Goal: Task Accomplishment & Management: Complete application form

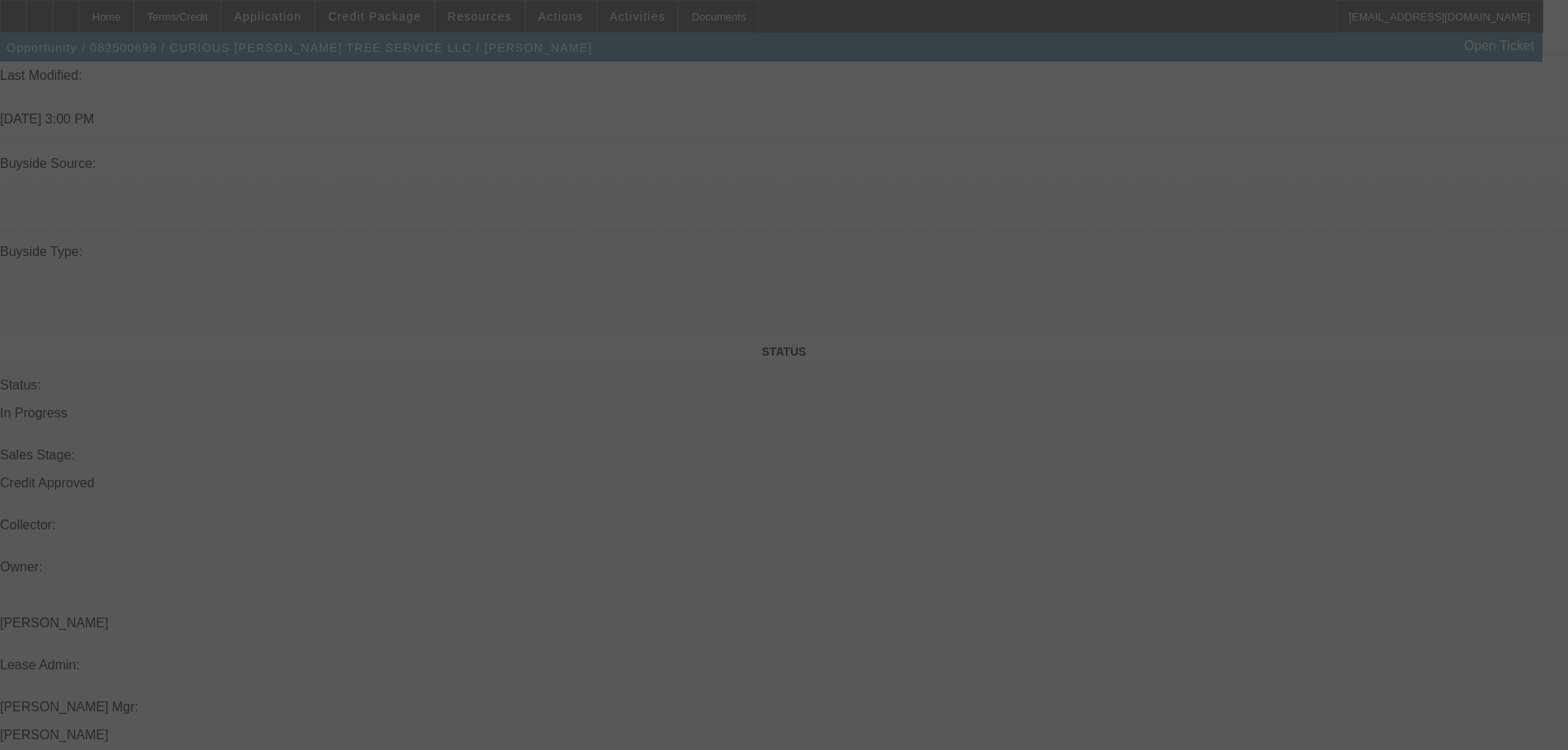
scroll to position [1893, 0]
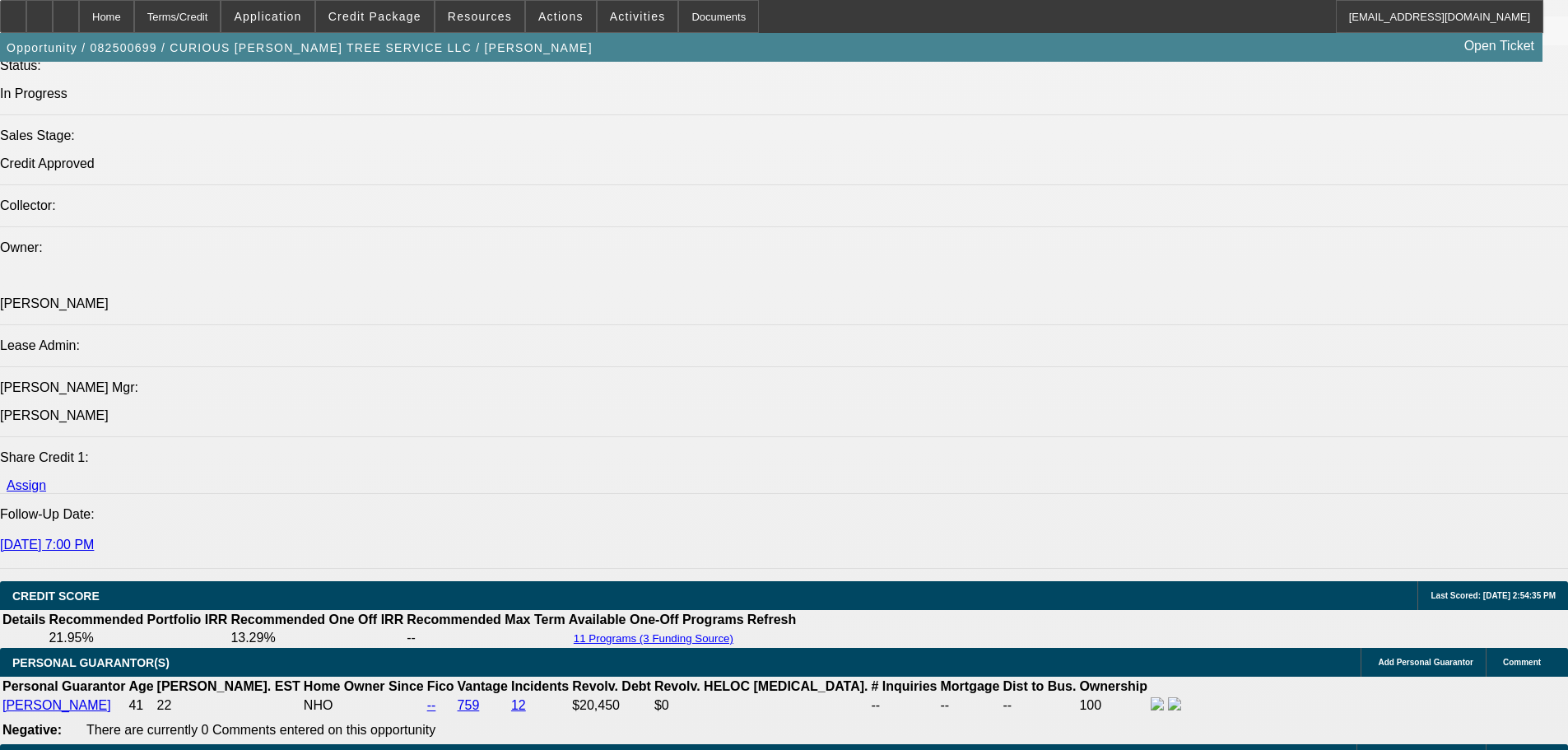
select select "0"
select select "3"
select select "0"
select select "6"
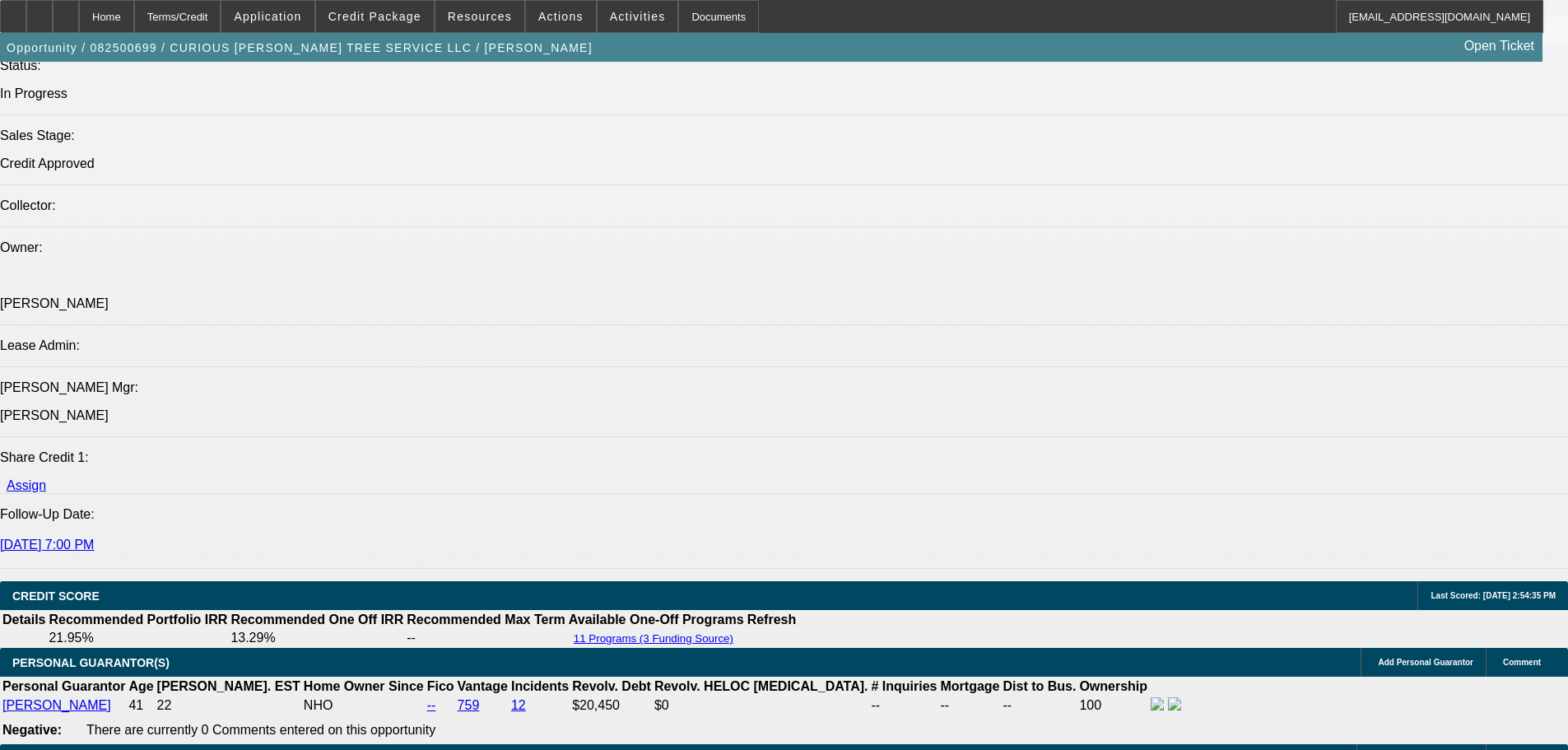
select select "0"
select select "2"
select select "0"
select select "6"
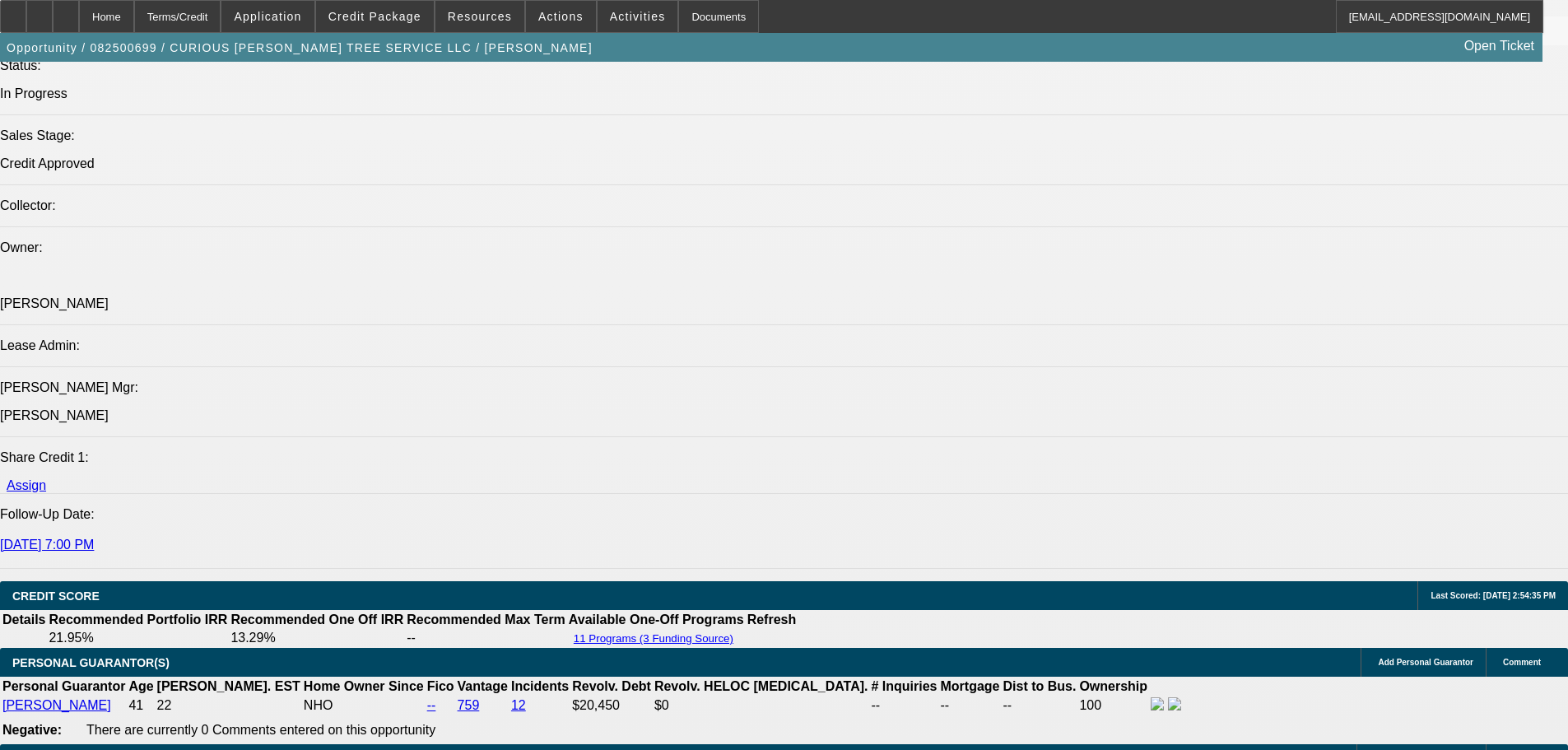
select select "0"
select select "2"
select select "0"
select select "6"
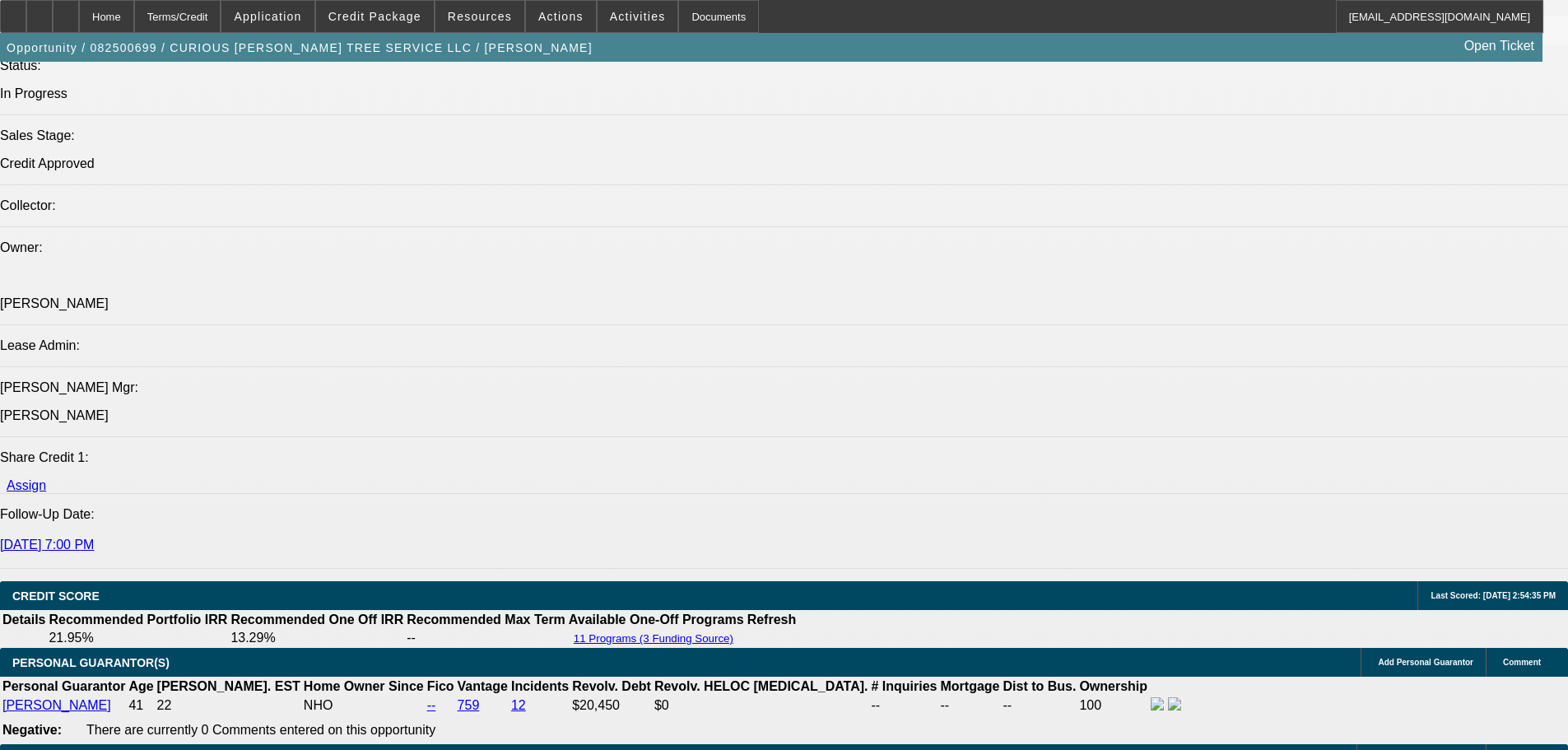
select select "0"
select select "6"
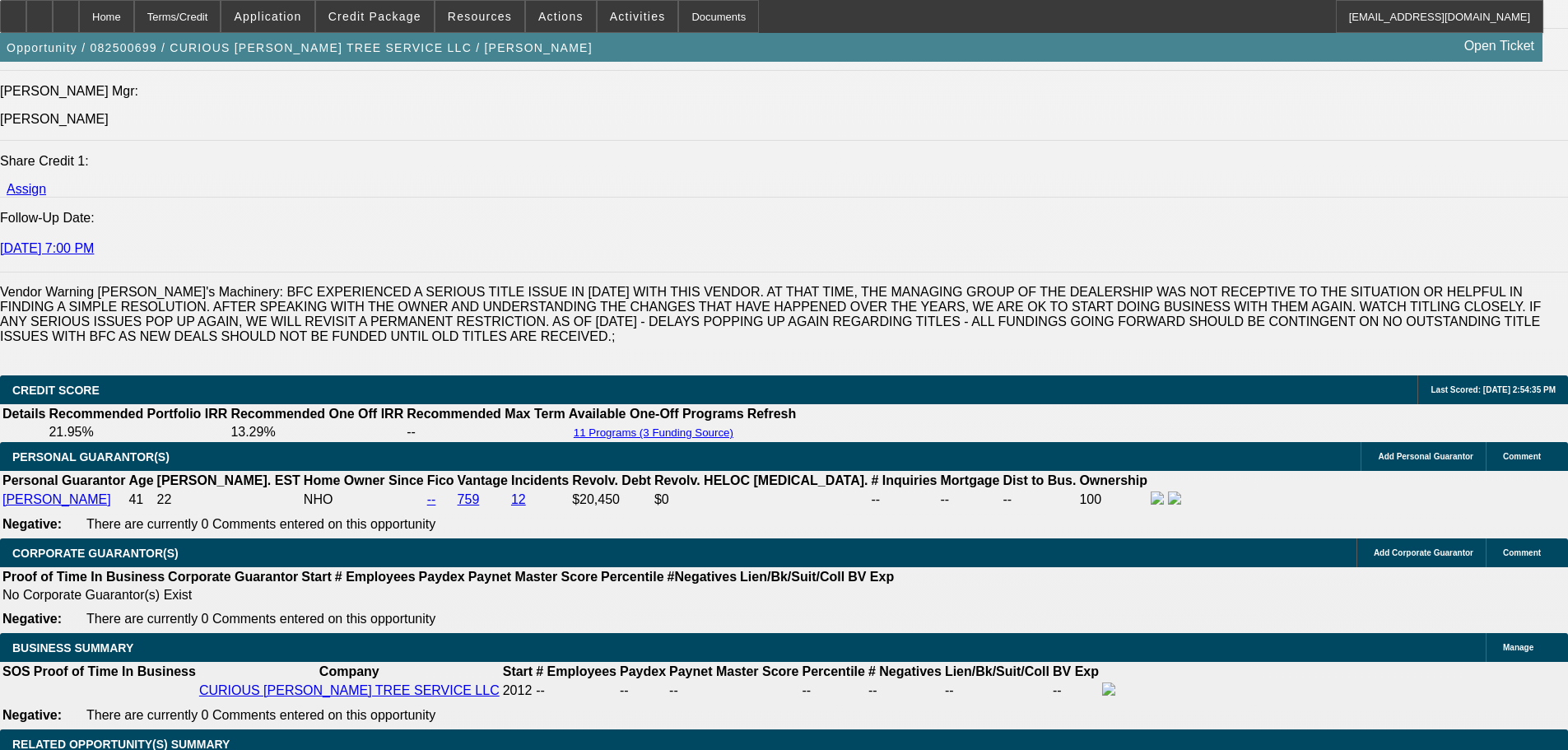
scroll to position [2245, 0]
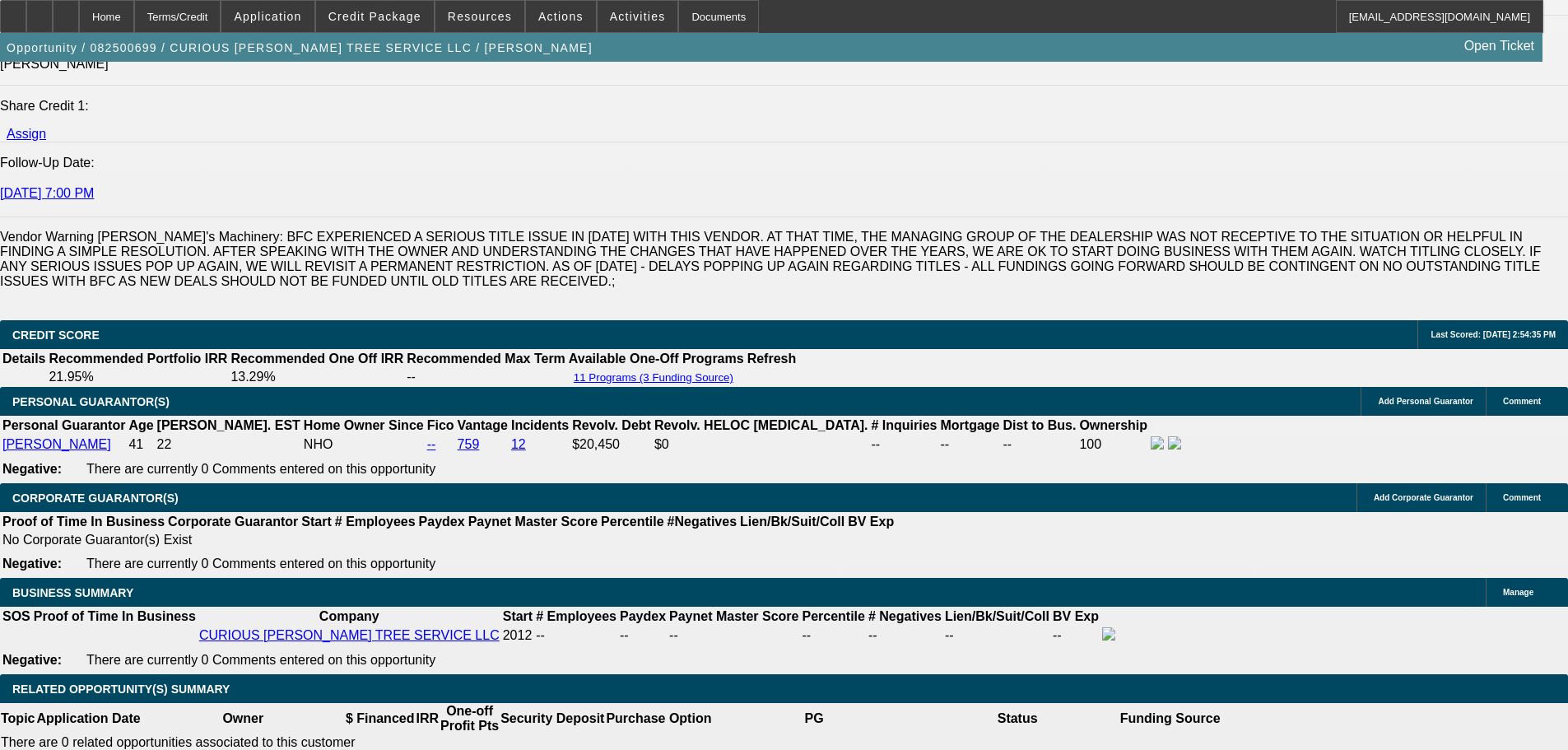
drag, startPoint x: 286, startPoint y: 364, endPoint x: 412, endPoint y: 366, distance: 126.0
type input "$25,000.00"
type input "UNKNOWN"
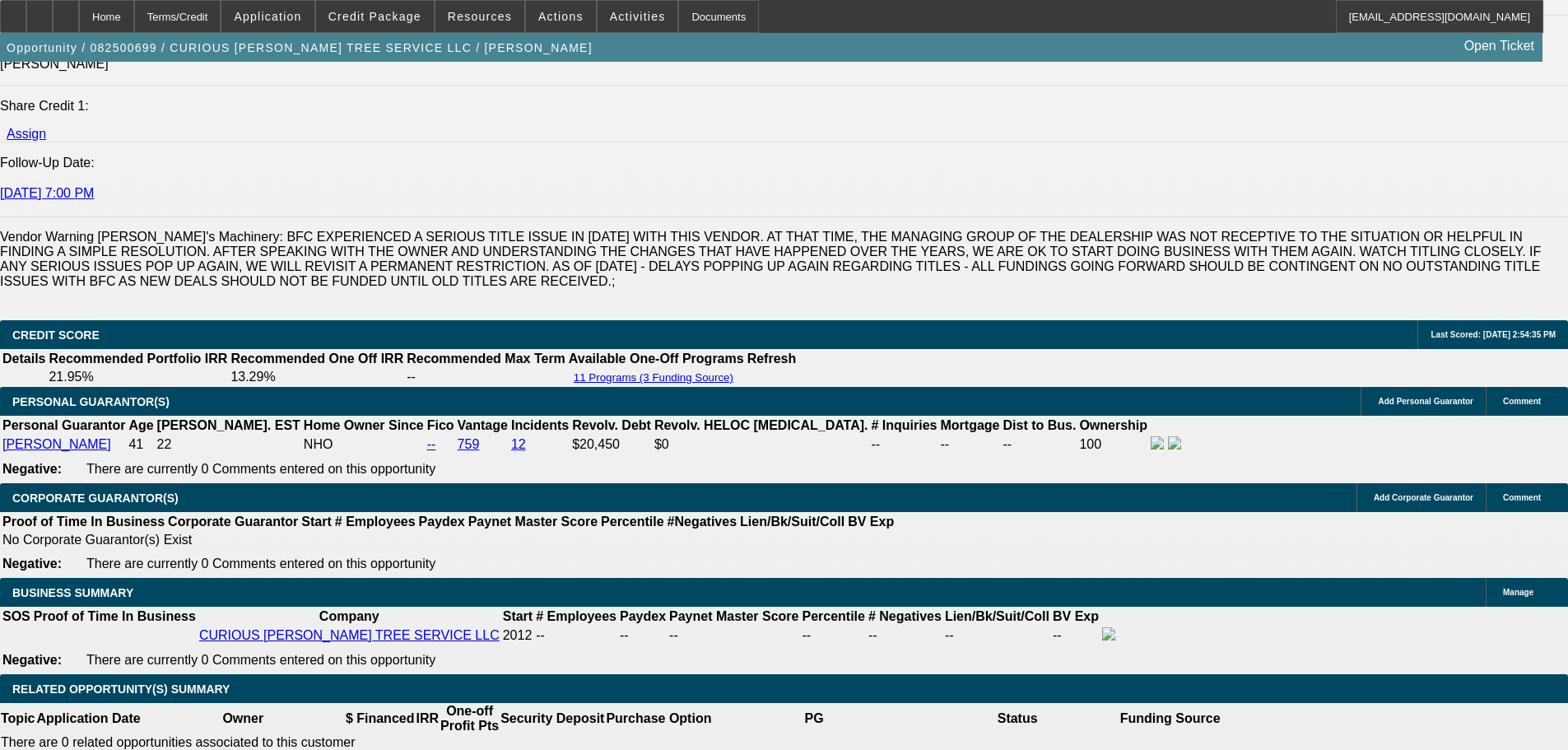
type input "$1,047.96"
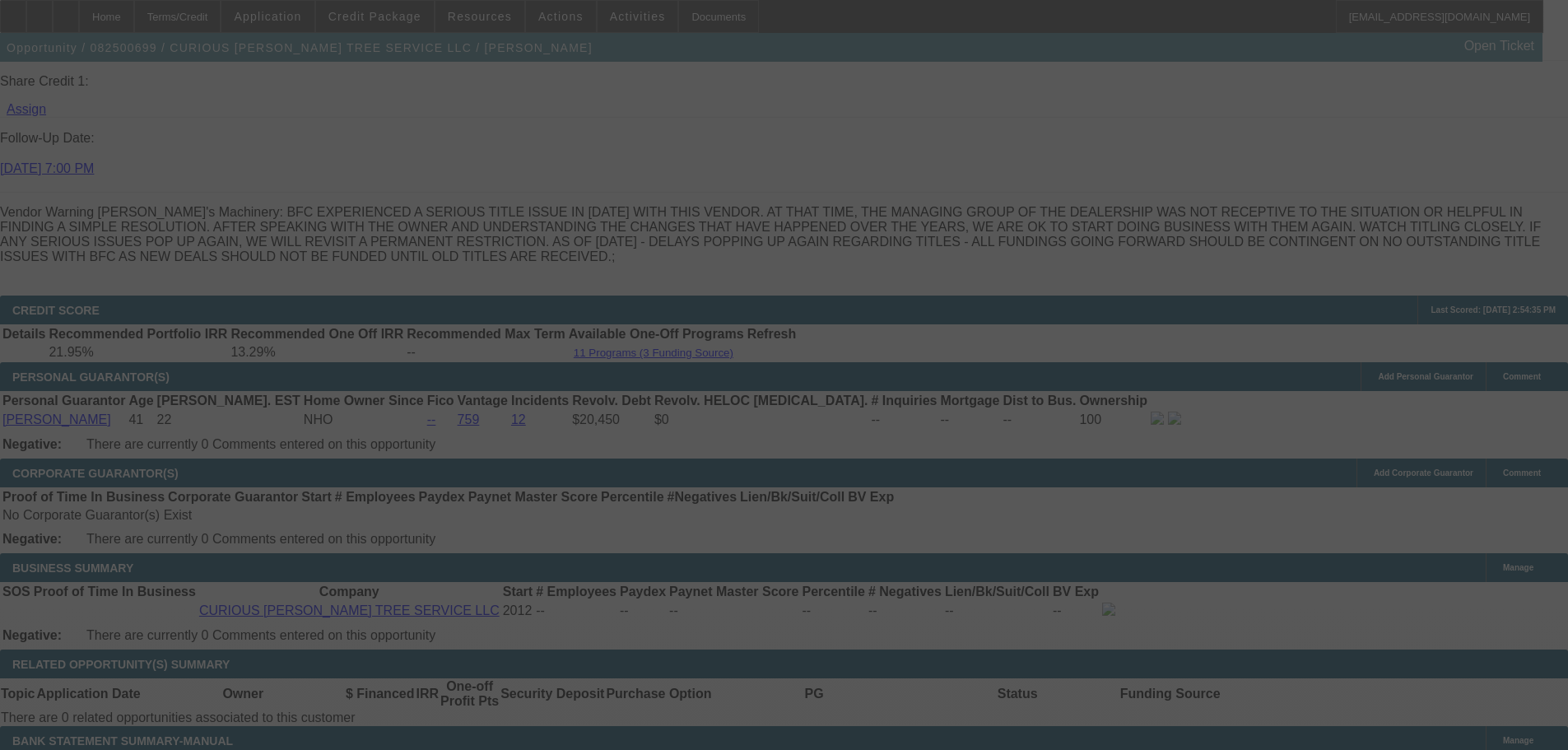
scroll to position [2327, 0]
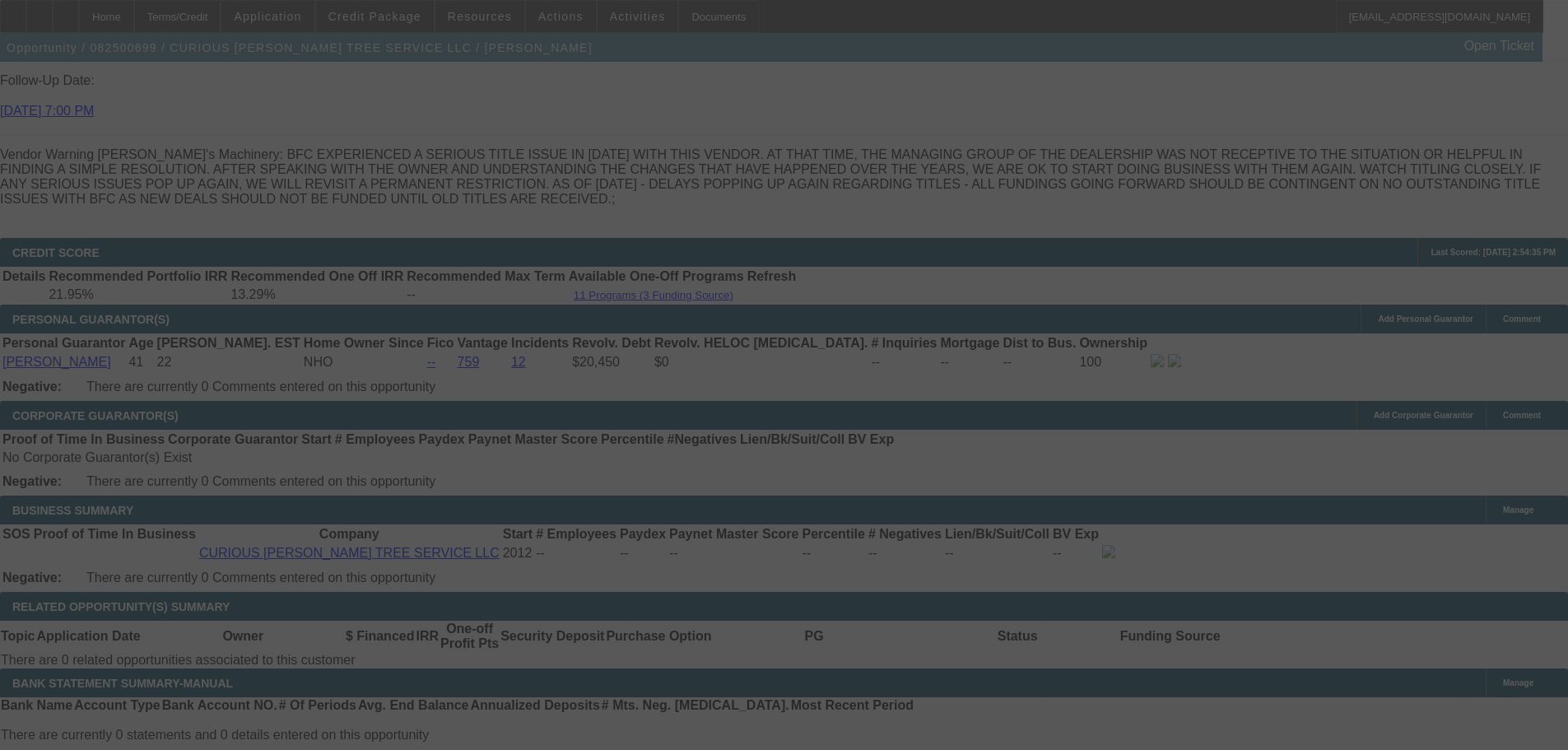
select select "0"
select select "3"
select select "0"
select select "6"
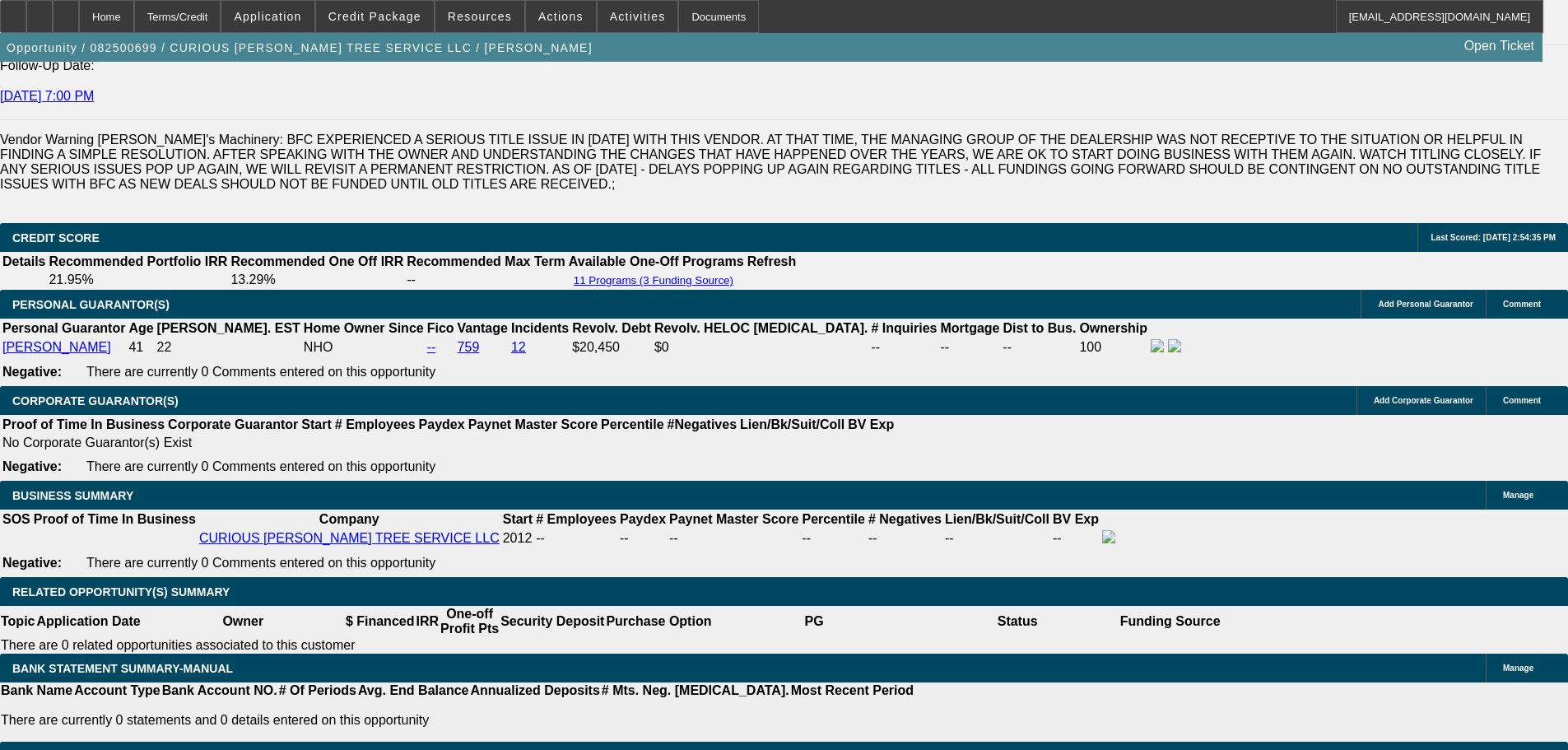
scroll to position [2391, 0]
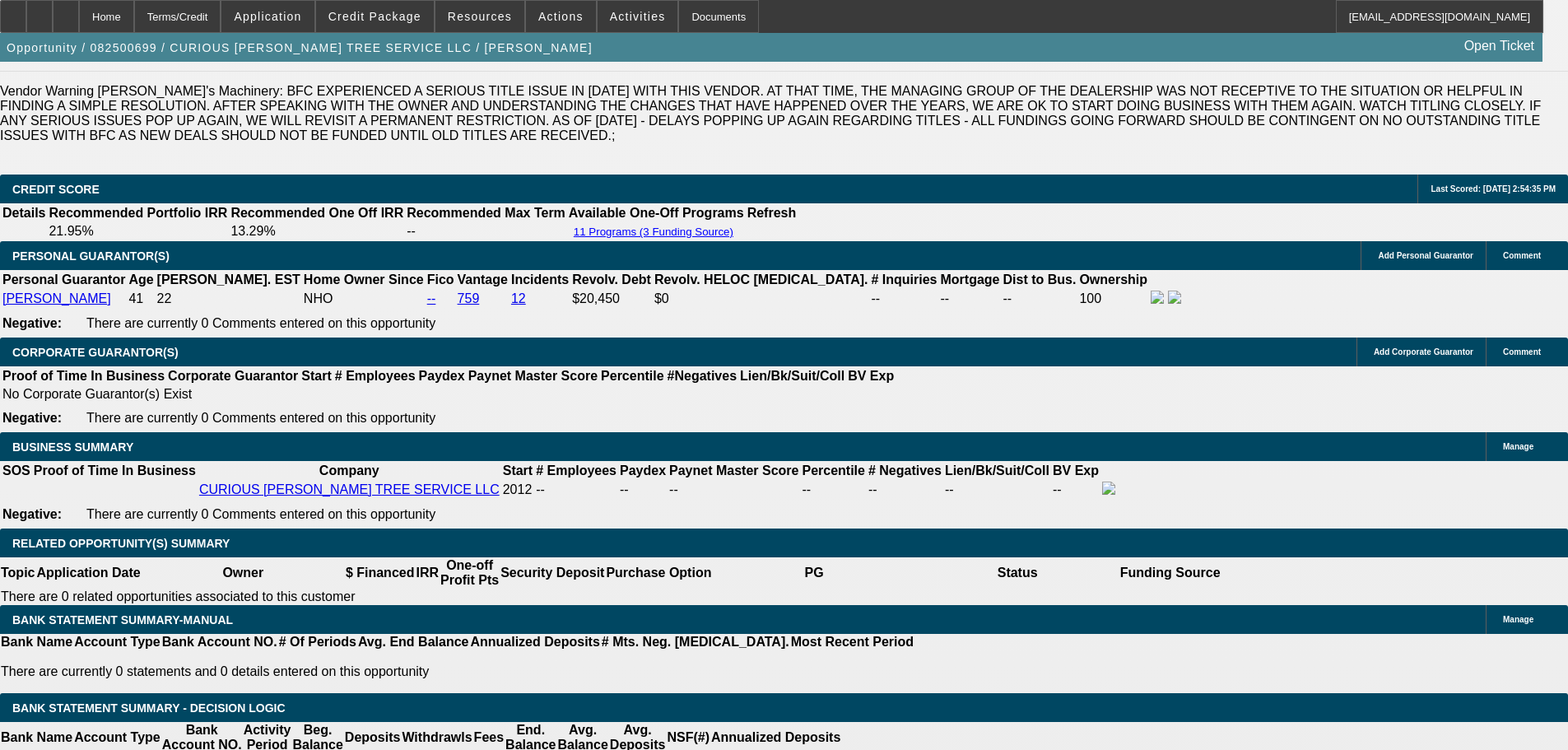
drag, startPoint x: 246, startPoint y: 350, endPoint x: 362, endPoint y: 338, distance: 116.6
type input "999"
type input "UNKNOWN"
type input "11.9"
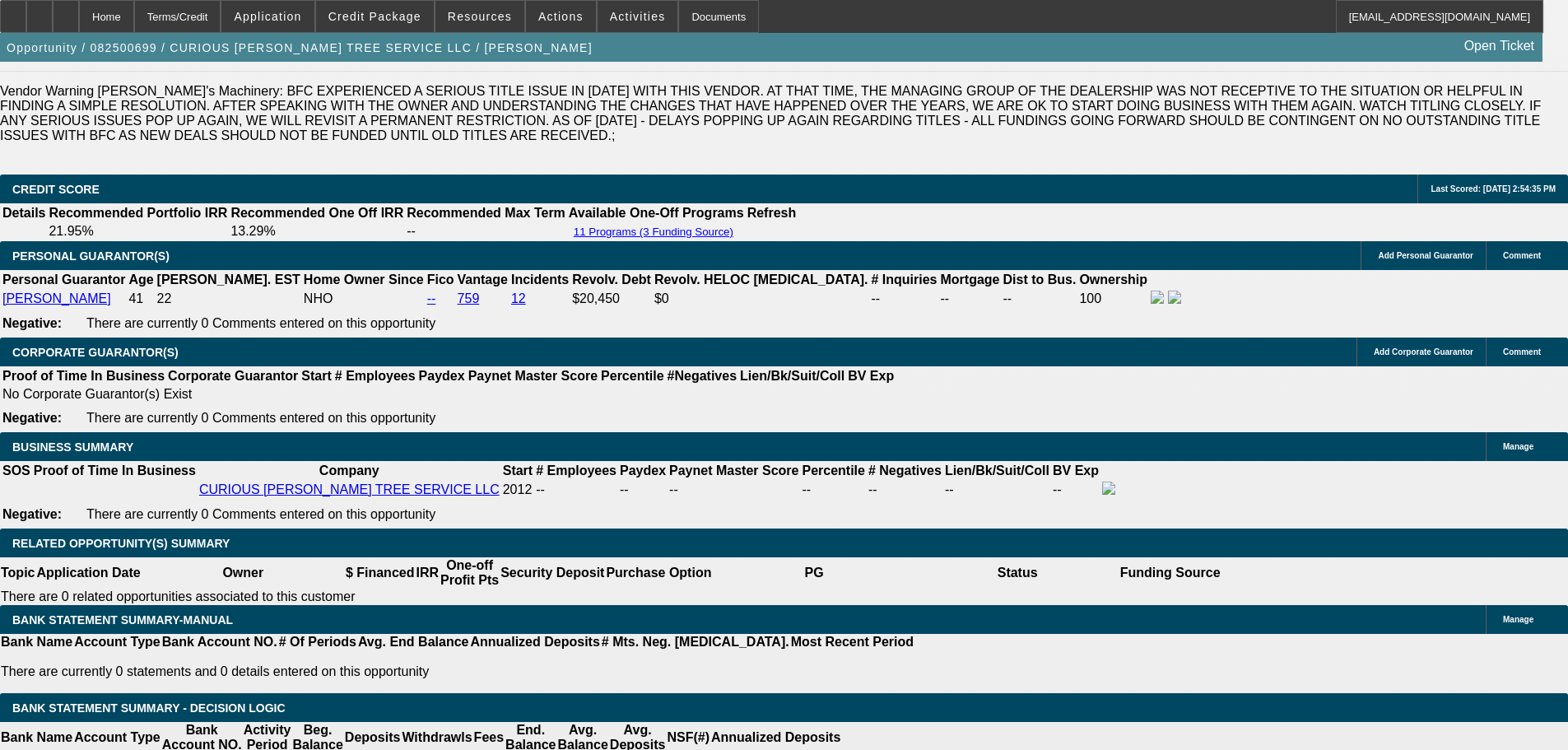
type input "$999.00"
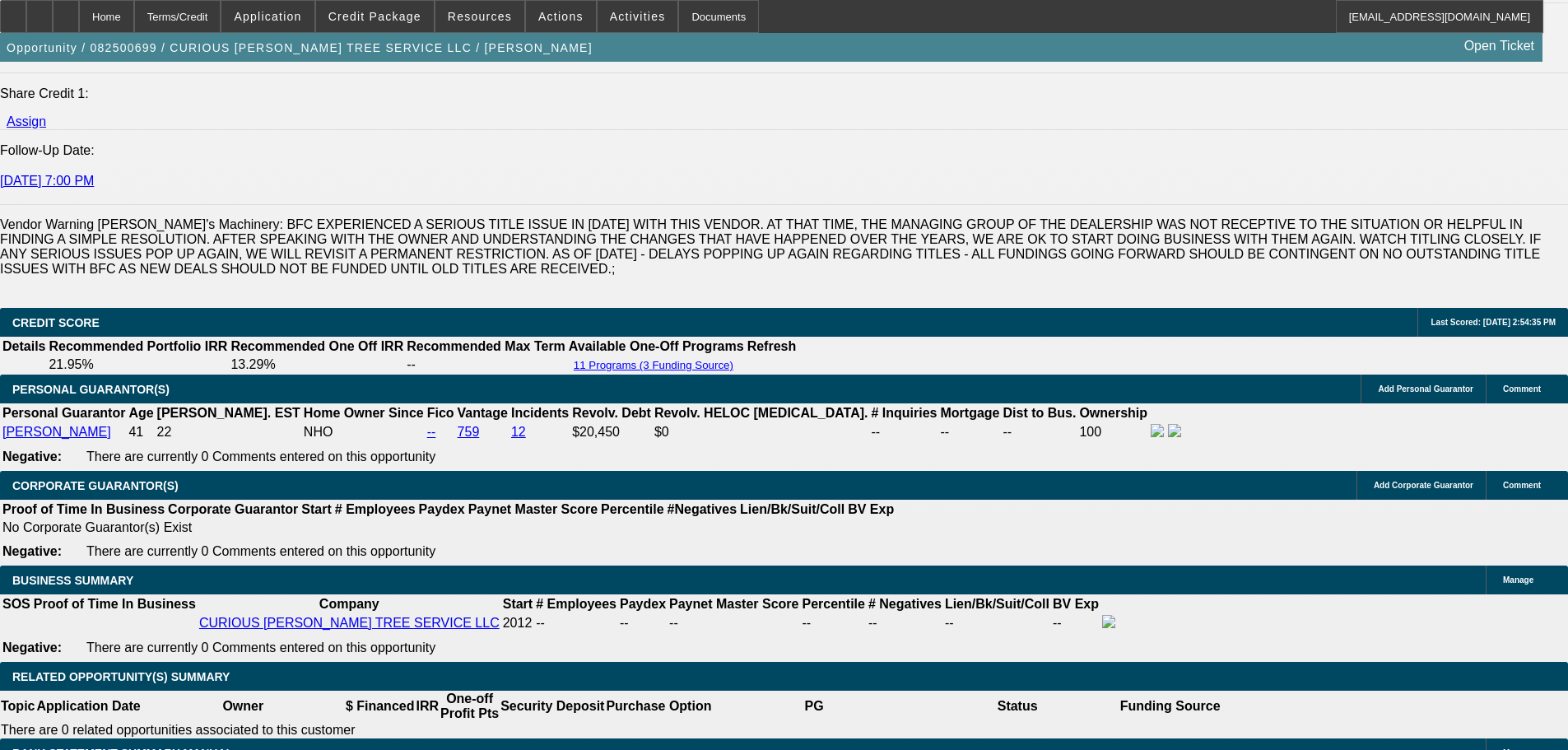
scroll to position [2143, 0]
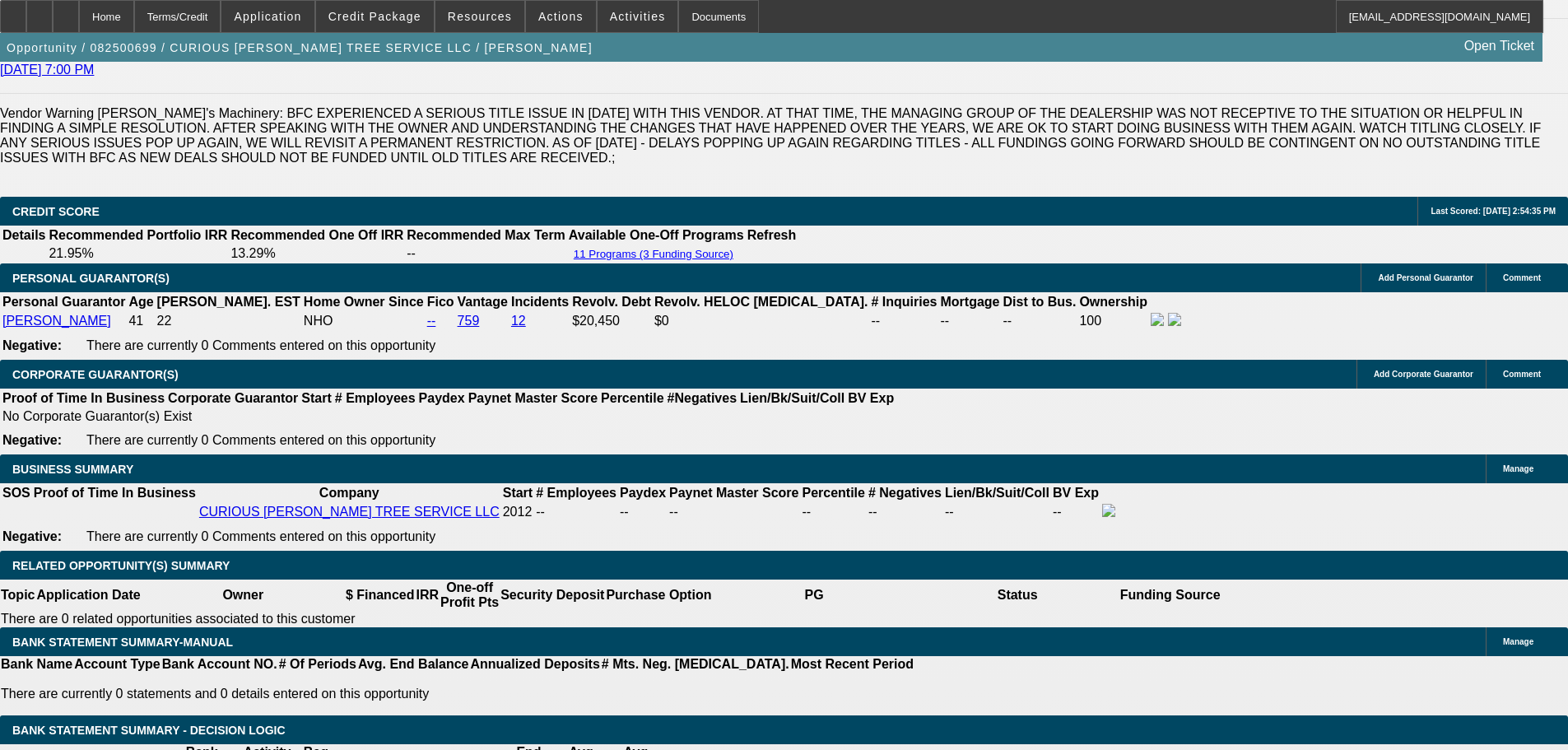
scroll to position [2391, 0]
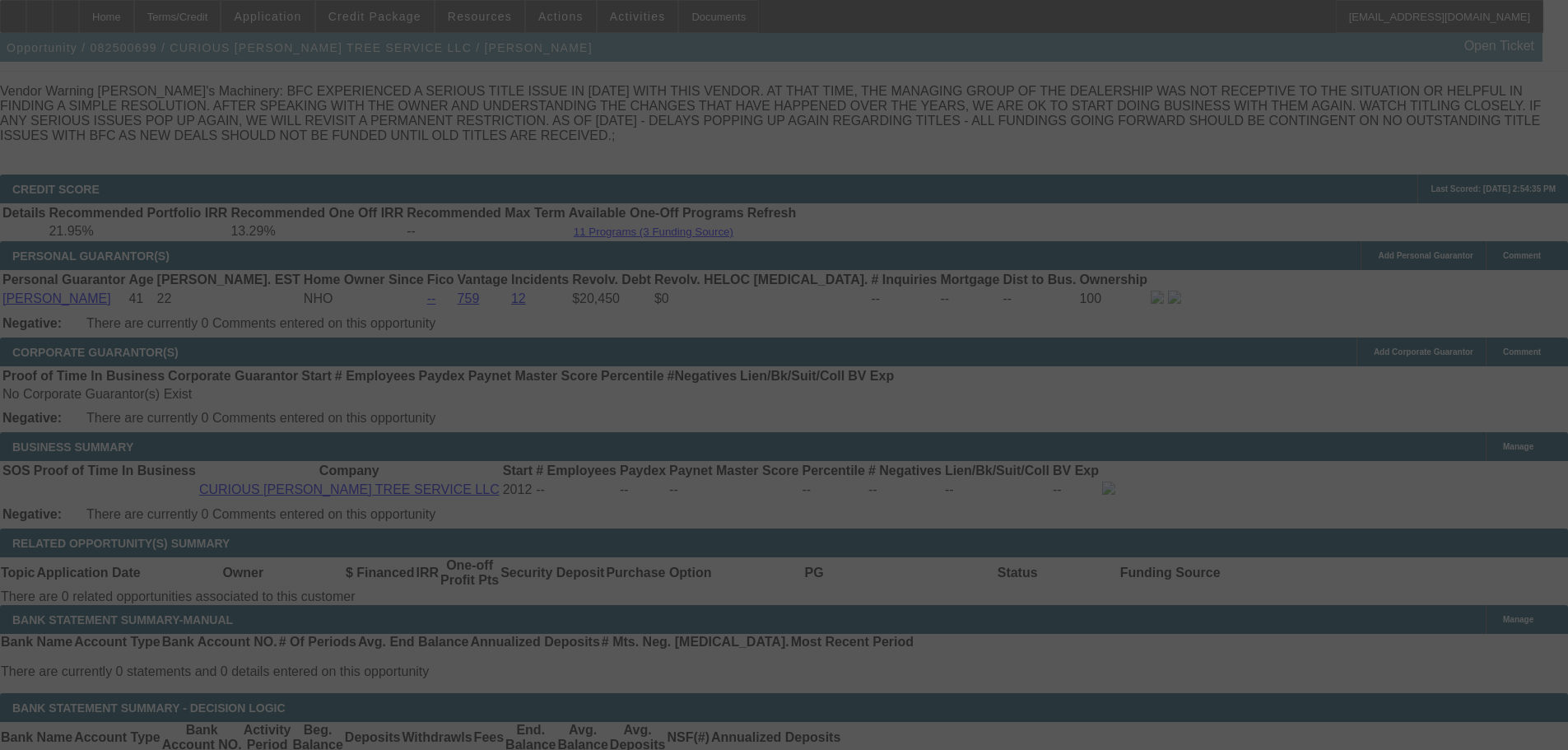
select select "0"
select select "3"
select select "0"
select select "6"
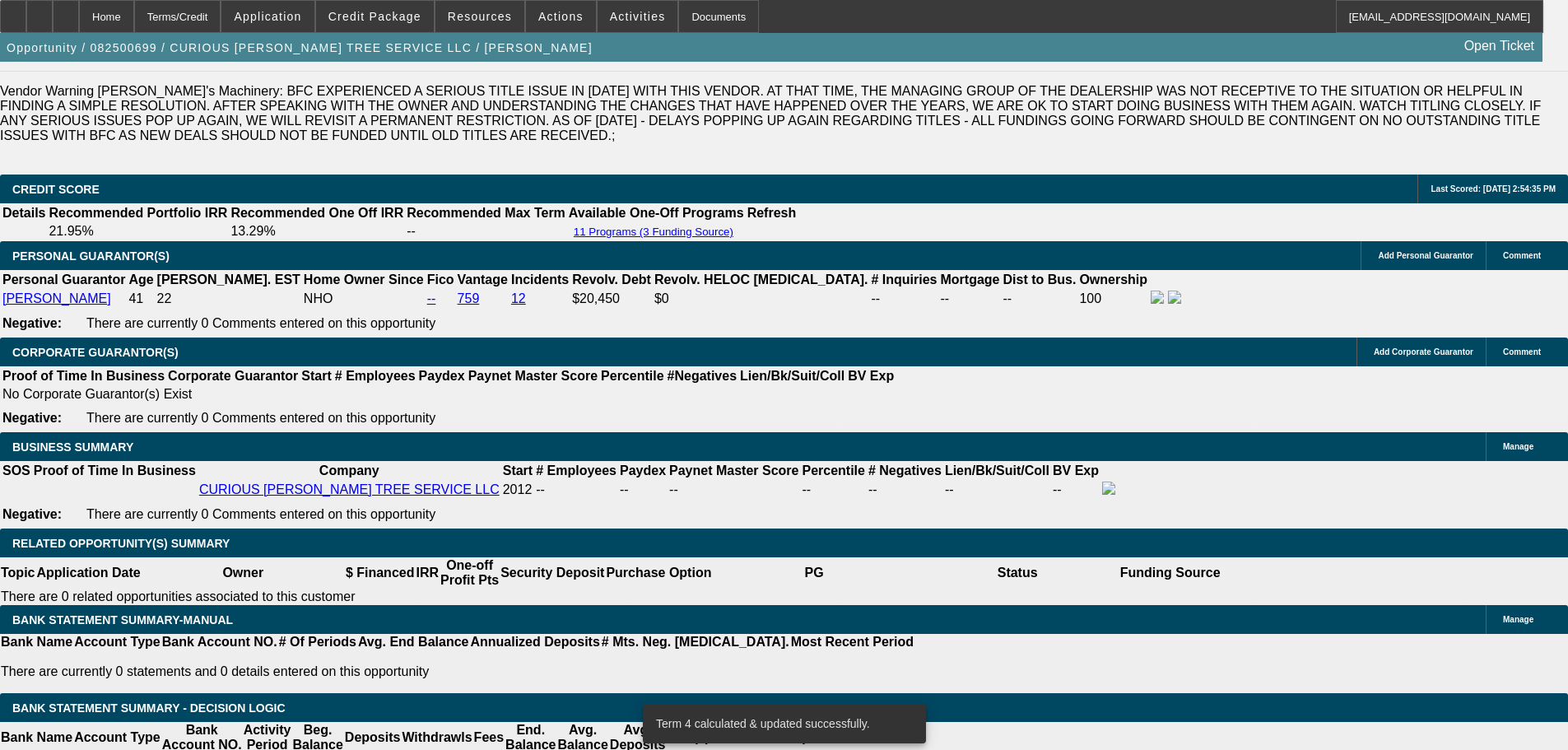
scroll to position [2381, 0]
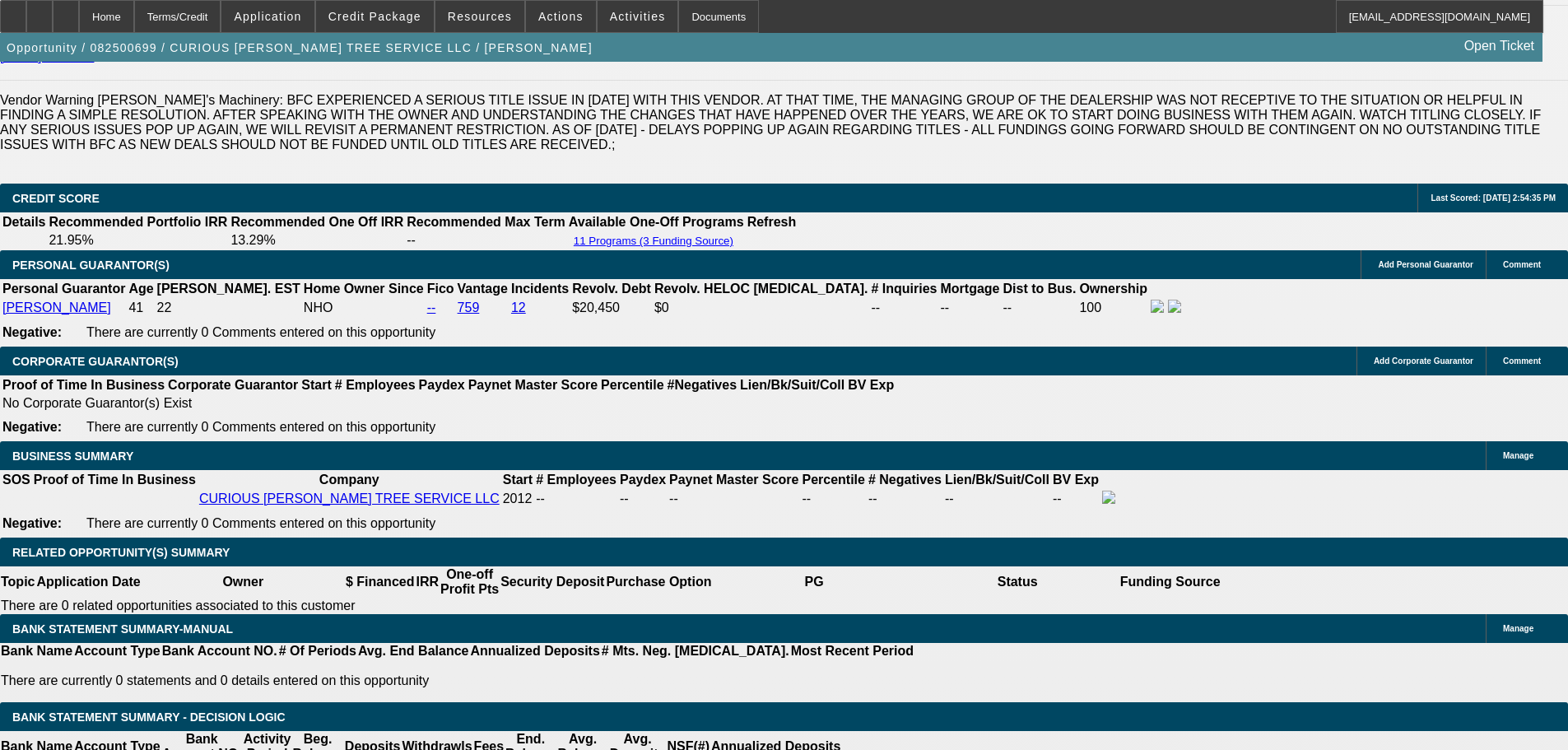
drag, startPoint x: 257, startPoint y: 356, endPoint x: 333, endPoint y: 356, distance: 76.0
type input "10"
type input "UNKNOWN"
type input "1045"
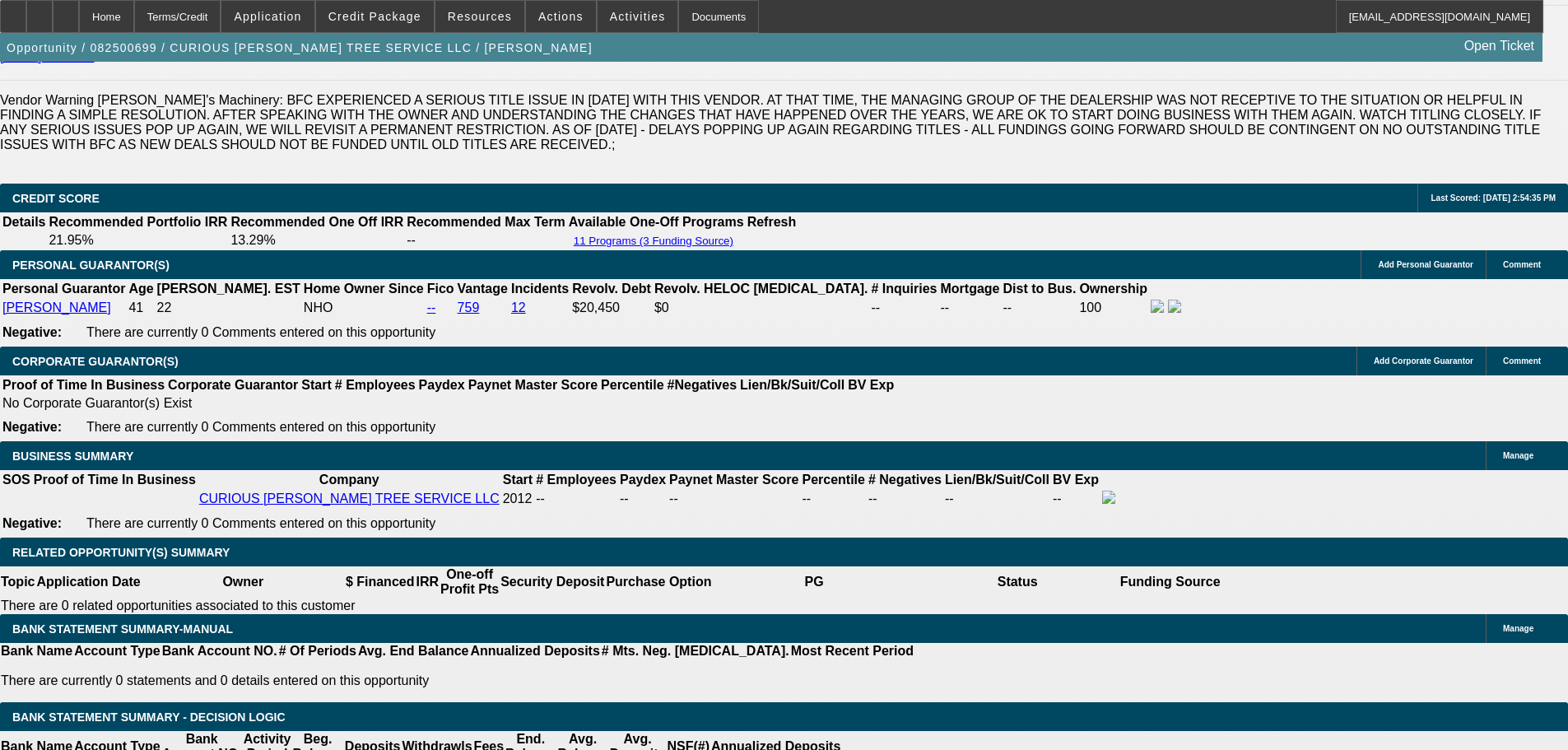
type input "14.3"
type input "1045.23"
type input "14.4"
drag, startPoint x: 253, startPoint y: 358, endPoint x: 482, endPoint y: 333, distance: 230.4
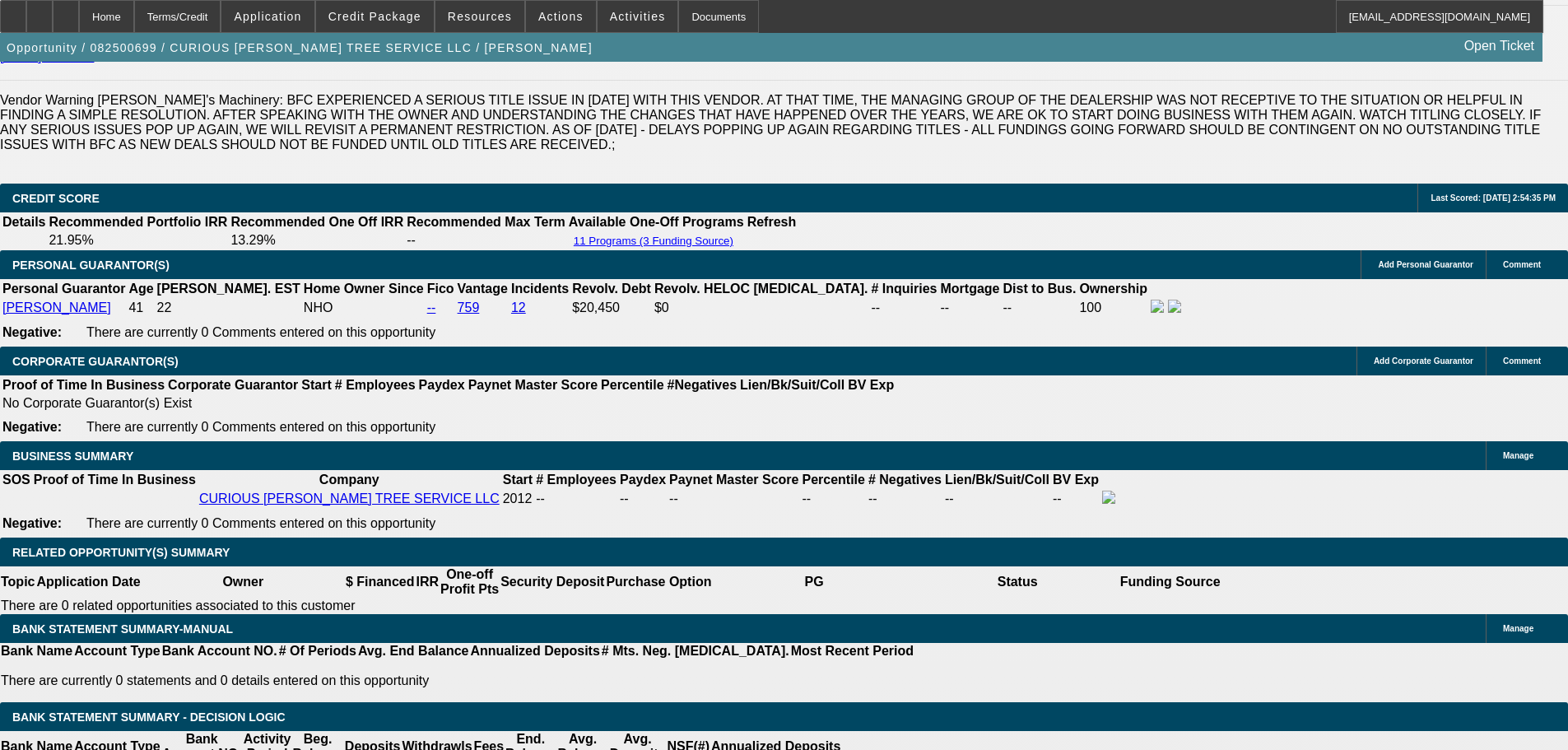
type input "10"
type input "1035"
type input "13.8"
type input "$1,035.23"
drag, startPoint x: 188, startPoint y: 447, endPoint x: 182, endPoint y: 460, distance: 14.3
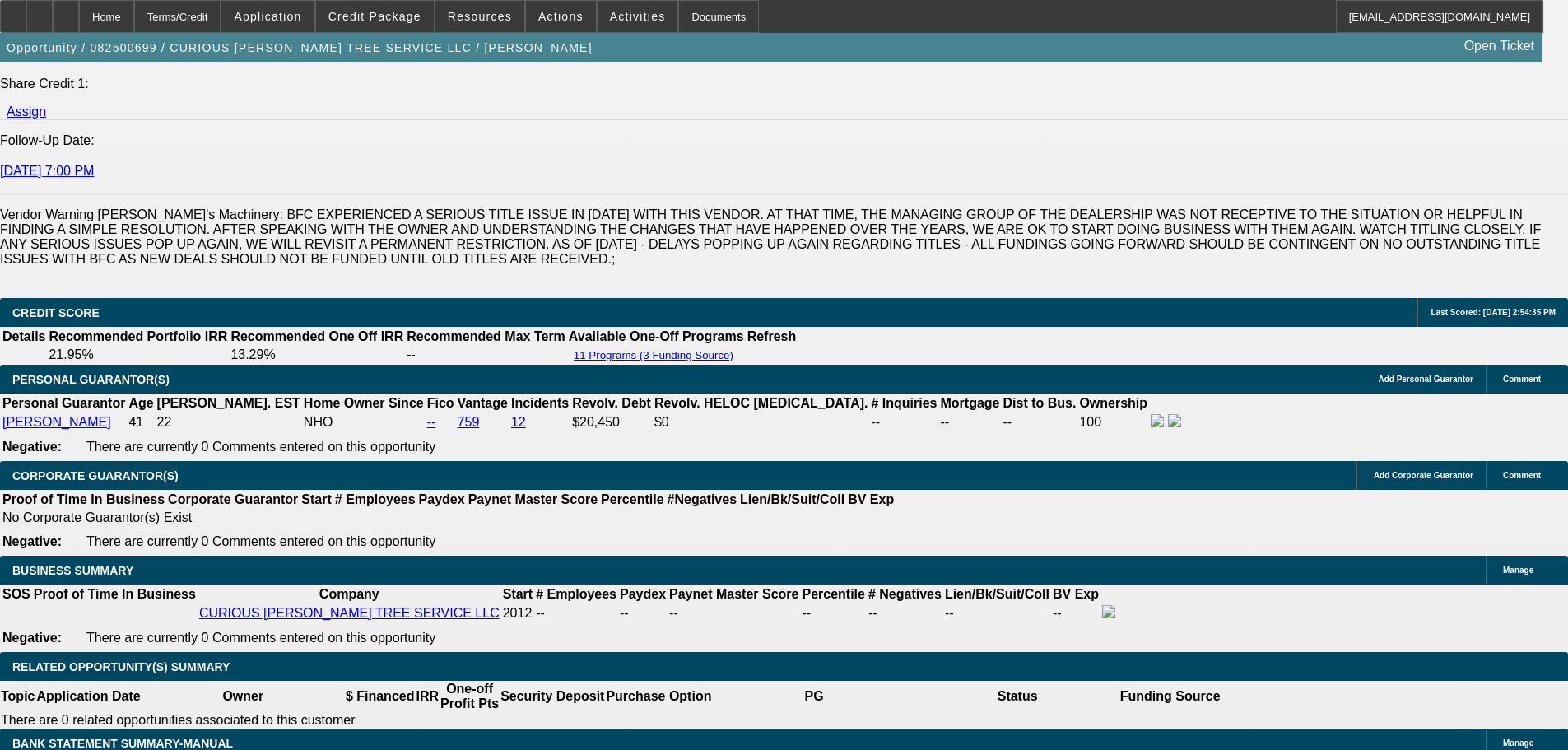
scroll to position [2134, 0]
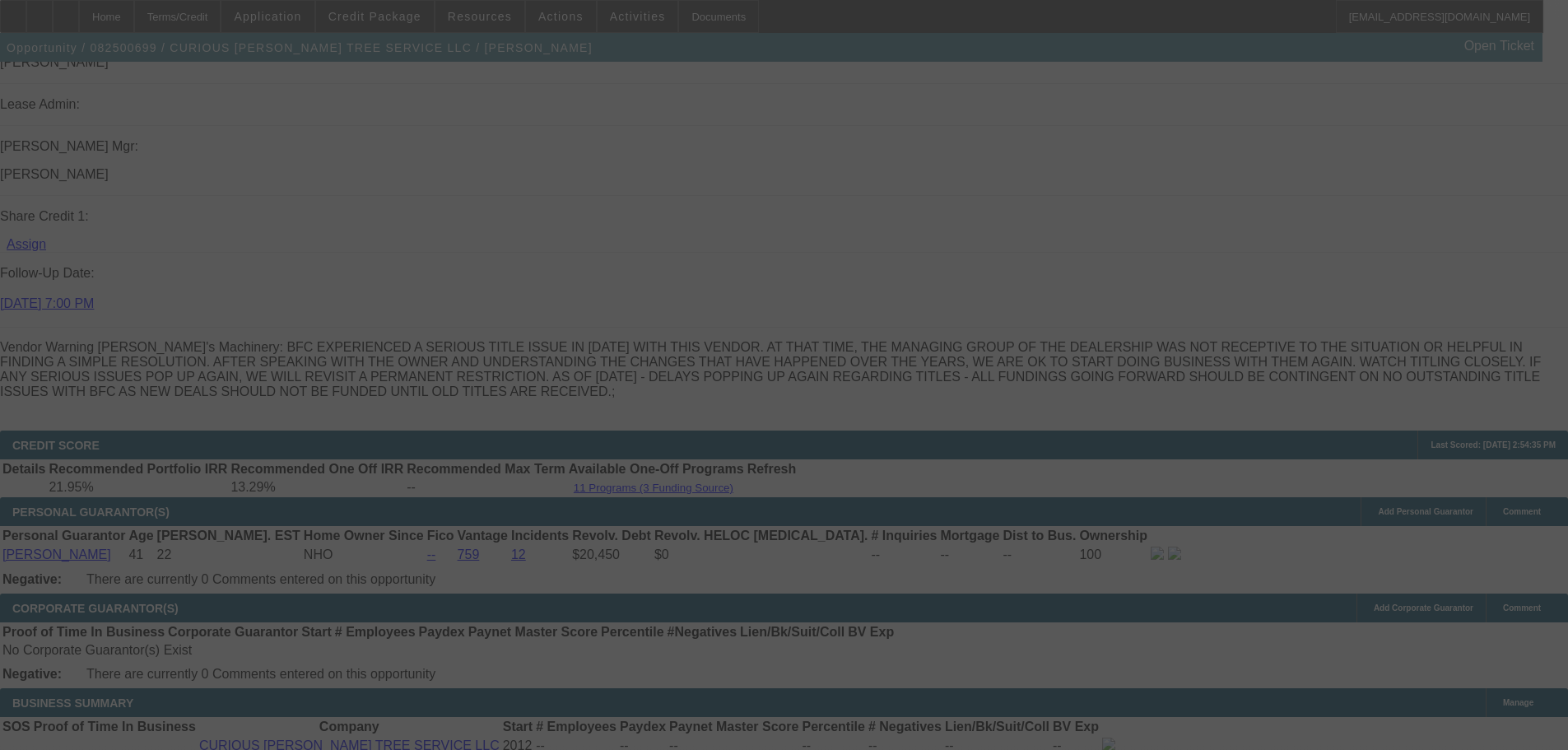
select select "0"
select select "3"
select select "0"
select select "6"
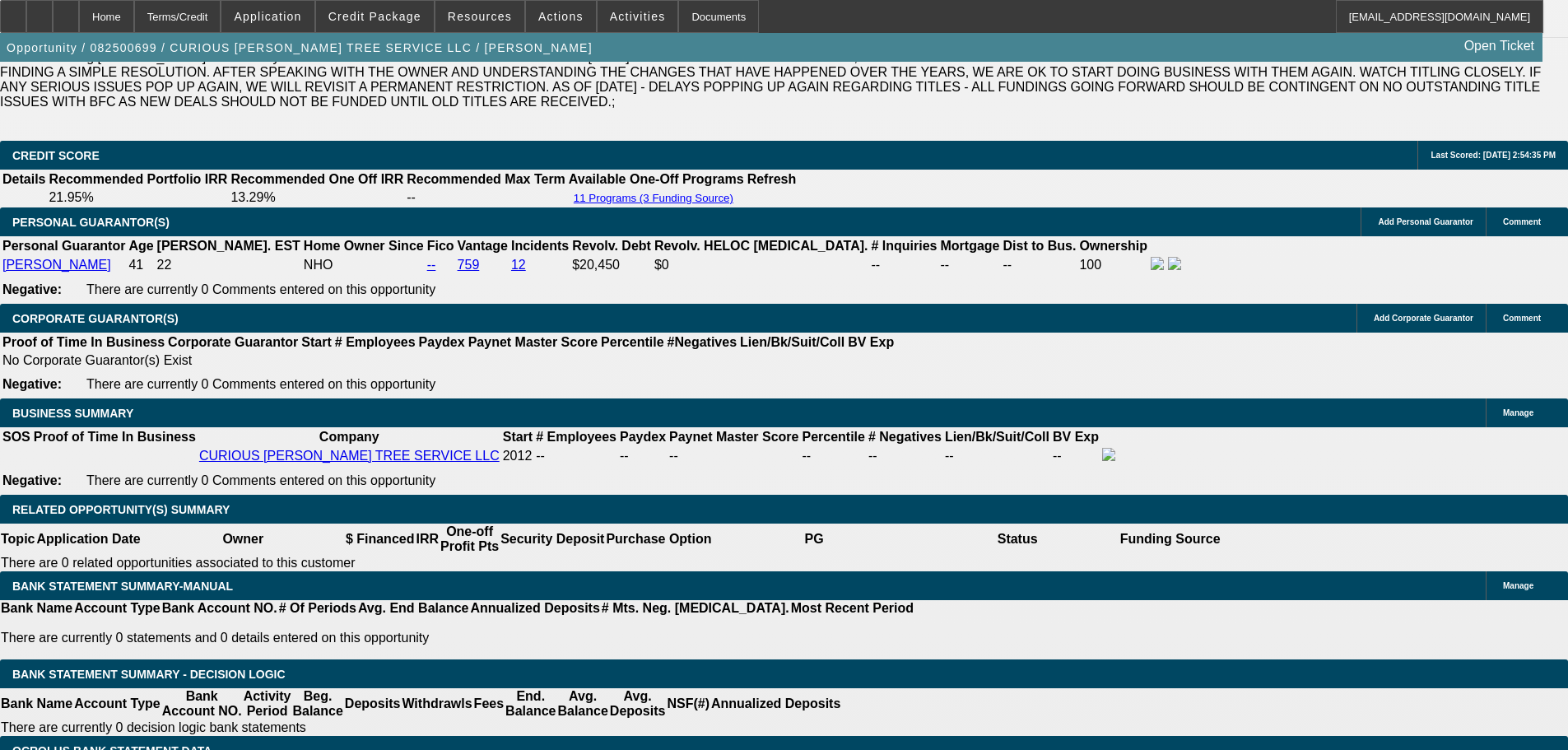
scroll to position [2463, 0]
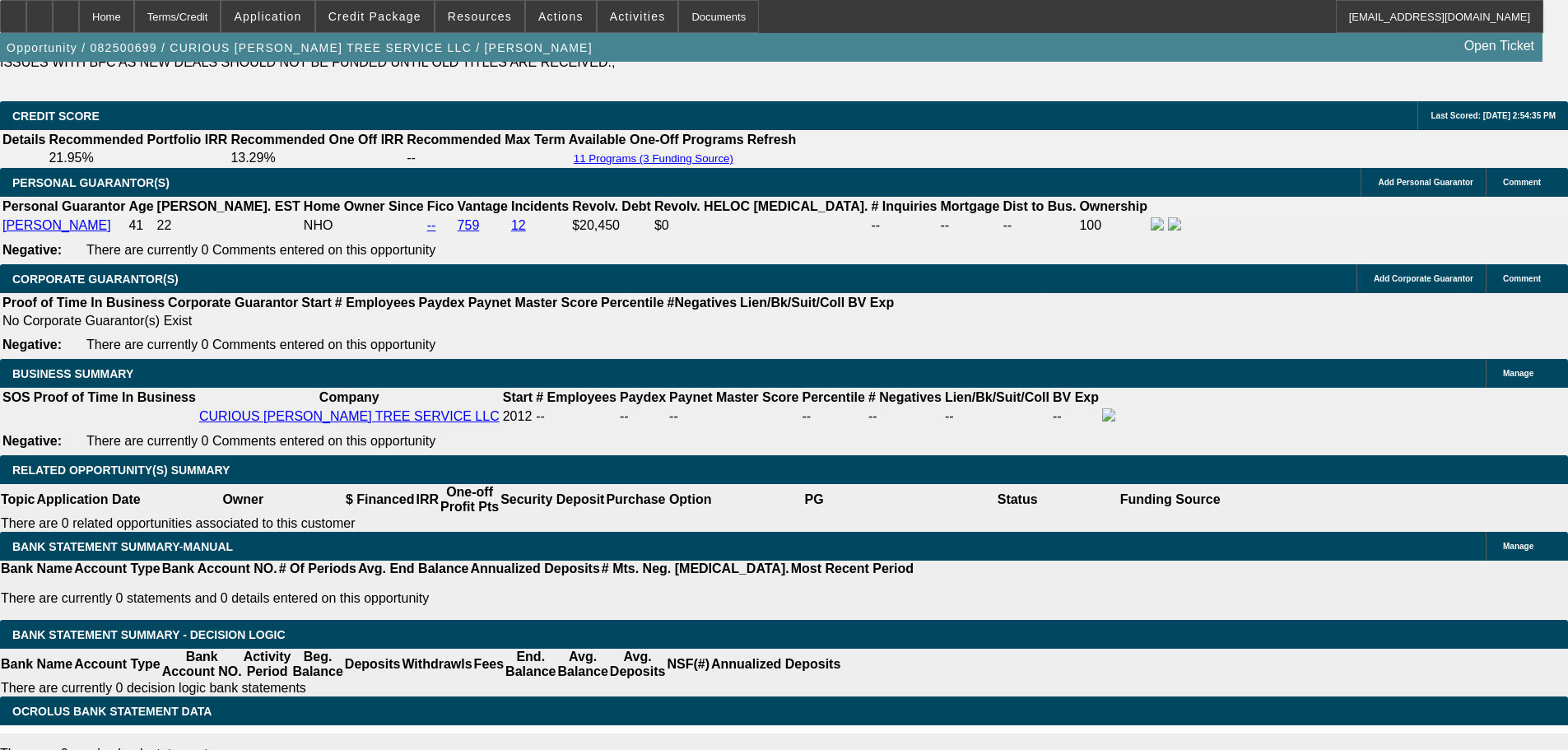
select select "1"
type input "UNKNOWN"
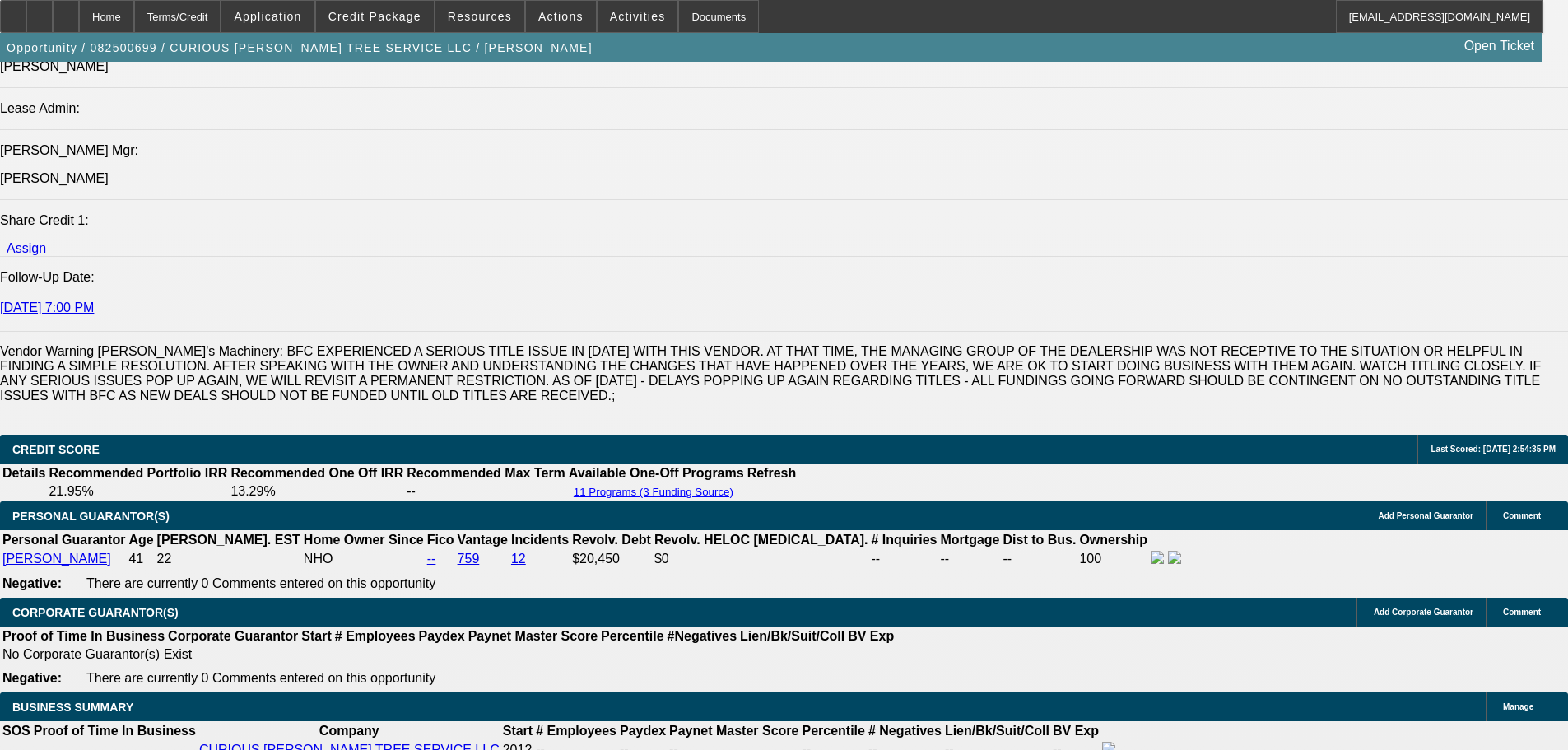
scroll to position [2052, 0]
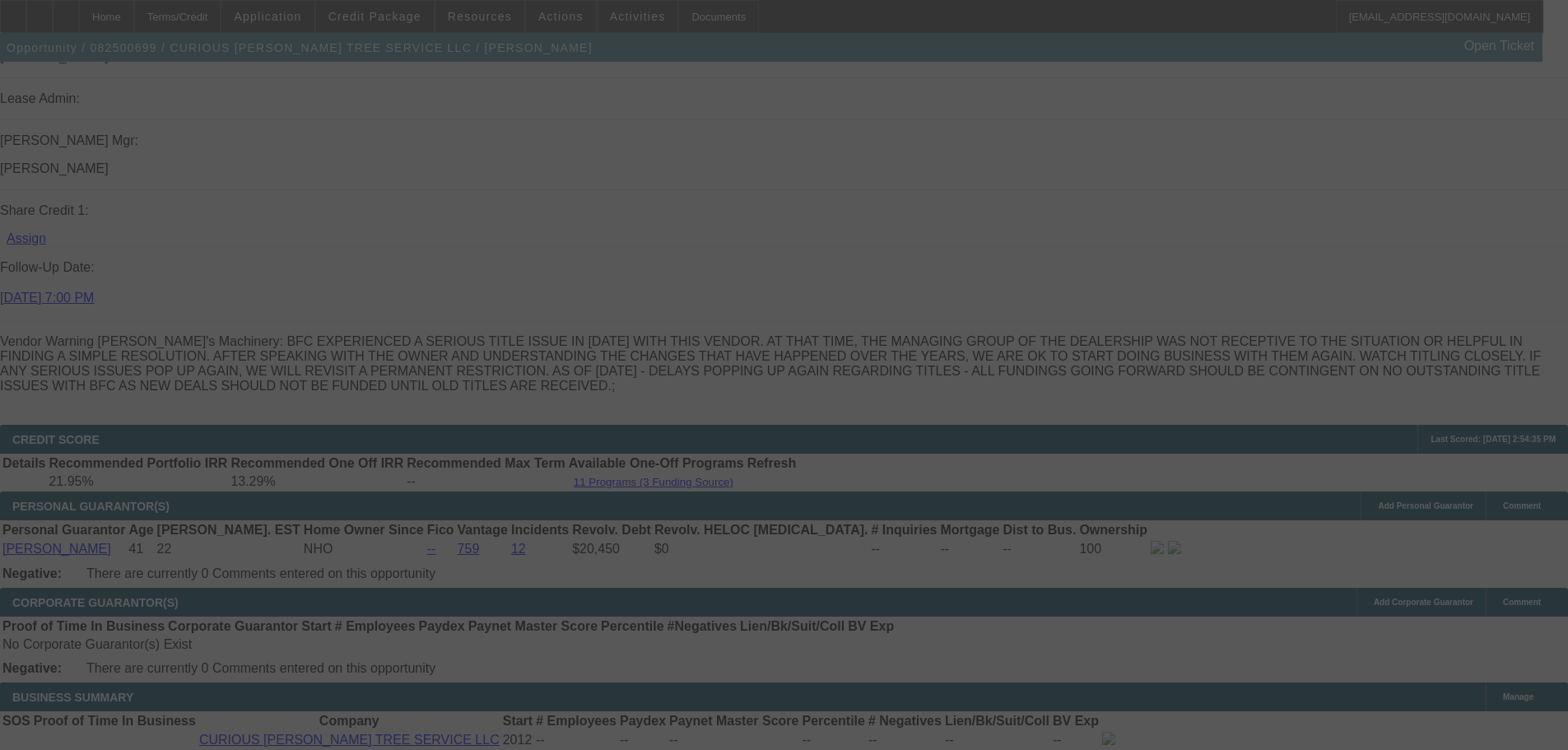
scroll to position [2299, 0]
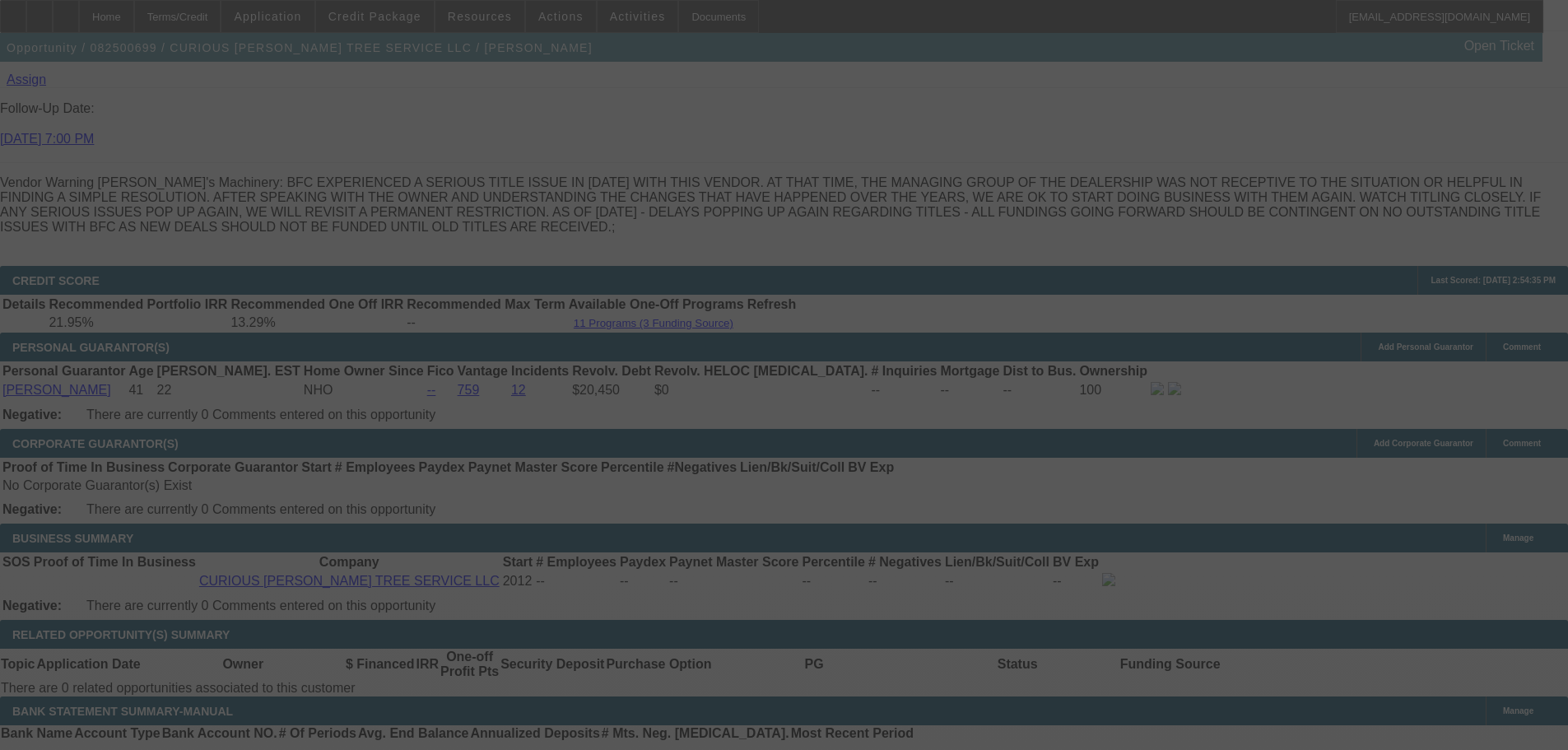
select select "0"
select select "6"
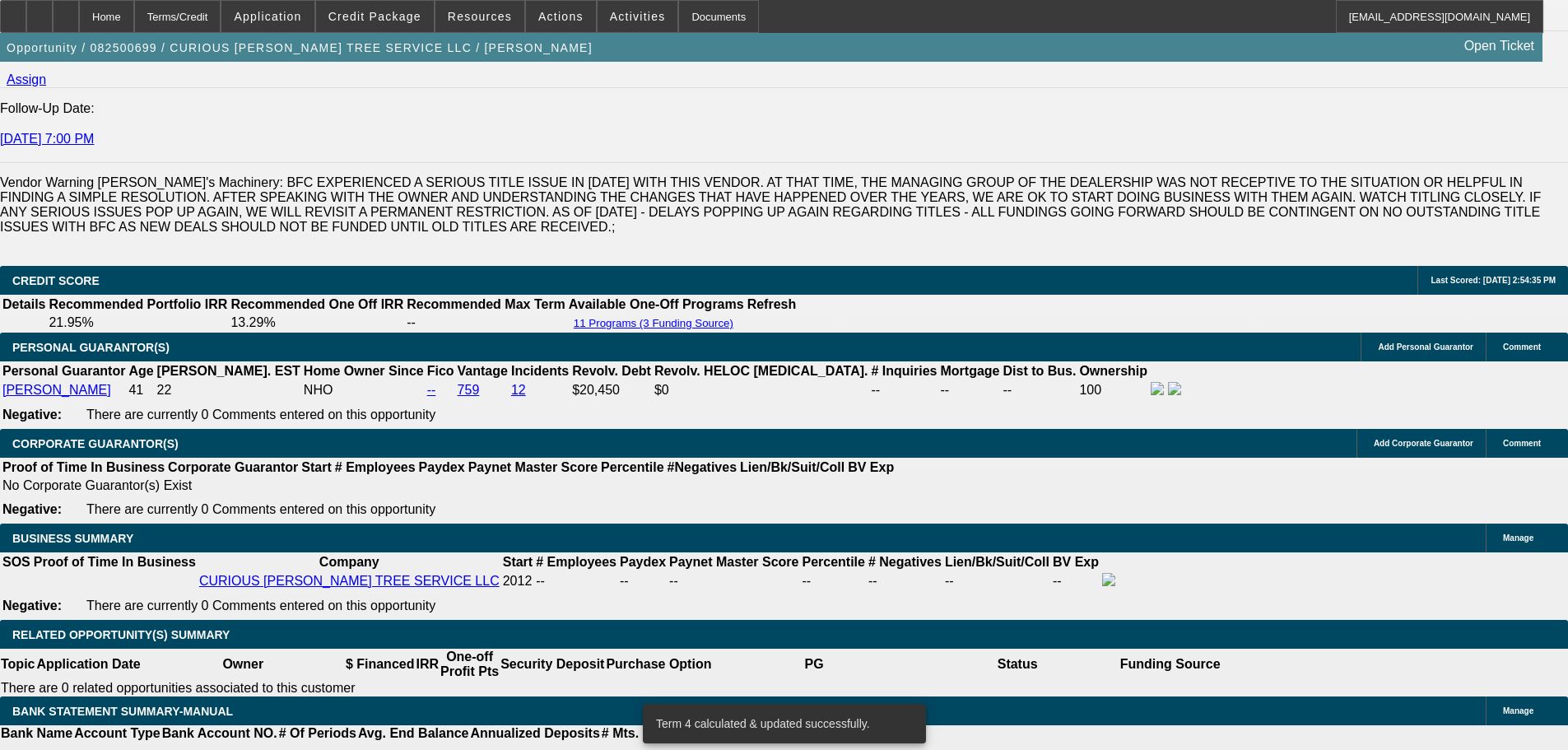
drag, startPoint x: 250, startPoint y: 438, endPoint x: 365, endPoint y: 434, distance: 115.1
type input "9"
type input "UNKNOWN"
type input "950"
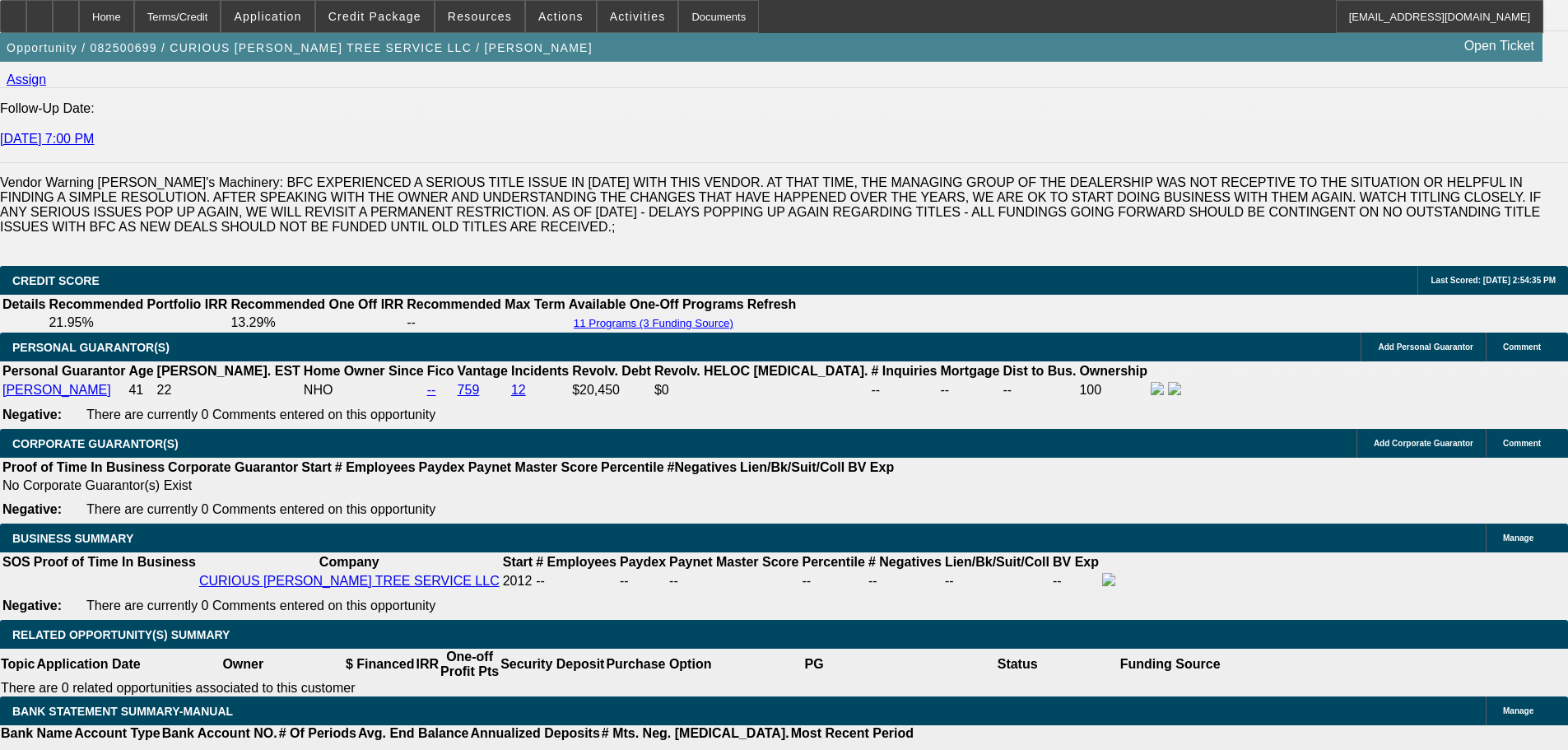
type input "9.2"
drag, startPoint x: 271, startPoint y: 433, endPoint x: 340, endPoint y: 436, distance: 69.1
type input "98"
type input "980"
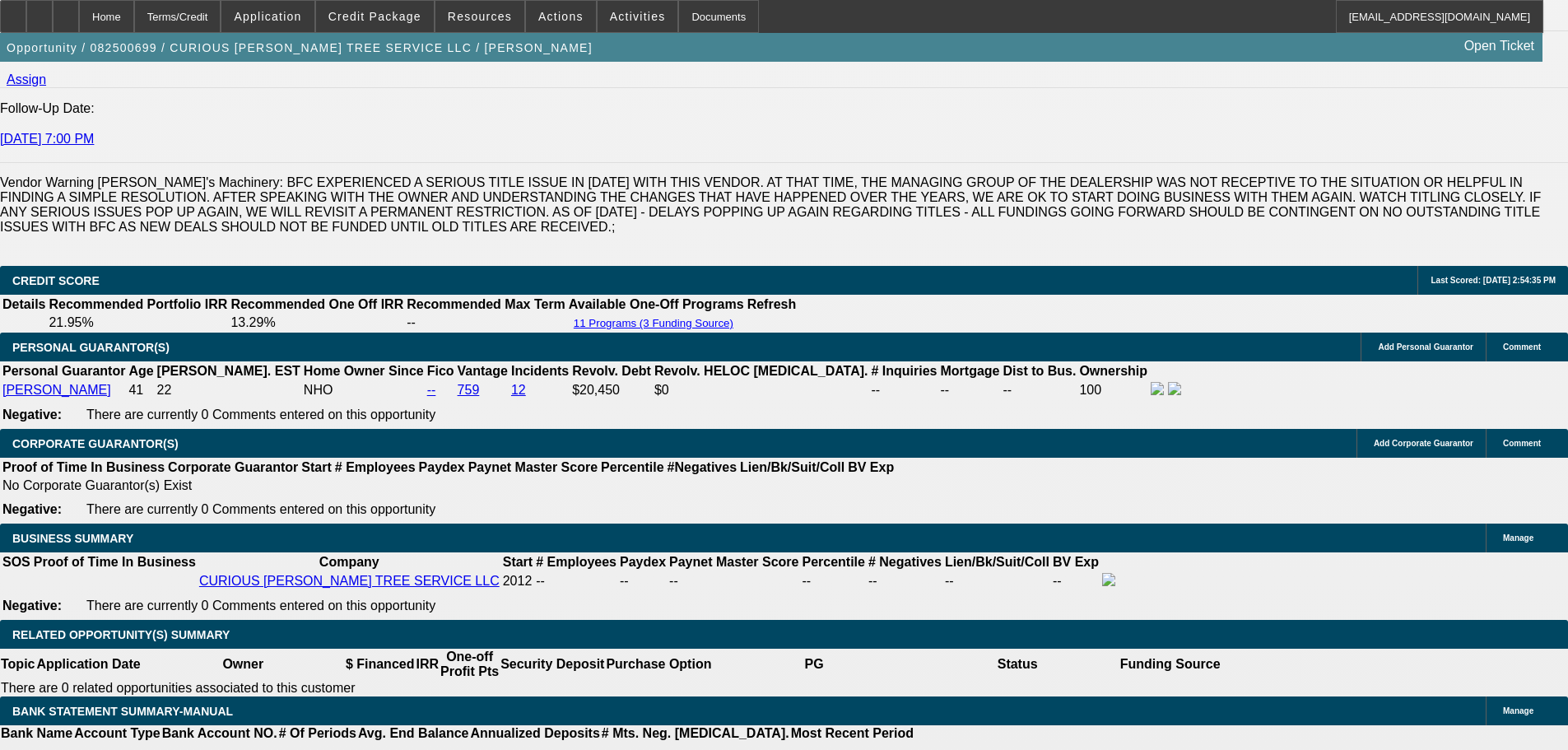
type input "10.9"
type input "$980.00"
select select "3"
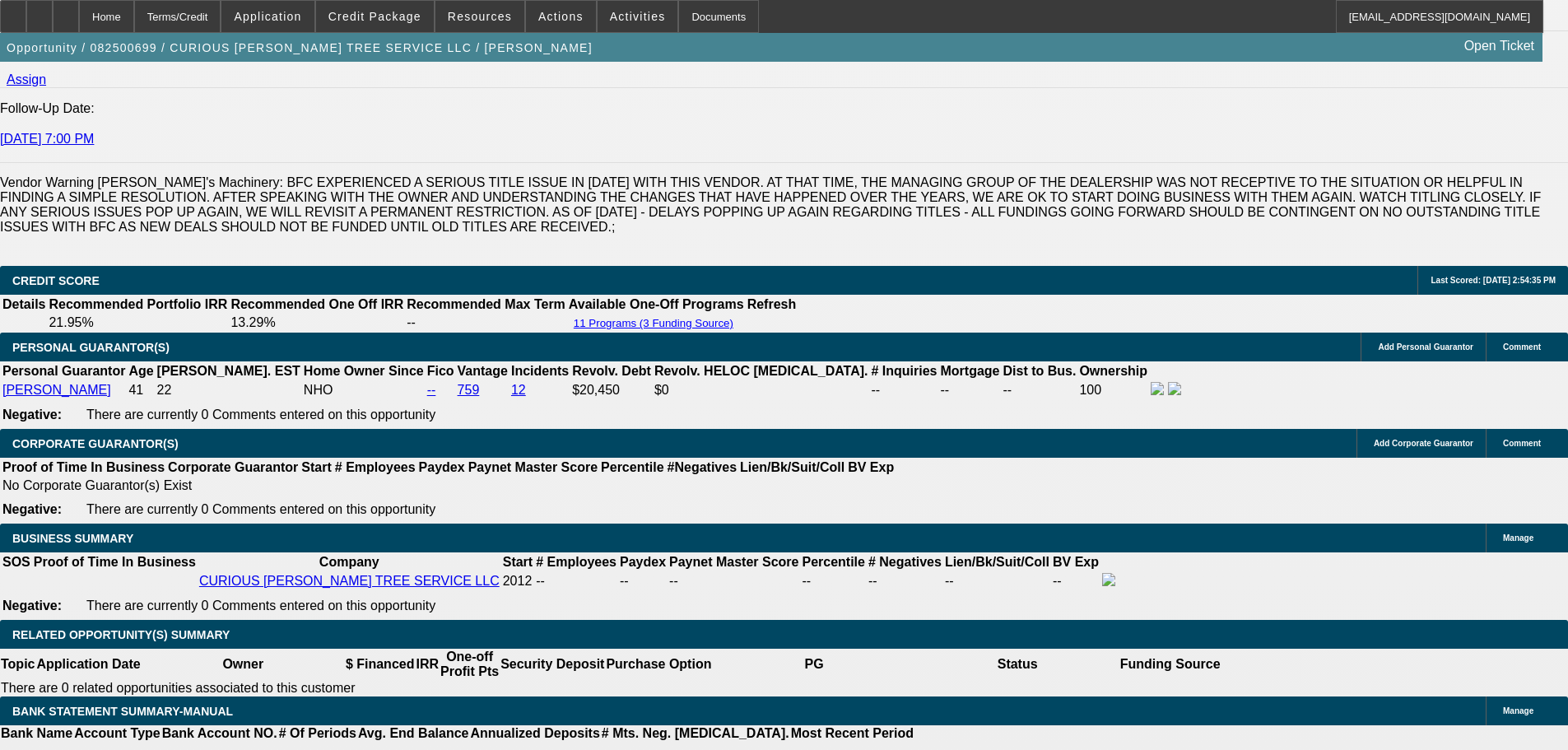
drag, startPoint x: 345, startPoint y: 441, endPoint x: 462, endPoint y: 438, distance: 117.0
type input "1"
type input "$807.94"
type input "13."
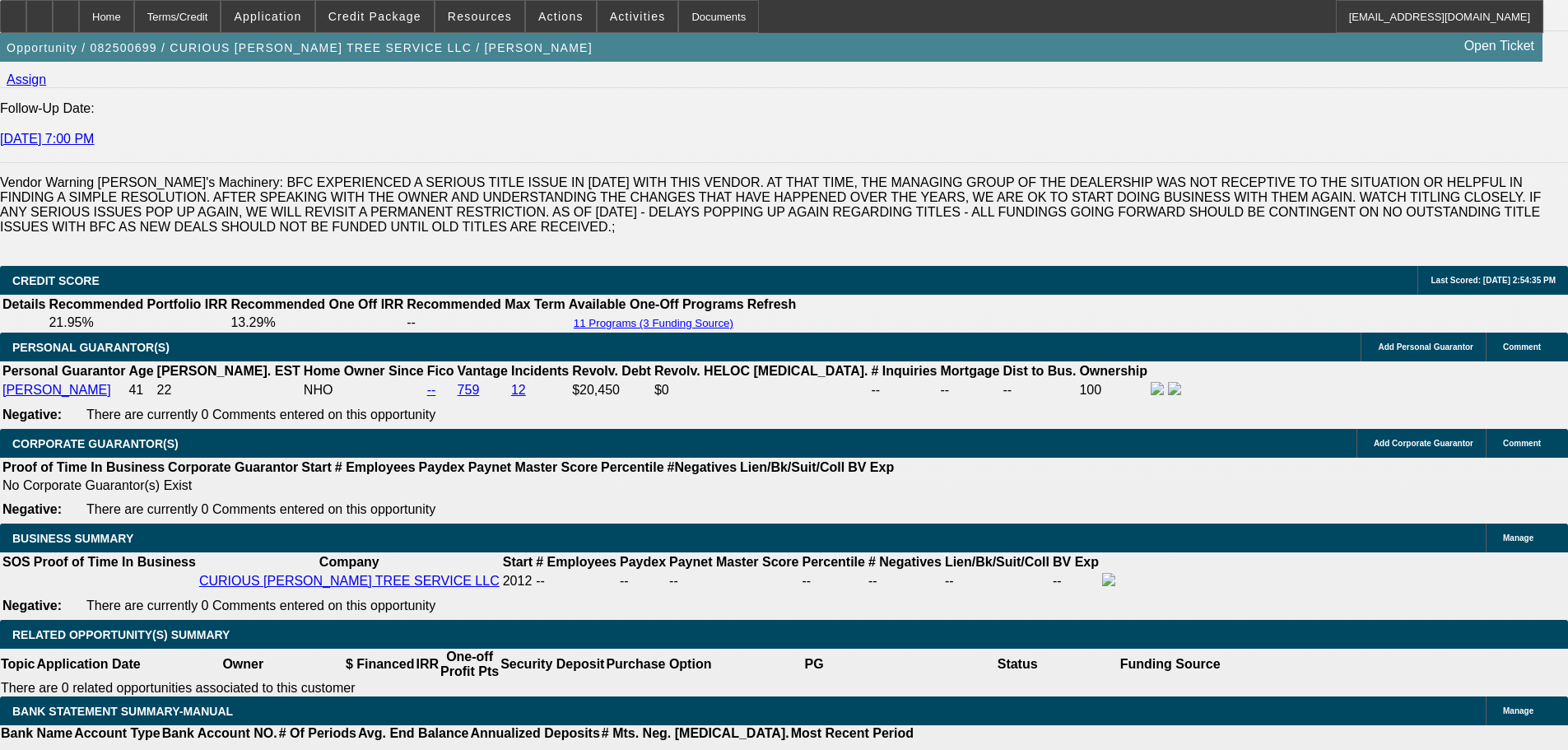
type input "$1,019.44"
type input "13.9"
type input "$1,036.50"
type input "13.9"
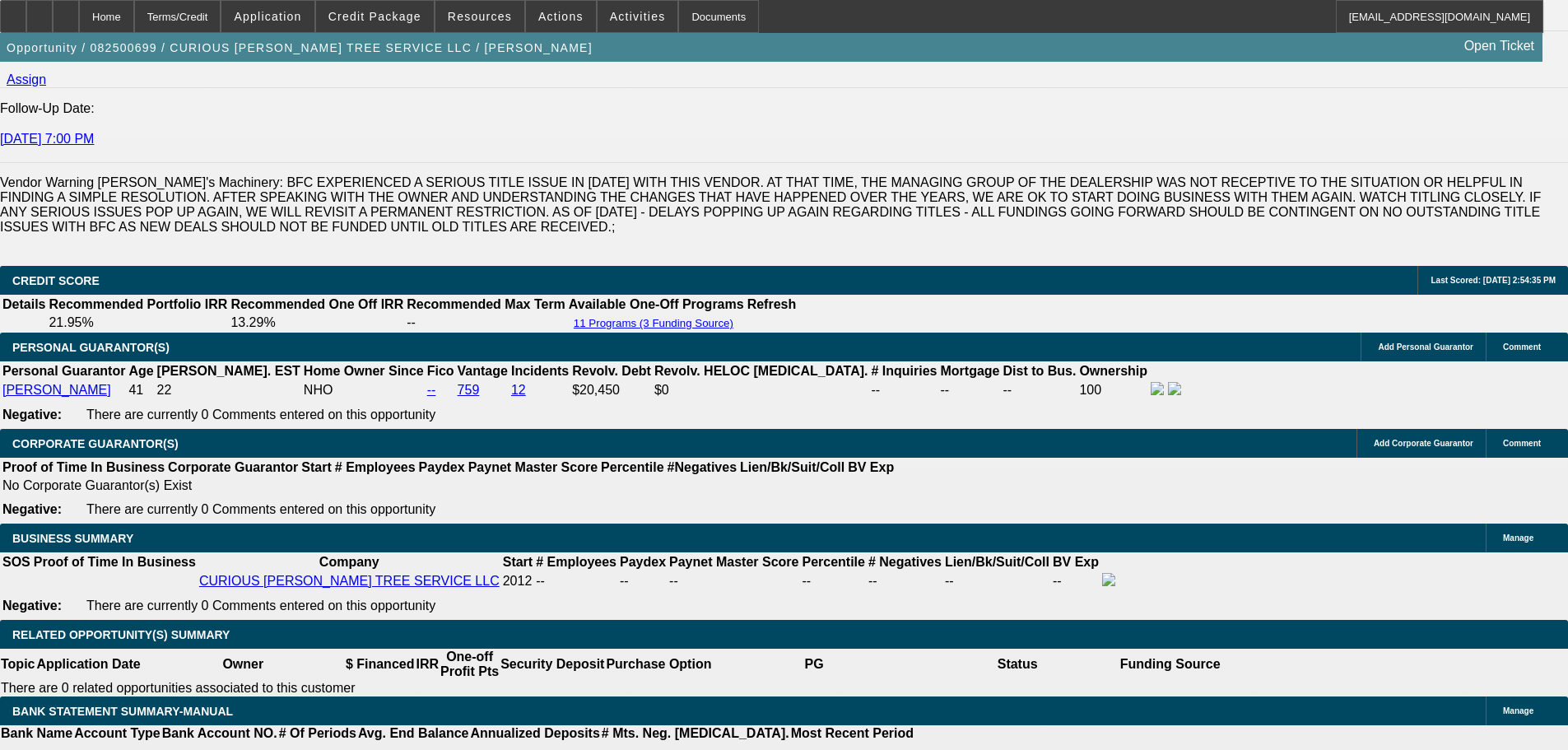
drag, startPoint x: 240, startPoint y: 436, endPoint x: 321, endPoint y: 436, distance: 81.0
type input "10"
type input "1035"
type input "13.8"
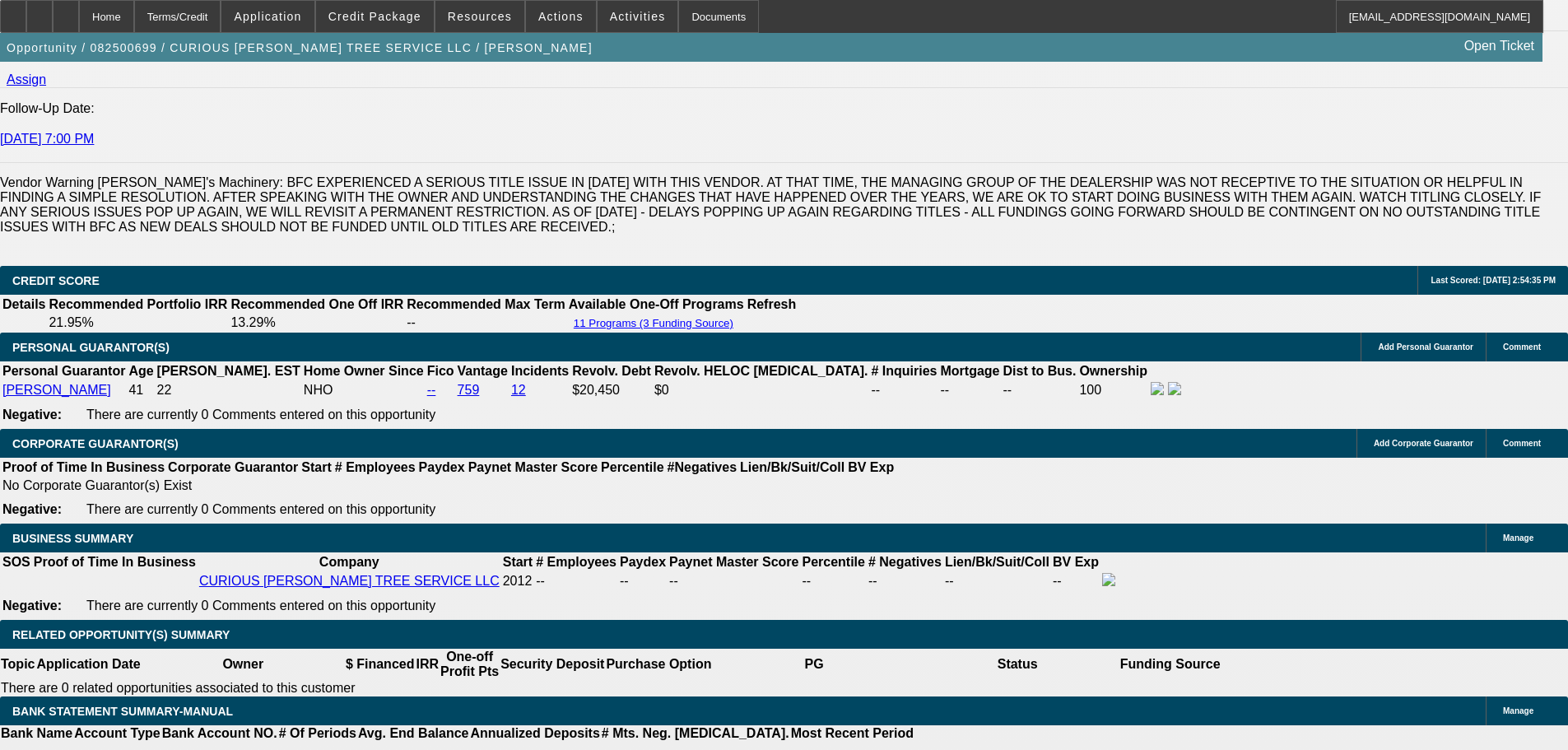
type input "$1,035.36"
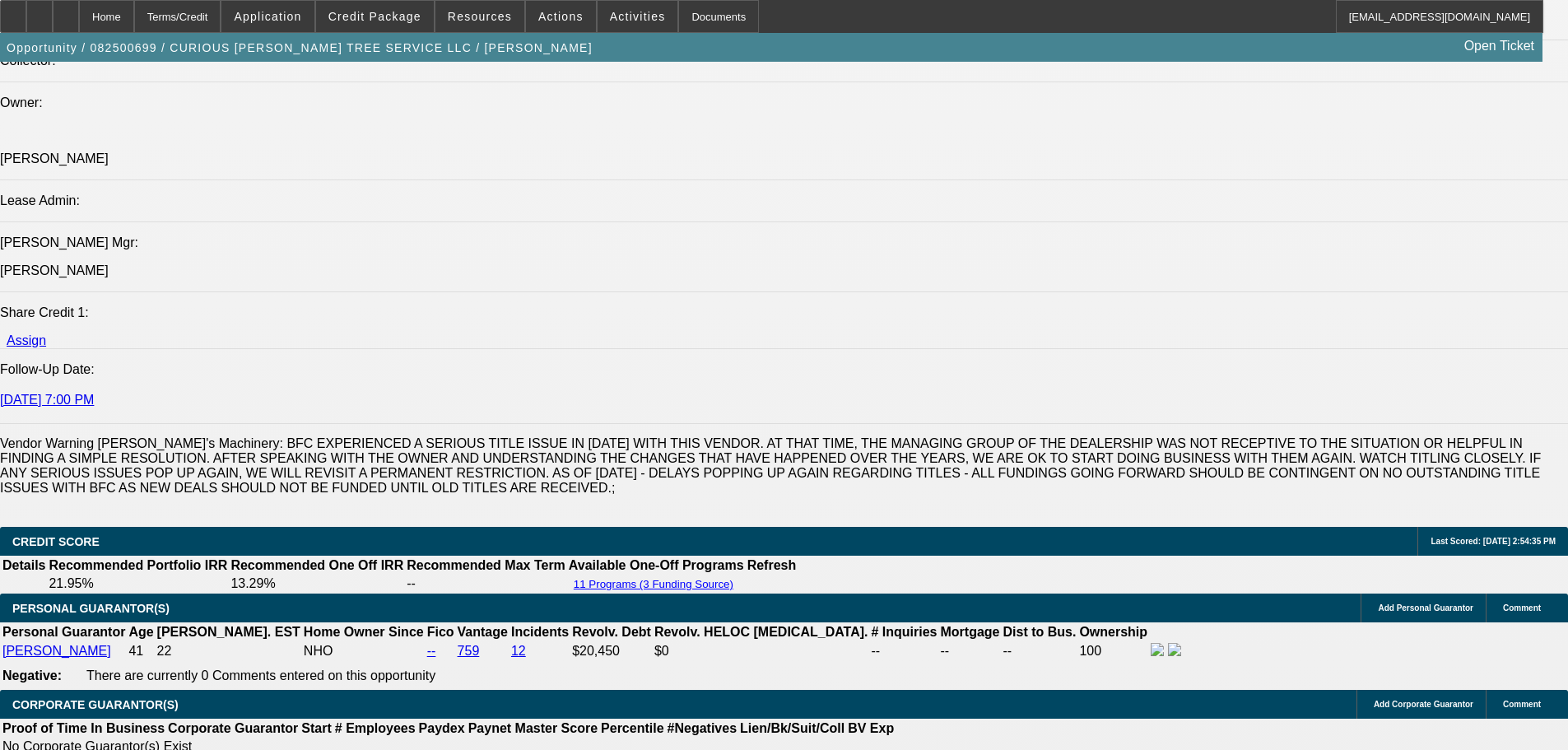
scroll to position [1970, 0]
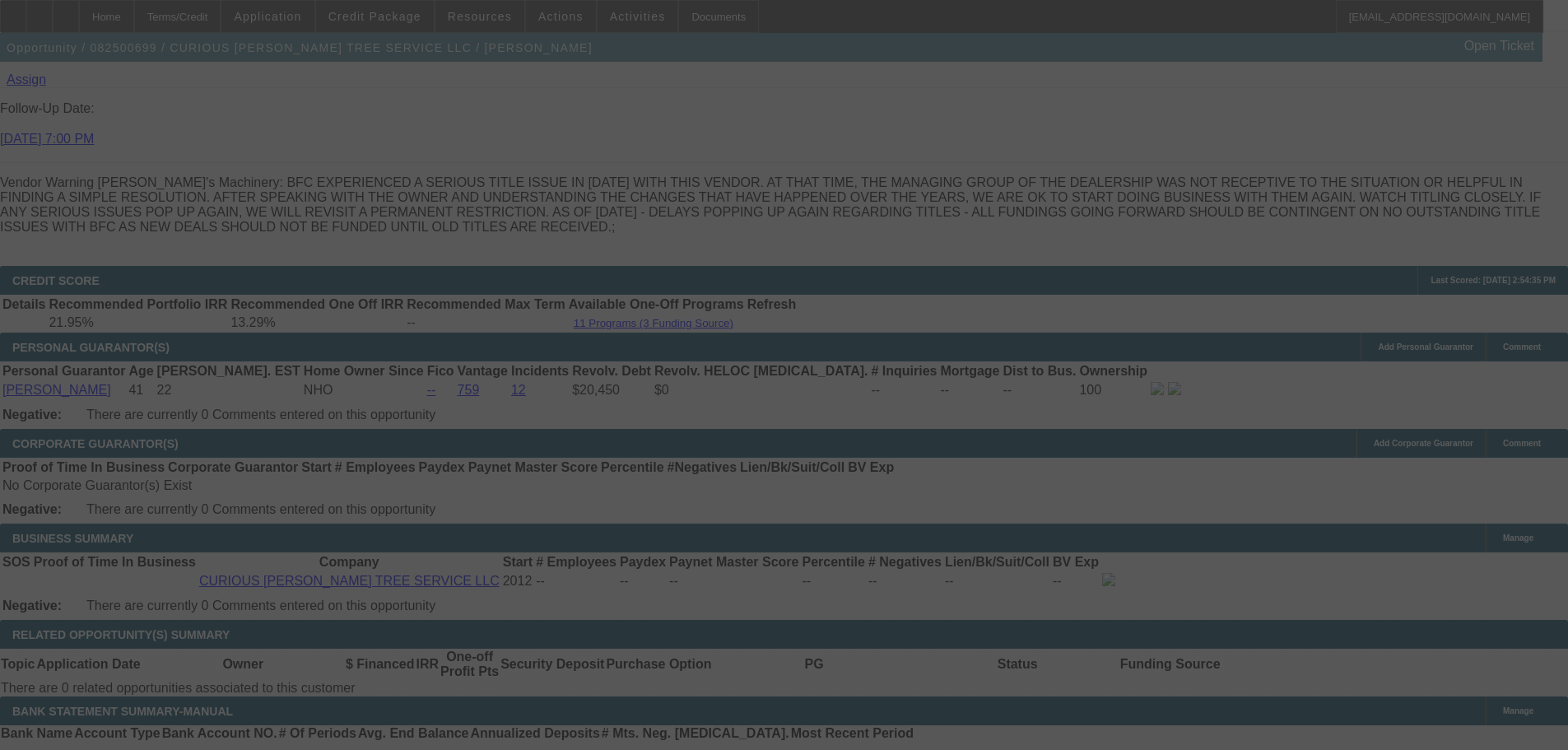
scroll to position [2463, 0]
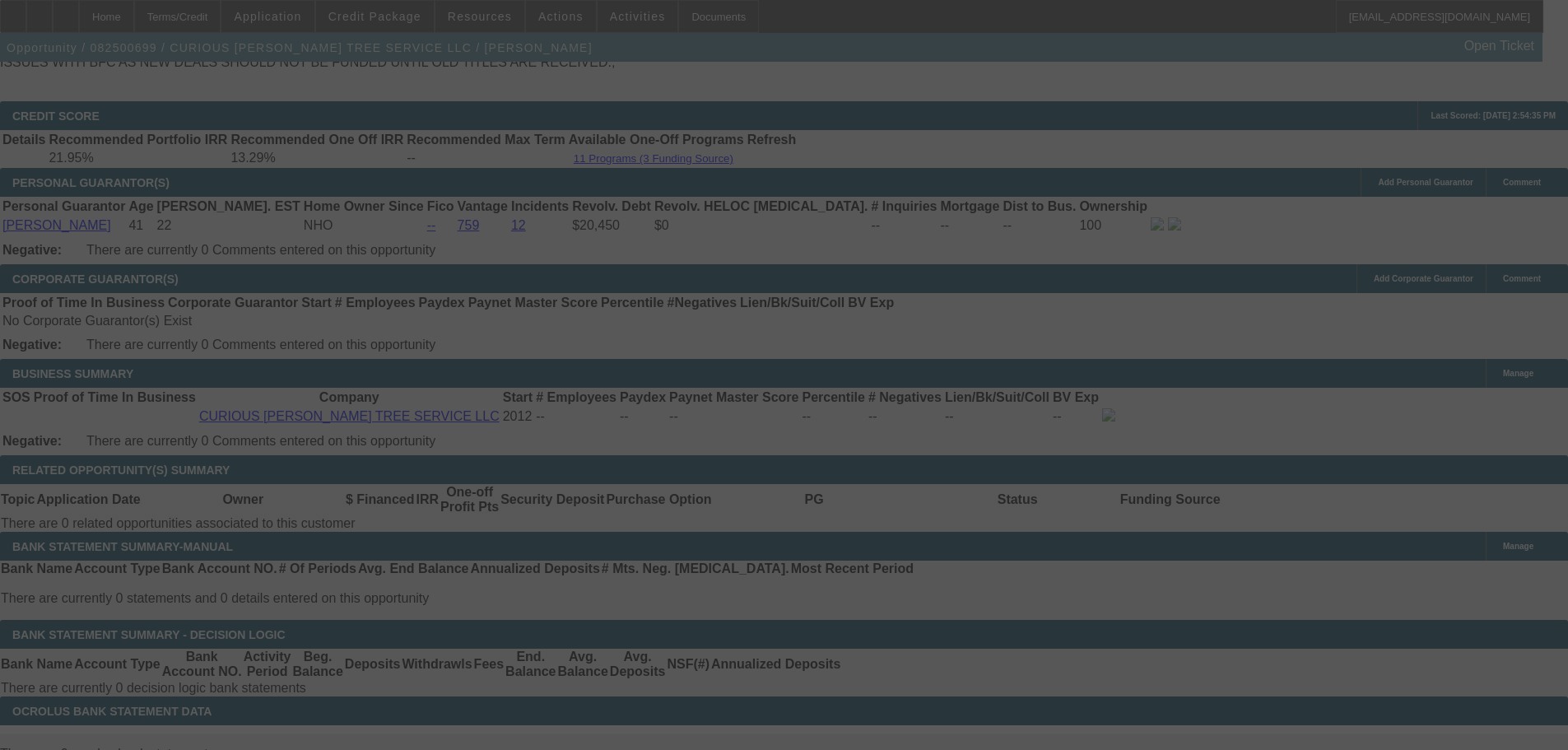
select select "0"
select select "3"
select select "0"
select select "6"
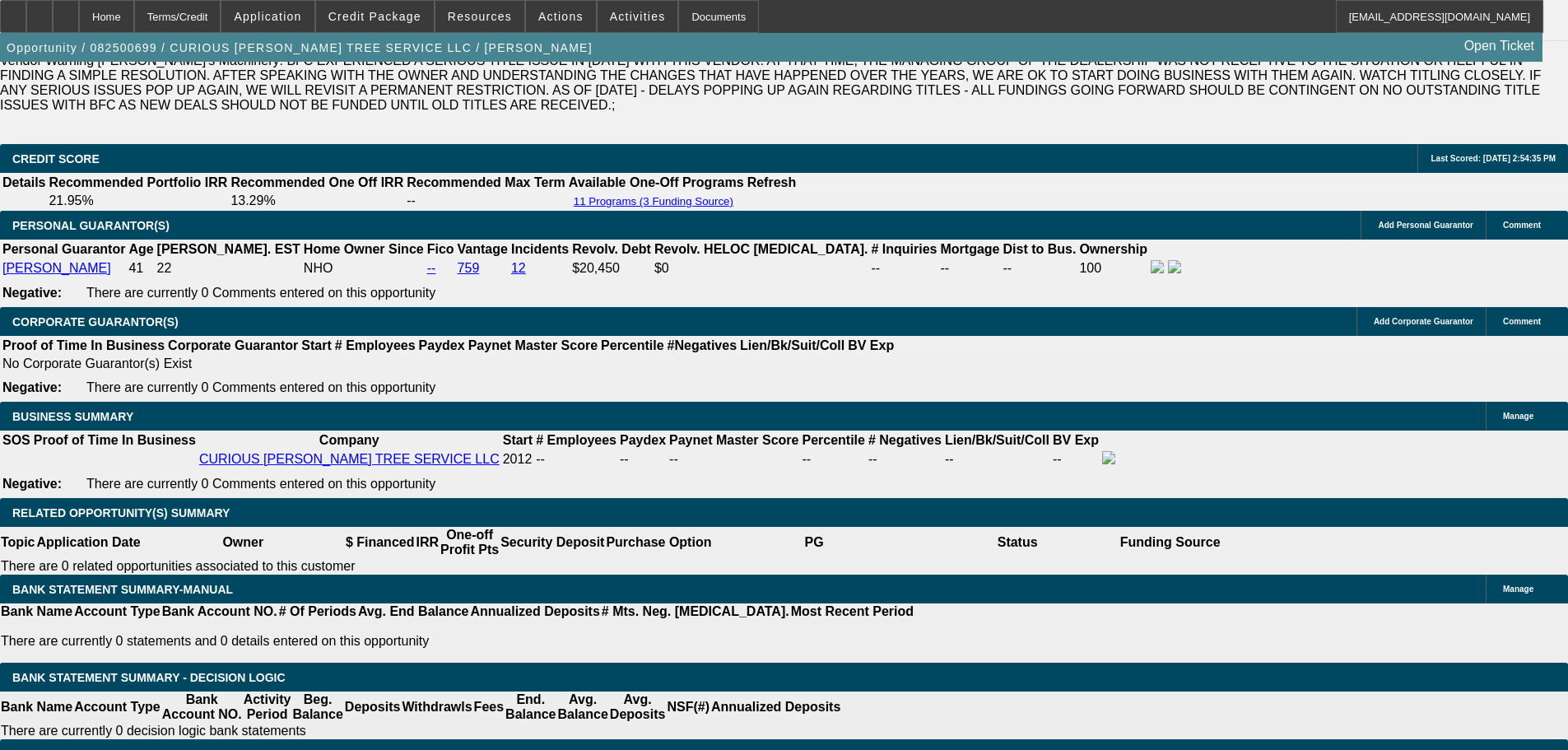
scroll to position [2381, 0]
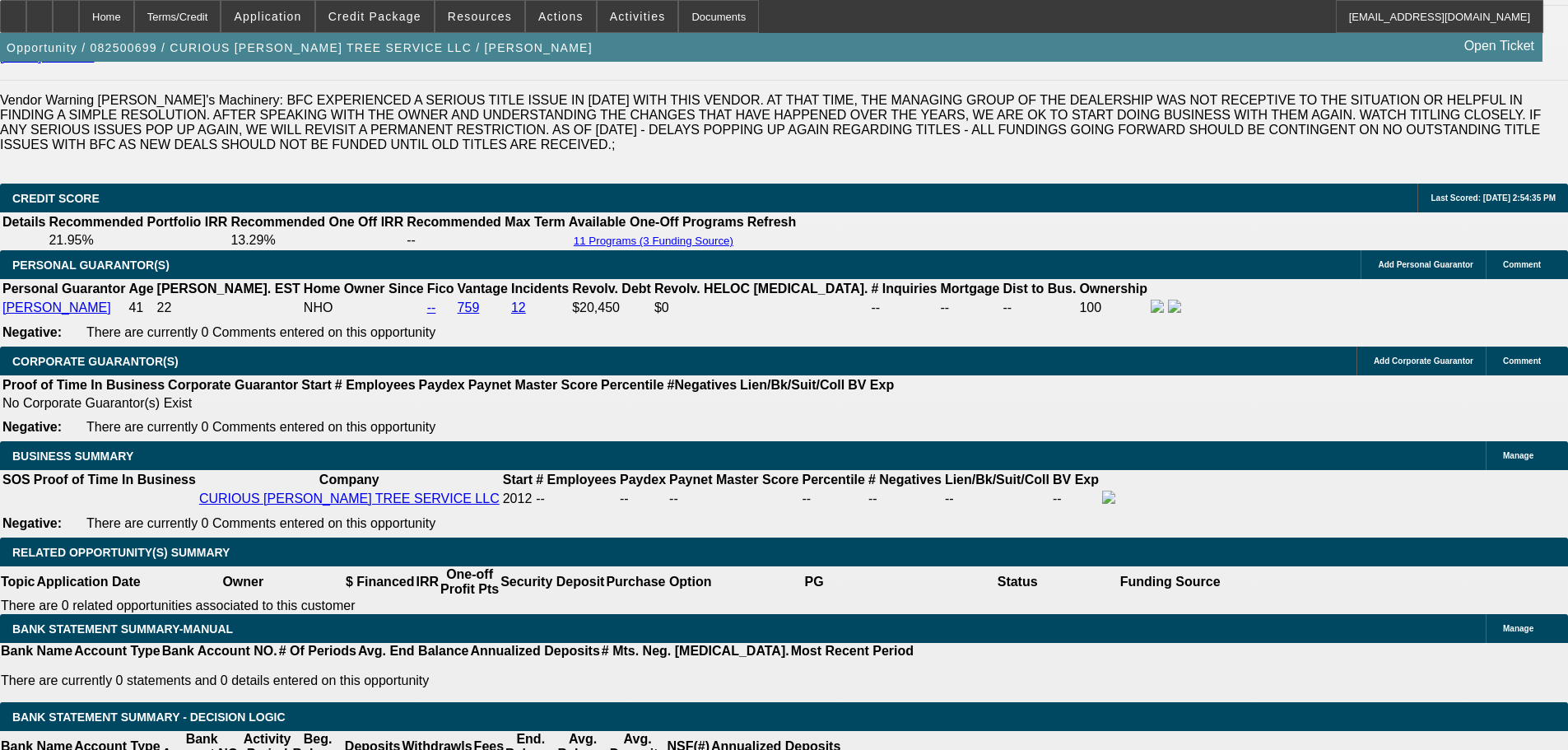
drag, startPoint x: 283, startPoint y: 232, endPoint x: 492, endPoint y: 193, distance: 212.6
type input "$23,000.00"
type input "UNKNOWN"
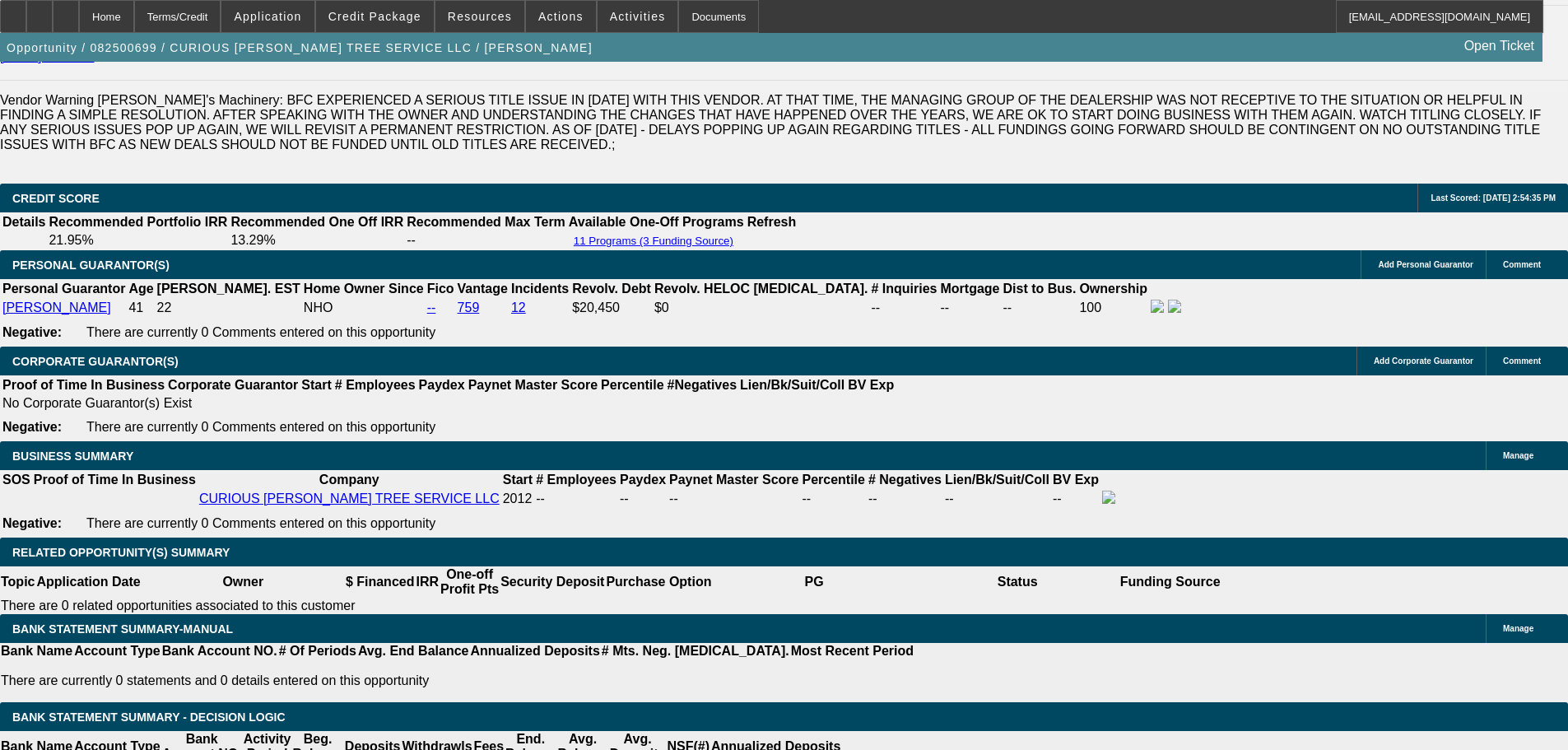
type input "$1,089.85"
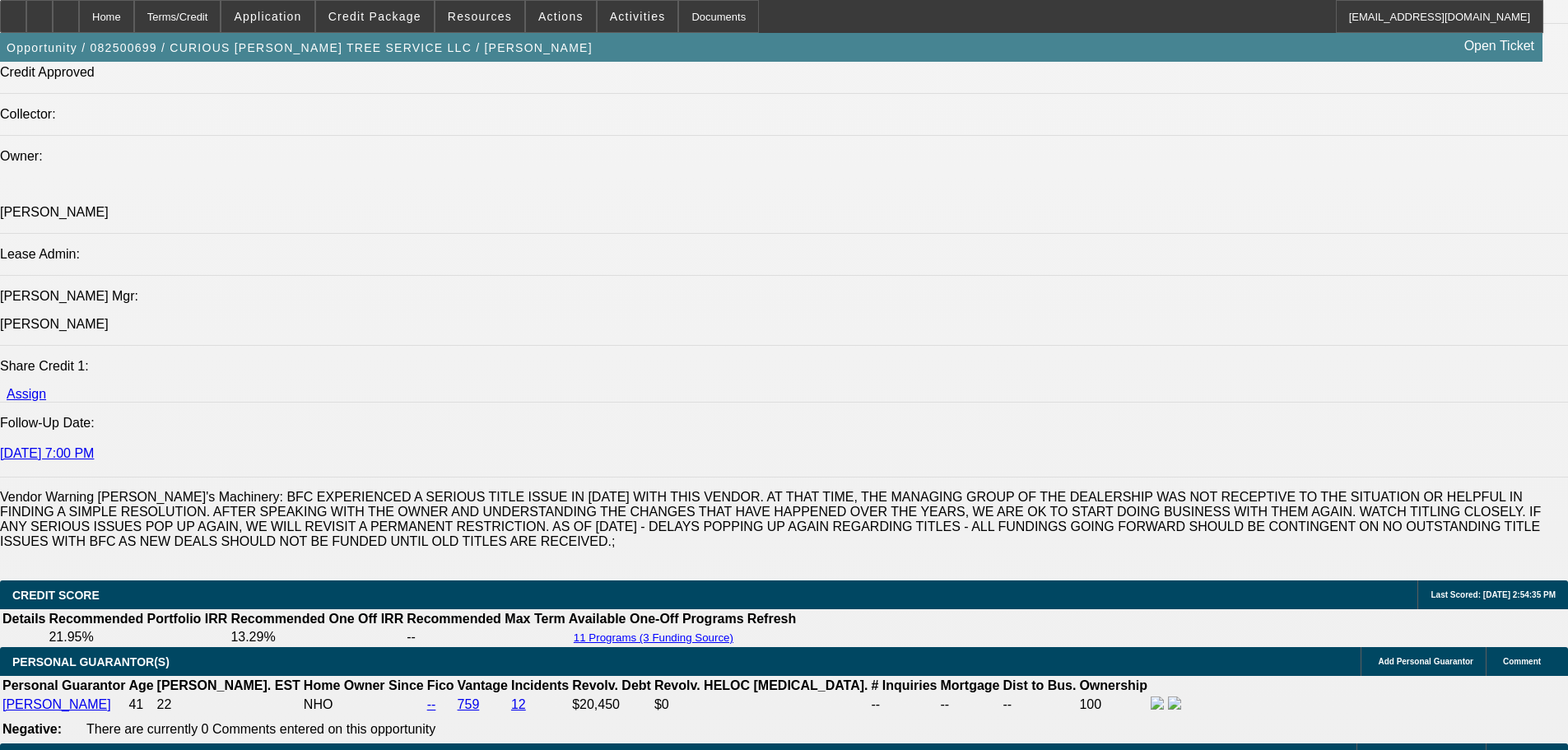
scroll to position [1970, 0]
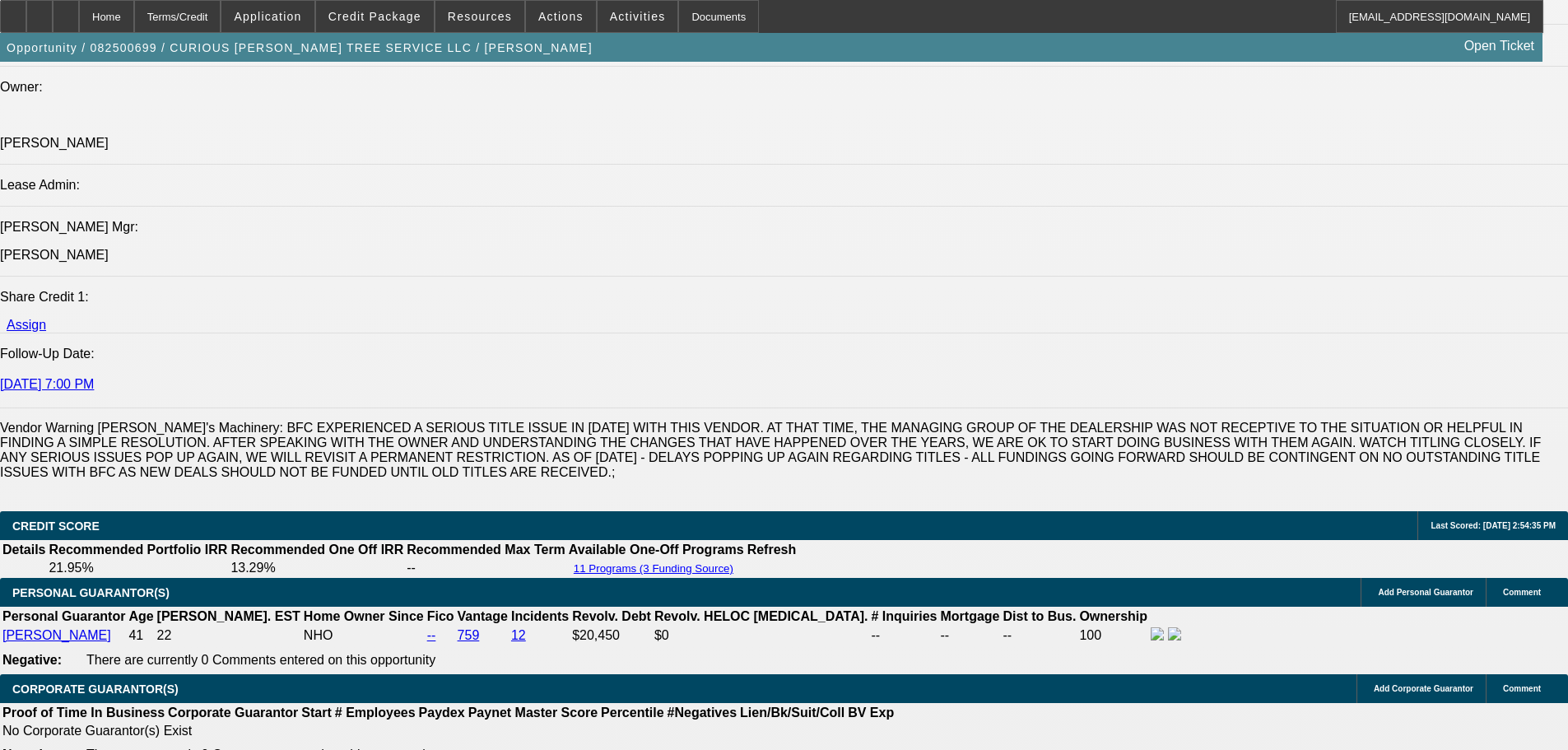
scroll to position [2299, 0]
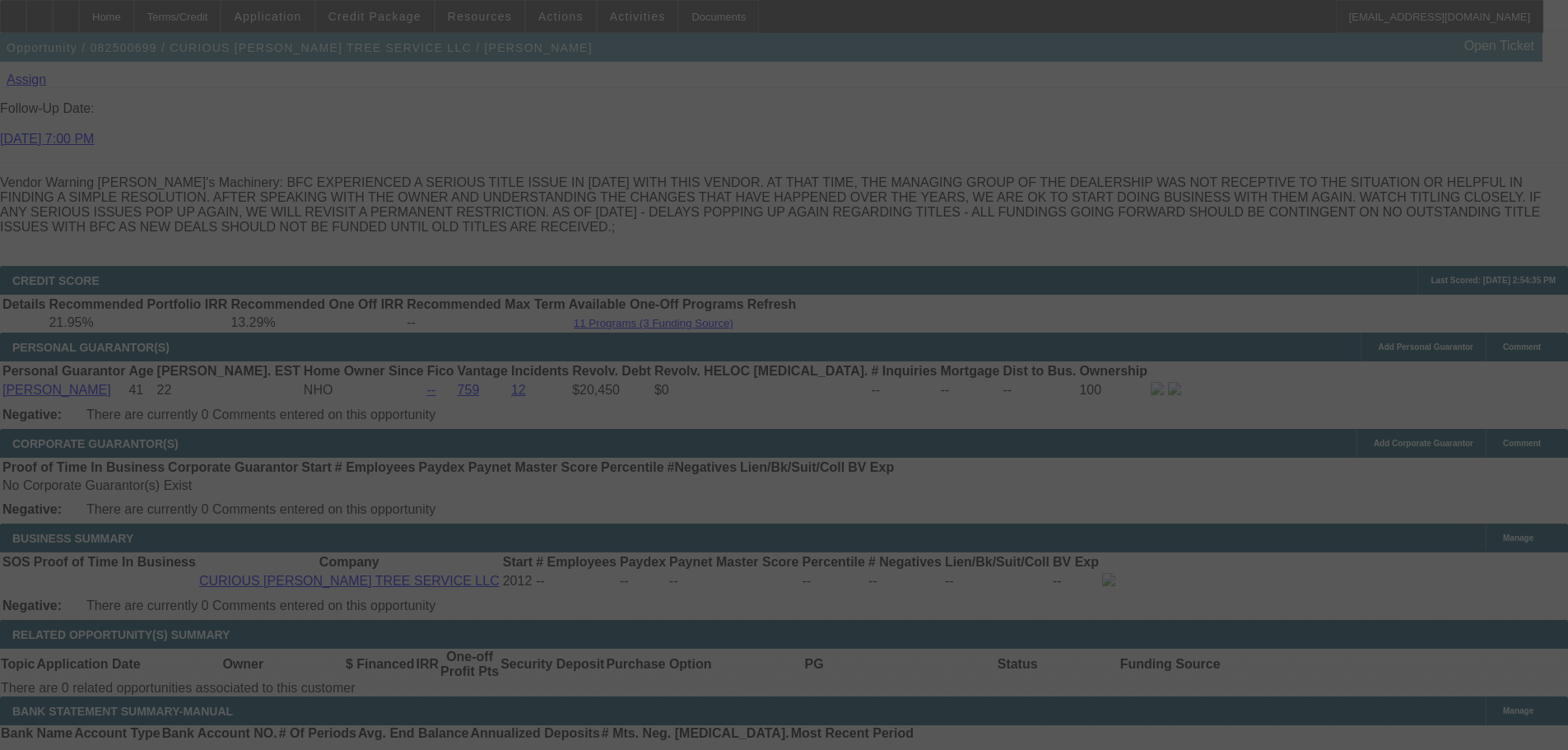
select select "0"
select select "3"
select select "0"
select select "6"
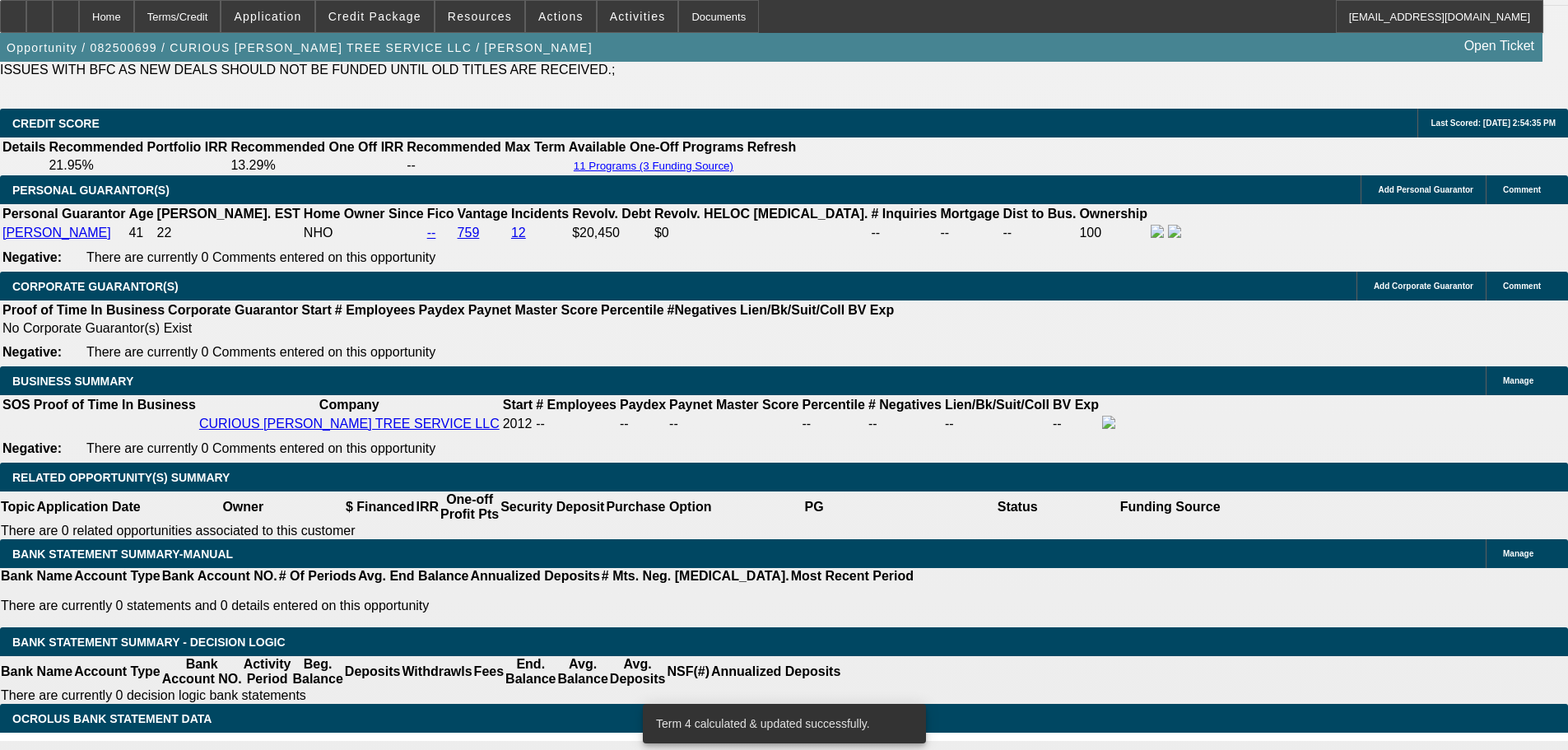
scroll to position [2463, 0]
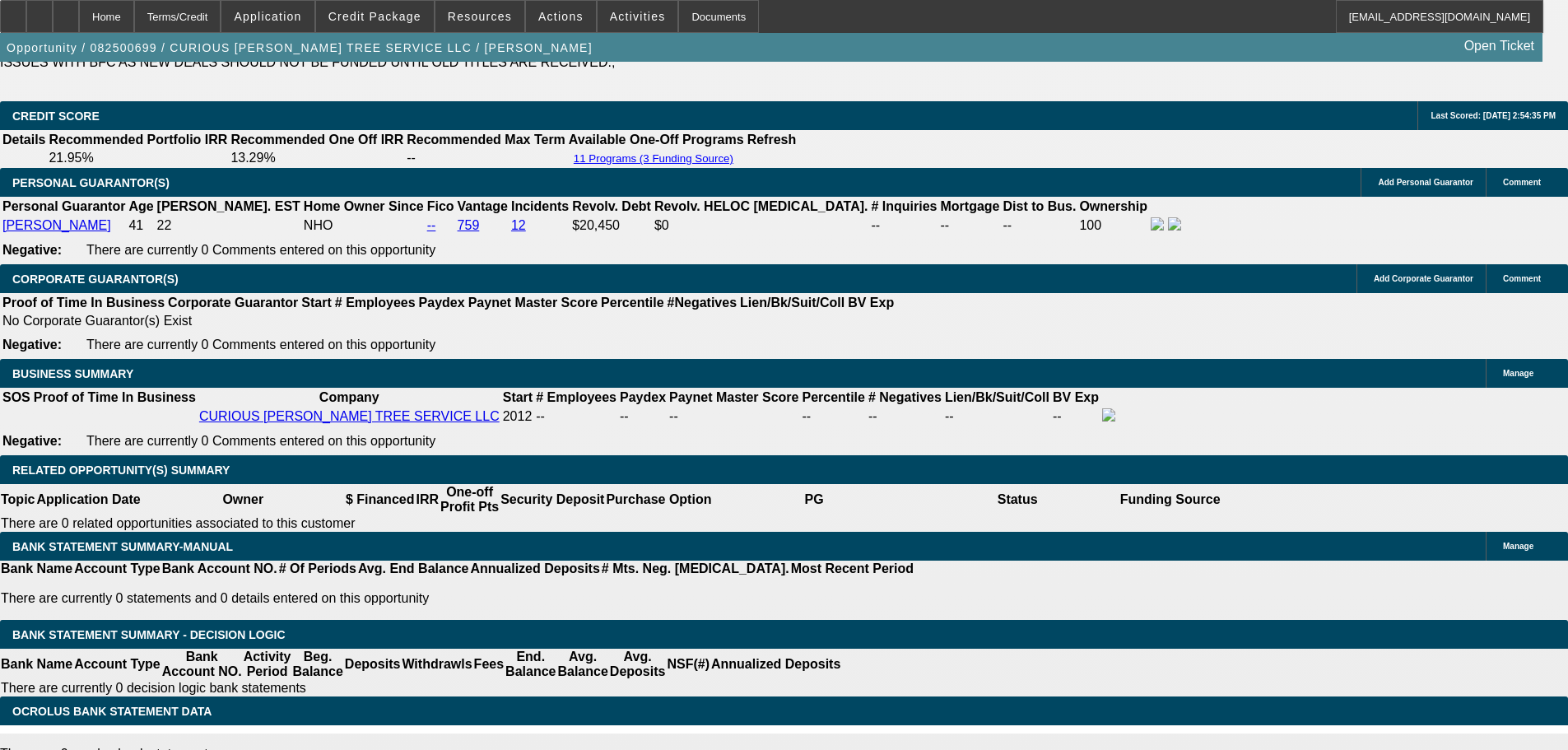
drag, startPoint x: 243, startPoint y: 273, endPoint x: 369, endPoint y: 266, distance: 126.2
type input "10"
type input "UNKNOWN"
type input "1087"
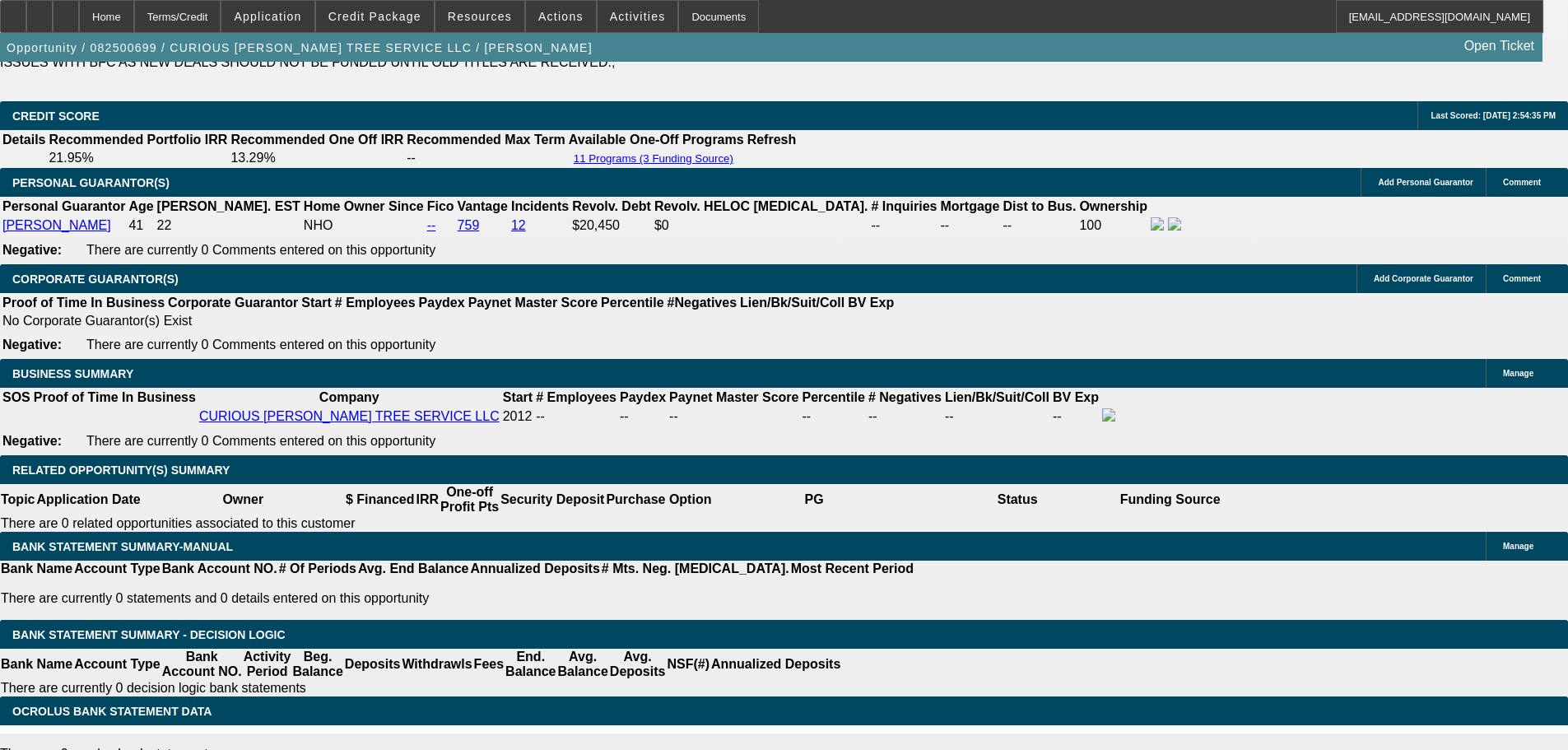
type input "13.7"
type input "$1,087.36"
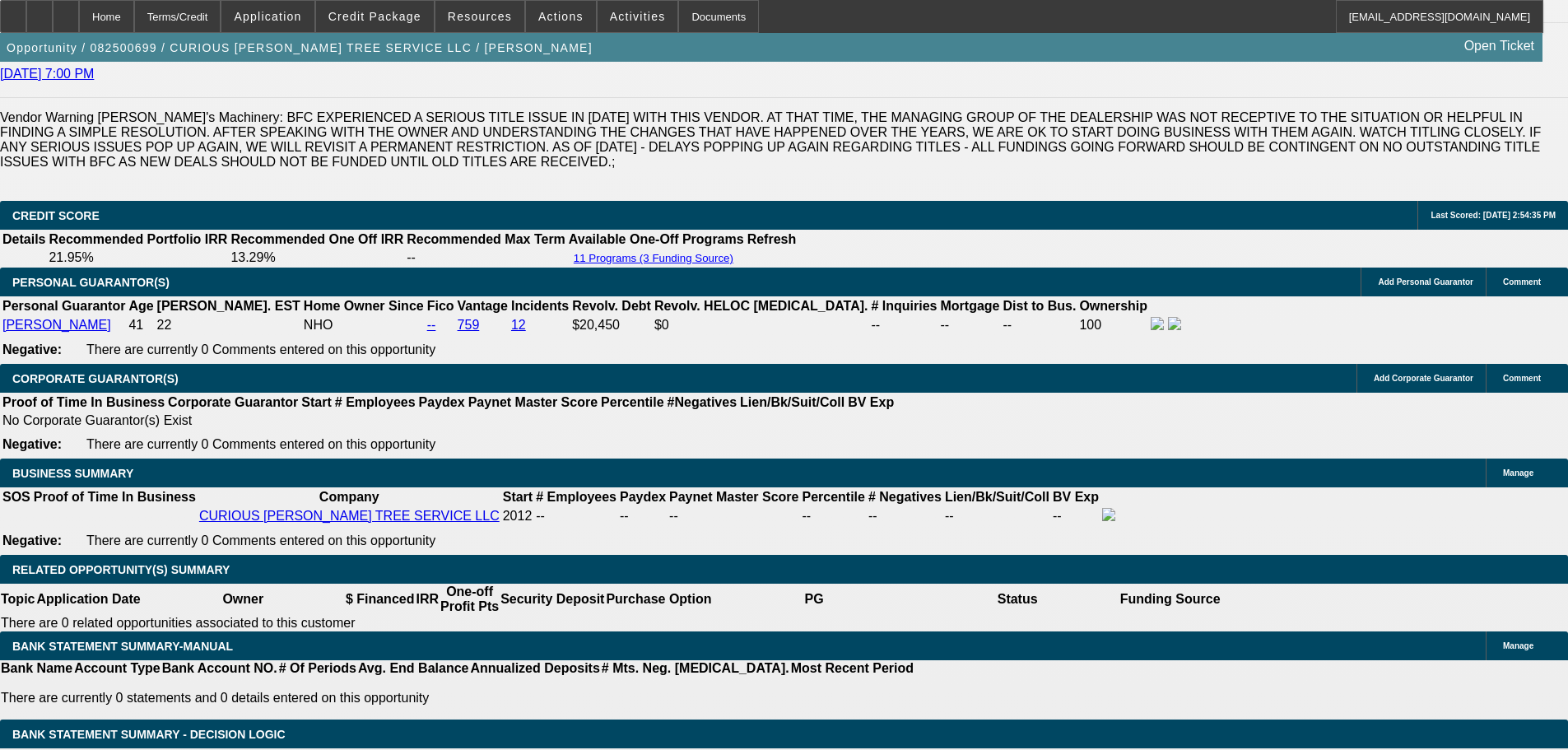
scroll to position [2217, 0]
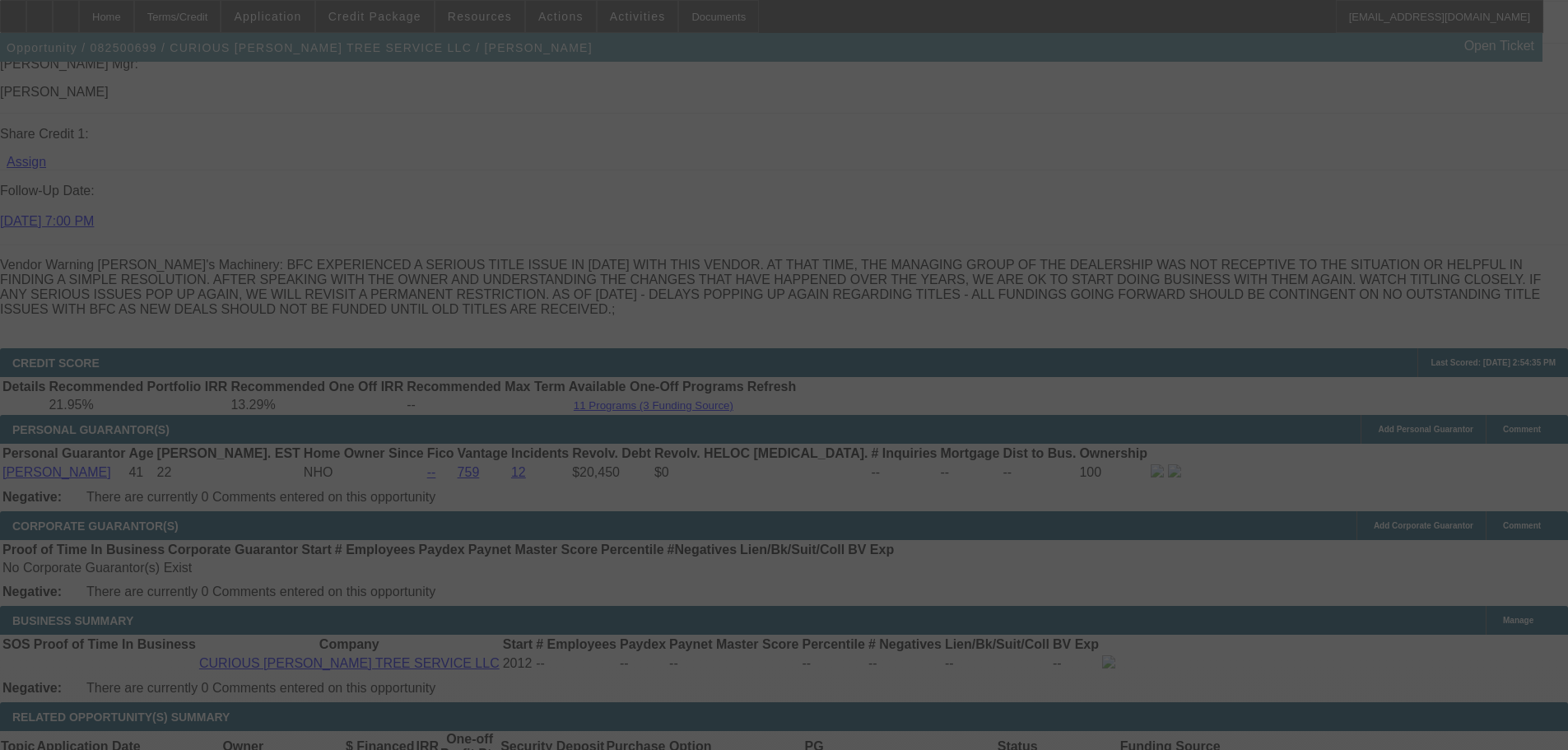
select select "0"
select select "3"
select select "0"
select select "6"
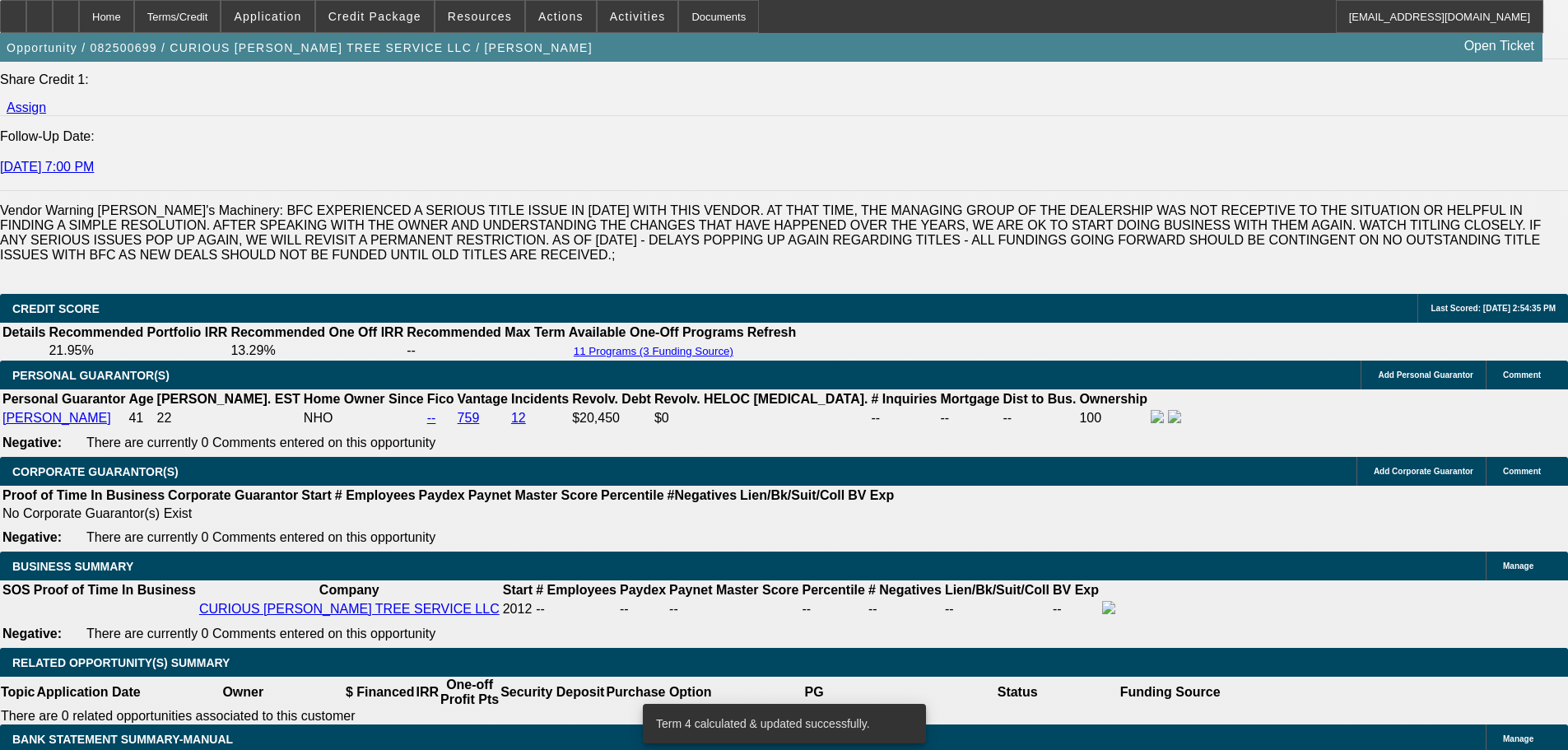
scroll to position [2381, 0]
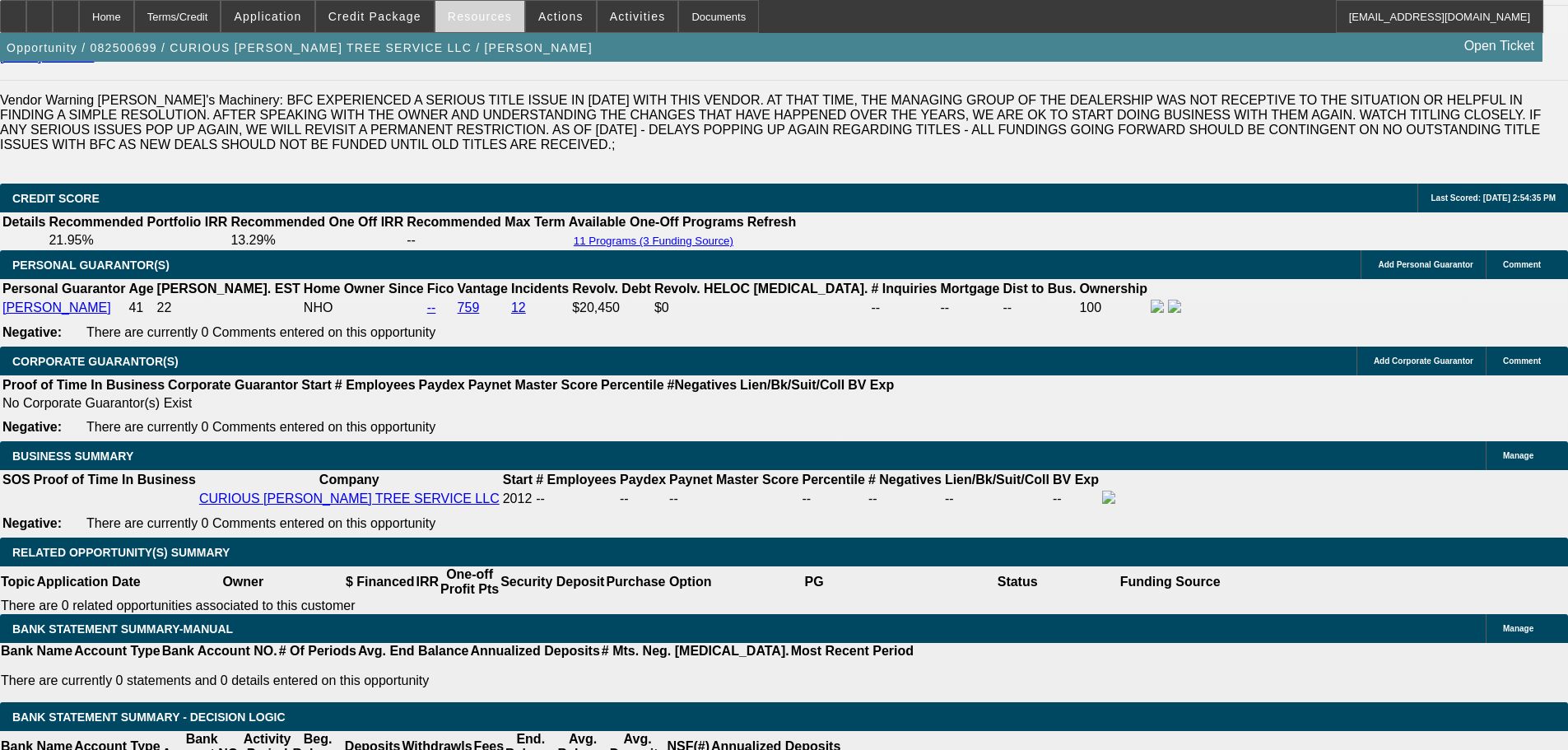
click at [500, 27] on span at bounding box center [479, 16] width 89 height 40
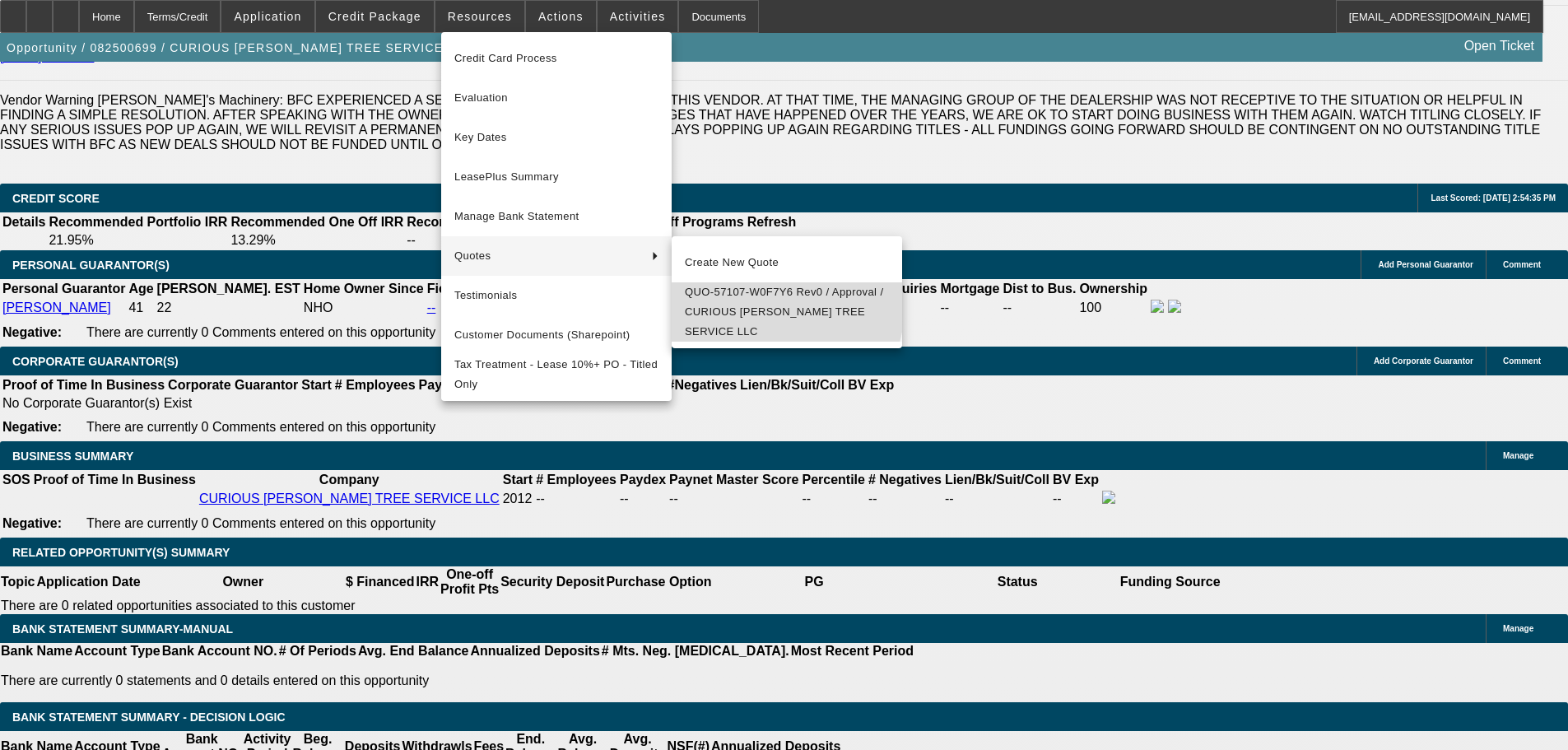
click at [745, 300] on span "QUO-57107-W0F7Y6 Rev0 / Approval / CURIOUS [PERSON_NAME] TREE SERVICE LLC" at bounding box center [787, 312] width 204 height 59
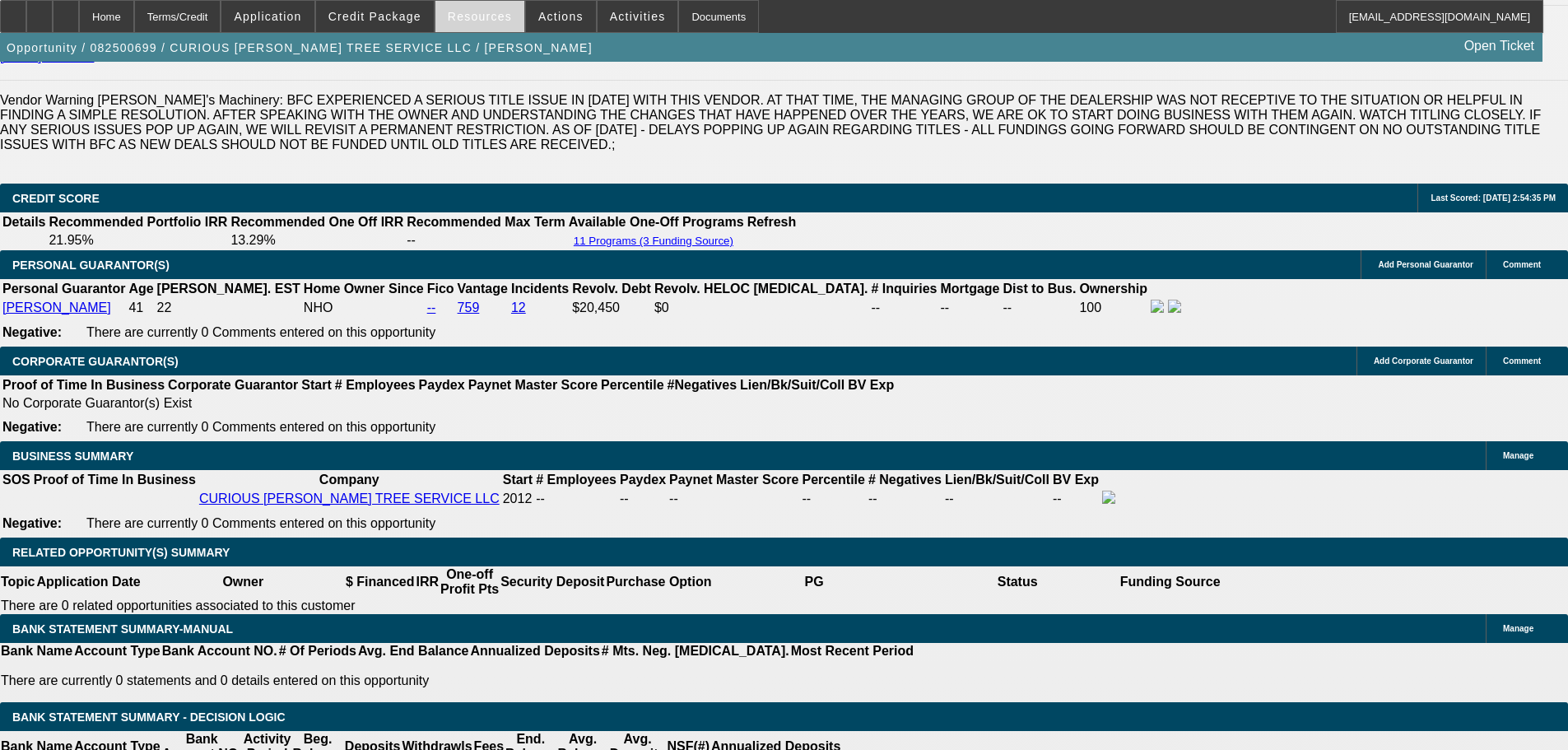
click at [473, 32] on span at bounding box center [479, 16] width 89 height 40
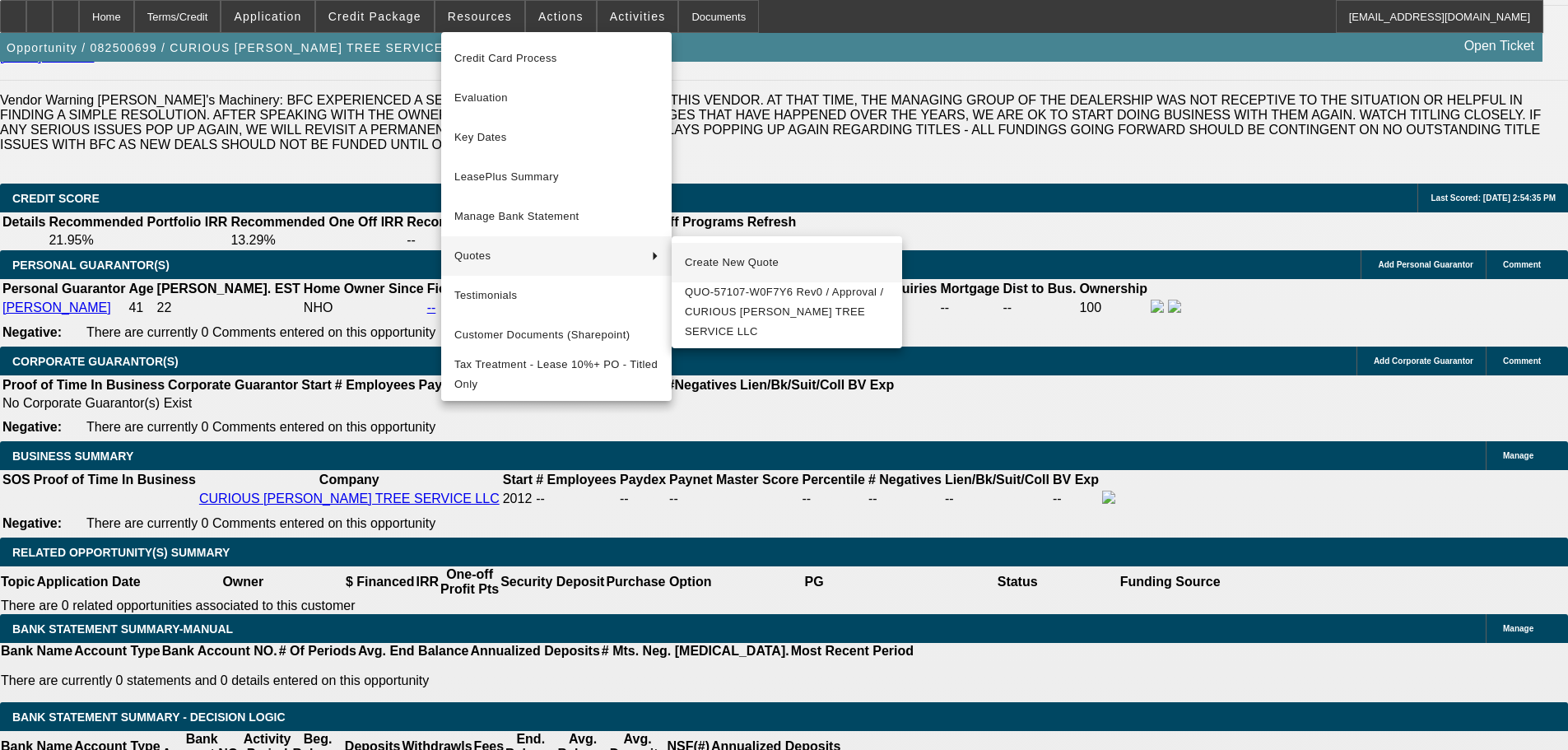
click at [727, 263] on span "Create New Quote" at bounding box center [787, 262] width 204 height 19
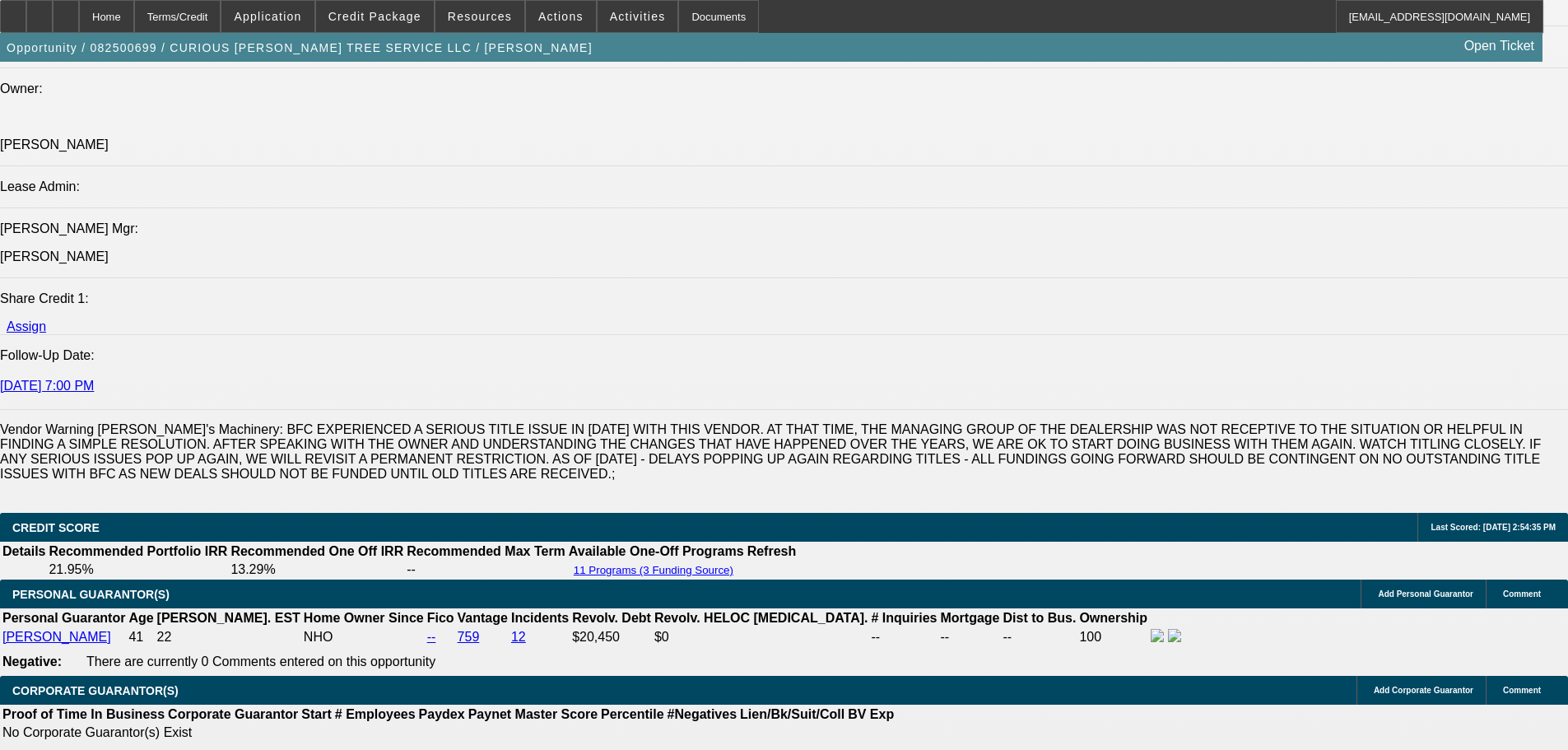
scroll to position [2299, 0]
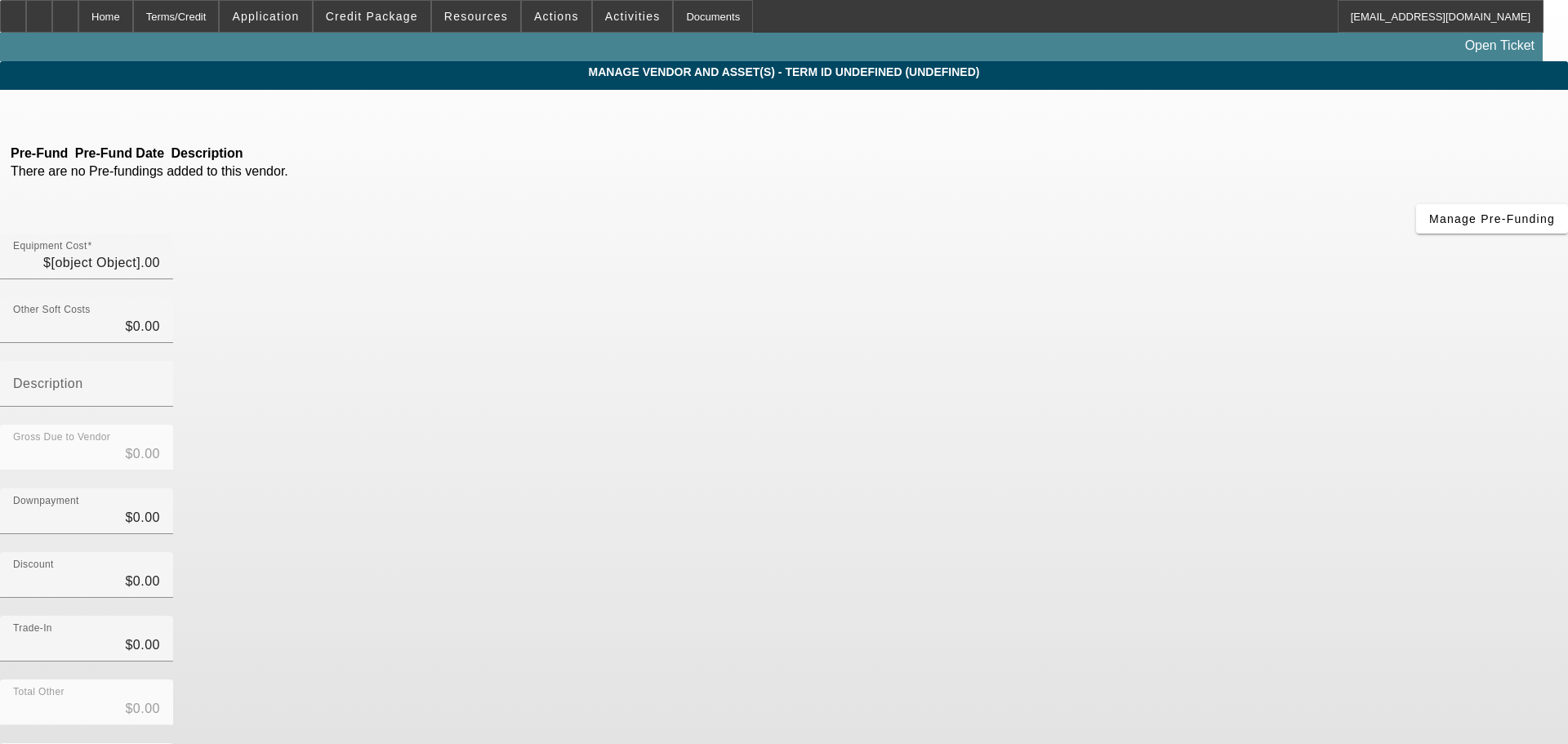
type input "$65,000.00"
type input "$2,000.00"
type input "$63,000.00"
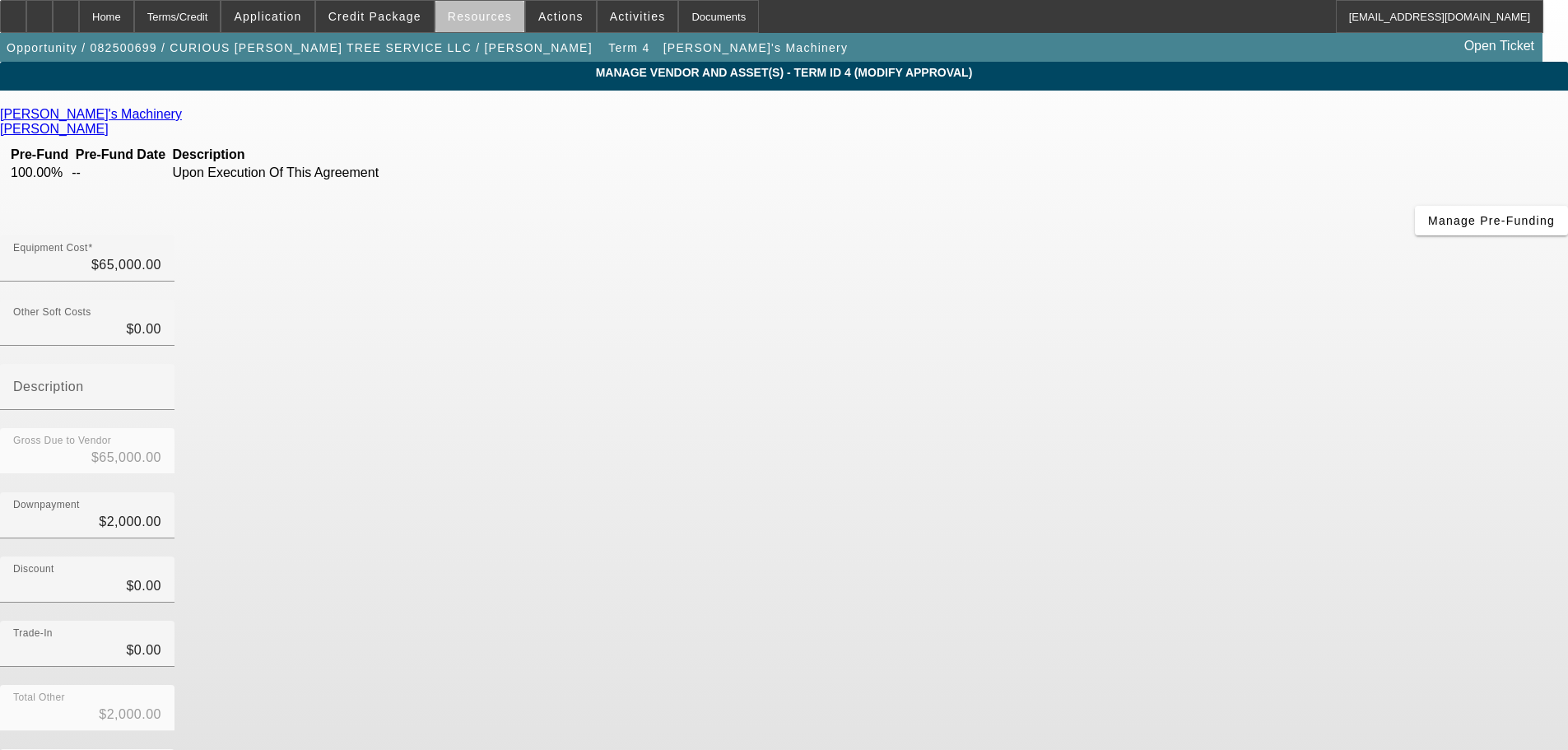
click at [495, 19] on span "Resources" at bounding box center [480, 17] width 64 height 14
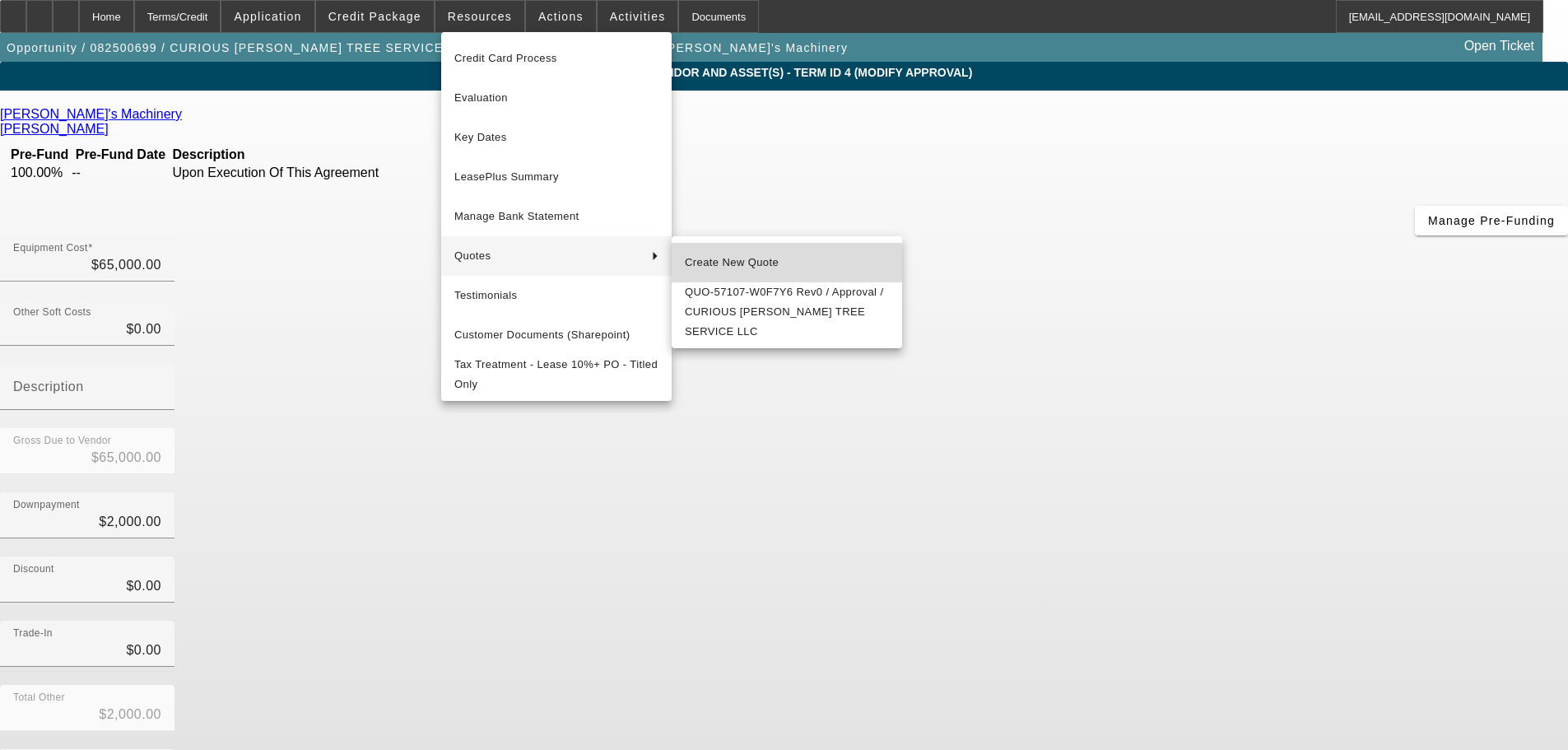
click at [767, 259] on span "Create New Quote" at bounding box center [787, 262] width 204 height 19
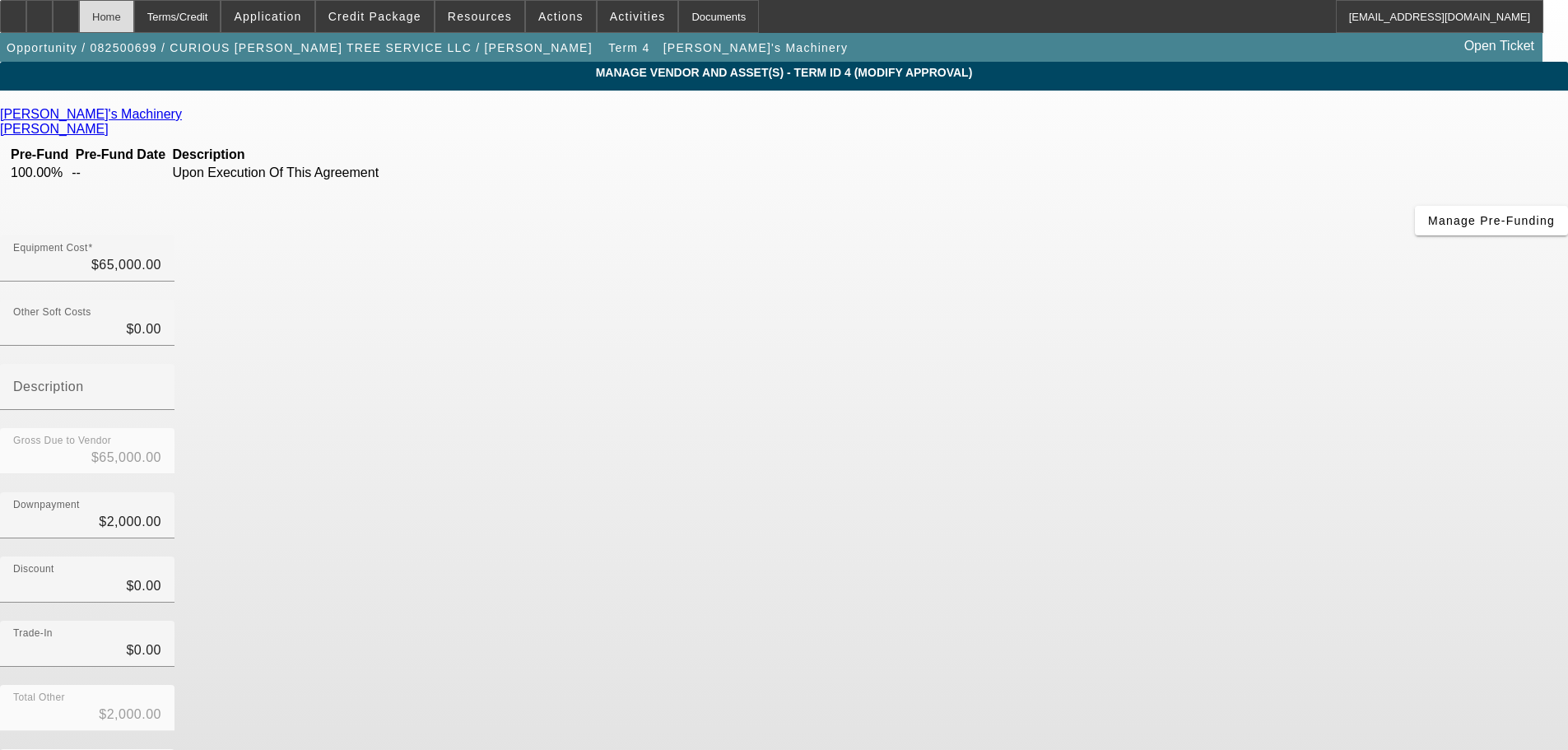
click at [134, 15] on div "Home" at bounding box center [106, 16] width 55 height 33
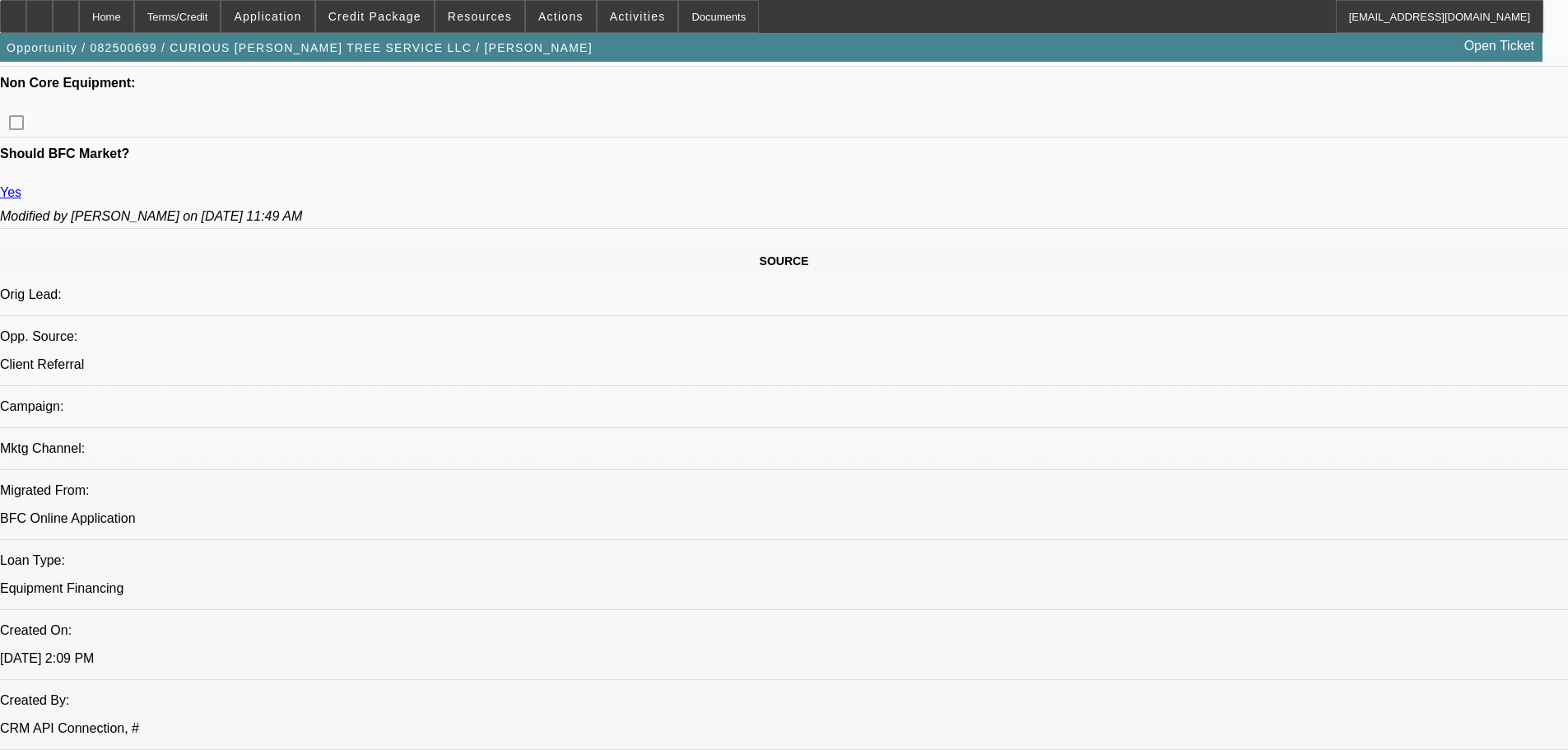
select select "0"
select select "3"
select select "0"
select select "6"
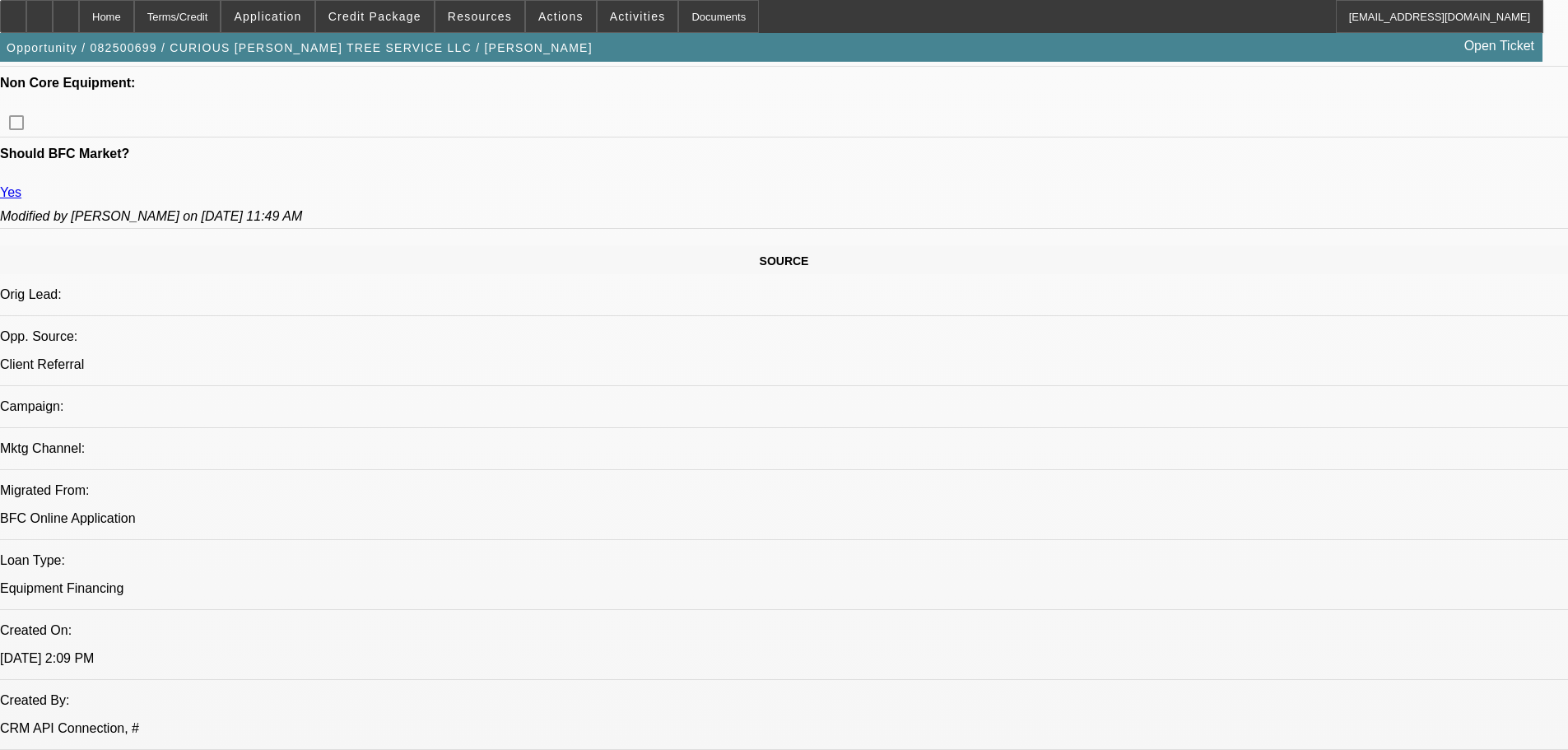
select select "0"
select select "2"
select select "0"
select select "6"
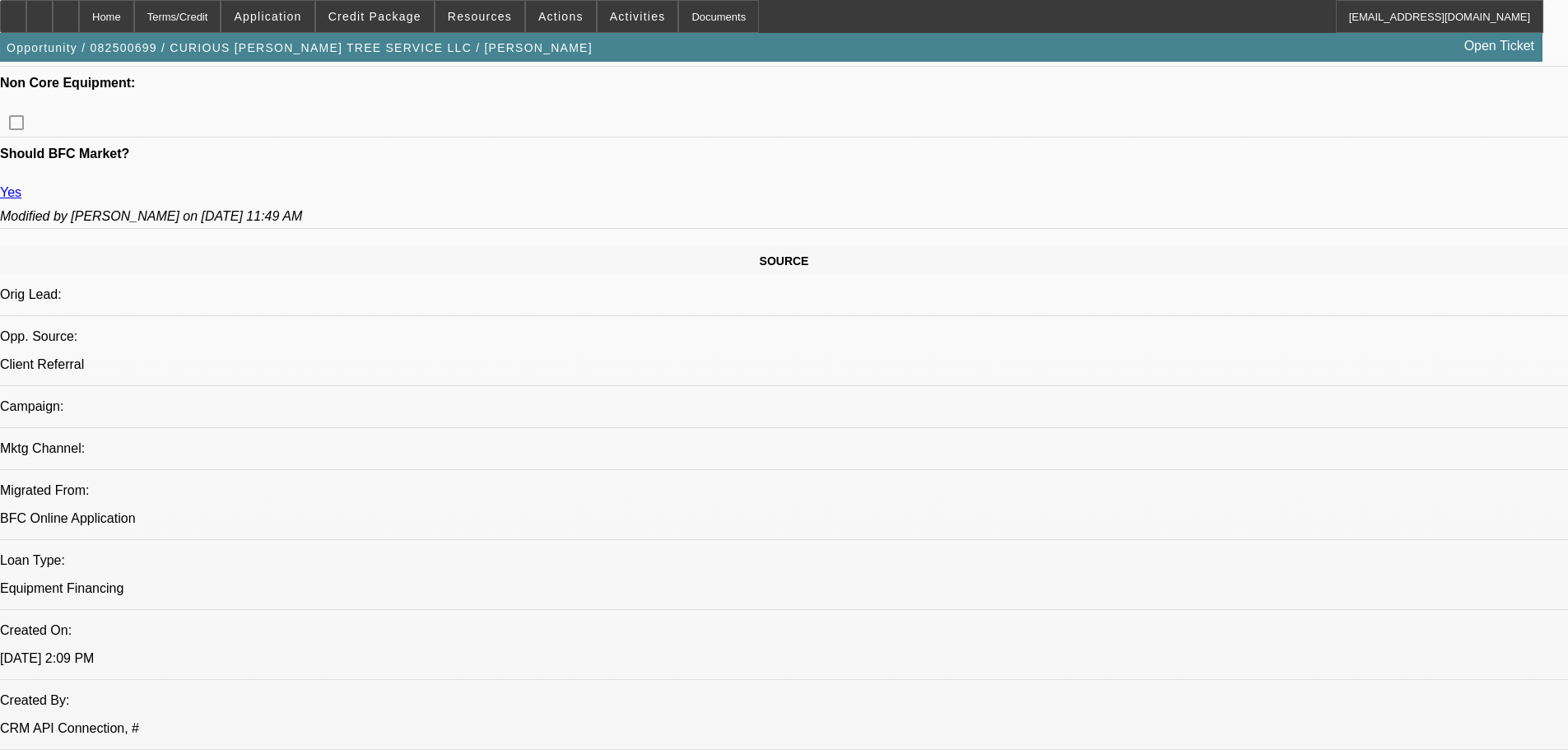
select select "0"
select select "2"
select select "0"
select select "6"
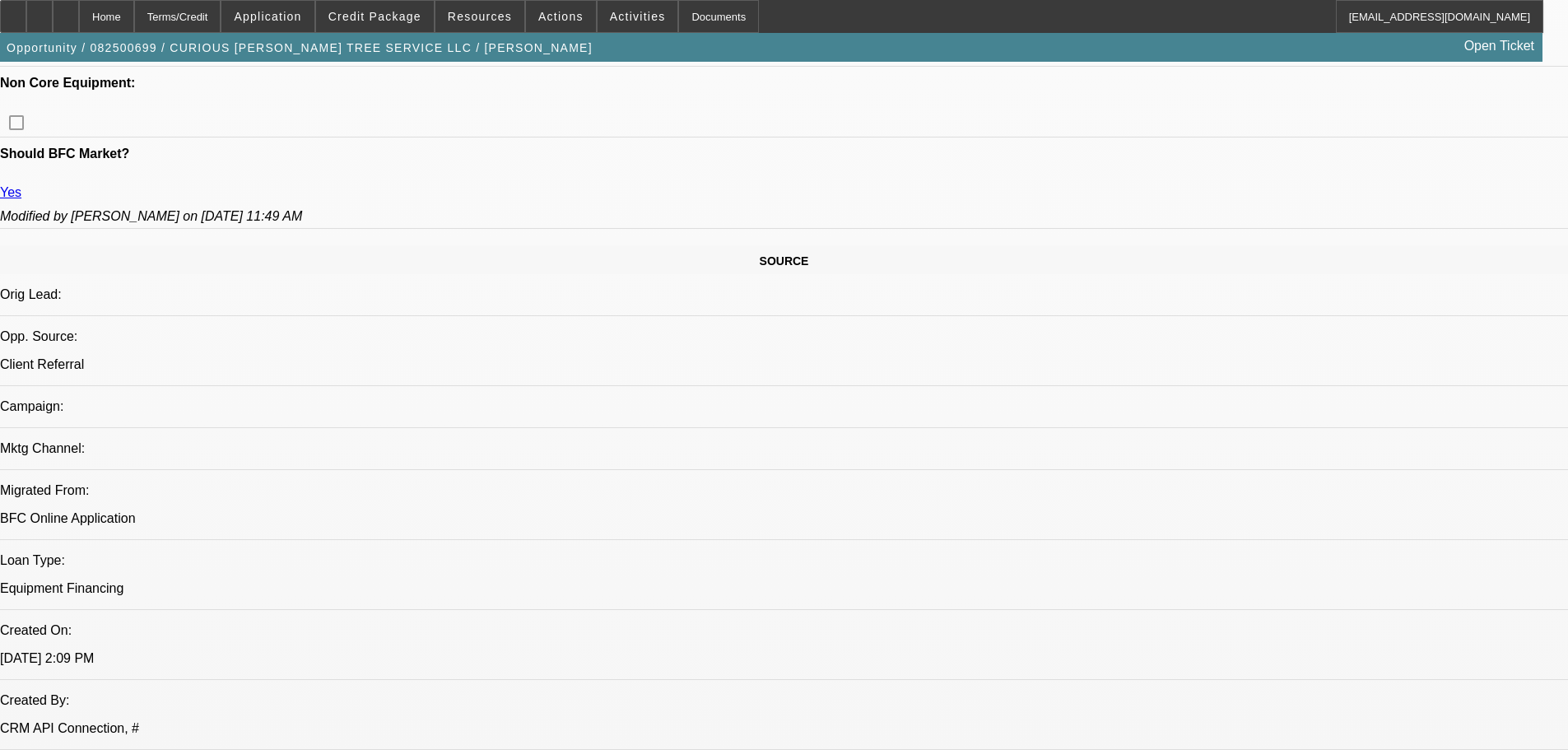
select select "0"
select select "6"
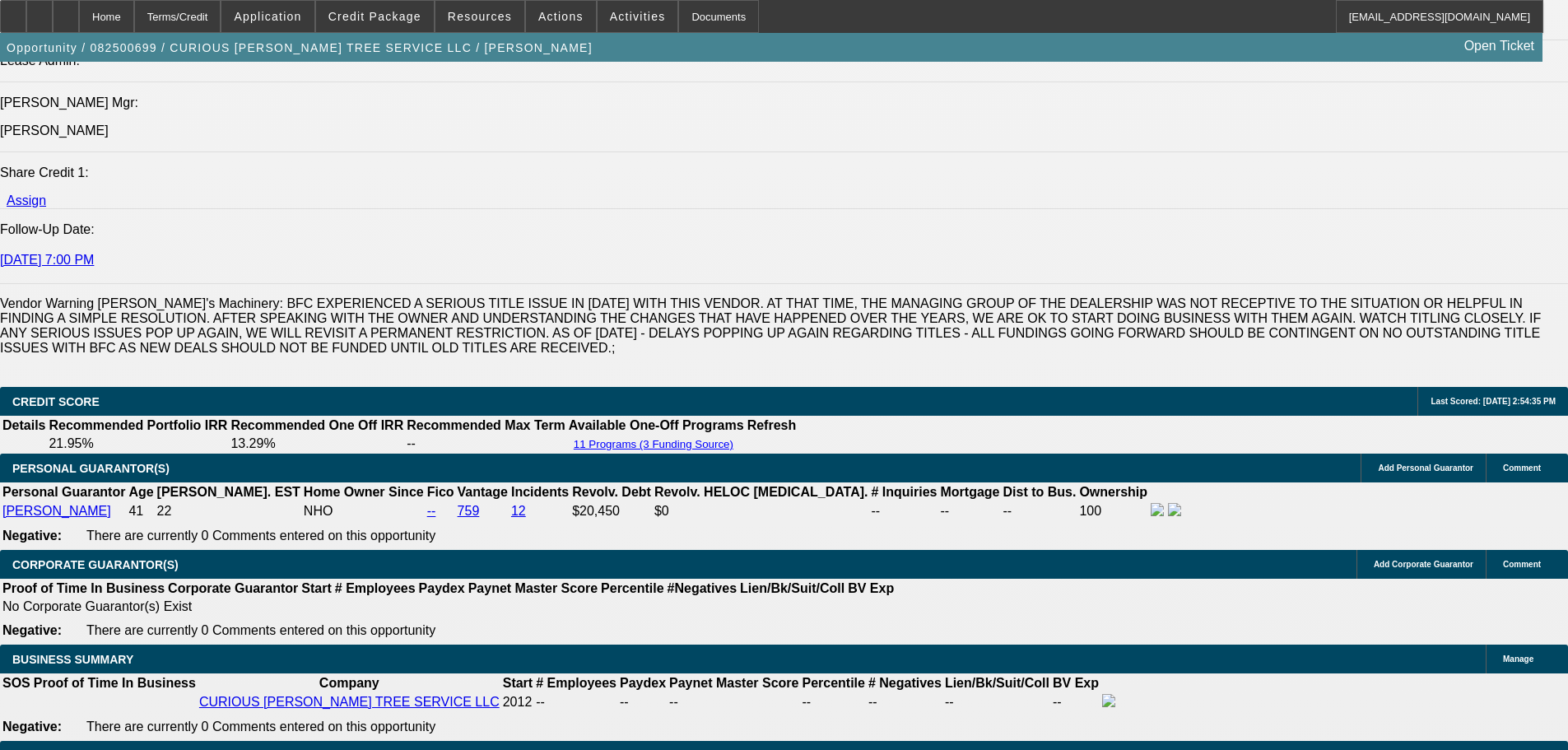
scroll to position [2190, 0]
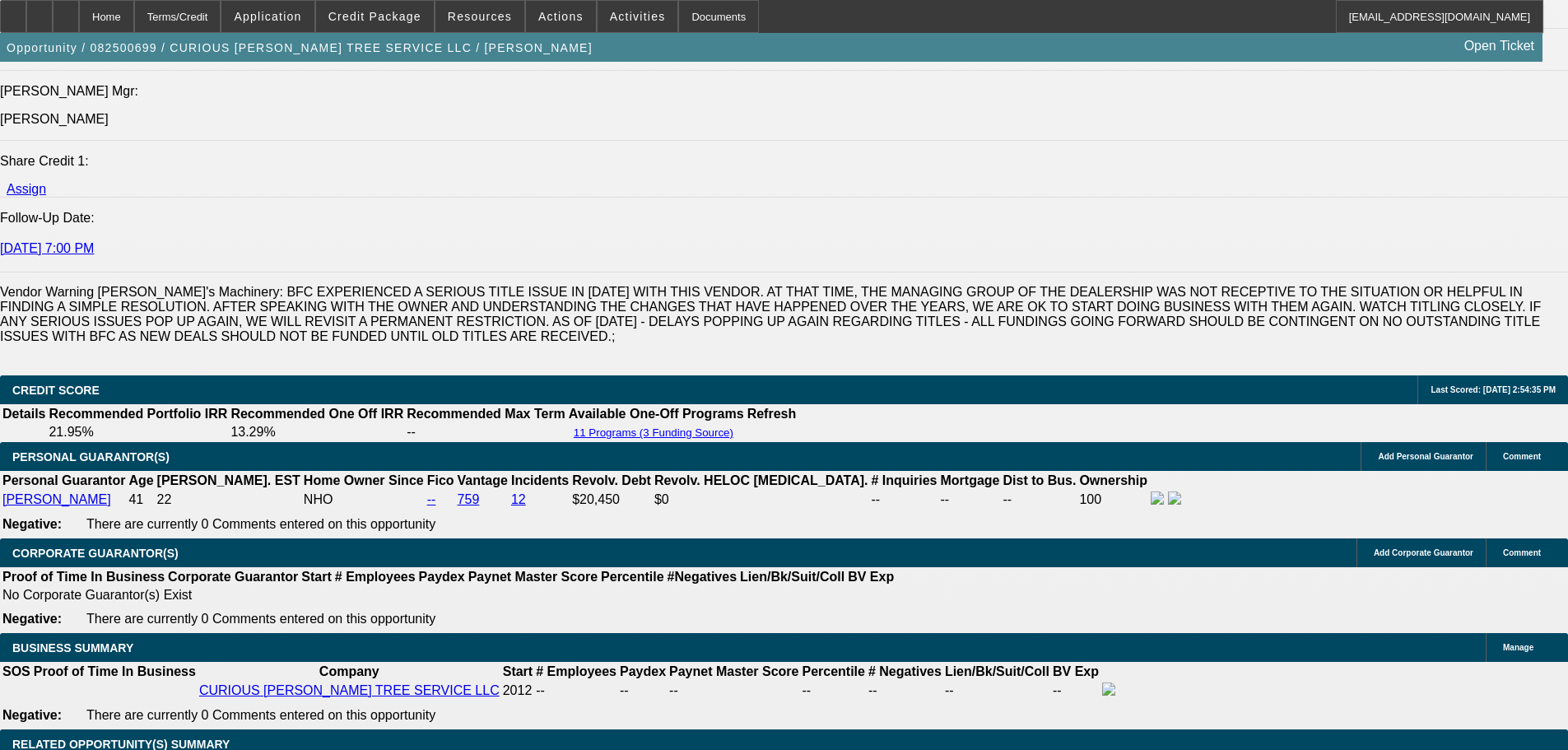
drag, startPoint x: 286, startPoint y: 422, endPoint x: 425, endPoint y: 418, distance: 139.1
type input "$25,000.00"
type input "UNKNOWN"
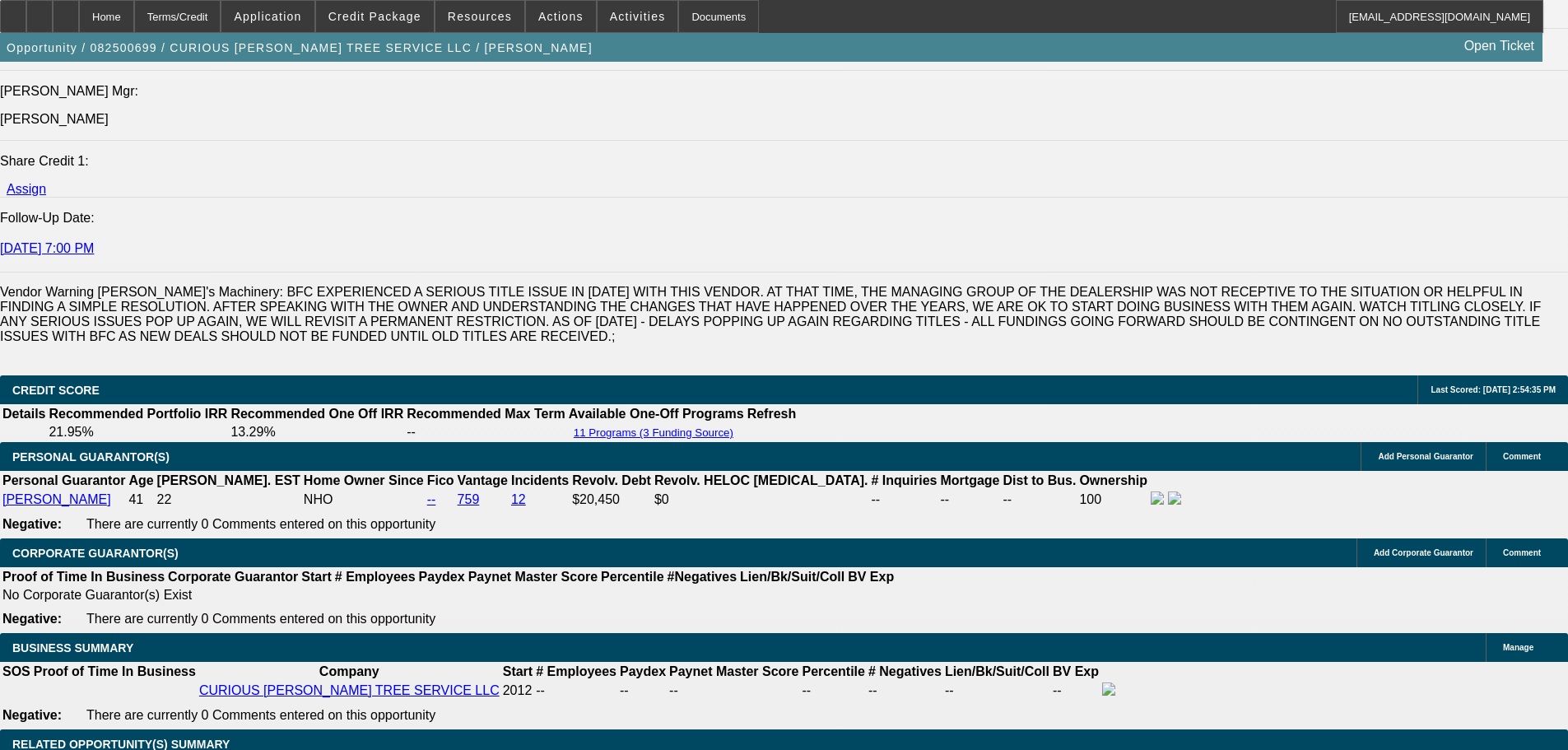
type input "$1,033.00"
drag, startPoint x: 293, startPoint y: 418, endPoint x: 415, endPoint y: 405, distance: 122.7
type input "$30,000.00"
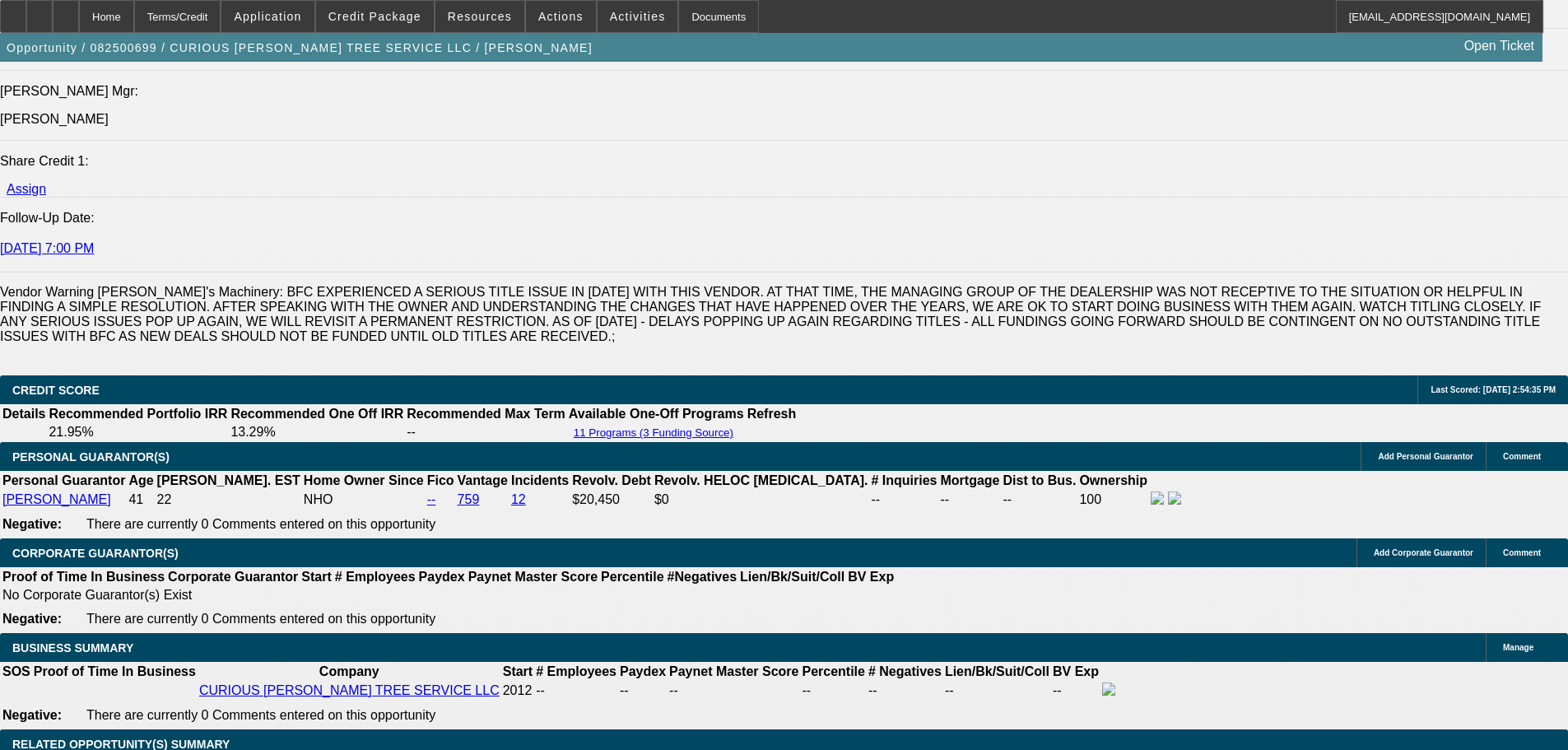
type input "$897.08"
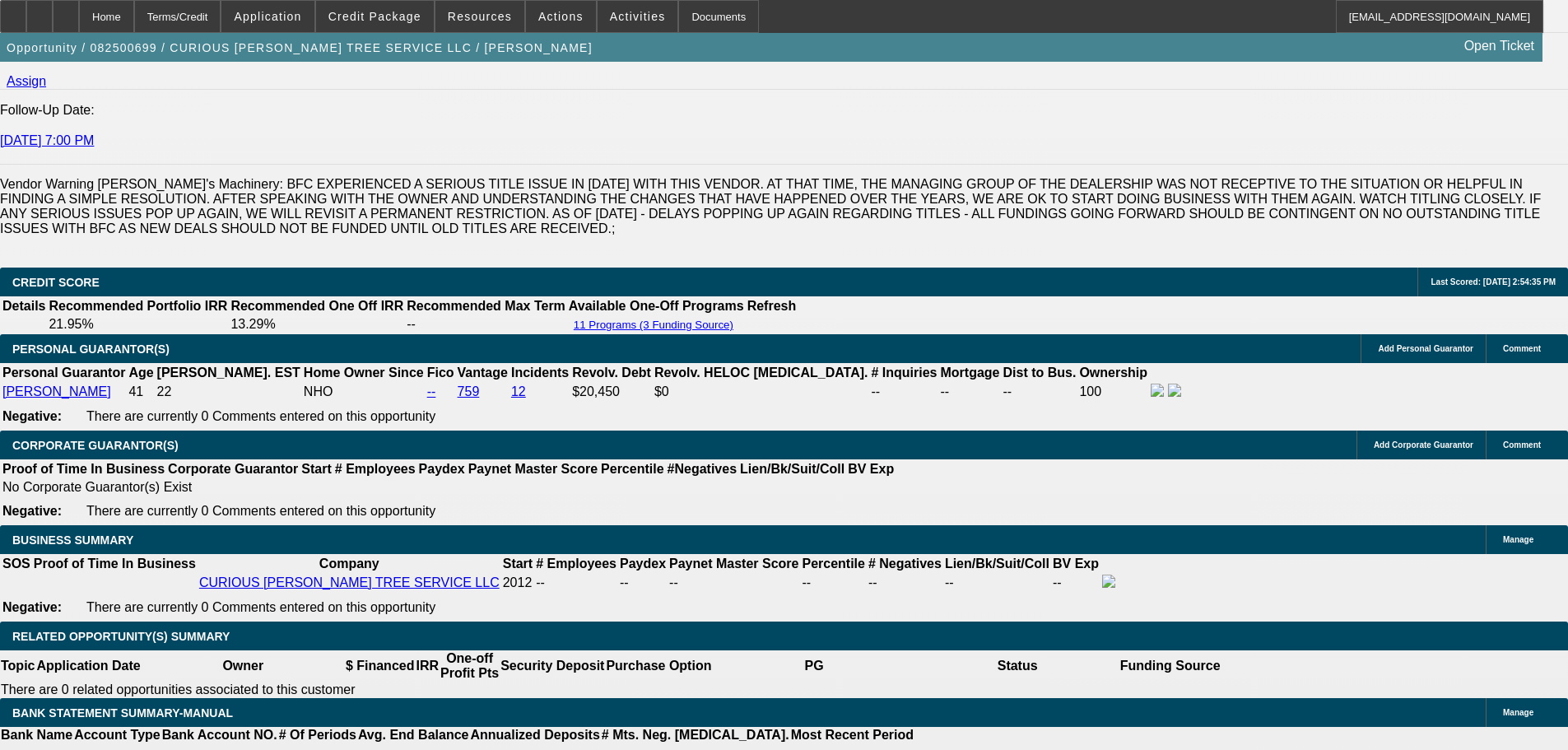
scroll to position [2305, 0]
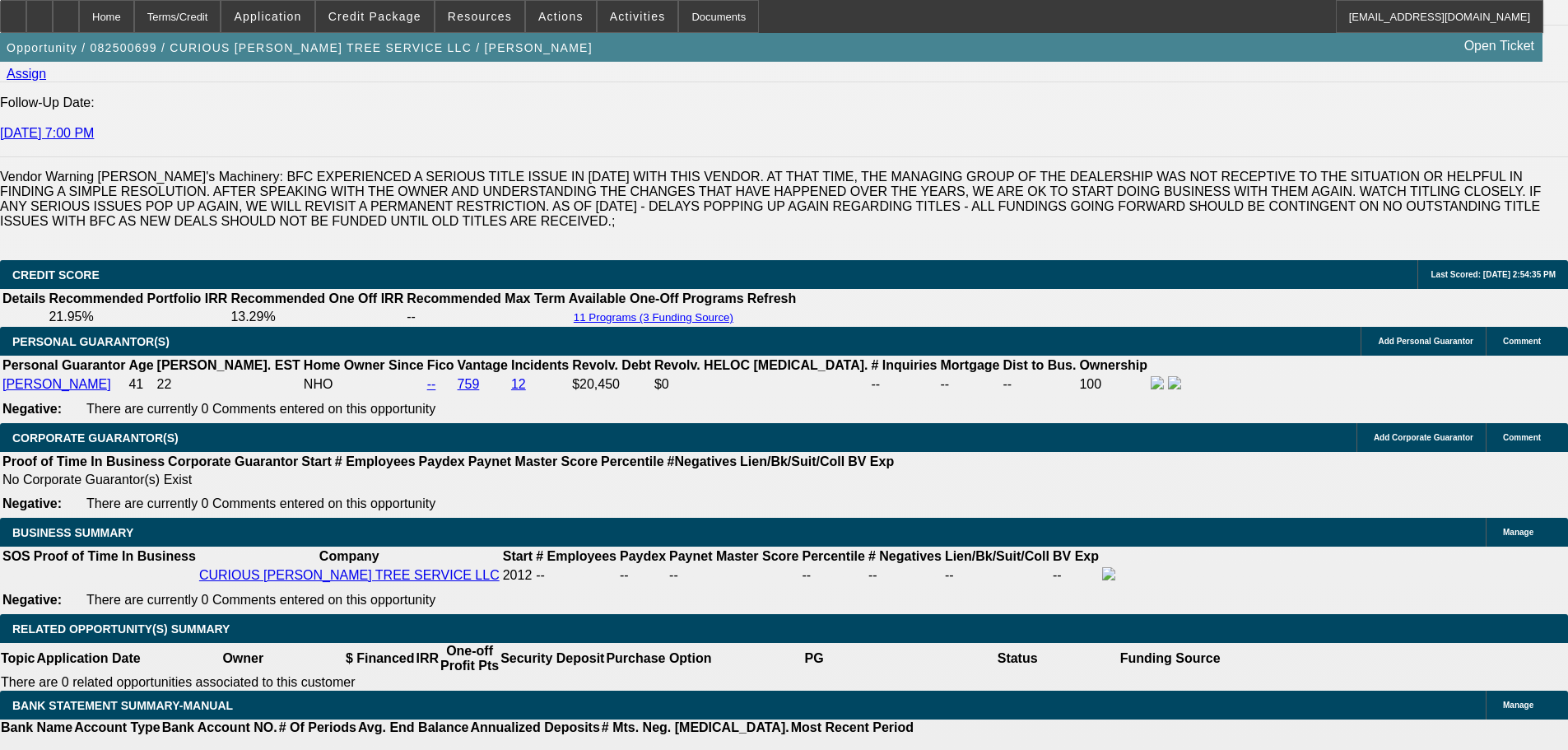
drag, startPoint x: 1277, startPoint y: 145, endPoint x: 1198, endPoint y: 146, distance: 79.0
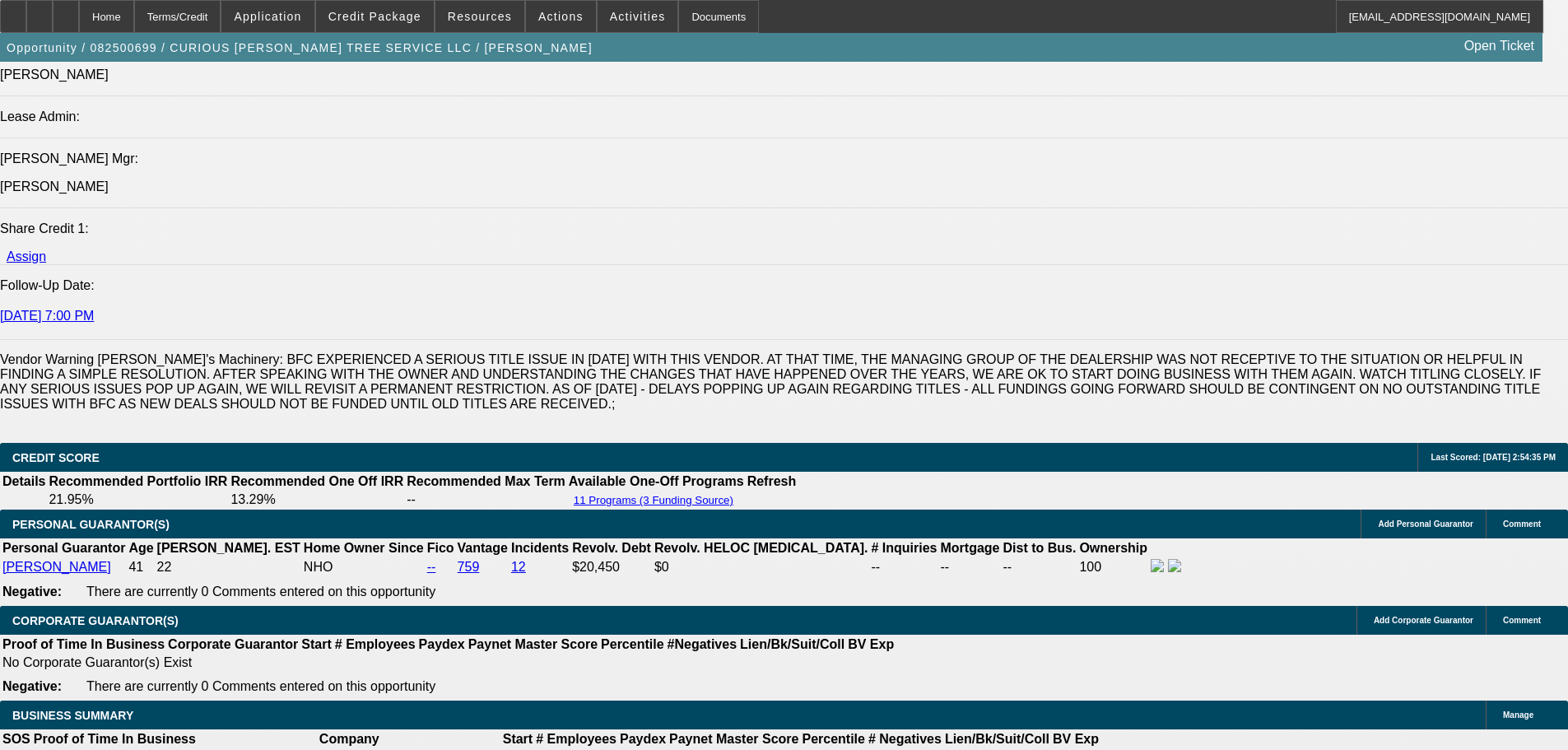
scroll to position [1893, 0]
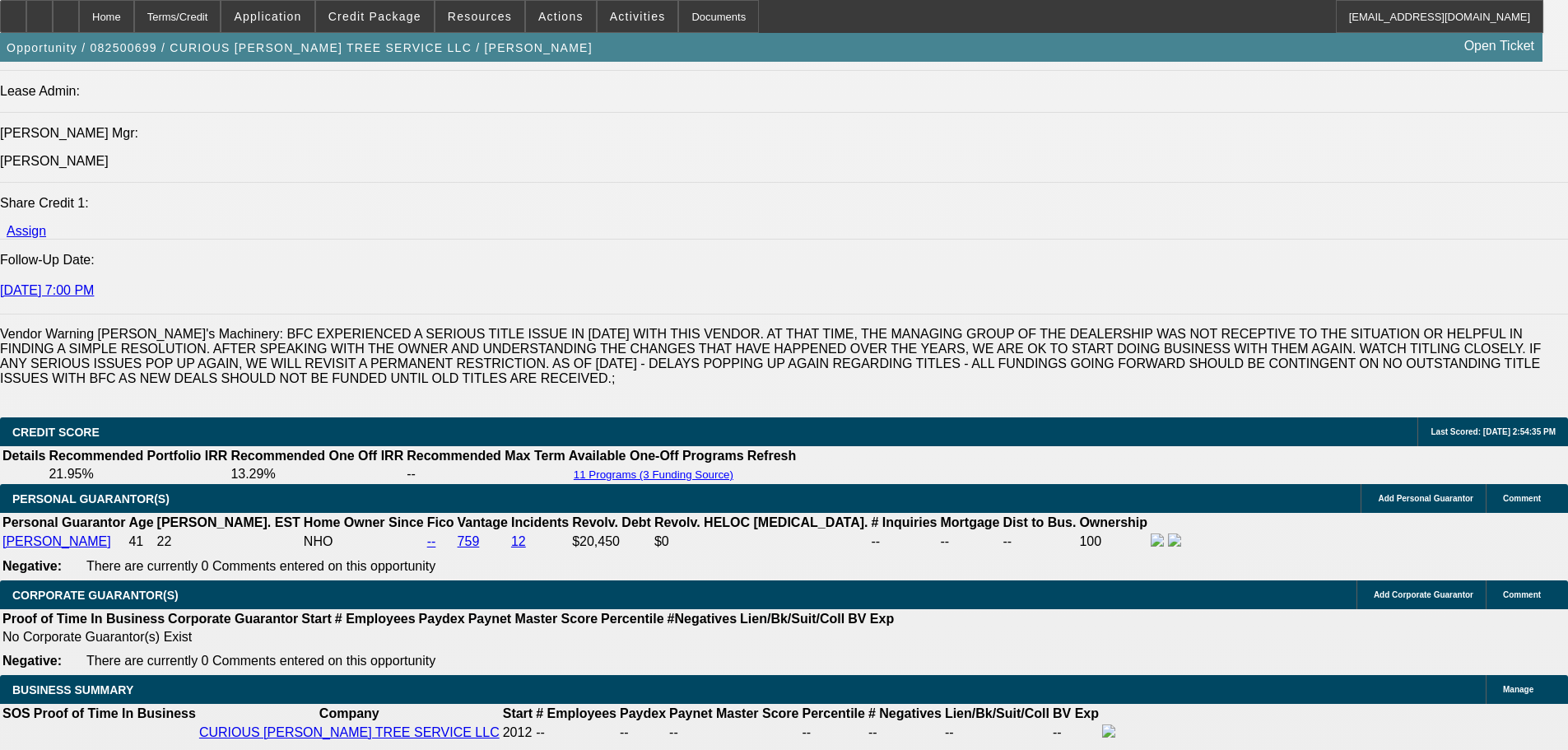
scroll to position [2387, 0]
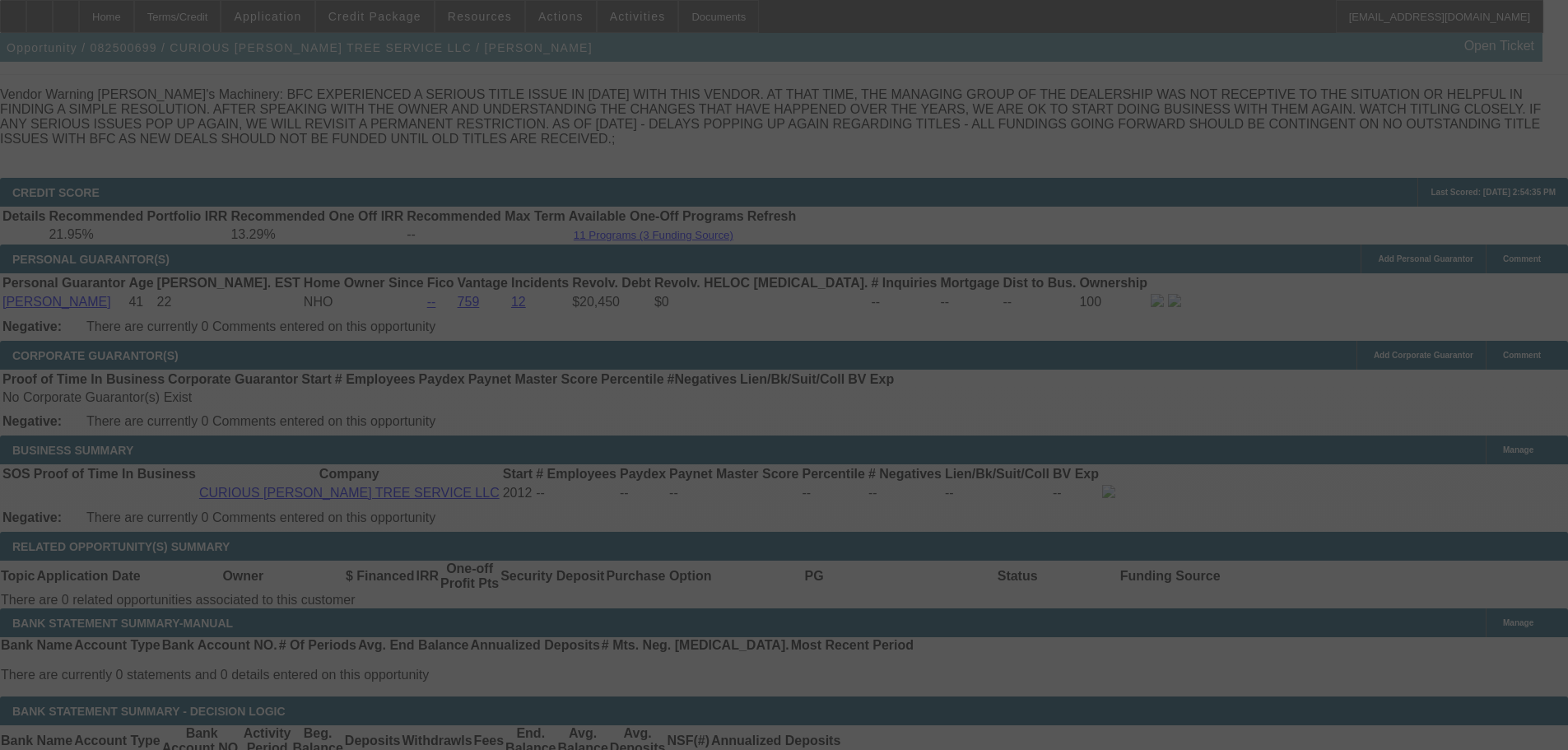
select select "0"
select select "3"
select select "0"
select select "6"
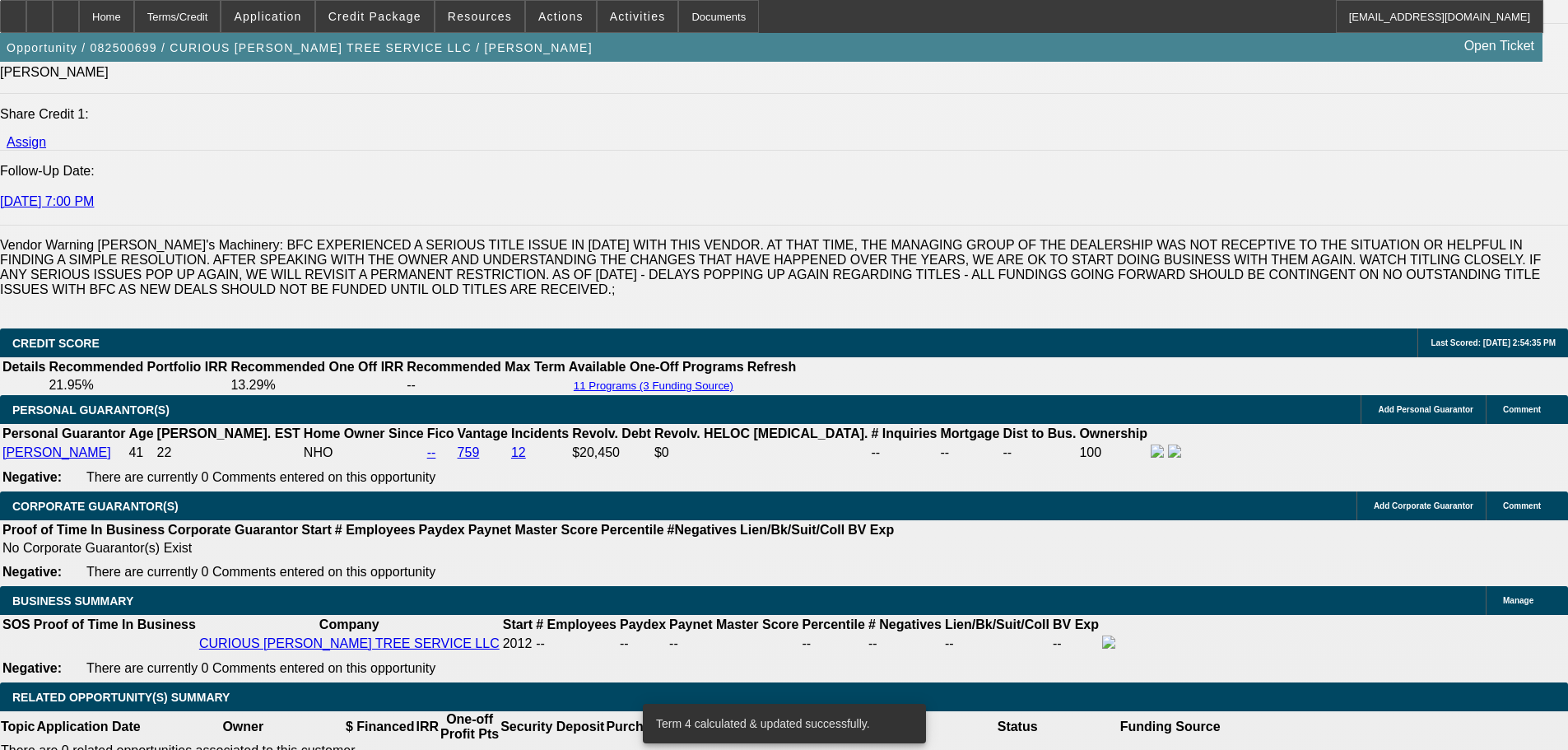
scroll to position [1966, 0]
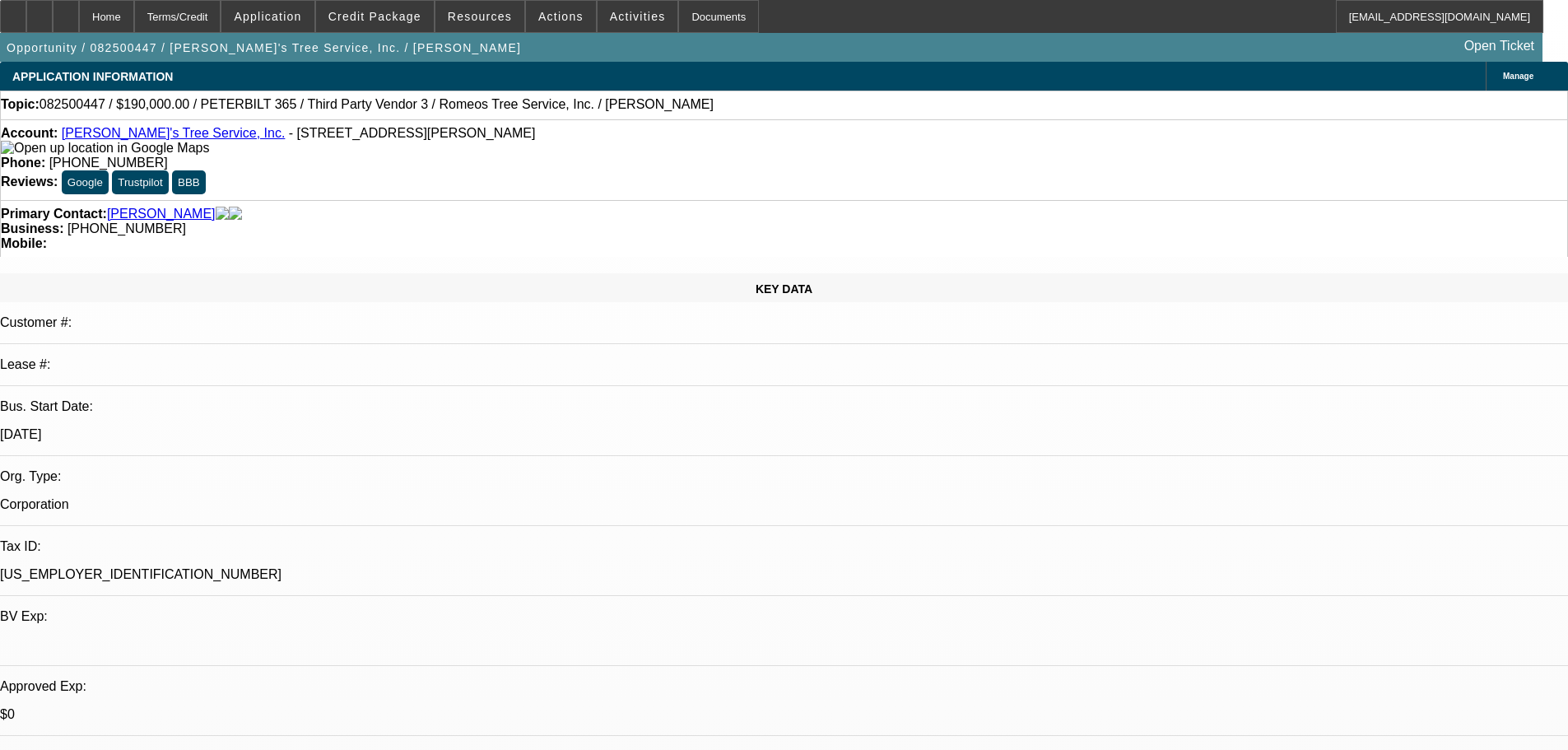
select select "0"
select select "3"
select select "0"
select select "6"
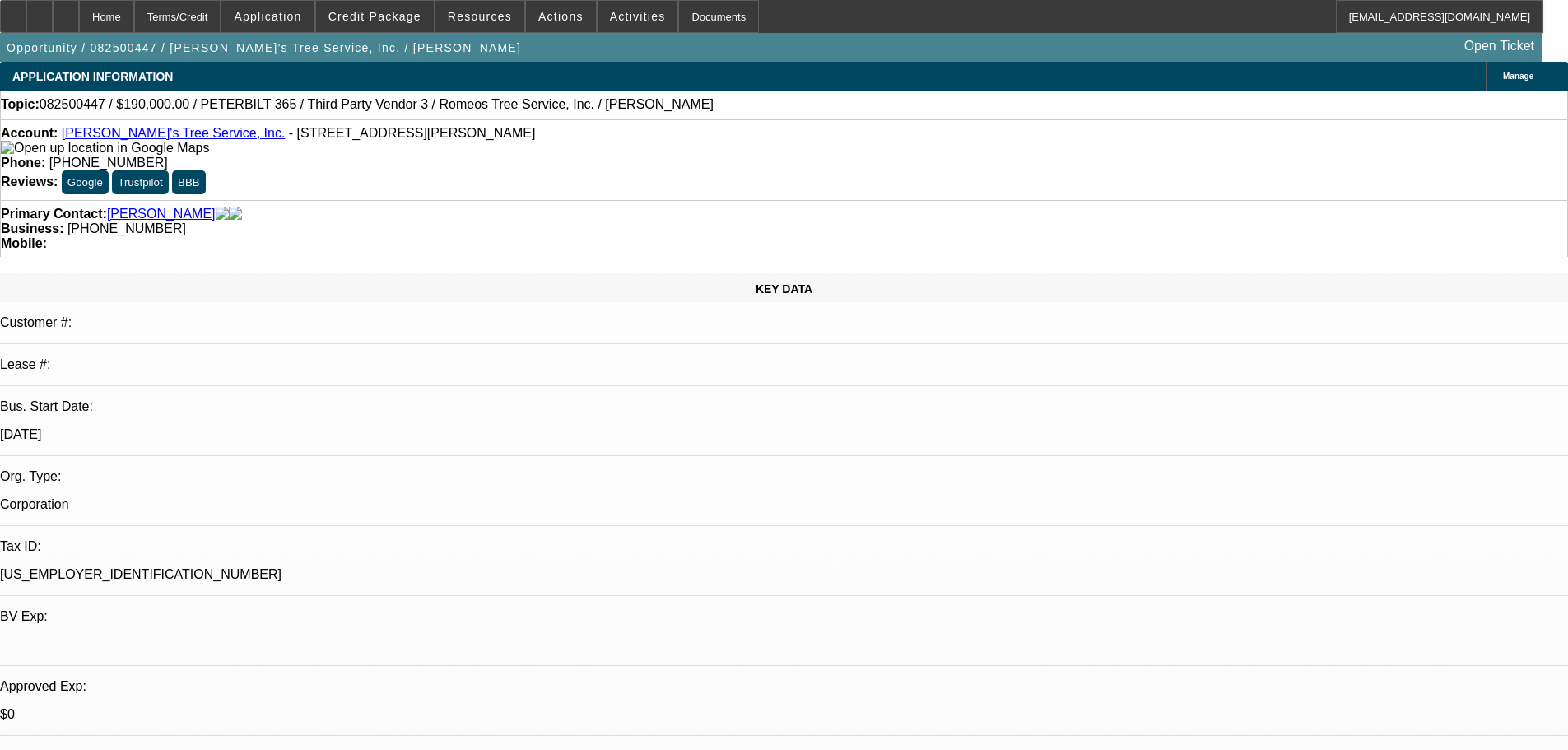
select select "0"
select select "3"
select select "0"
select select "6"
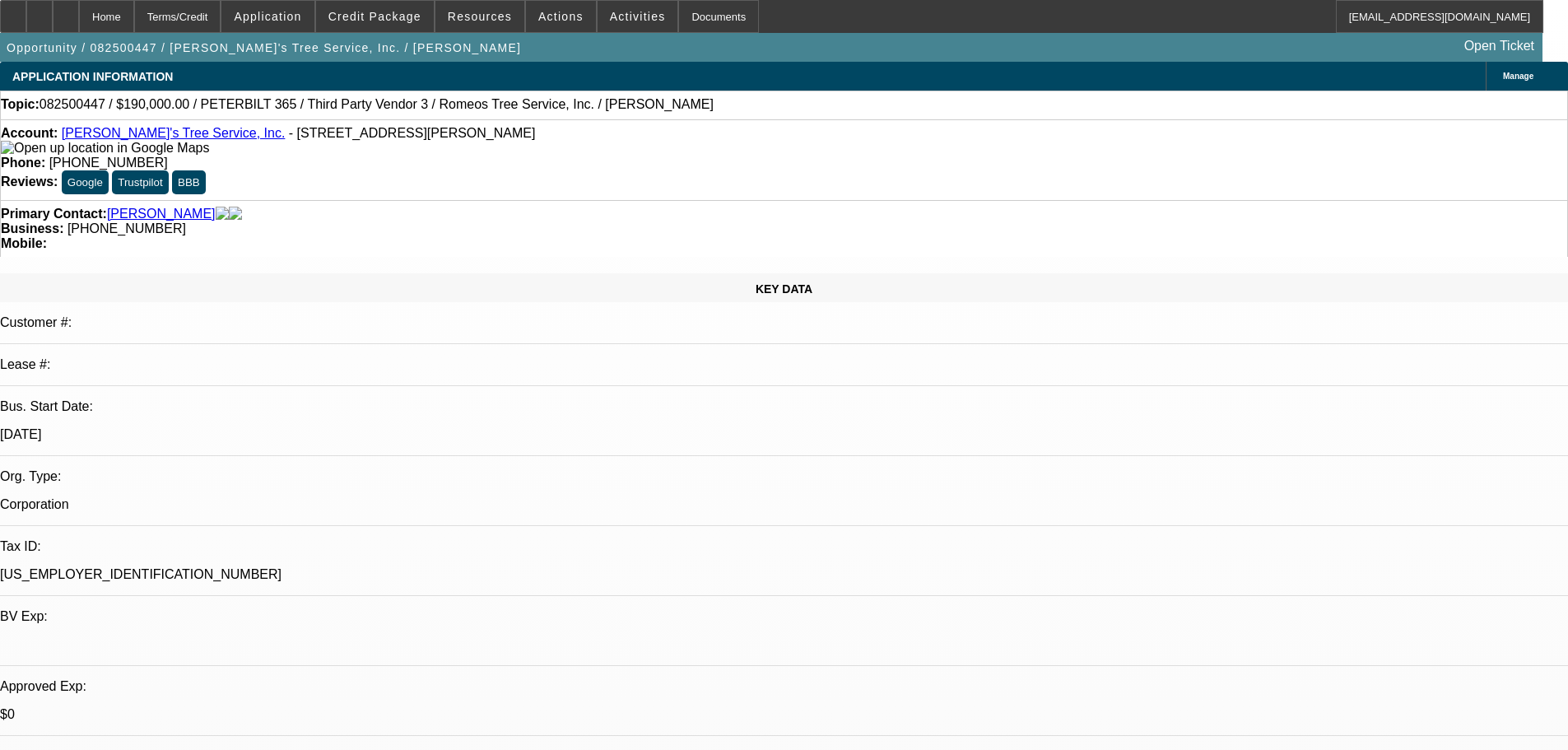
select select "0"
select select "3"
select select "0"
select select "6"
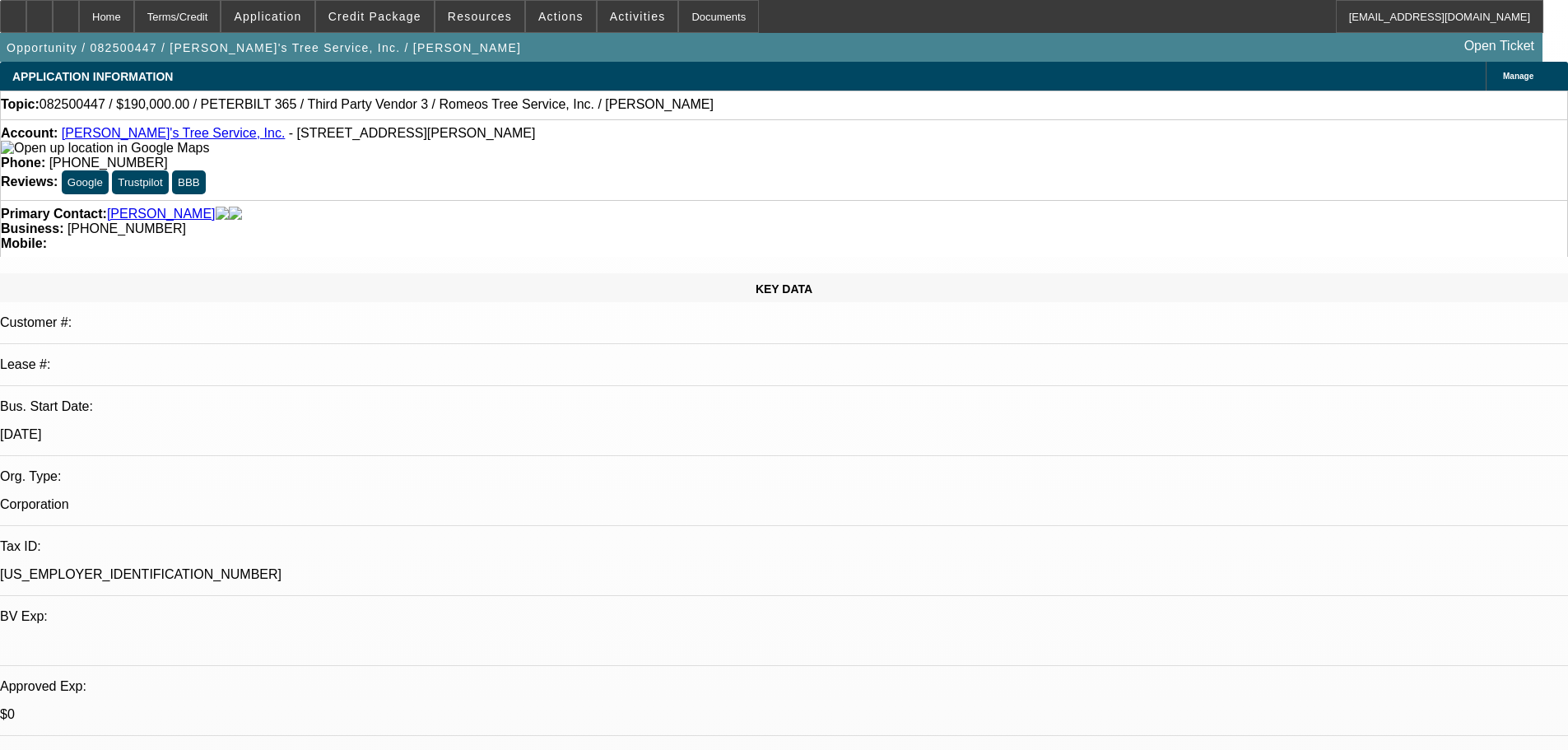
select select "0"
select select "3"
select select "0"
select select "6"
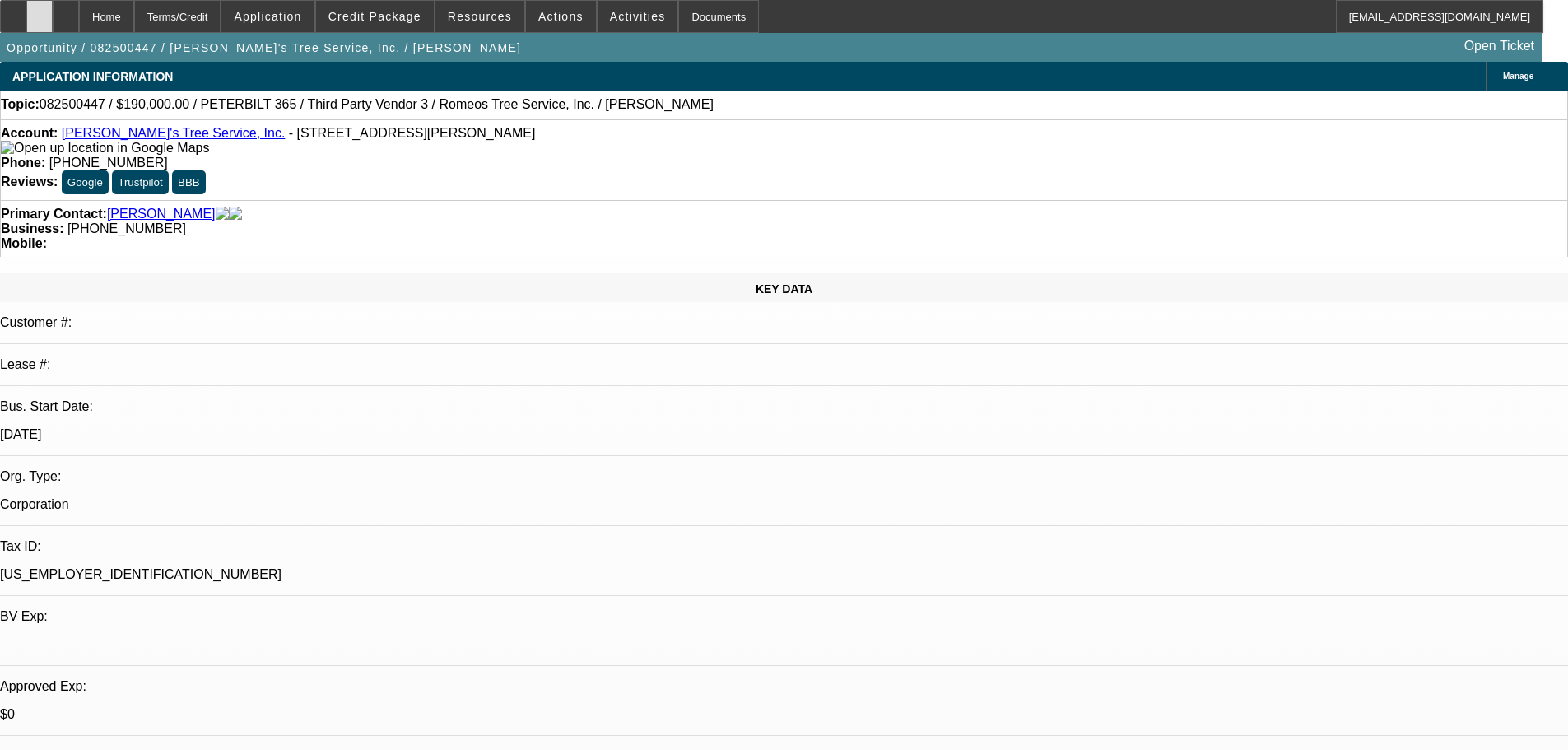
click at [40, 11] on icon at bounding box center [40, 11] width 0 height 0
click at [384, 30] on span at bounding box center [374, 16] width 118 height 40
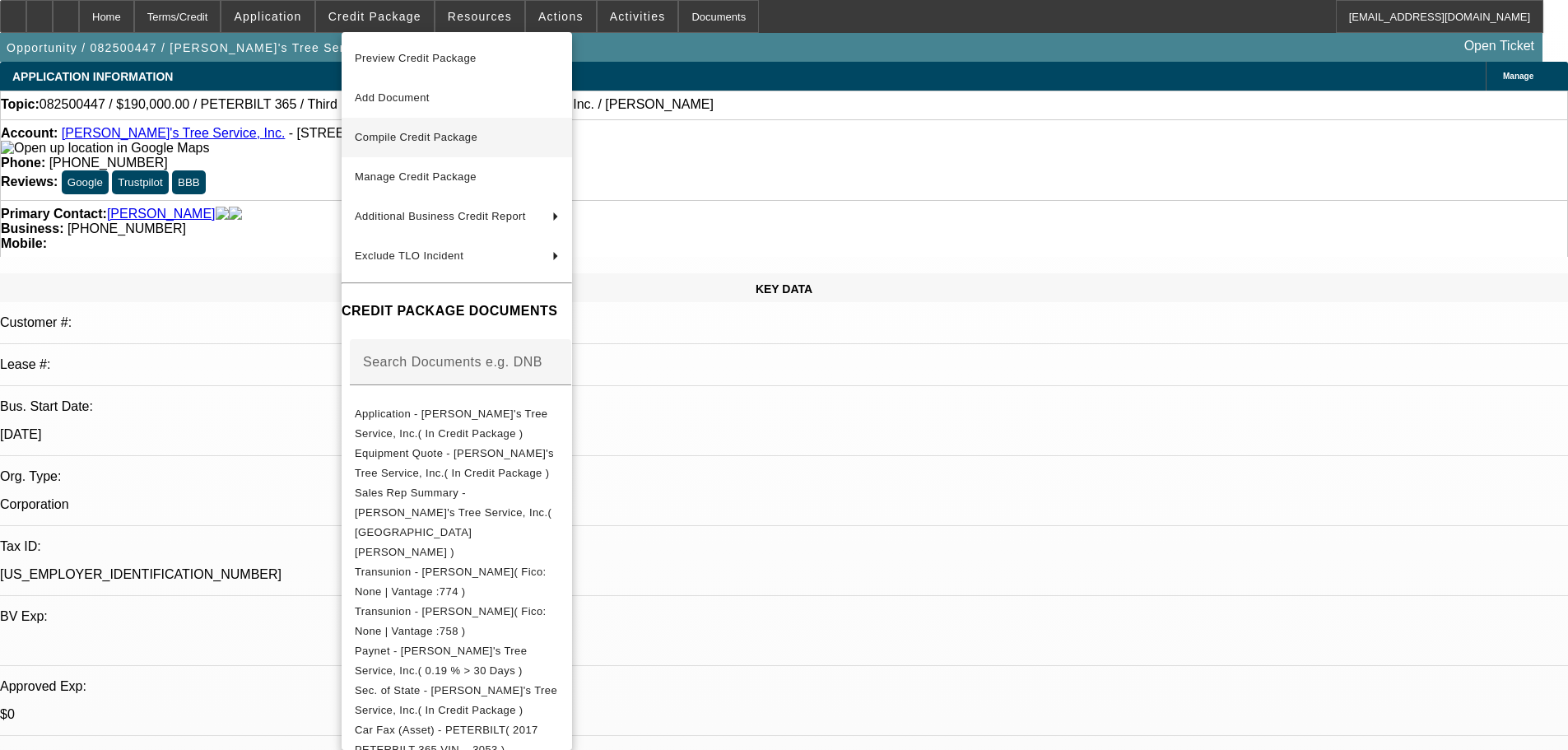
click at [413, 135] on span "Compile Credit Package" at bounding box center [416, 137] width 123 height 13
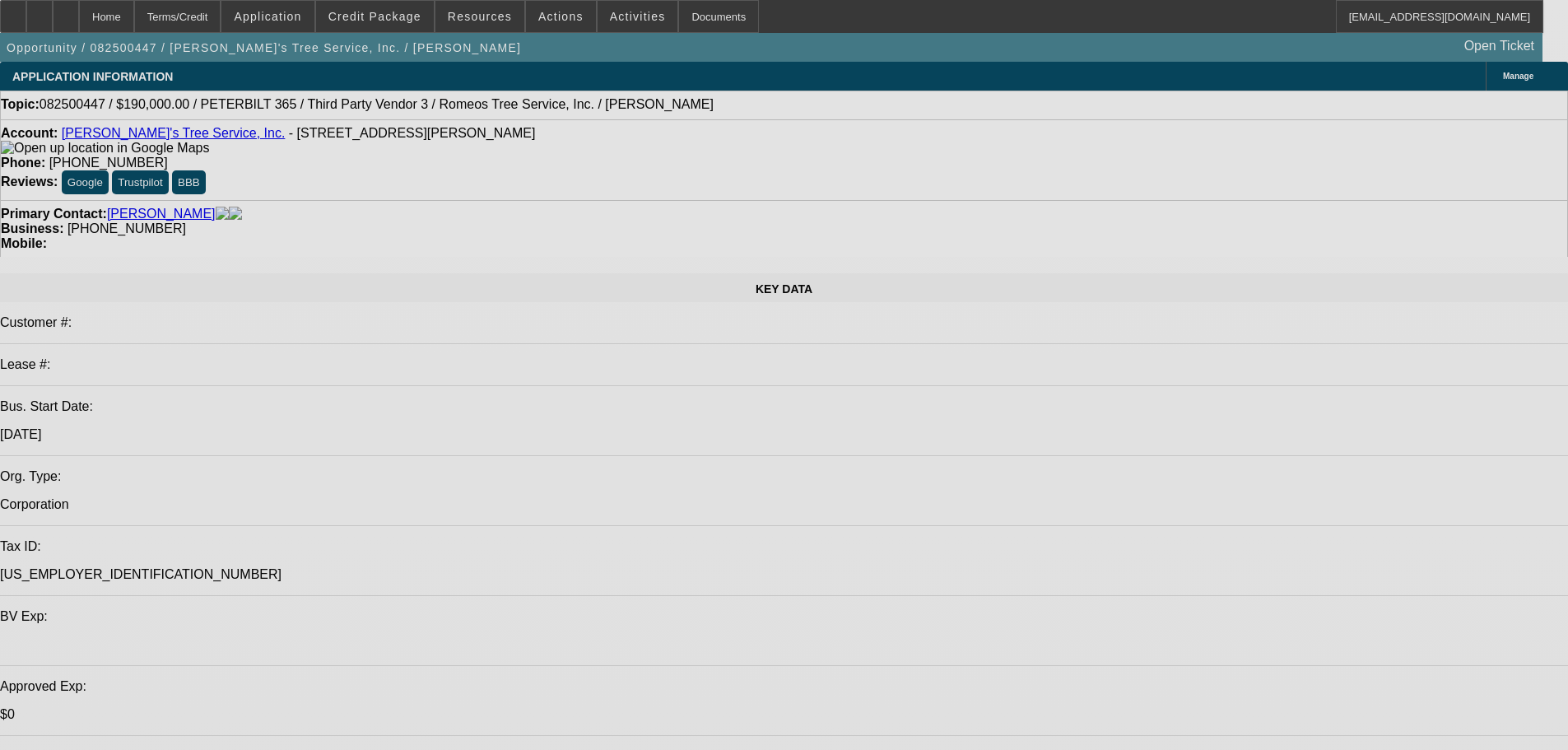
select select "0"
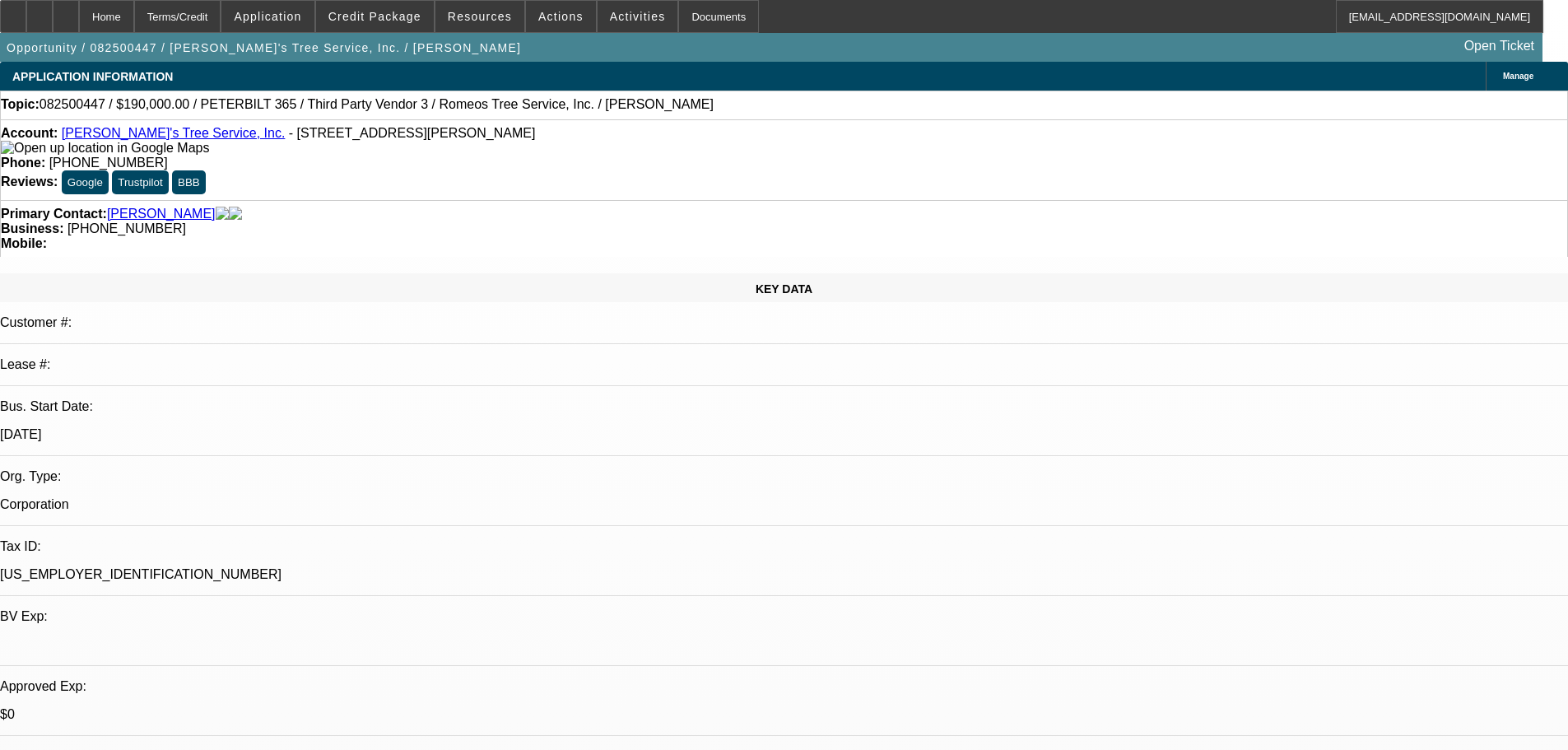
select select "0"
select select "3"
select select "0"
select select "6"
select select "0"
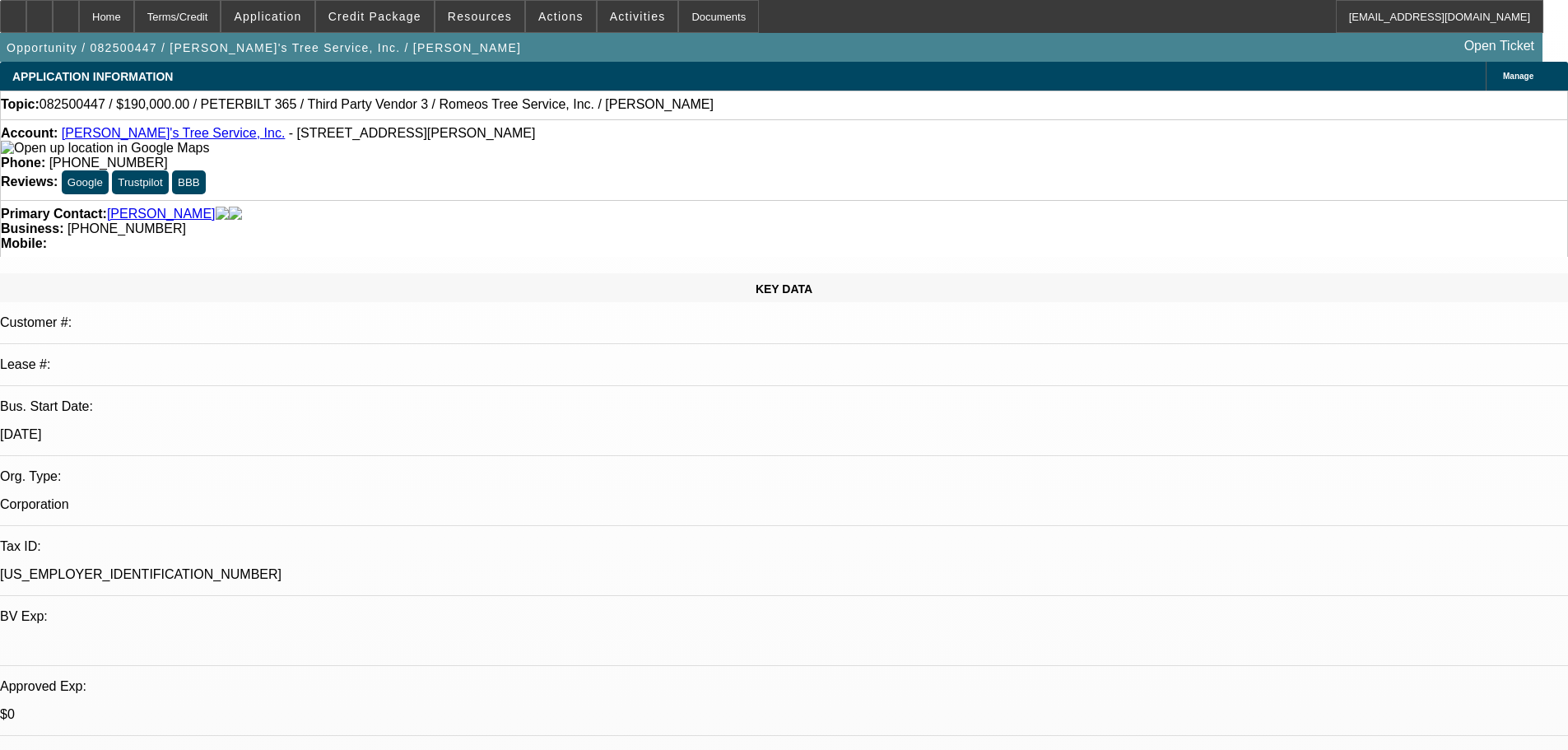
select select "0"
select select "3"
select select "0"
select select "6"
select select "0"
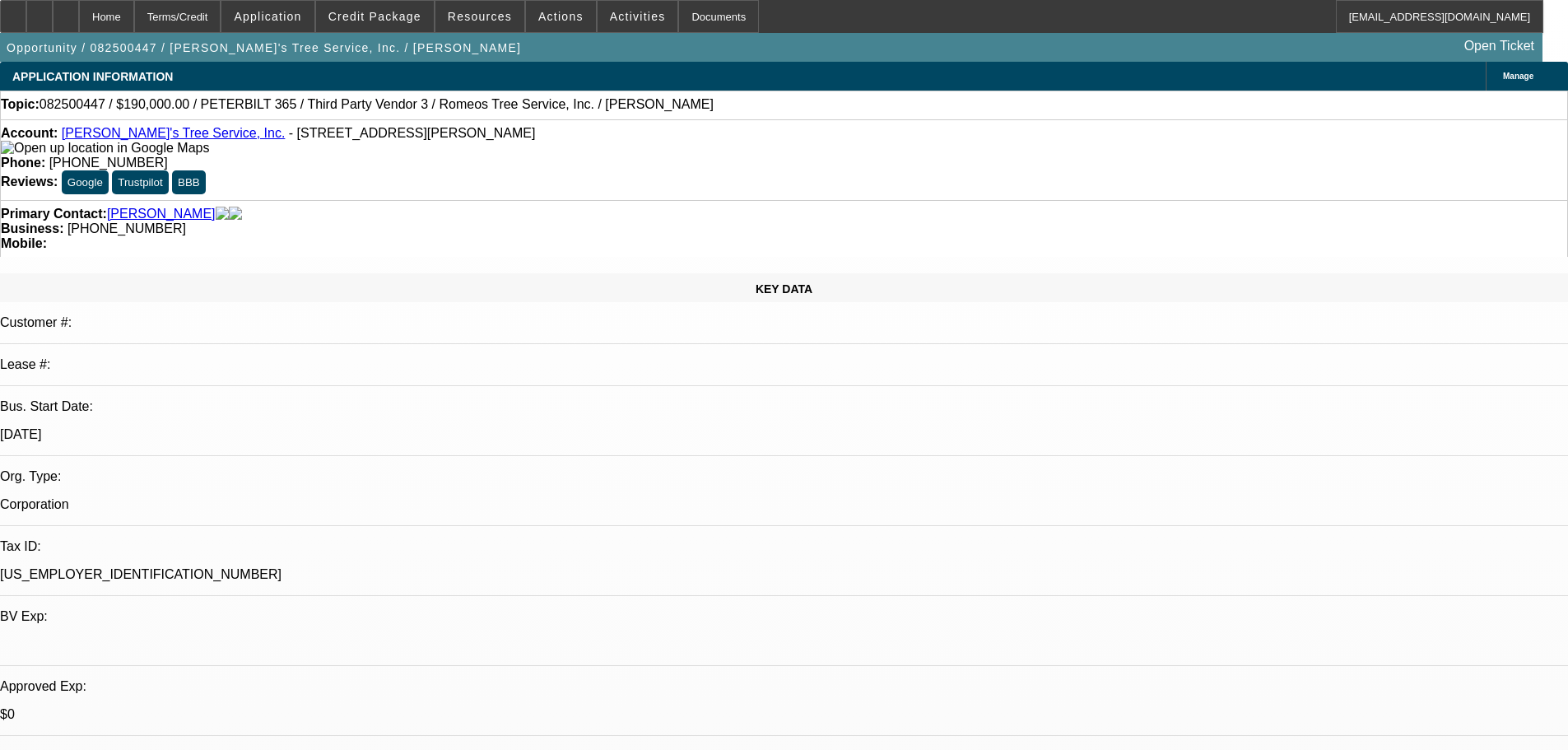
select select "0"
select select "3"
select select "0"
select select "6"
select select "0"
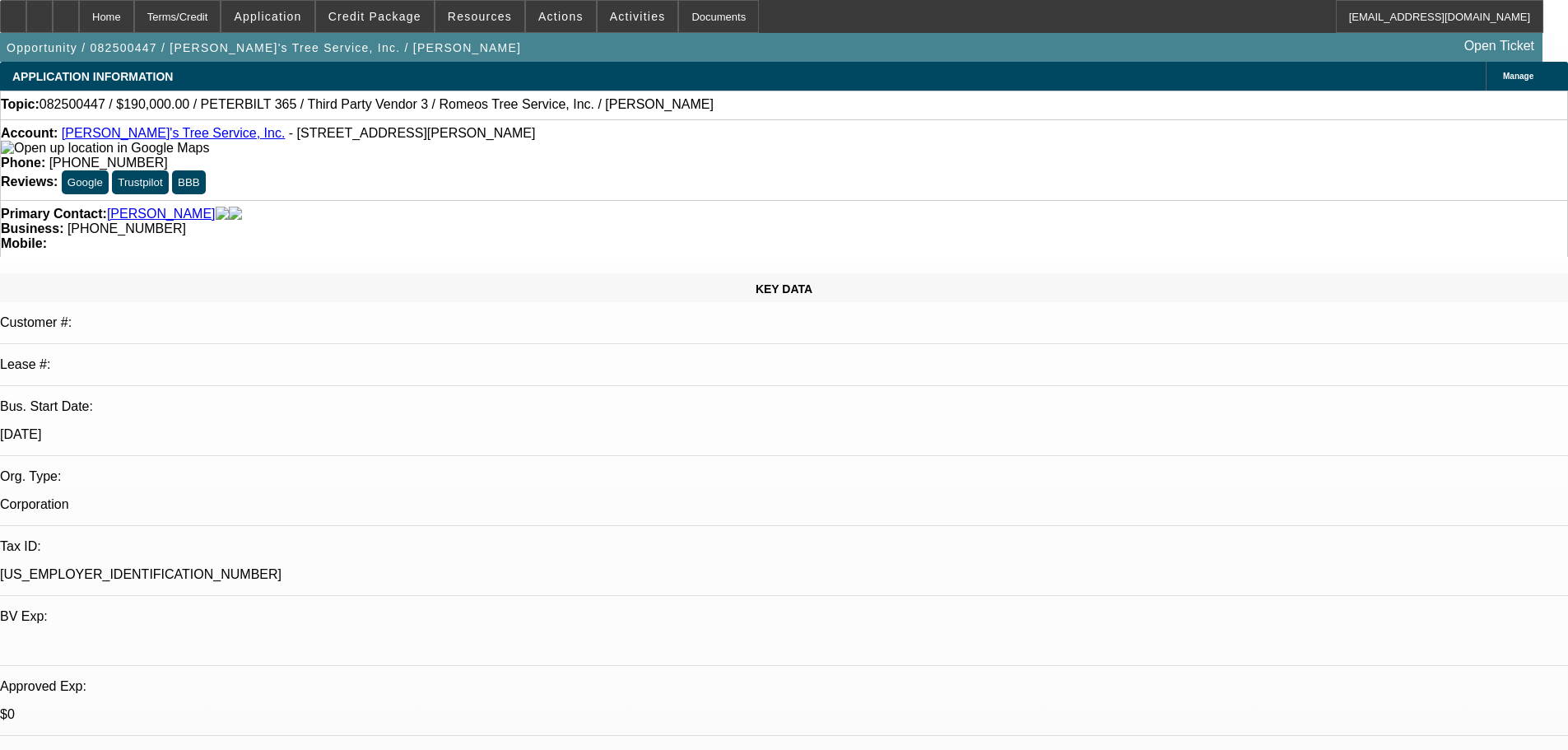
select select "0"
select select "3"
select select "0"
select select "6"
click at [414, 24] on span at bounding box center [374, 16] width 118 height 40
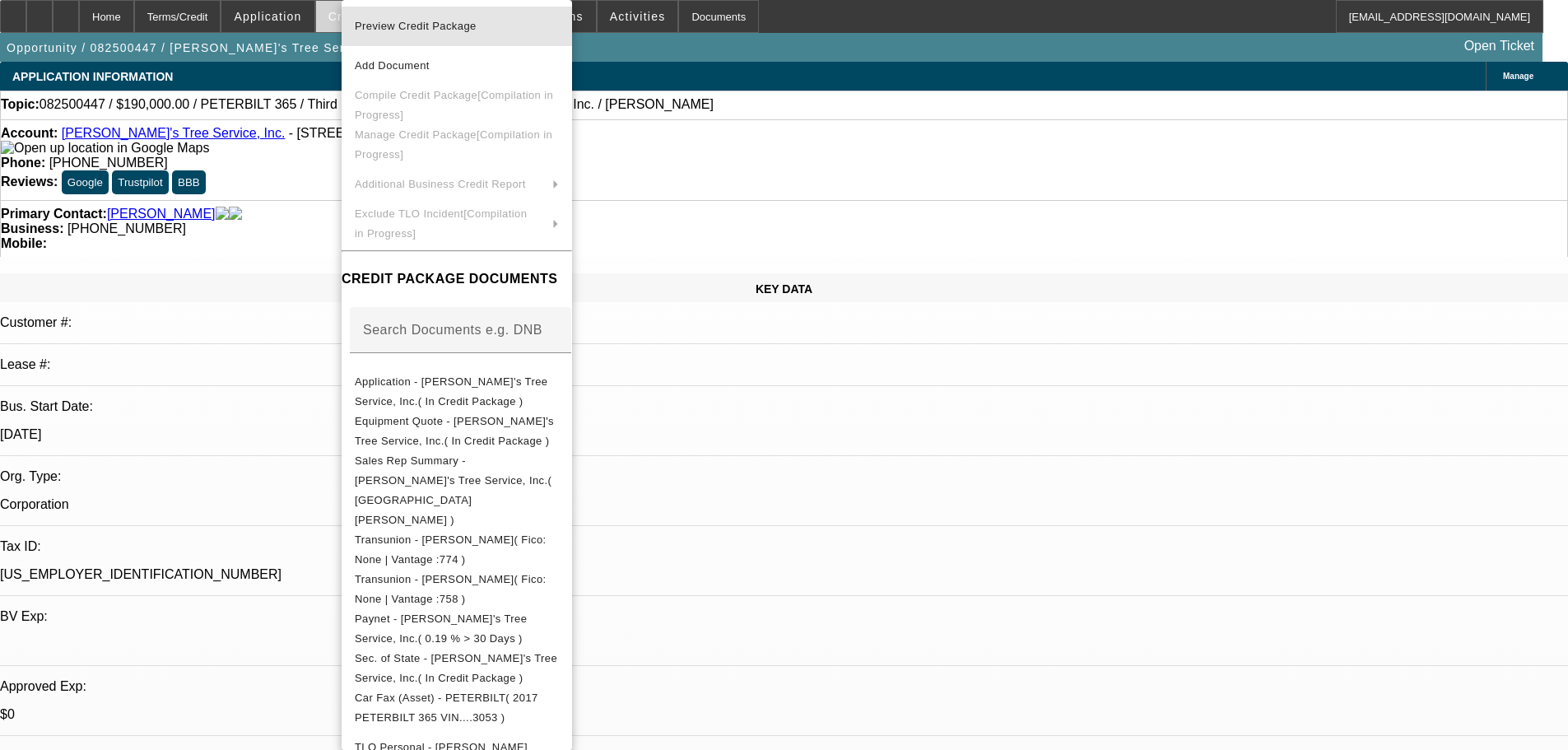
click at [414, 22] on span "Preview Credit Package" at bounding box center [416, 25] width 122 height 13
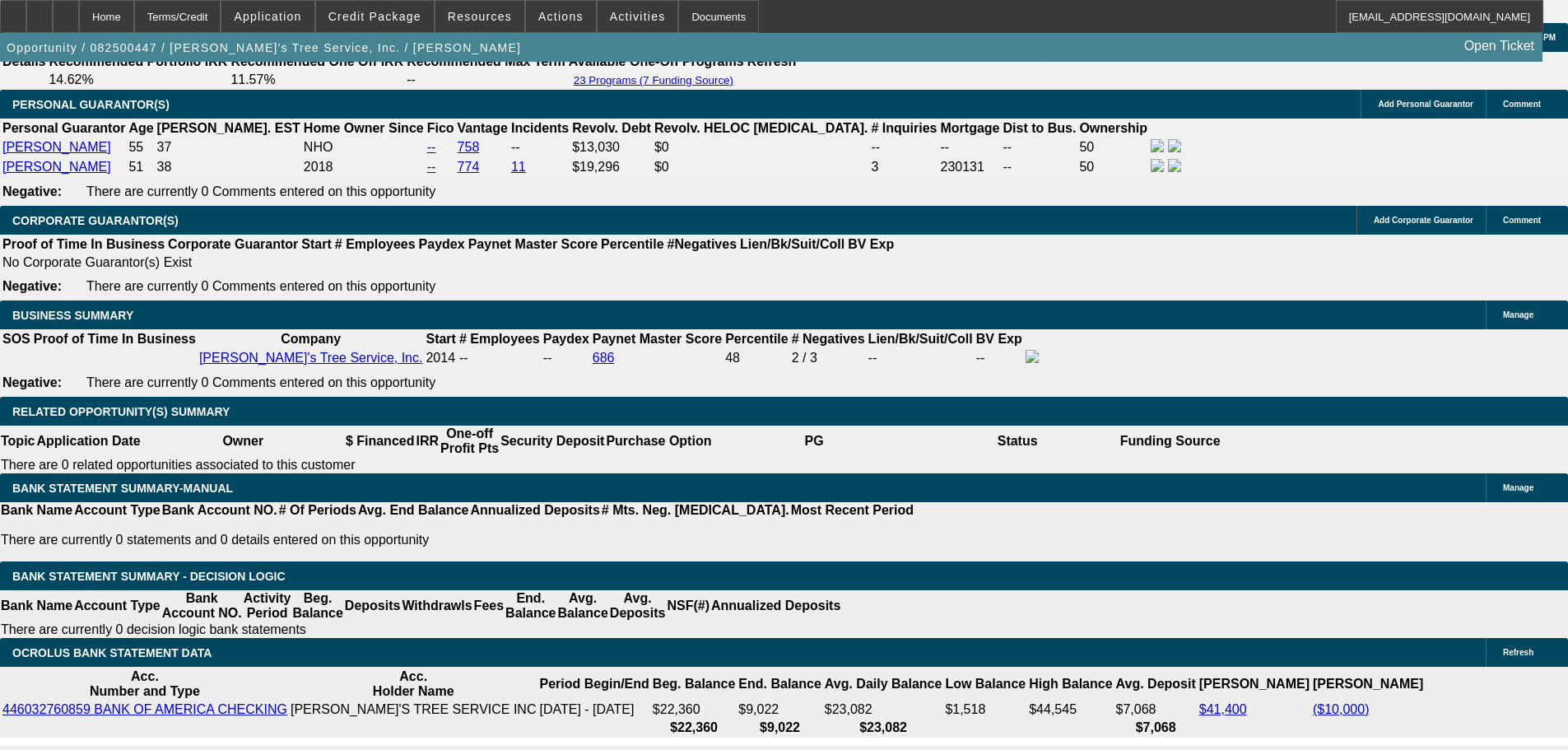
scroll to position [2551, 0]
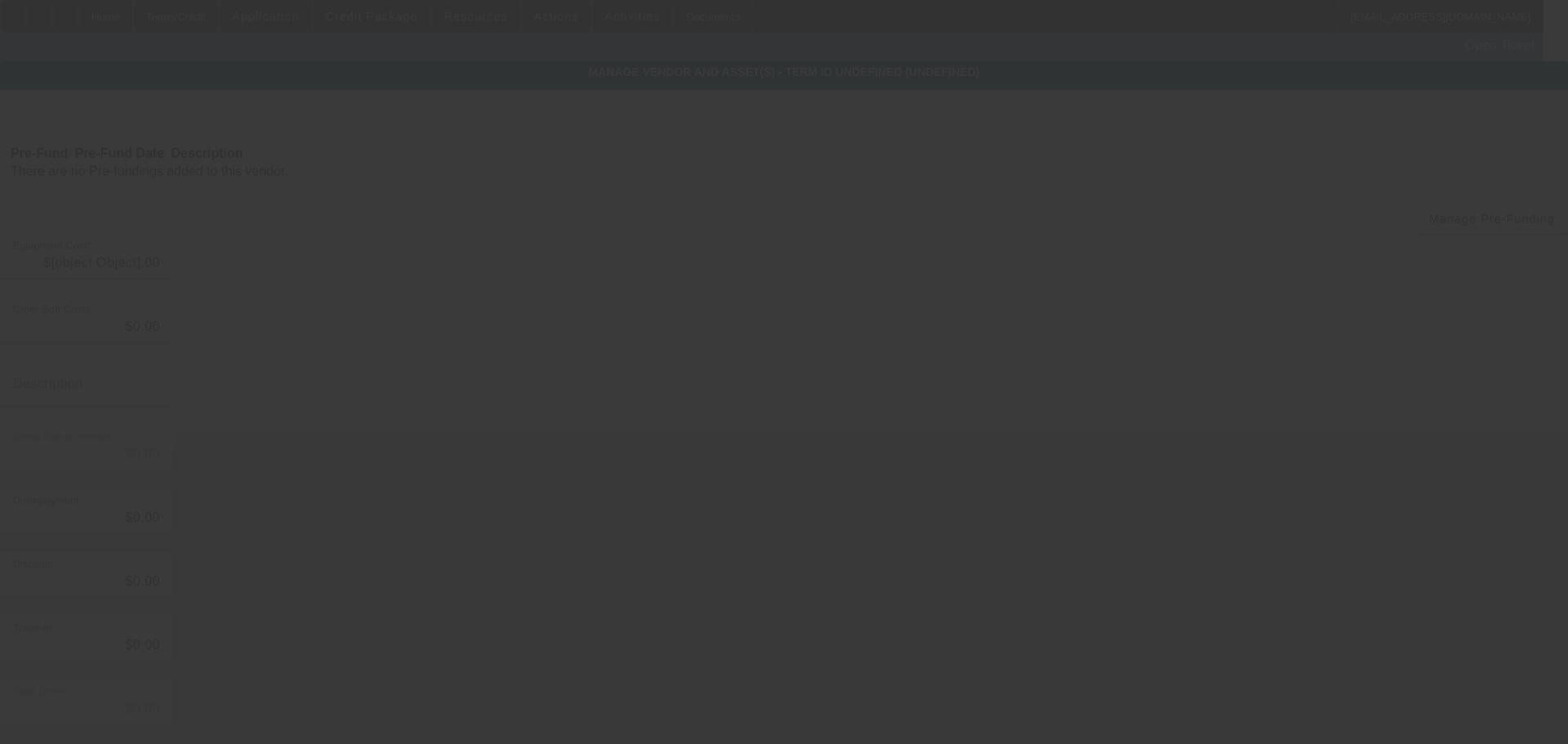
type input "$220,000.00"
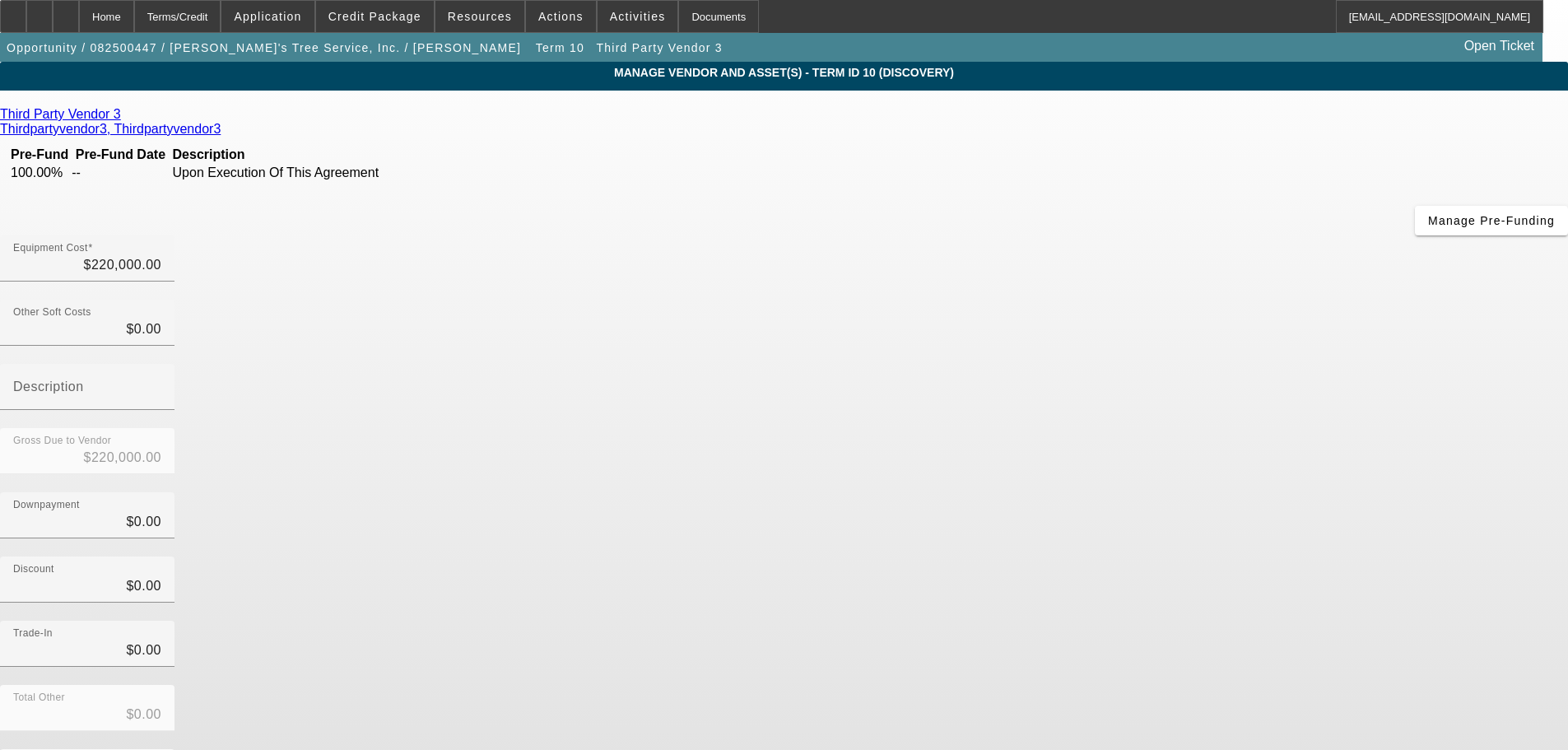
click at [125, 119] on icon at bounding box center [125, 113] width 0 height 14
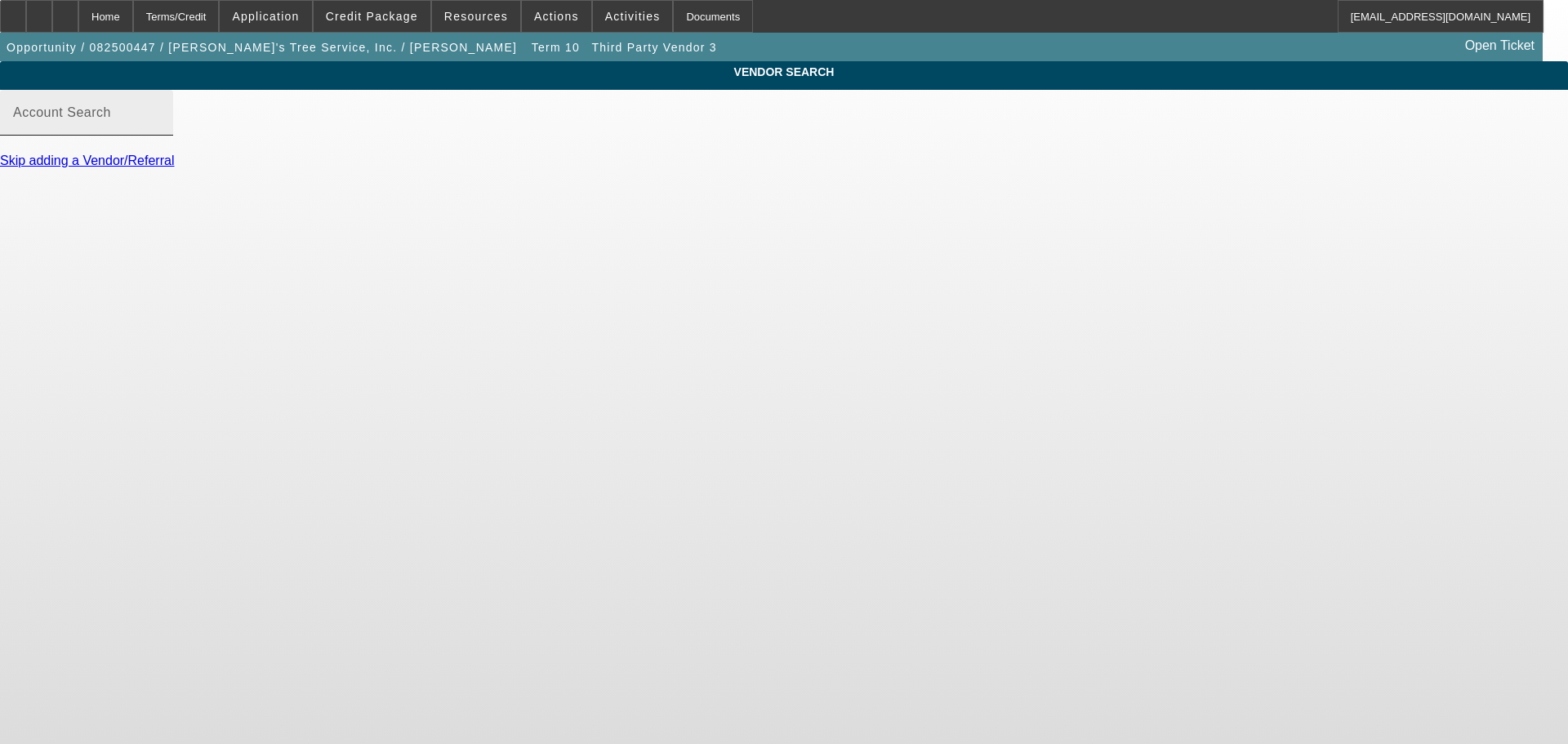
click at [160, 129] on input "Account Search" at bounding box center [87, 118] width 147 height 19
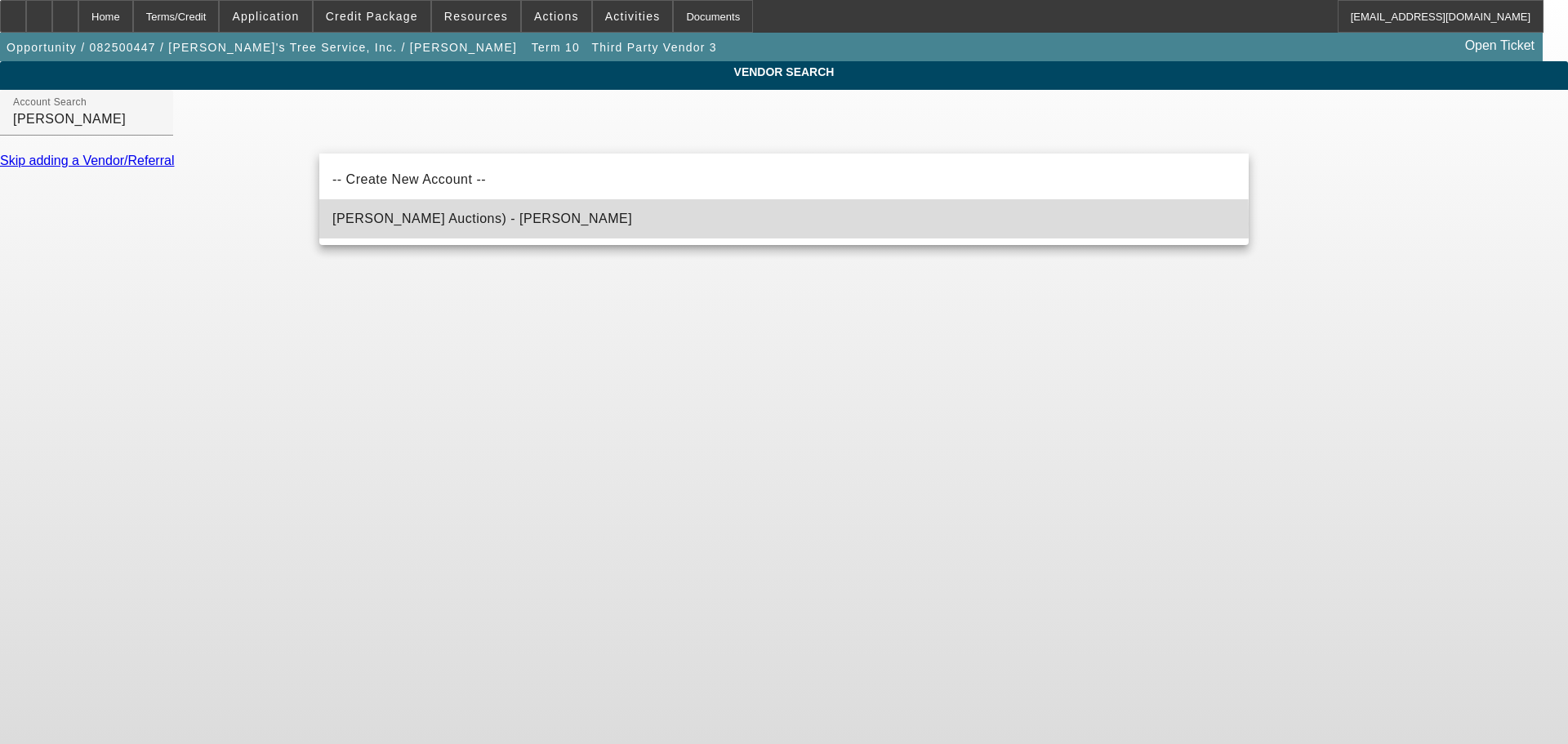
click at [459, 223] on span "JJ Kane Auctions) - Tomasek, Dan" at bounding box center [482, 218] width 300 height 14
type input "JJ Kane Auctions) - Tomasek, Dan"
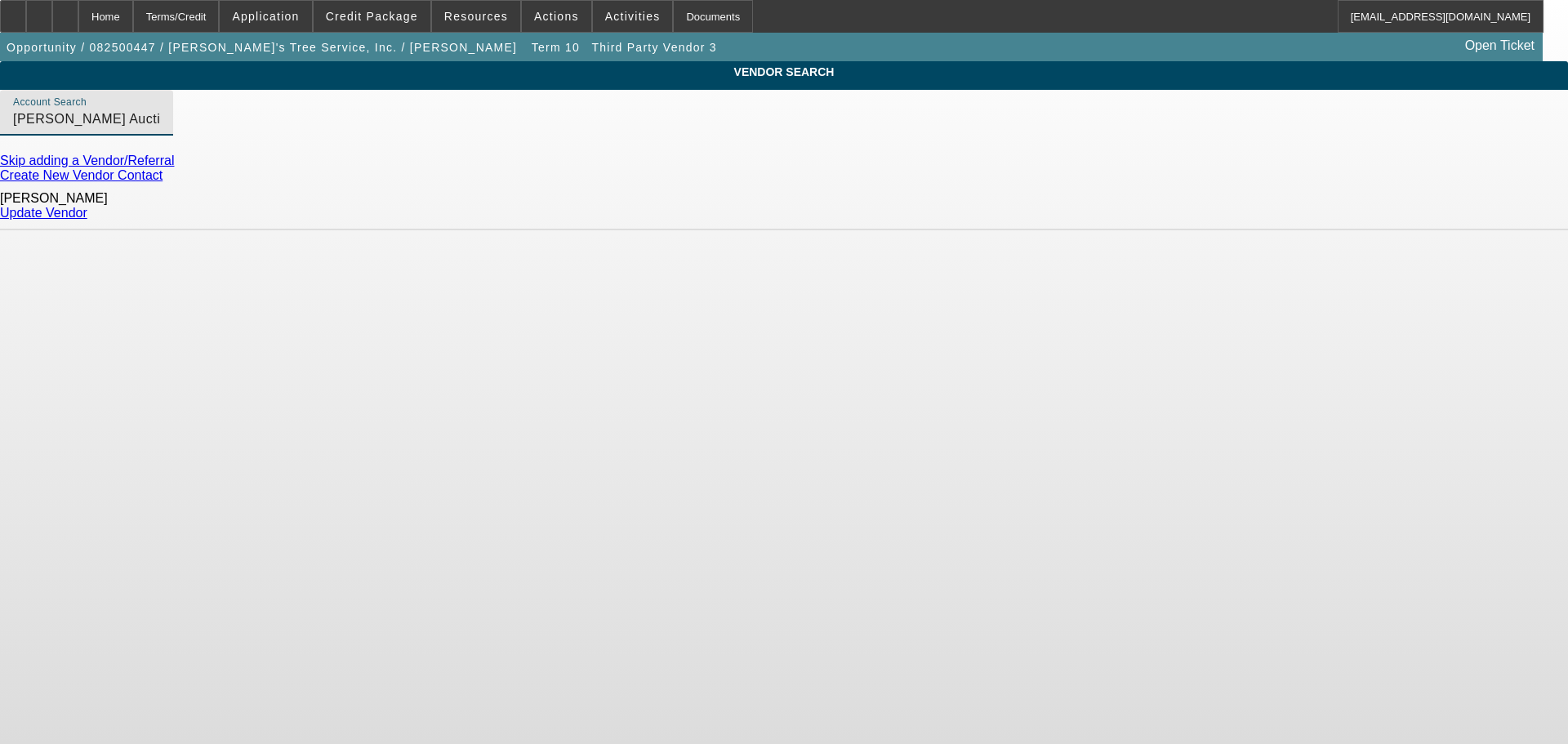
click at [87, 213] on link "Update Vendor" at bounding box center [44, 212] width 87 height 14
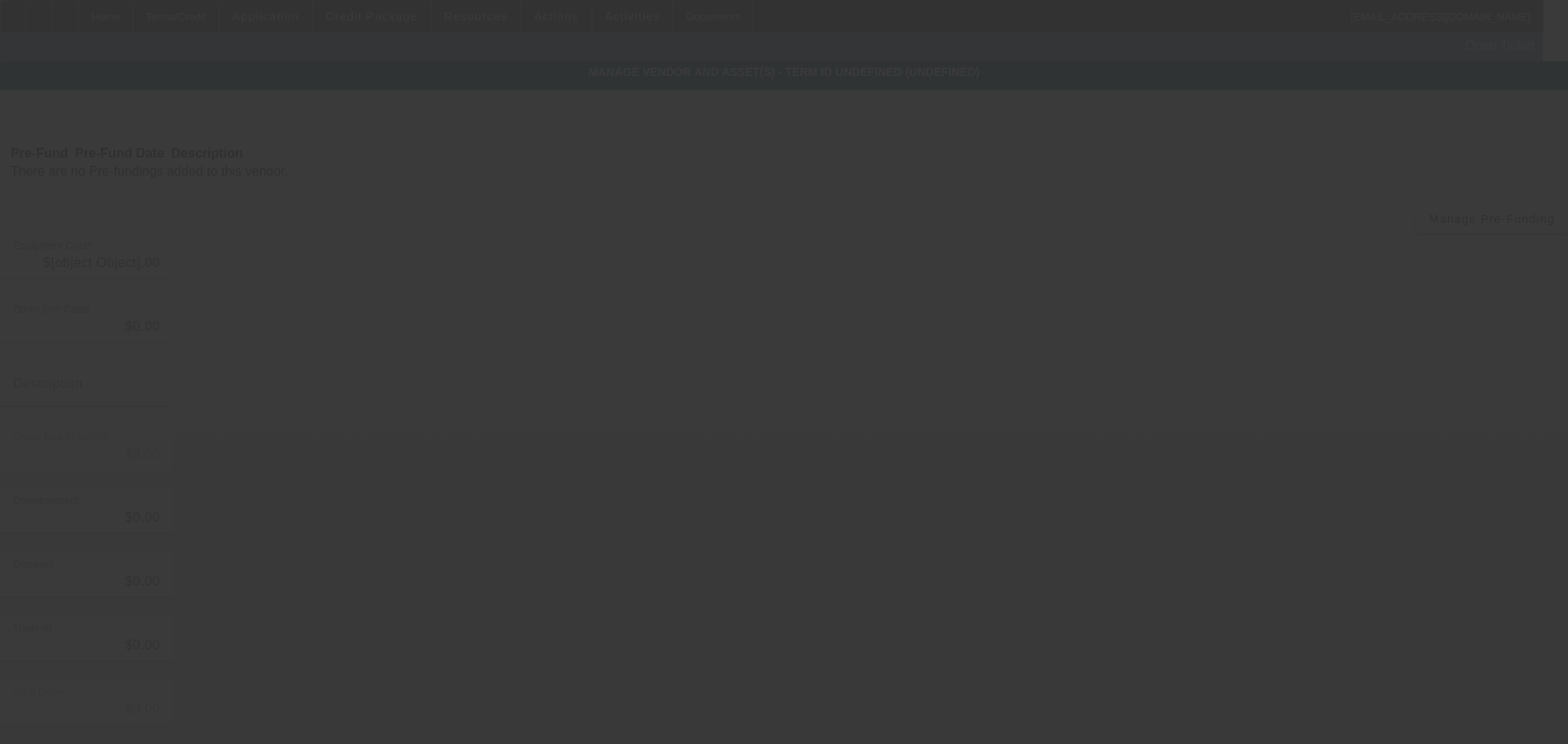
type input "$220,000.00"
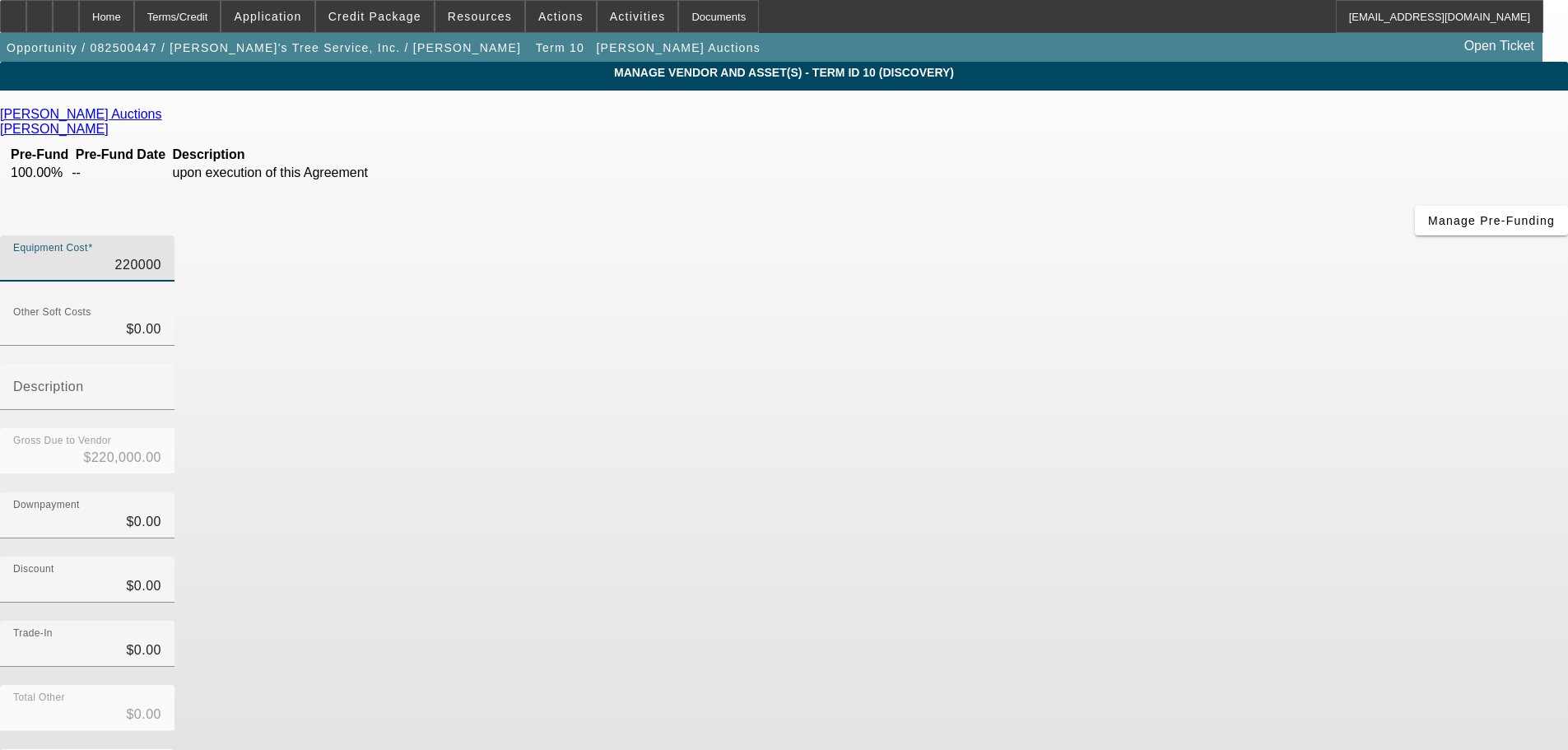
drag, startPoint x: 926, startPoint y: 137, endPoint x: 1105, endPoint y: 123, distance: 179.5
click at [1105, 235] on div "Equipment Cost 220000" at bounding box center [784, 267] width 1568 height 64
type input "1"
type input "$1.00"
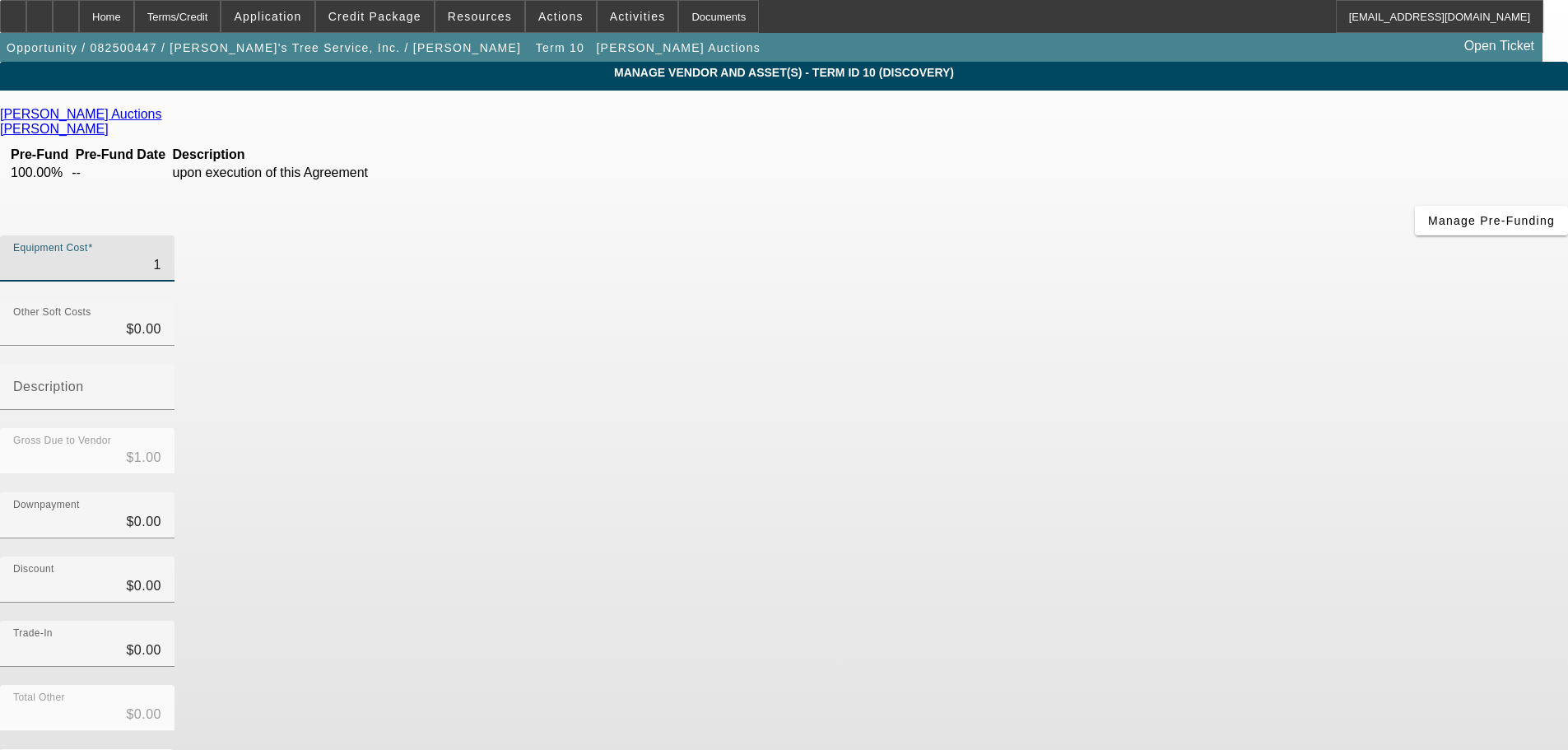
type input "16"
type input "$16.00"
type input "167"
type input "$167.00"
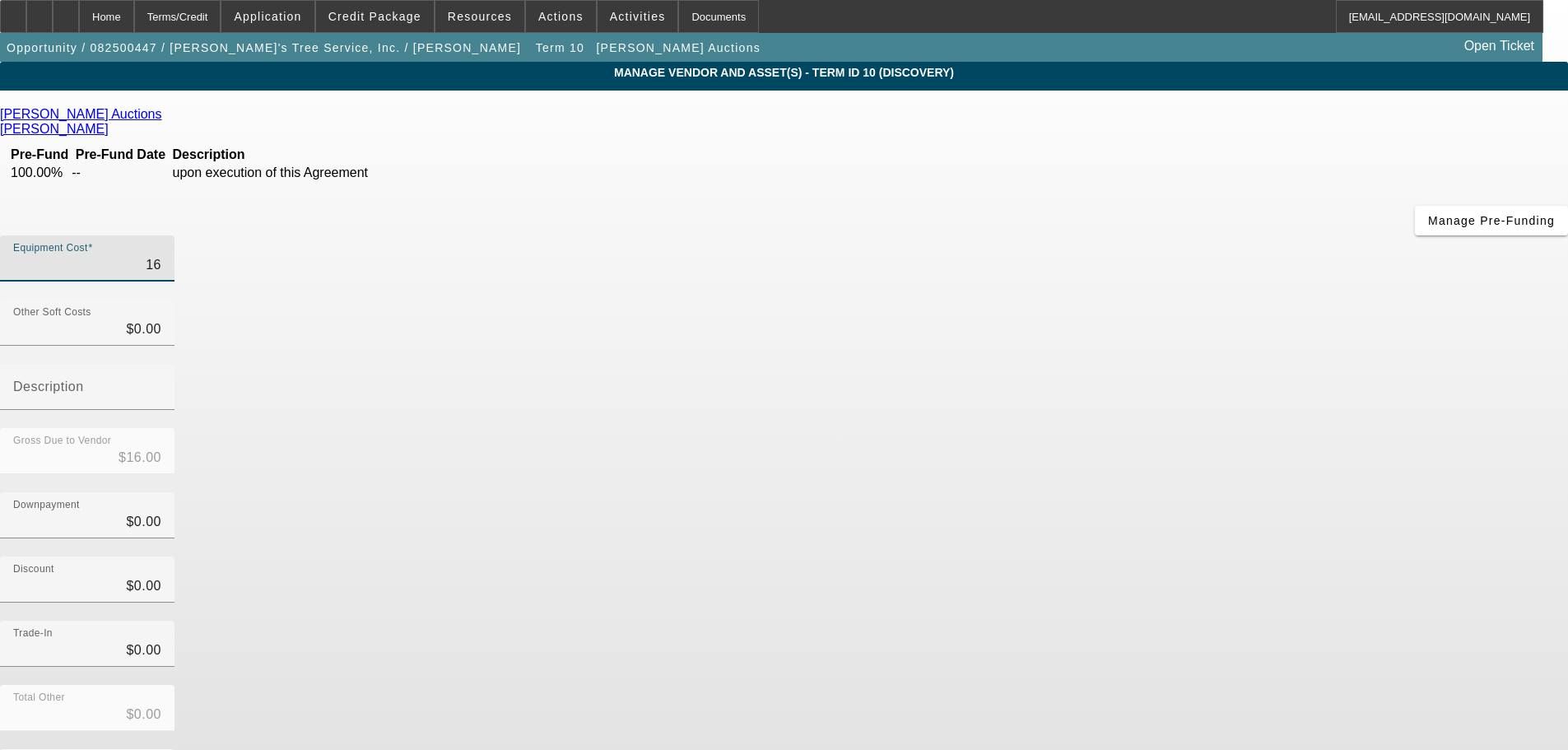
type input "$167.00"
type input "1670"
type input "$1,670.00"
type input "16700"
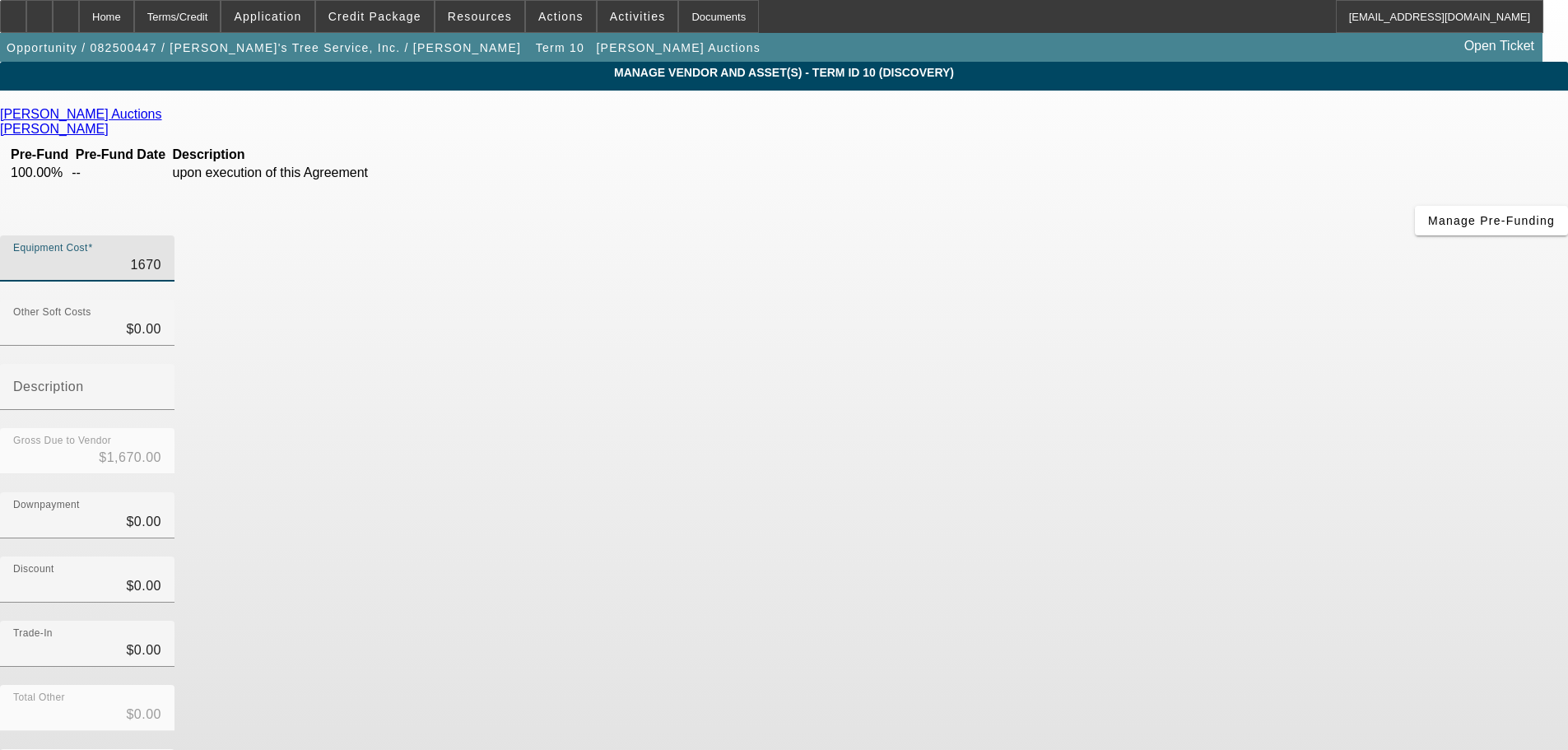
type input "$16,700.00"
type input "167005"
type input "$167,005.00"
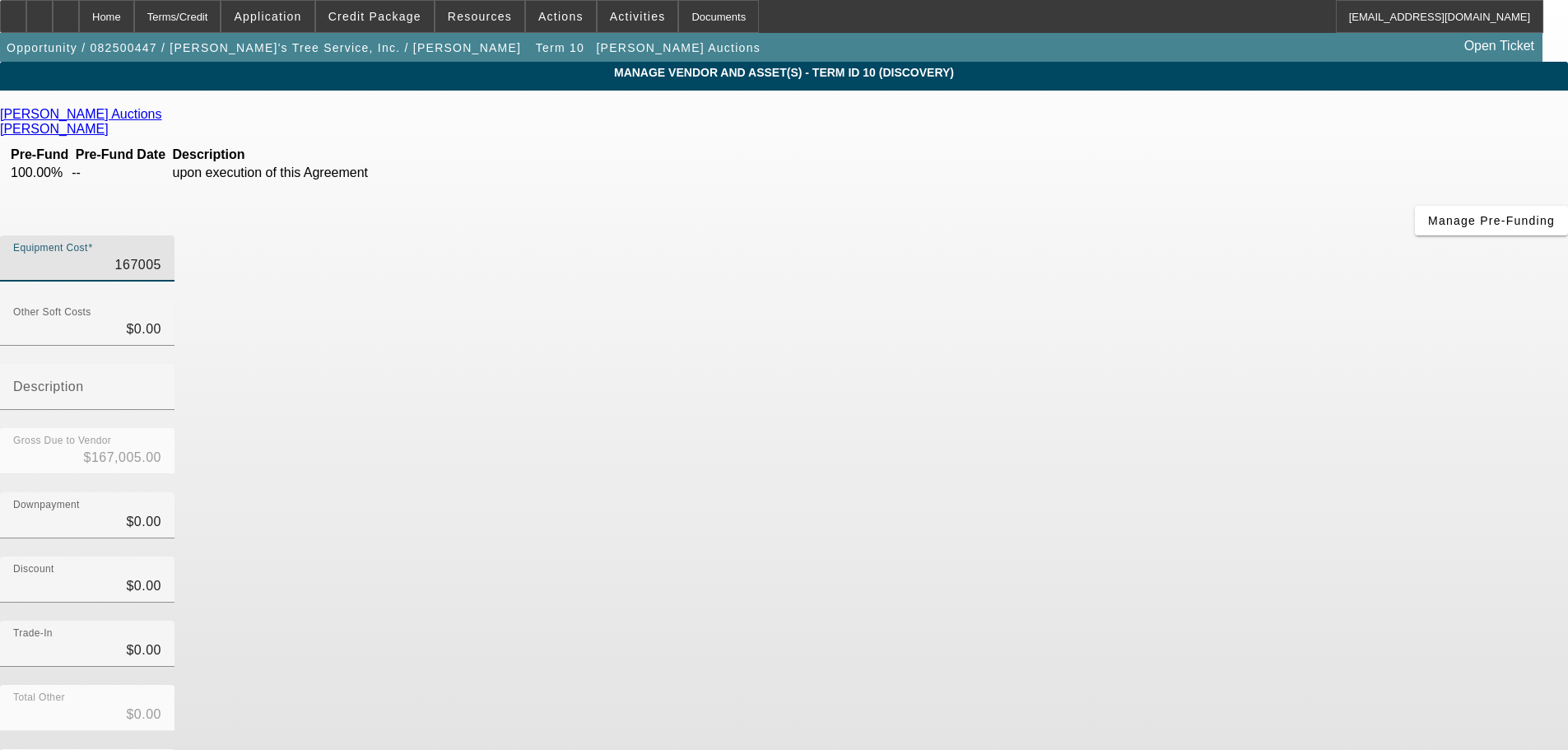
type input "$167,005.00"
click at [560, 512] on div "JJ Kane Auctions Tomasek, Dan Pre-Fund Pre-Fund Date Description 100.00% -- upo…" at bounding box center [784, 477] width 1568 height 741
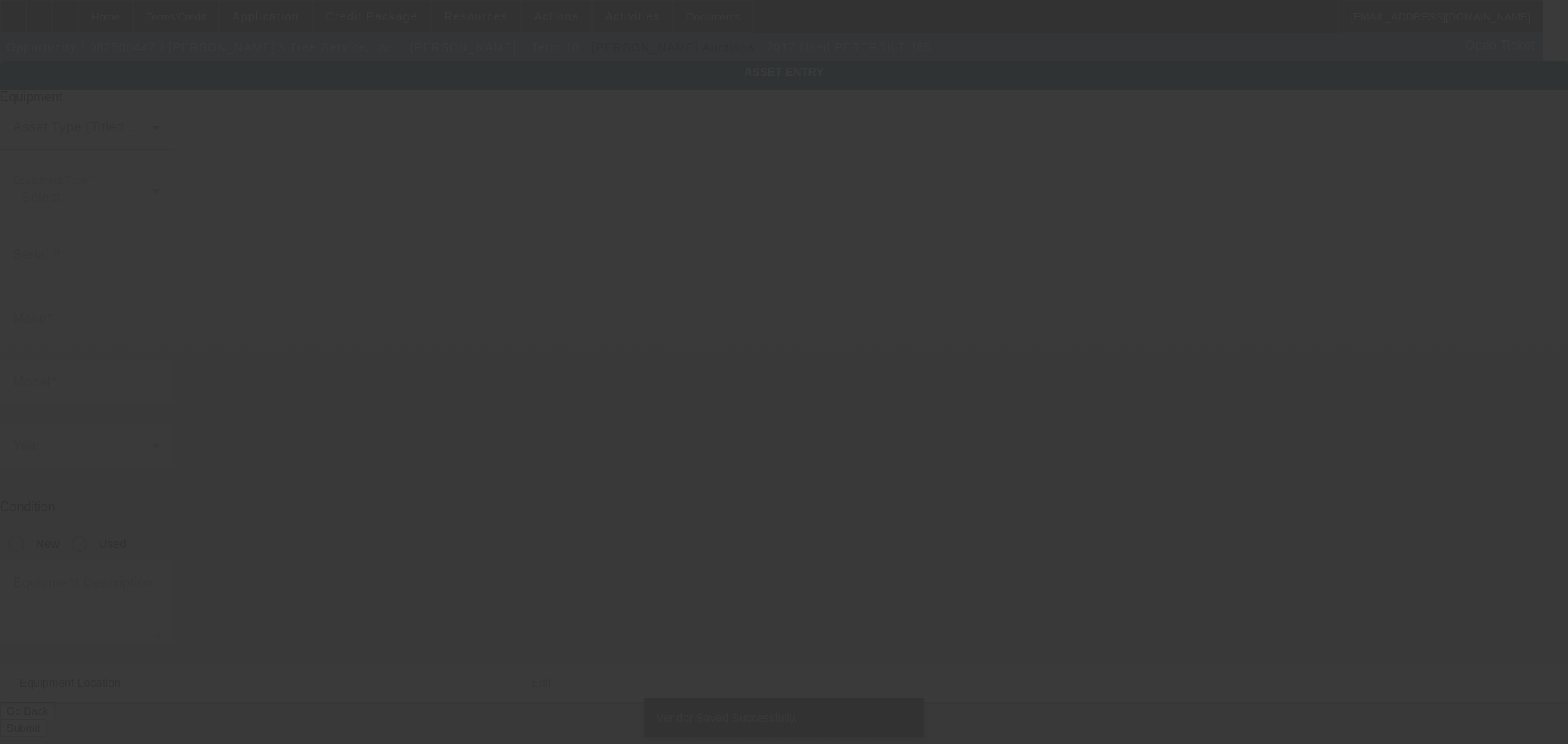
type input "1NPCX7TXXHD443053"
type input "Peterbilt"
type input "365"
radio input "true"
type input "8060 Springfield Road"
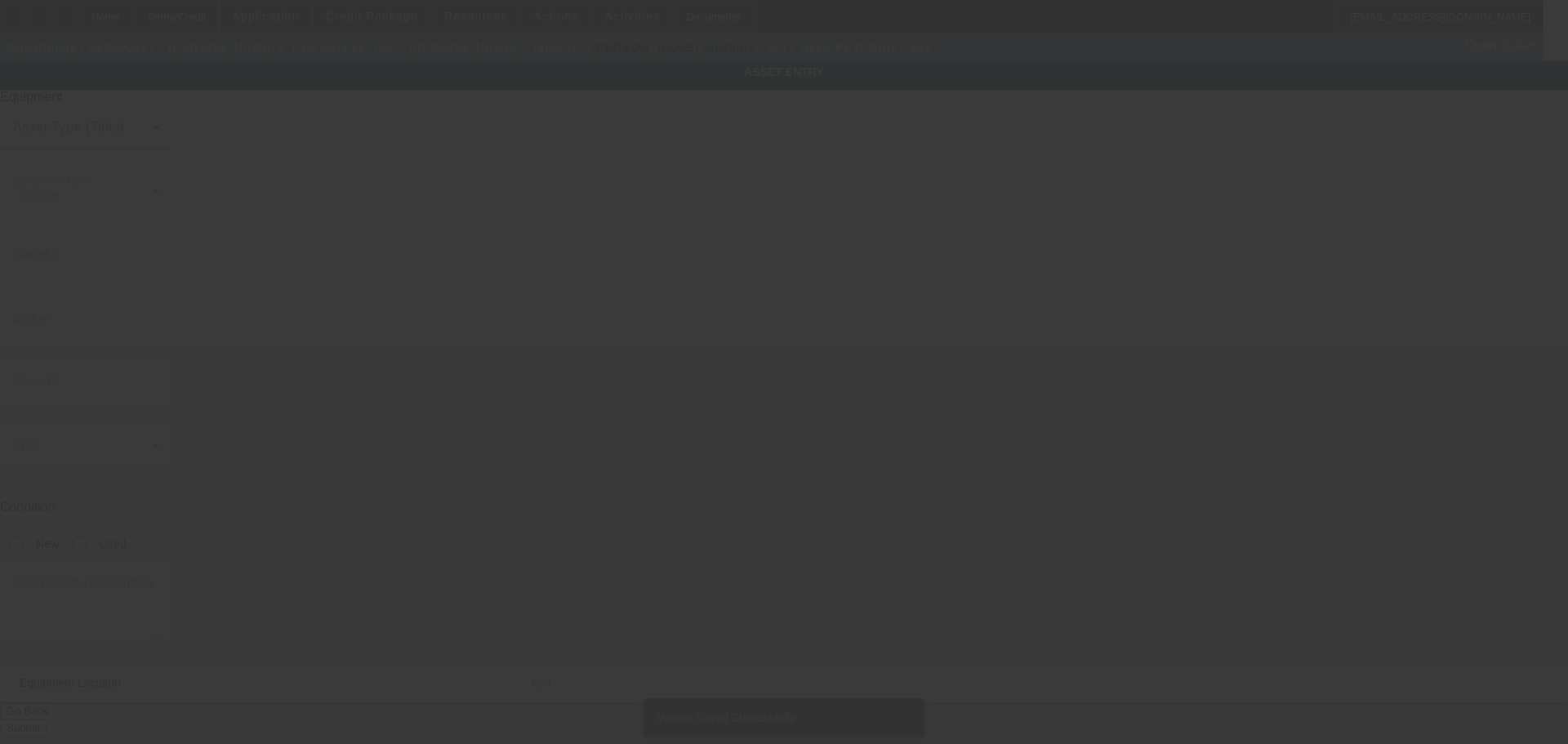
type input "Glenn Dale"
type input "20769"
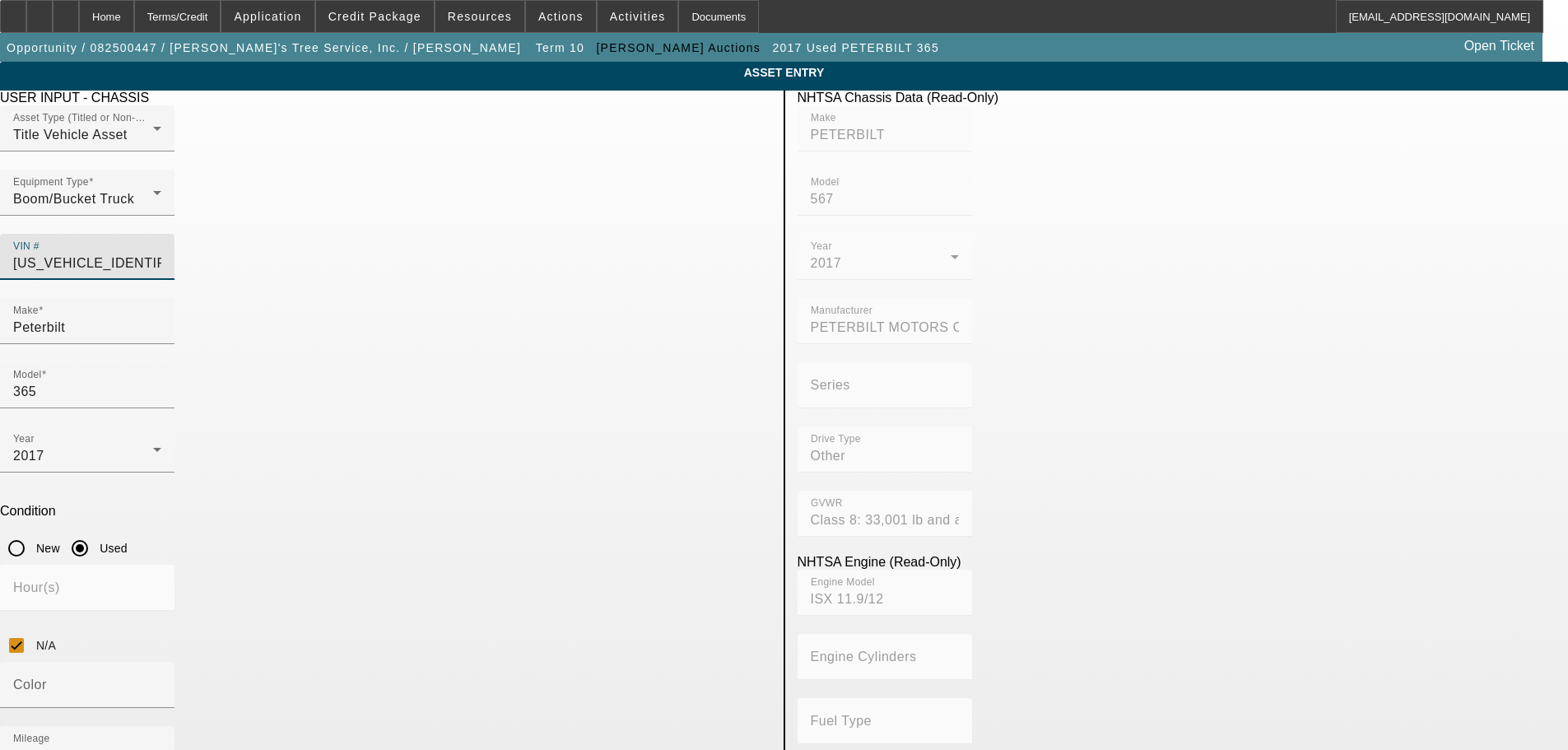
drag, startPoint x: 705, startPoint y: 233, endPoint x: 436, endPoint y: 256, distance: 270.0
click at [436, 256] on div "Asset Type (Titled or Non-Titled) Title Vehicle Asset Equipment Type Boom/Bucke…" at bounding box center [385, 201] width 771 height 193
type input "1"
type input "1NPTX4EXXBD124576"
type input "PETERBILT"
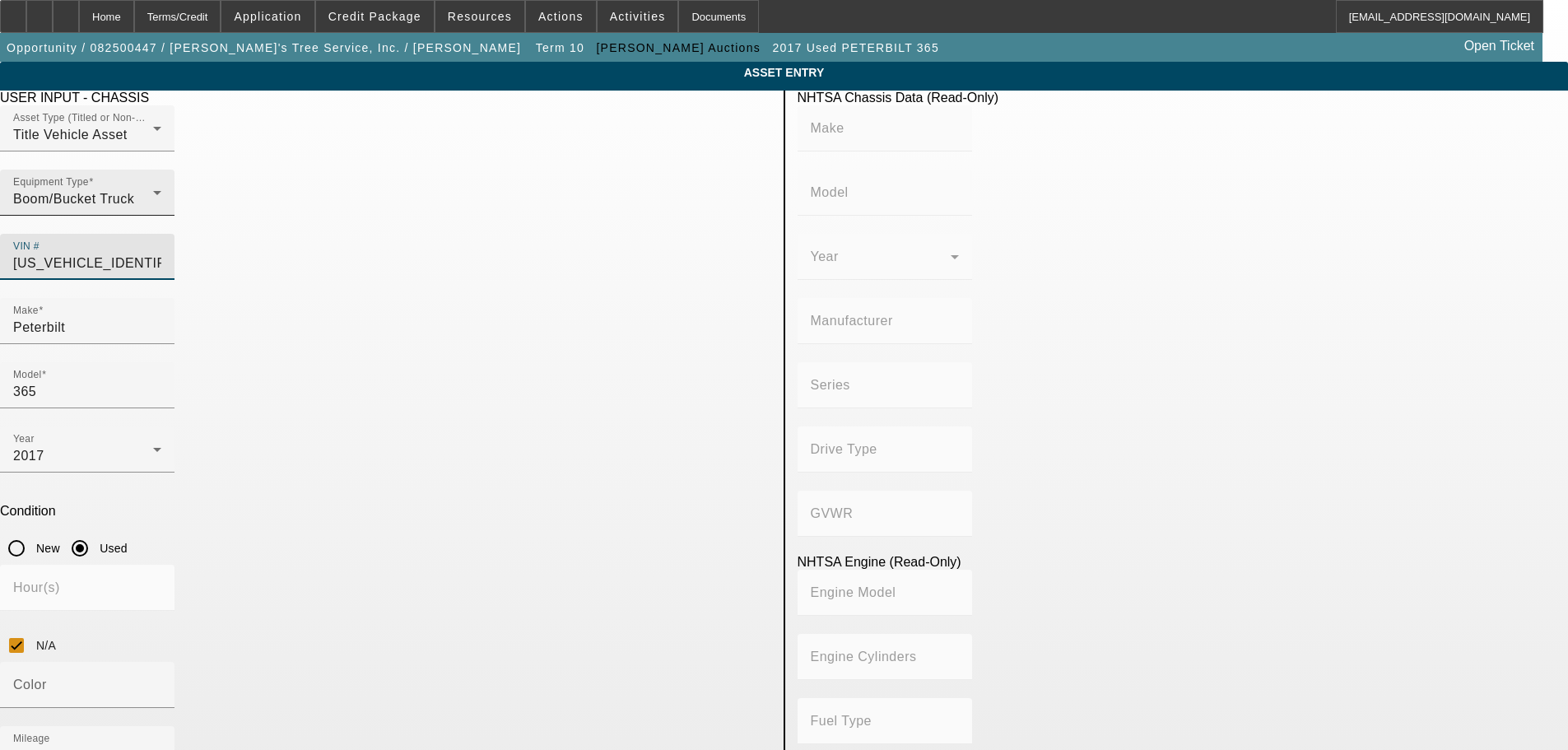
type input "367"
type input "PETERBILT MOTORS COMPANY"
type input "Other"
type input "Class 8: 33,001 lb and above (14,969 kg and above)"
type input "ISX"
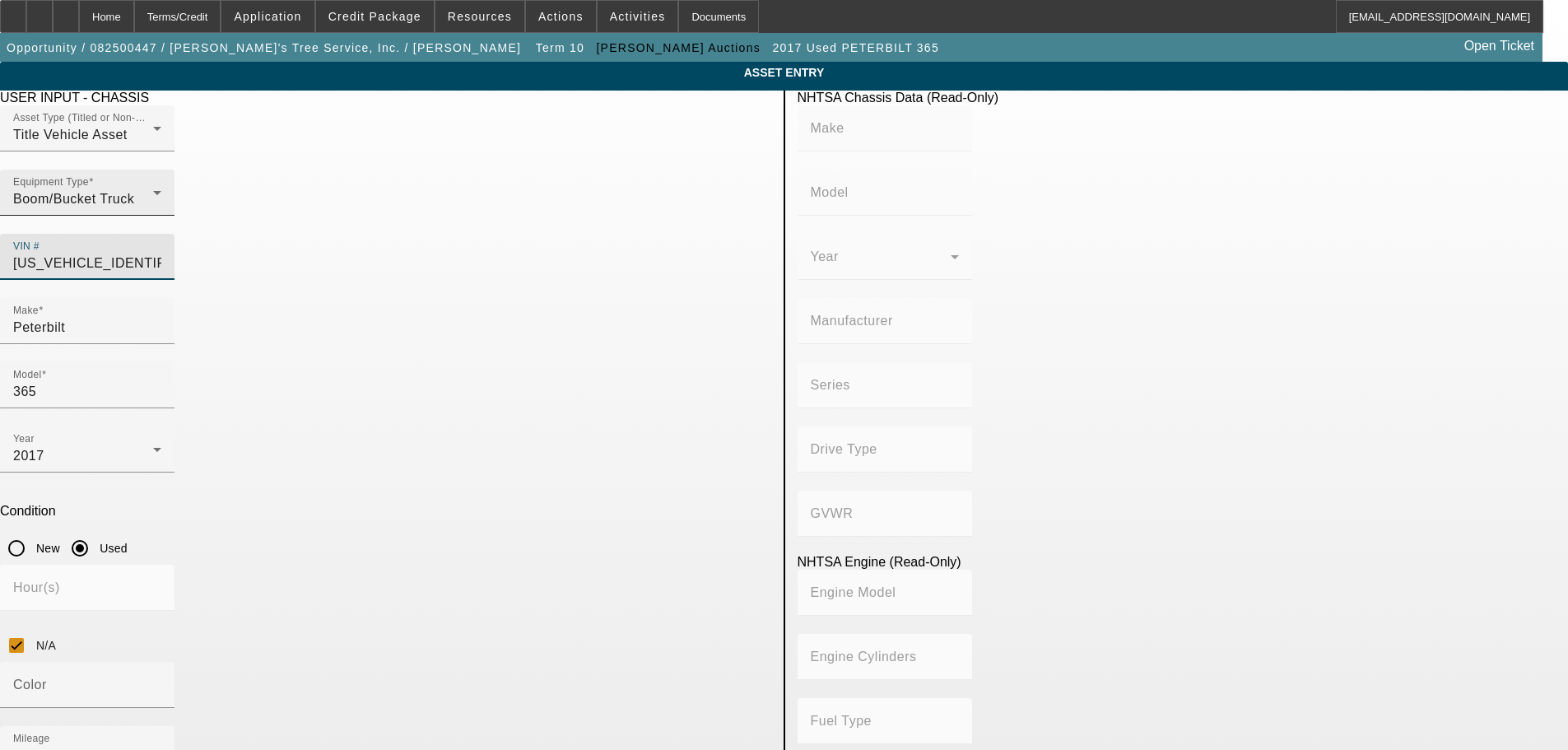
type input "6"
type input "Diesel"
type input "915.3561614209"
type input "15"
type input "1NPTX4EXXBD124576"
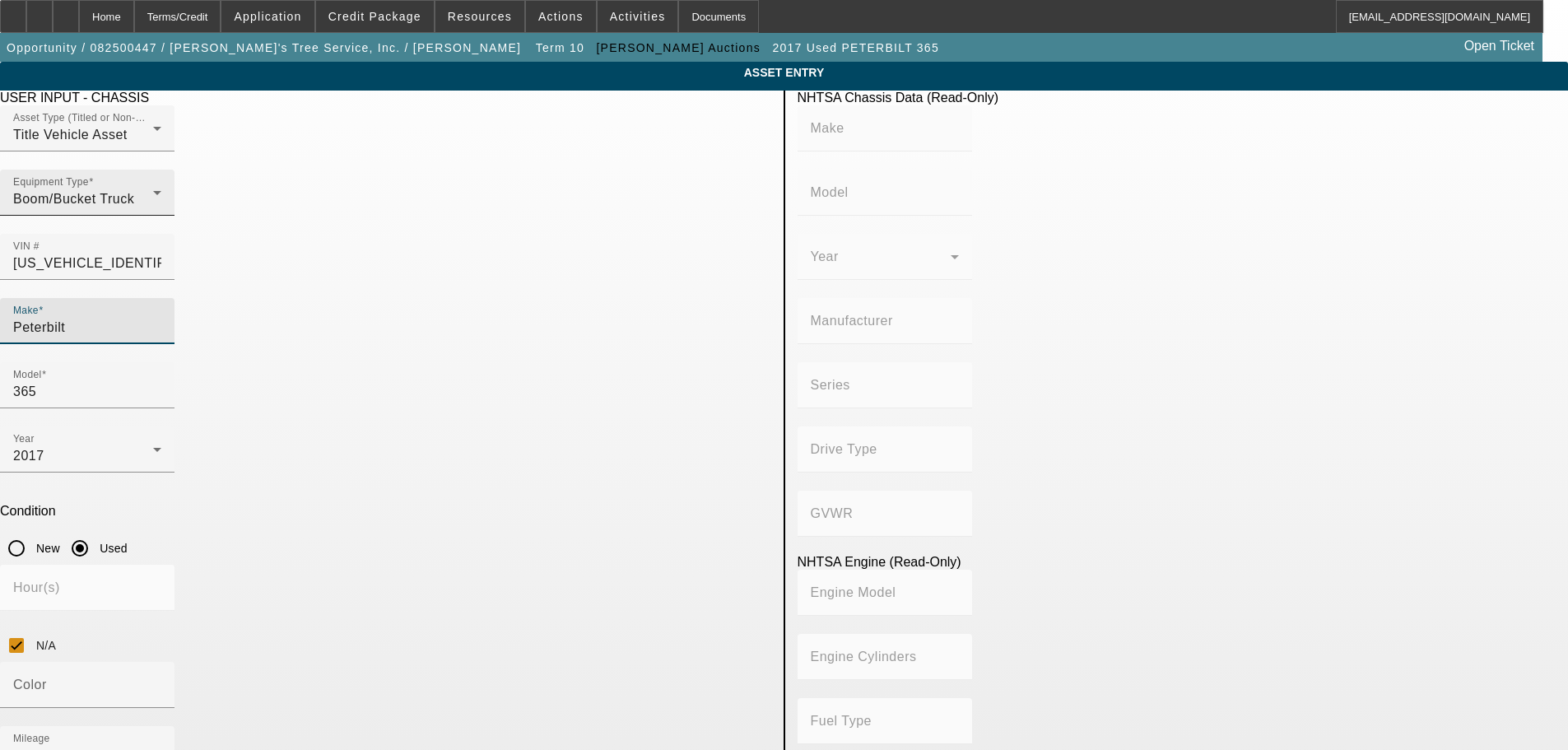
type input "PETERBILT"
type input "367"
type input "PETERBILT MOTORS COMPANY"
type input "Other"
type input "Class 8: 33,001 lb and above (14,969 kg and above)"
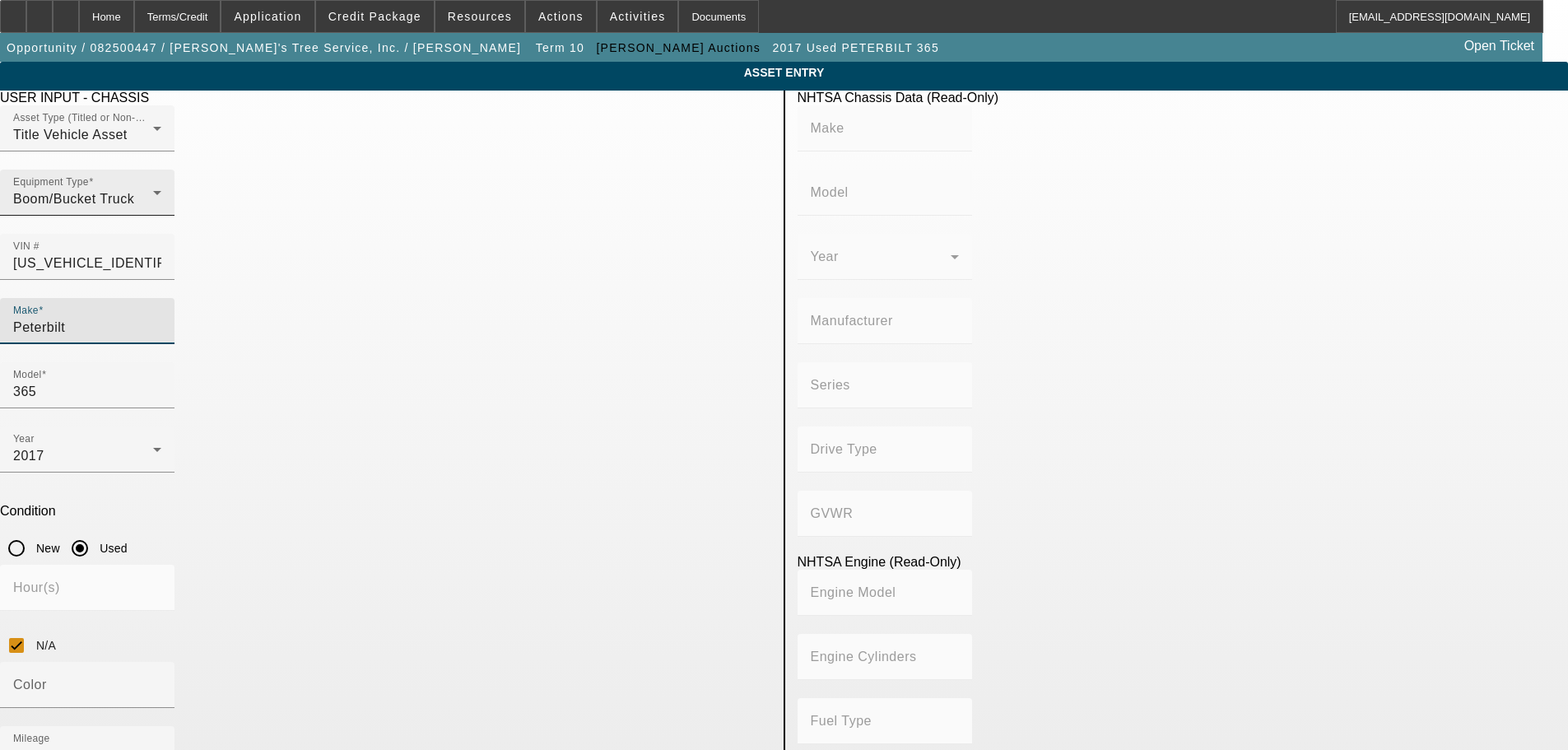
type input "ISX"
type input "6"
type input "Diesel"
type input "915.3561614209"
type input "15"
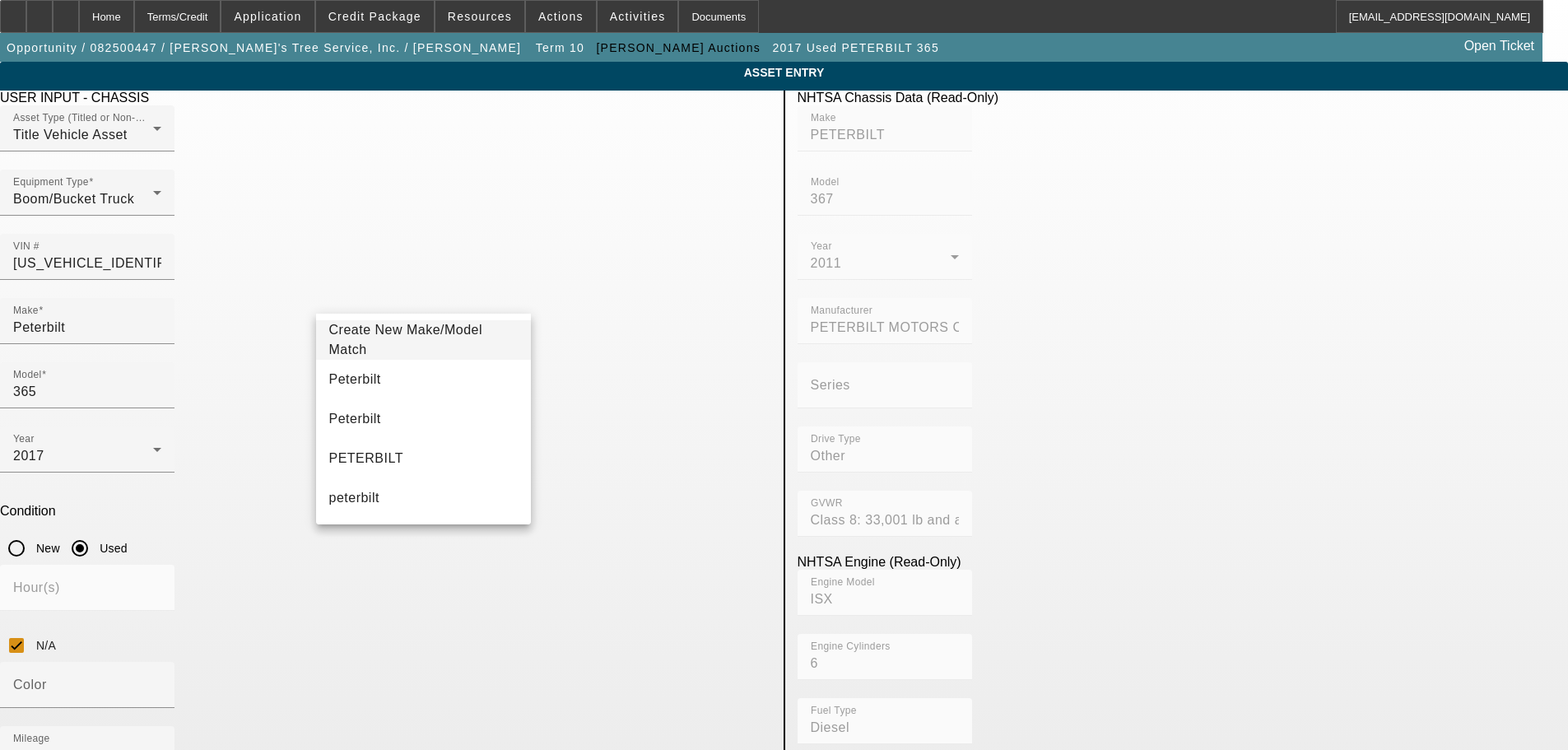
click at [213, 339] on app-asset-collateral-manage "ASSET ENTRY Delete asset USER INPUT - CHASSIS Asset Type (Titled or Non-Titled)…" at bounding box center [784, 751] width 1568 height 1378
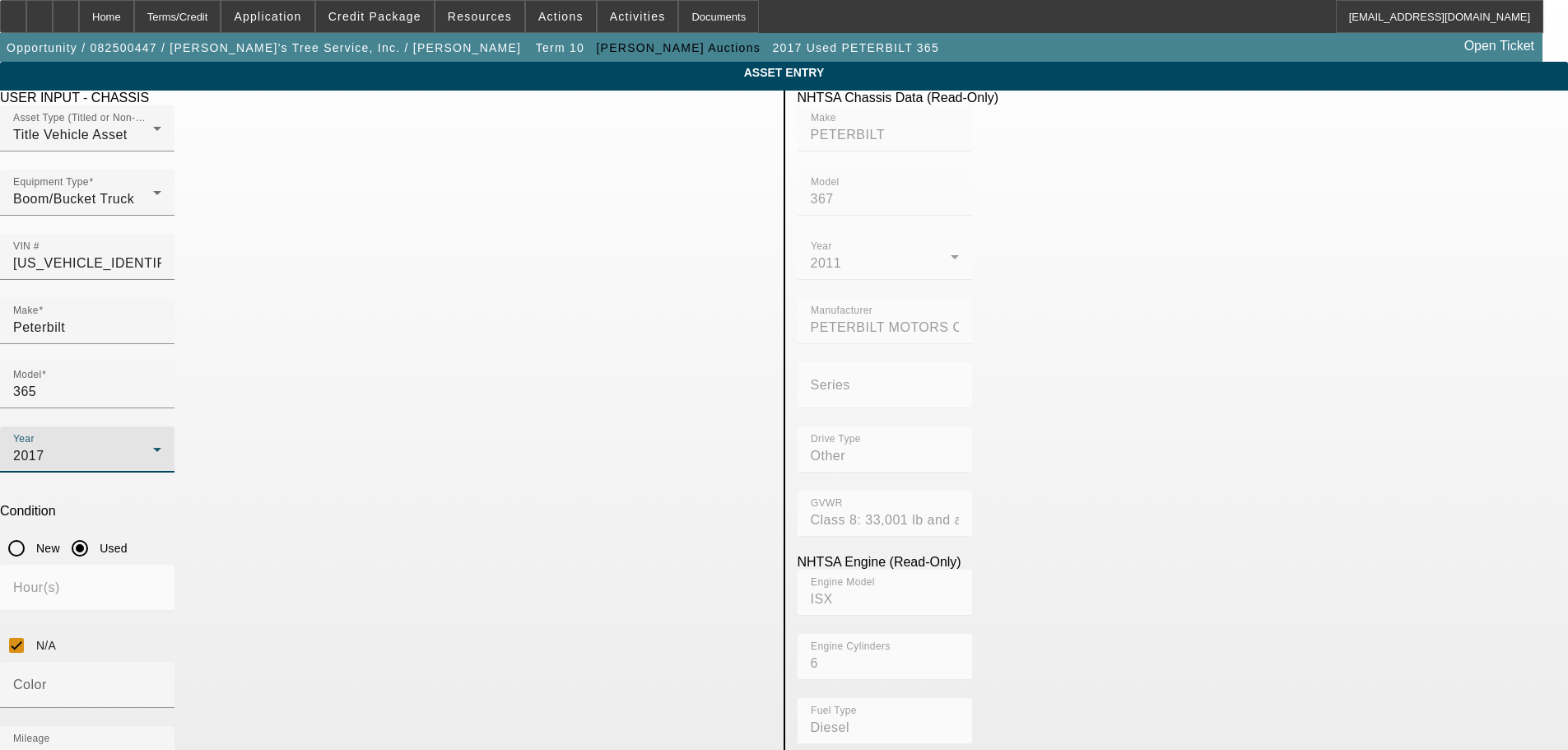
click at [45, 449] on span "2017" at bounding box center [29, 455] width 31 height 14
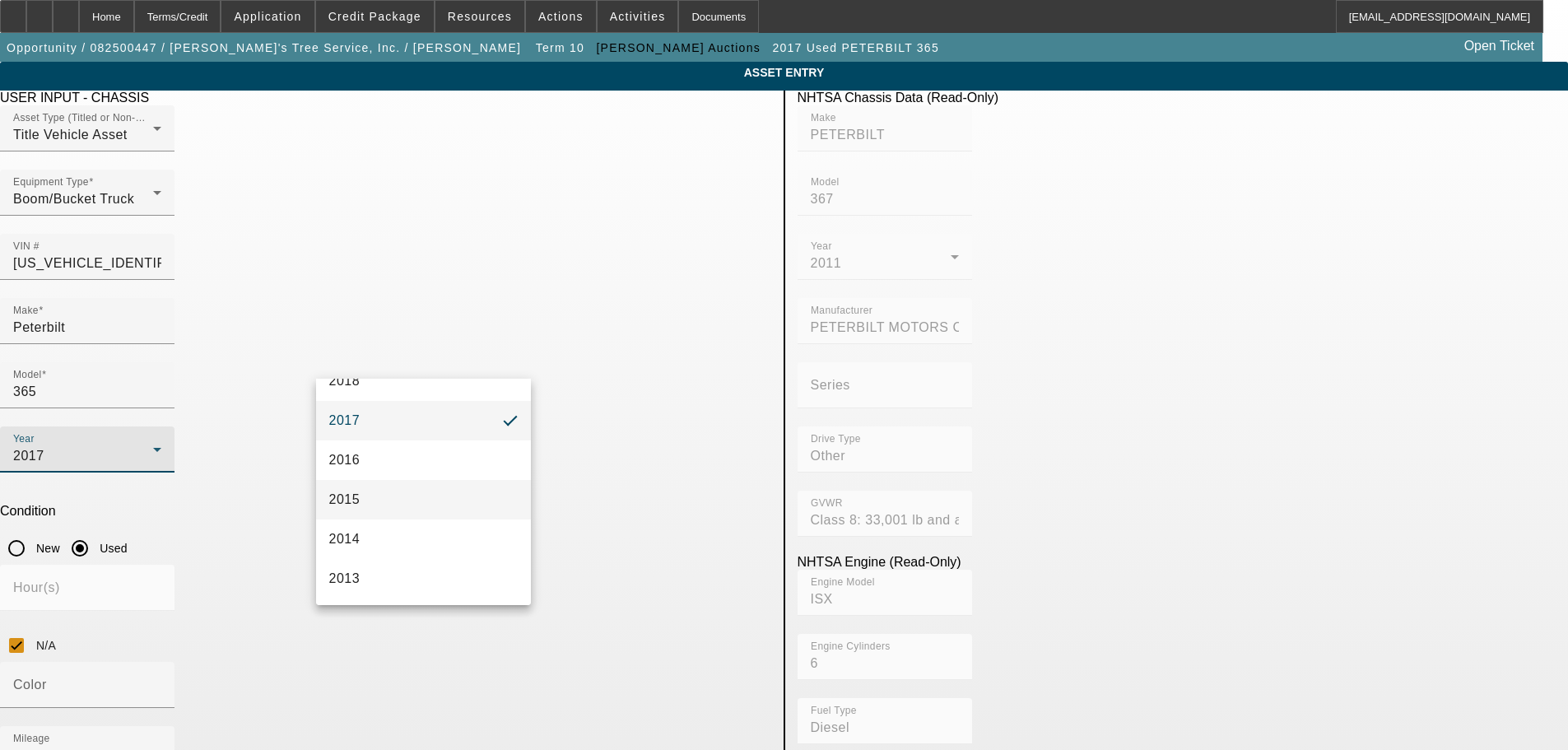
scroll to position [583, 0]
click at [394, 497] on mat-option "2011" at bounding box center [423, 493] width 216 height 40
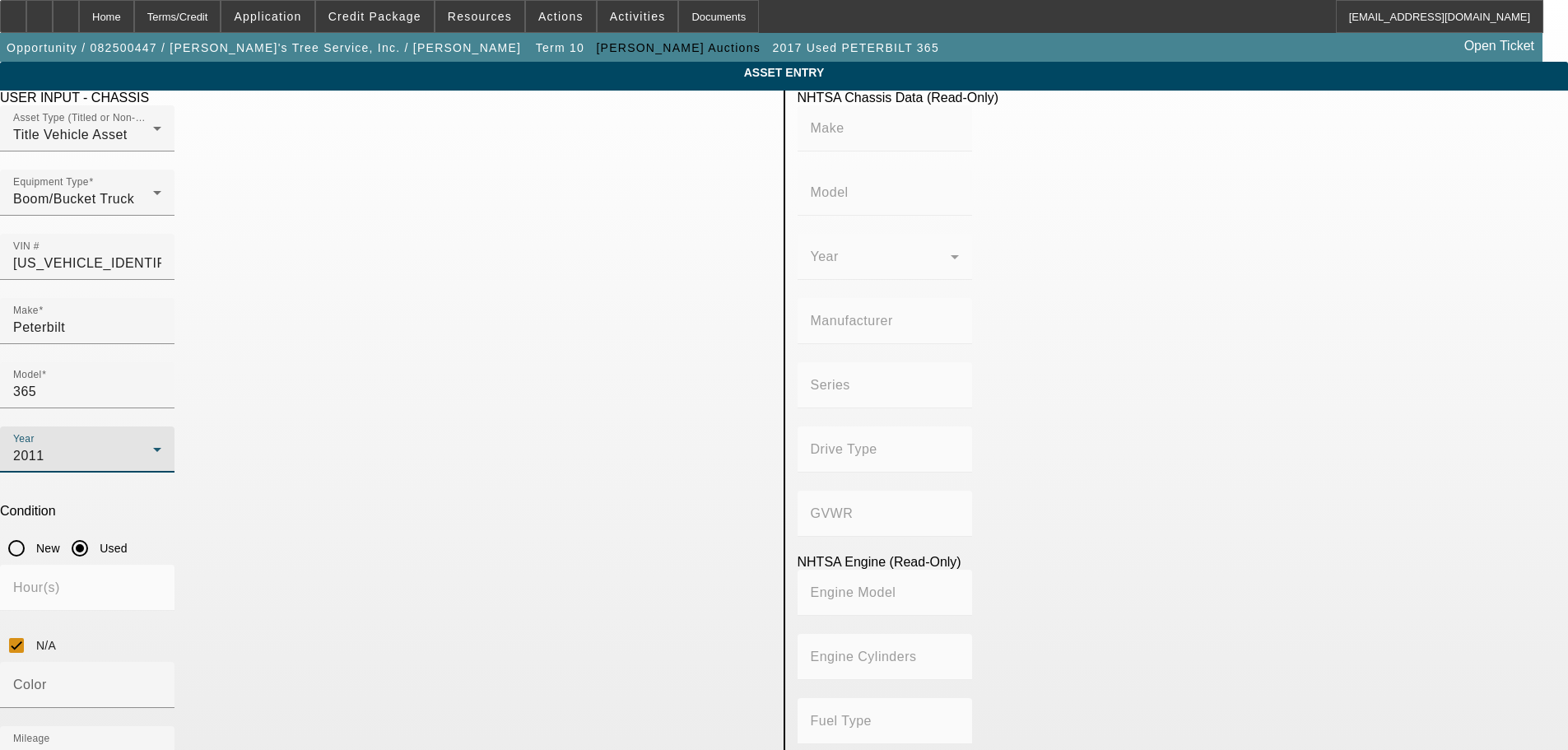
type input "PETERBILT"
type input "367"
type input "PETERBILT MOTORS COMPANY"
type input "Other"
type input "Class 8: 33,001 lb and above (14,969 kg and above)"
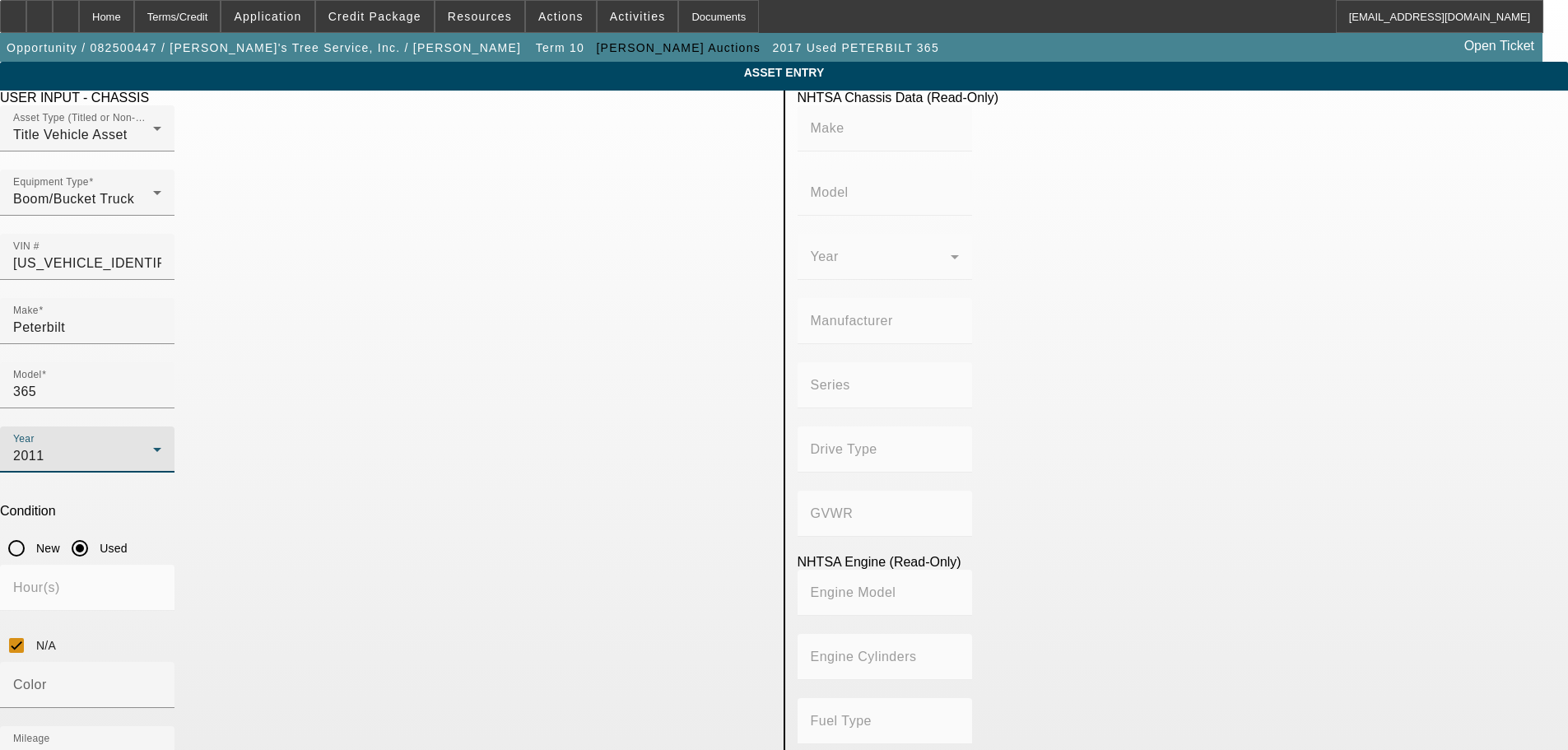
type input "ISX"
type input "6"
type input "Diesel"
type input "915.3561614209"
type input "15"
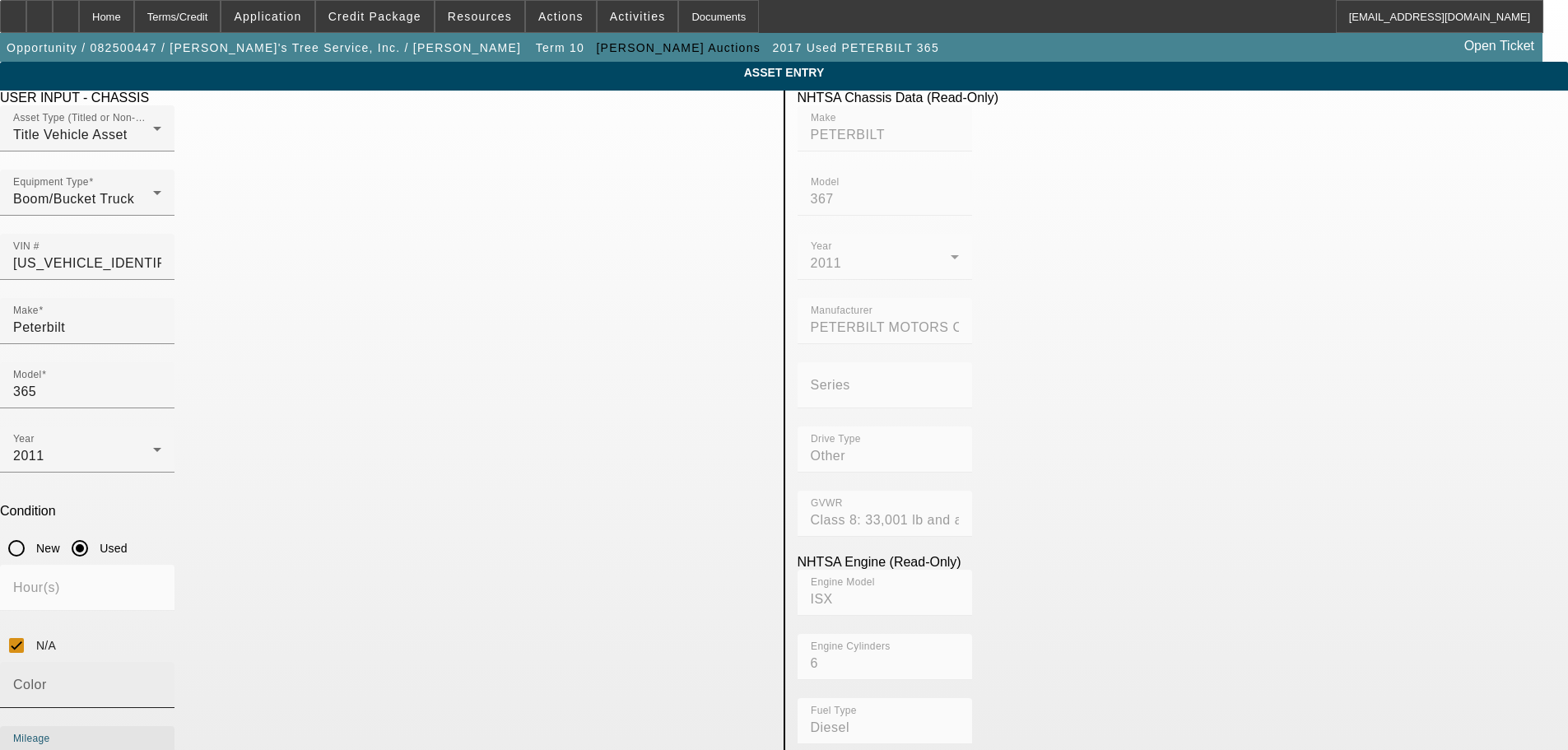
drag, startPoint x: 547, startPoint y: 499, endPoint x: 508, endPoint y: 500, distance: 39.0
click at [508, 662] on div "Color Mileage 164217" at bounding box center [385, 726] width 771 height 129
type input "34389"
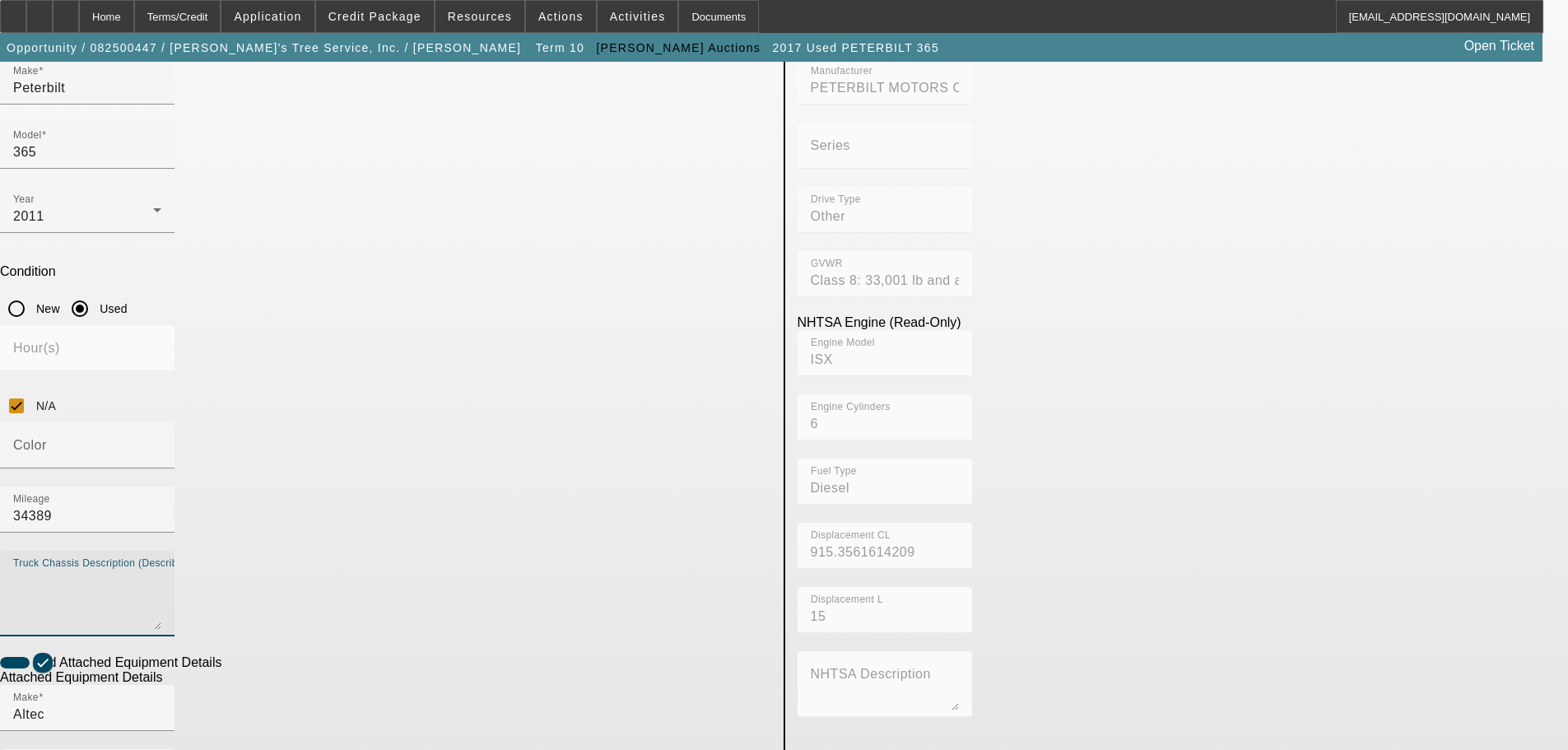
scroll to position [247, 0]
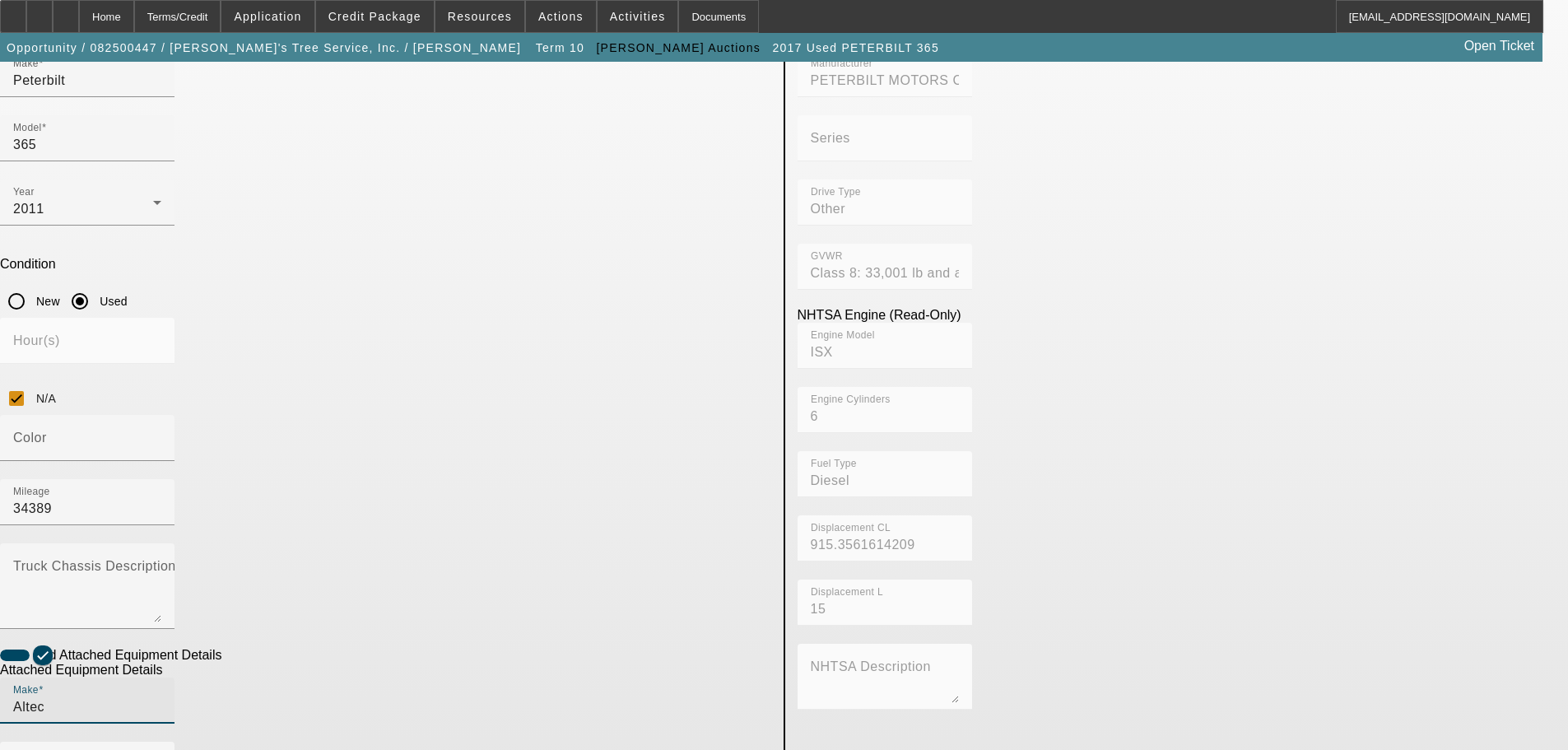
drag, startPoint x: 413, startPoint y: 491, endPoint x: 230, endPoint y: 494, distance: 183.0
click at [235, 494] on app-asset-collateral-manage "ASSET ENTRY Delete asset USER INPUT - CHASSIS Asset Type (Titled or Non-Titled)…" at bounding box center [784, 504] width 1568 height 1378
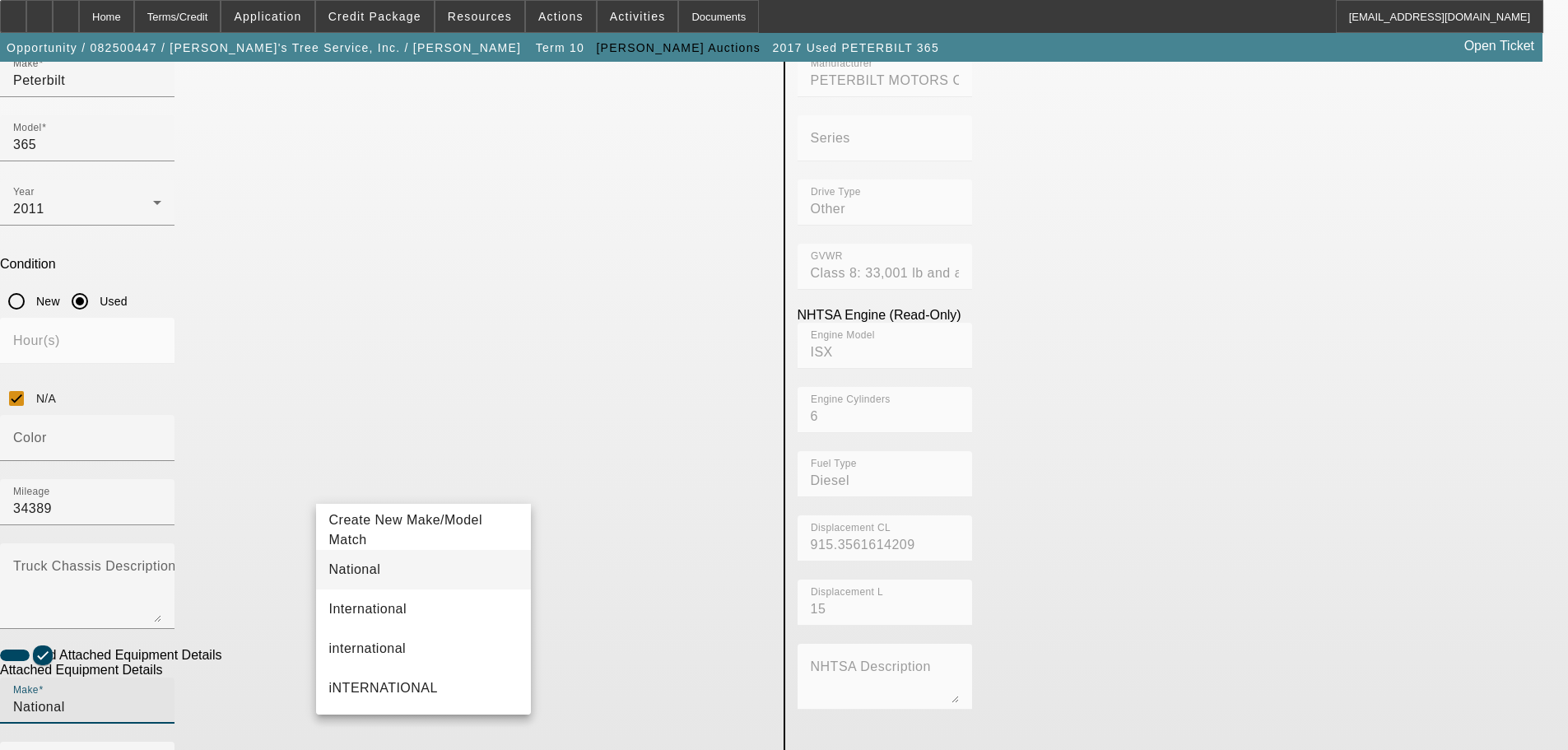
type input "National"
click at [367, 569] on span "National" at bounding box center [355, 569] width 52 height 14
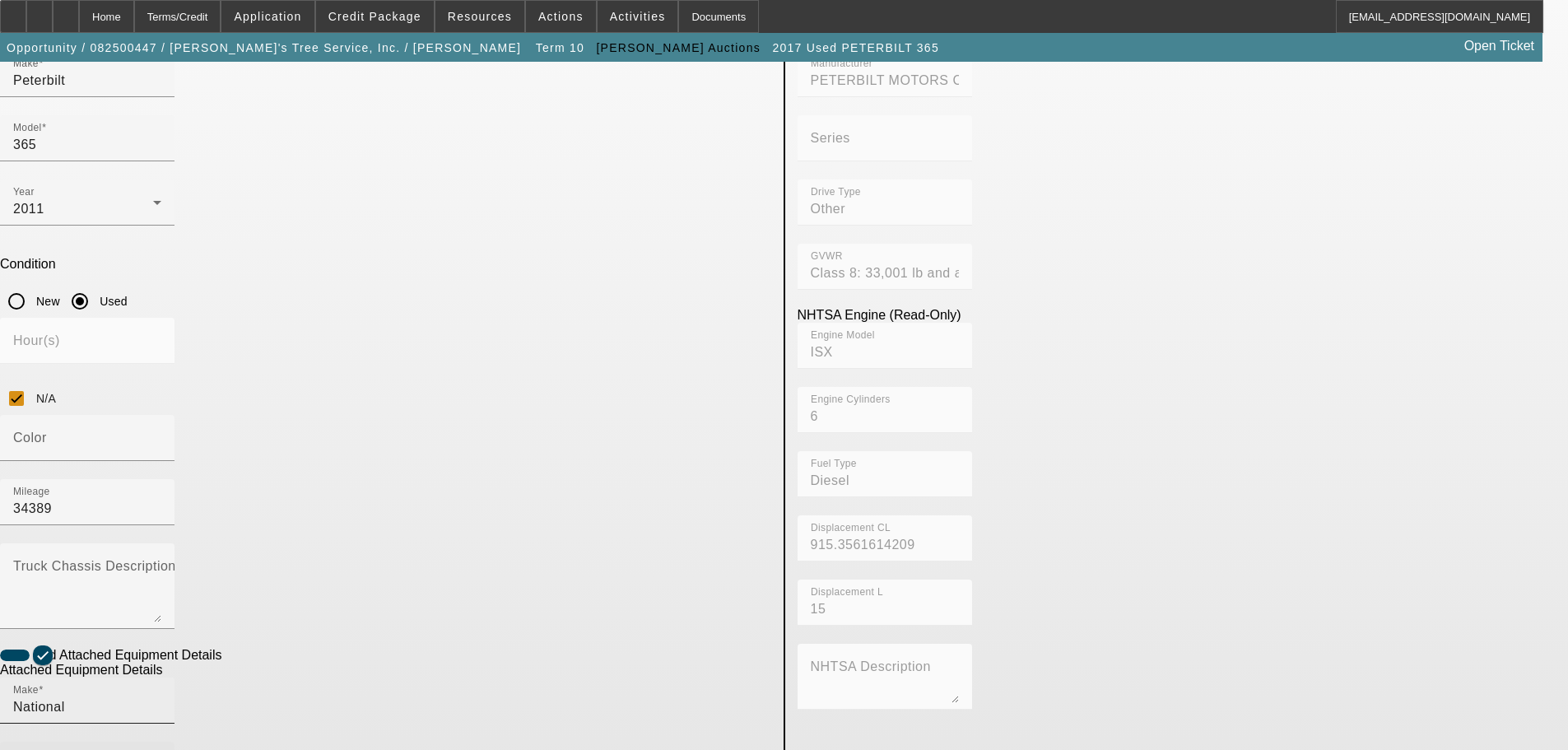
drag, startPoint x: 643, startPoint y: 489, endPoint x: 509, endPoint y: 500, distance: 134.5
click at [511, 677] on div "Make National Model AC45-127S" at bounding box center [385, 742] width 771 height 129
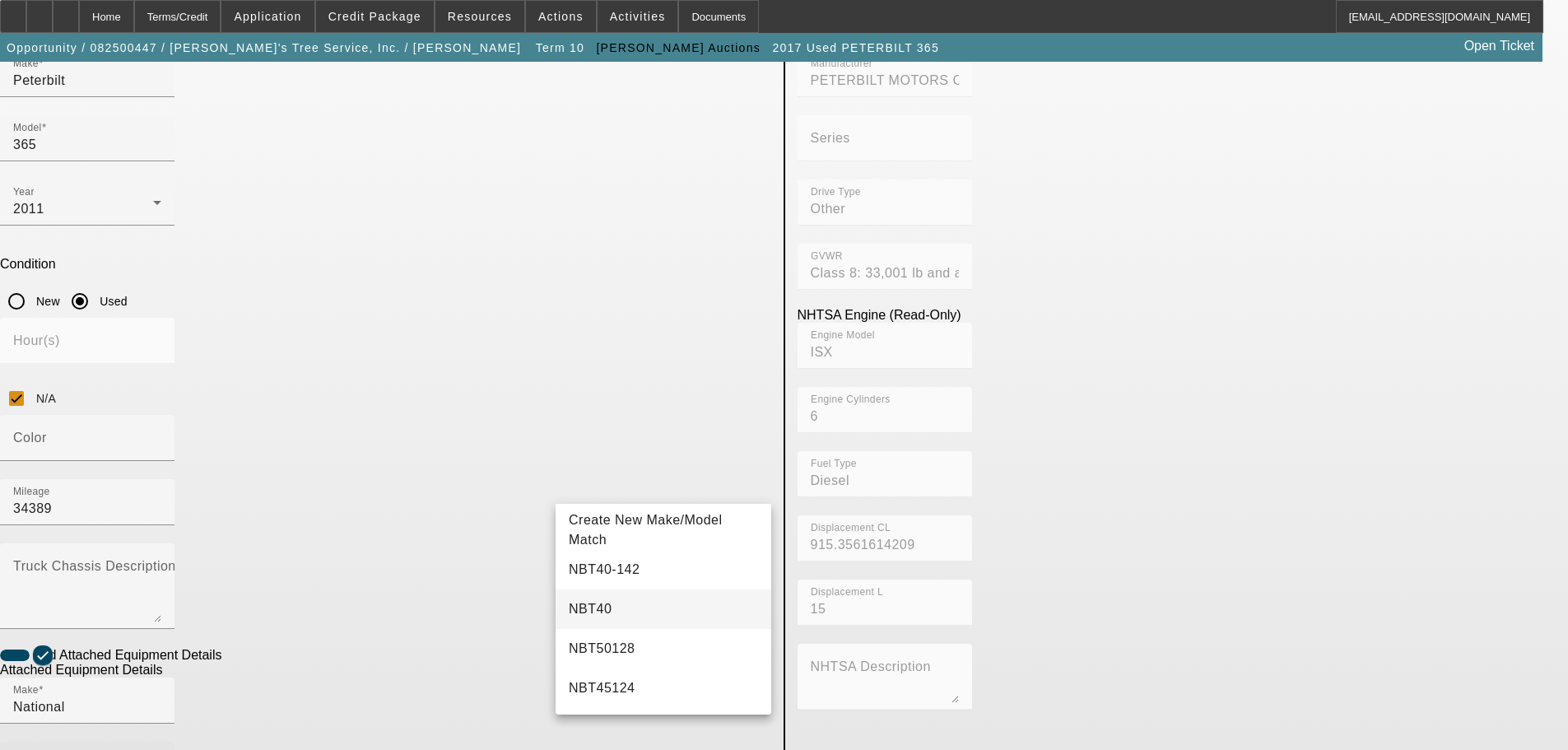
click at [625, 609] on mat-option "NBT40" at bounding box center [663, 609] width 216 height 40
type input "NBT40"
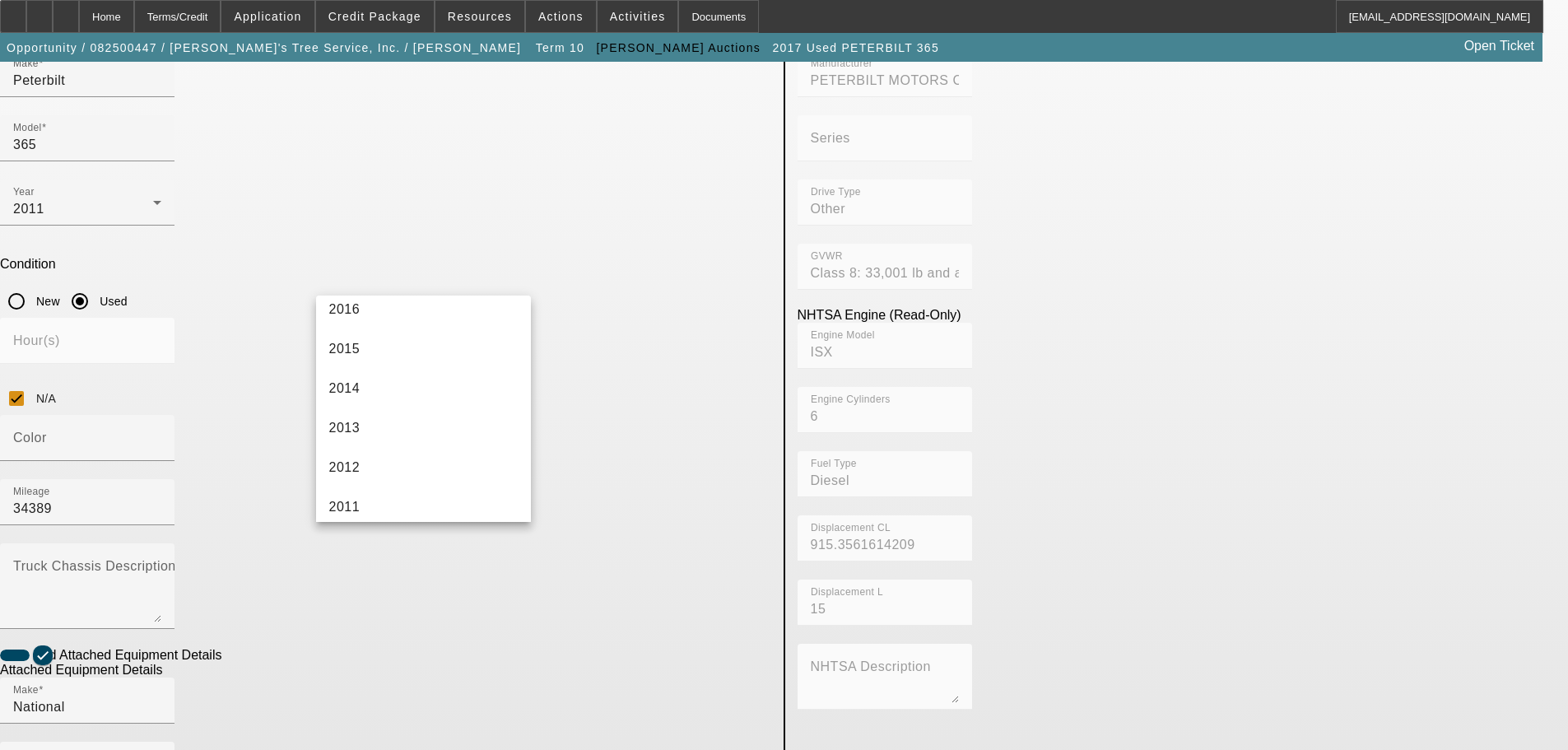
scroll to position [583, 0]
click at [376, 411] on mat-option "2011" at bounding box center [423, 410] width 216 height 40
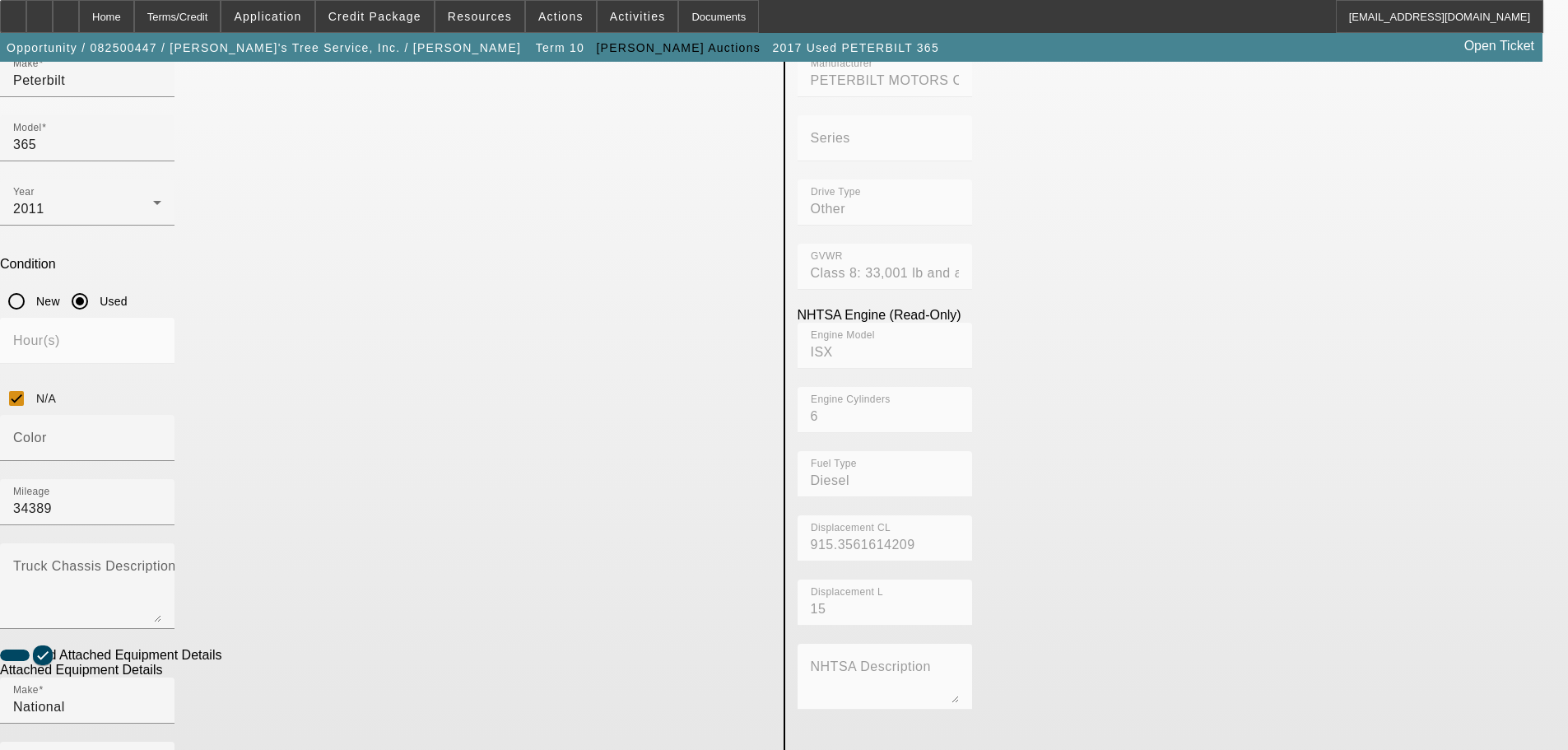
type input "0006199"
click at [221, 653] on app-asset-collateral-manage "ASSET ENTRY Delete asset USER INPUT - CHASSIS Asset Type (Titled or Non-Titled)…" at bounding box center [784, 504] width 1568 height 1378
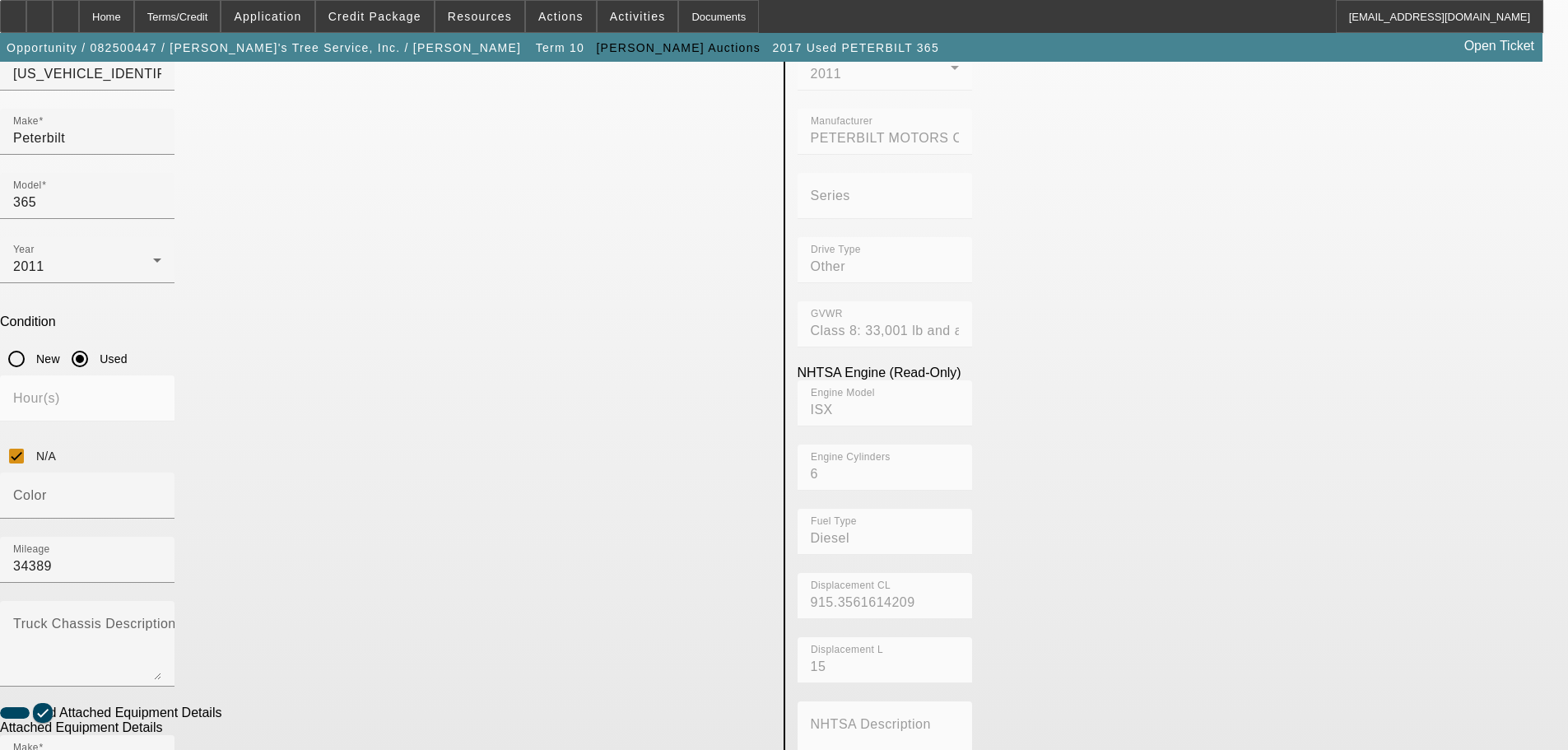
scroll to position [375, 0]
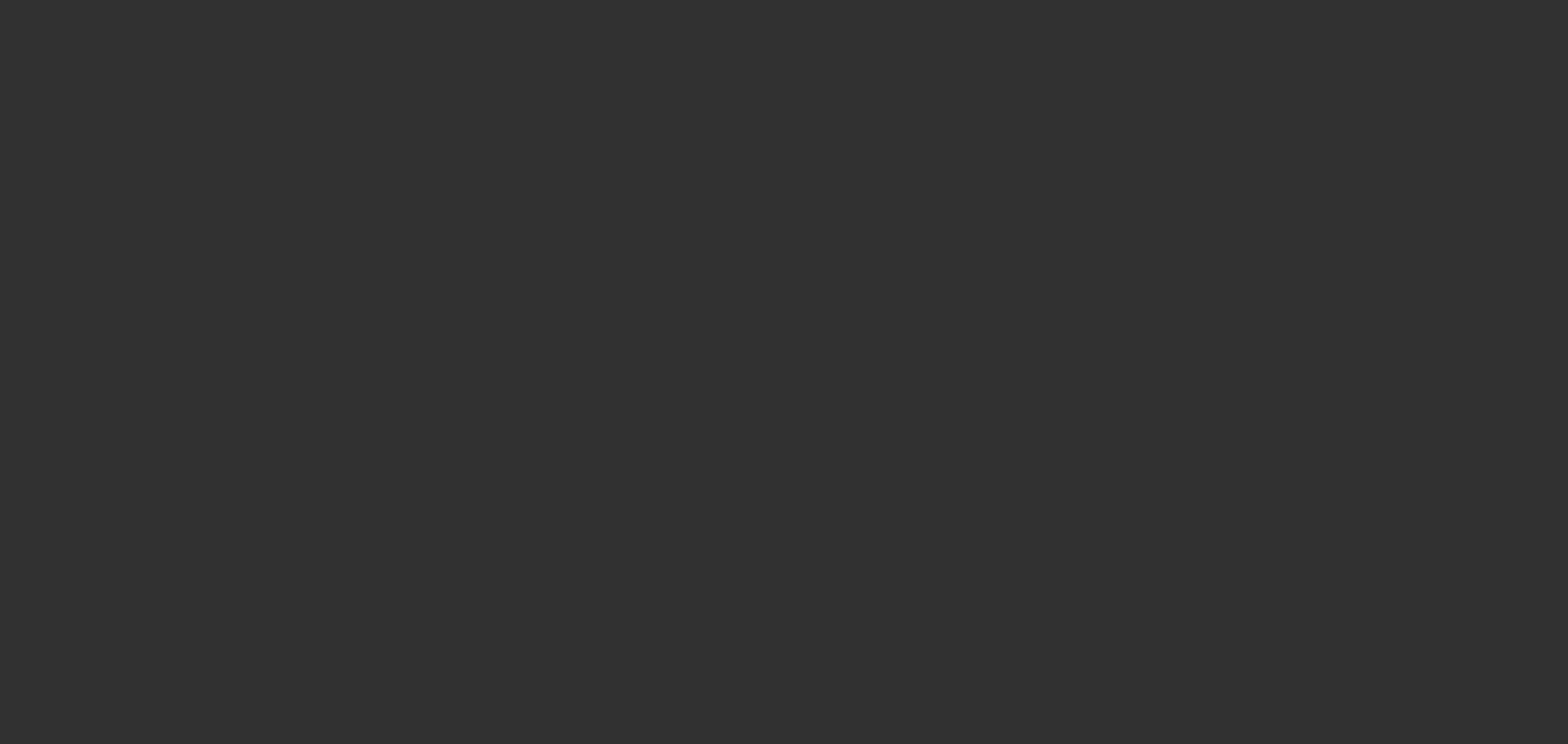
type input "$167,005.00"
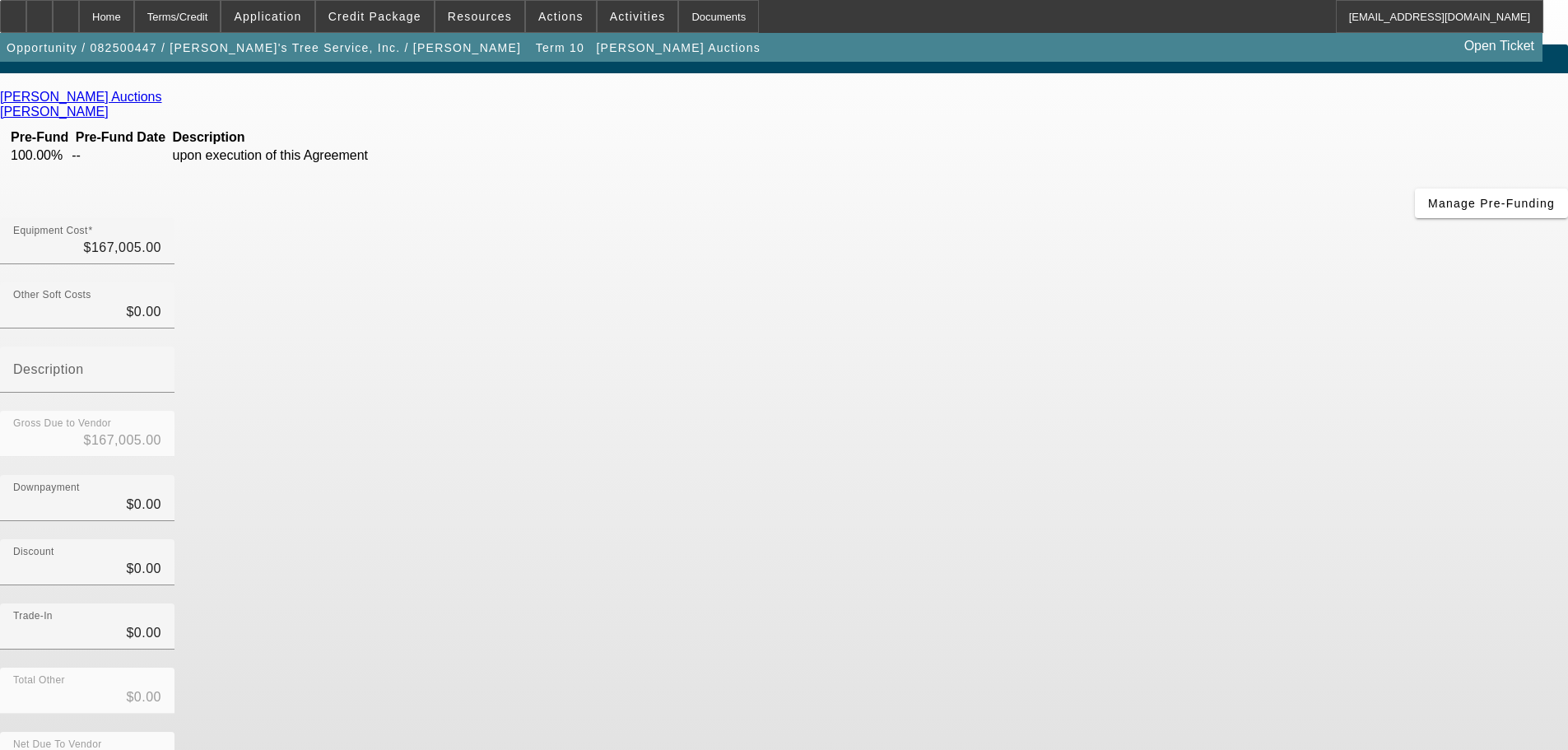
scroll to position [22, 0]
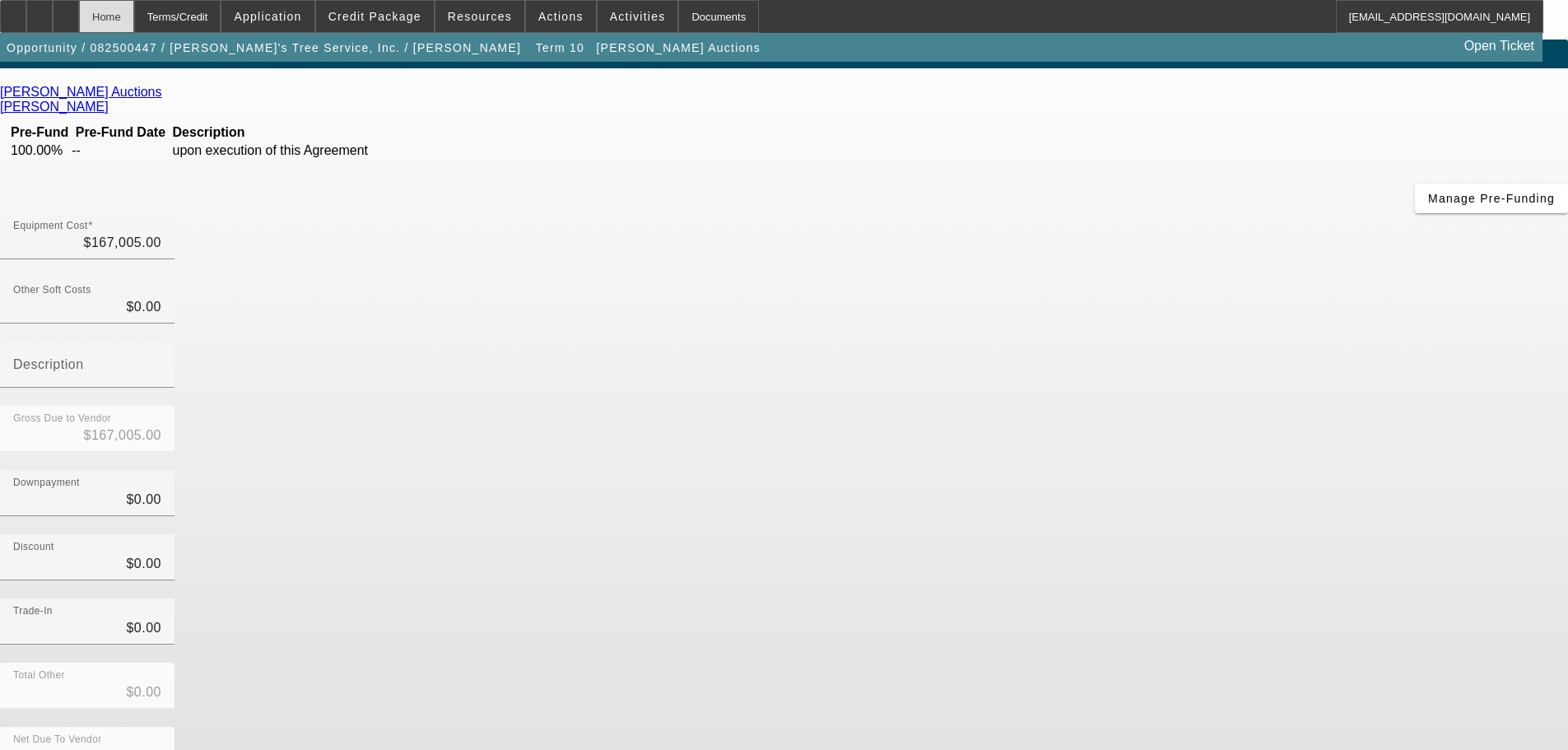
click at [134, 19] on div "Home" at bounding box center [106, 16] width 55 height 33
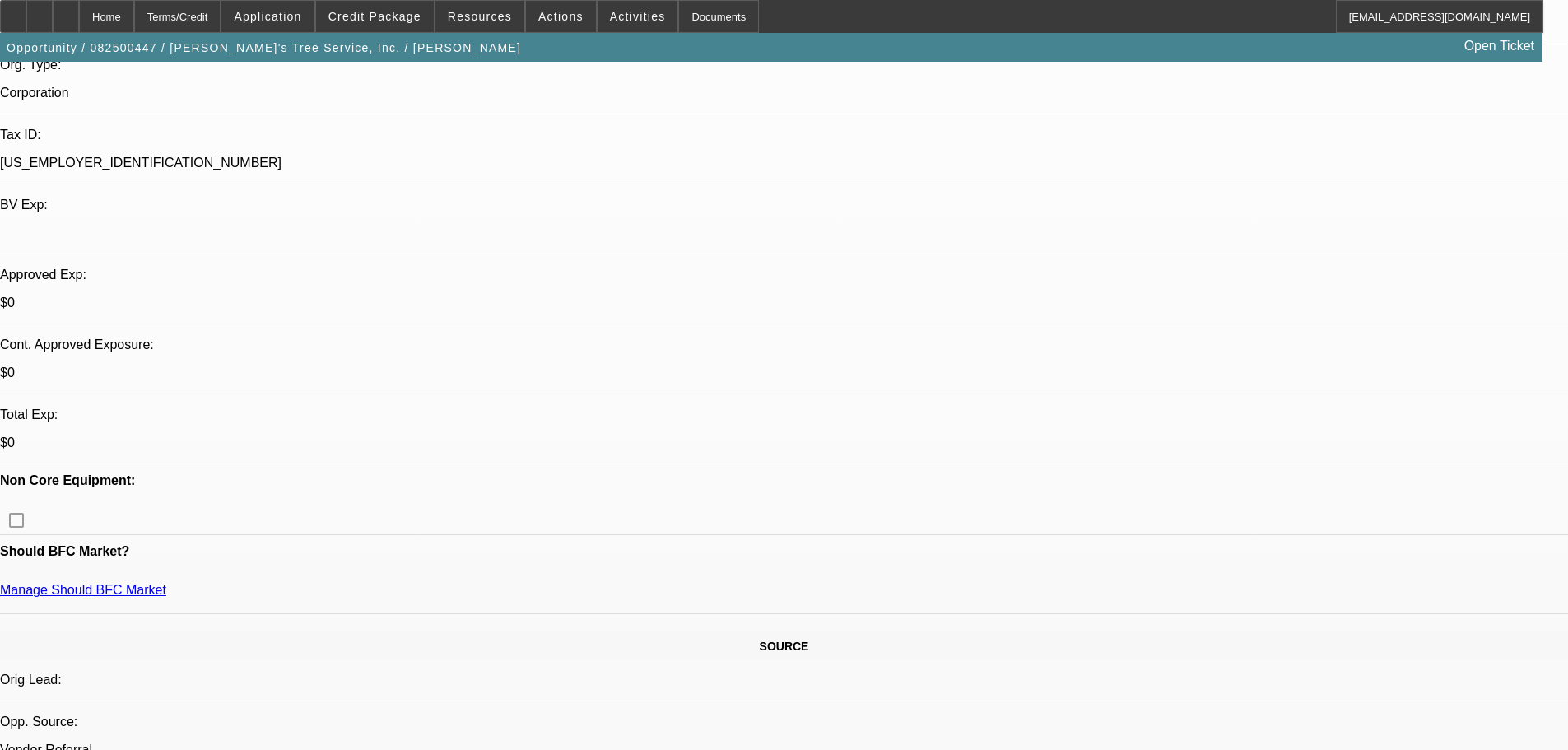
select select "0"
select select "3"
select select "0"
select select "6"
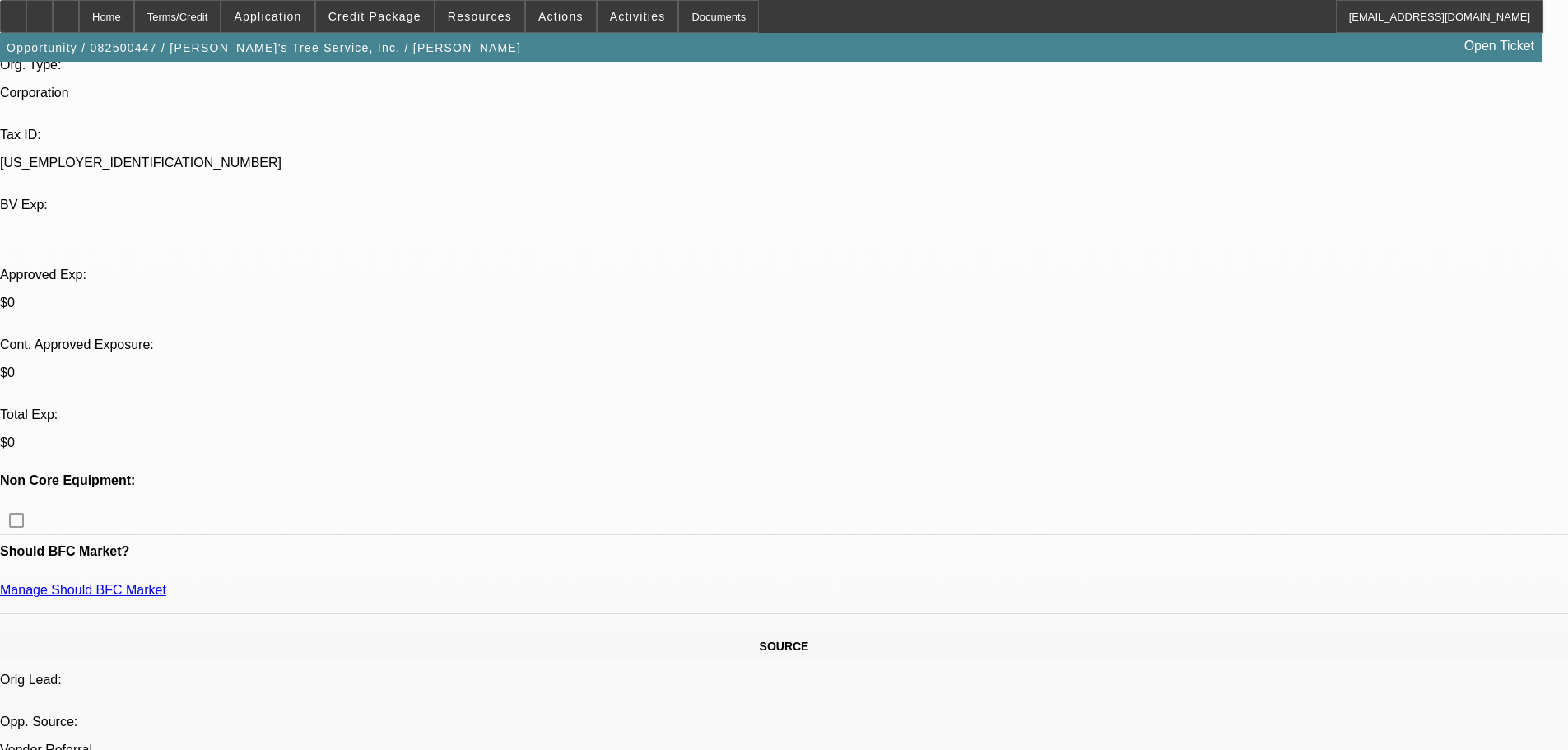
select select "0"
select select "3"
select select "0"
select select "6"
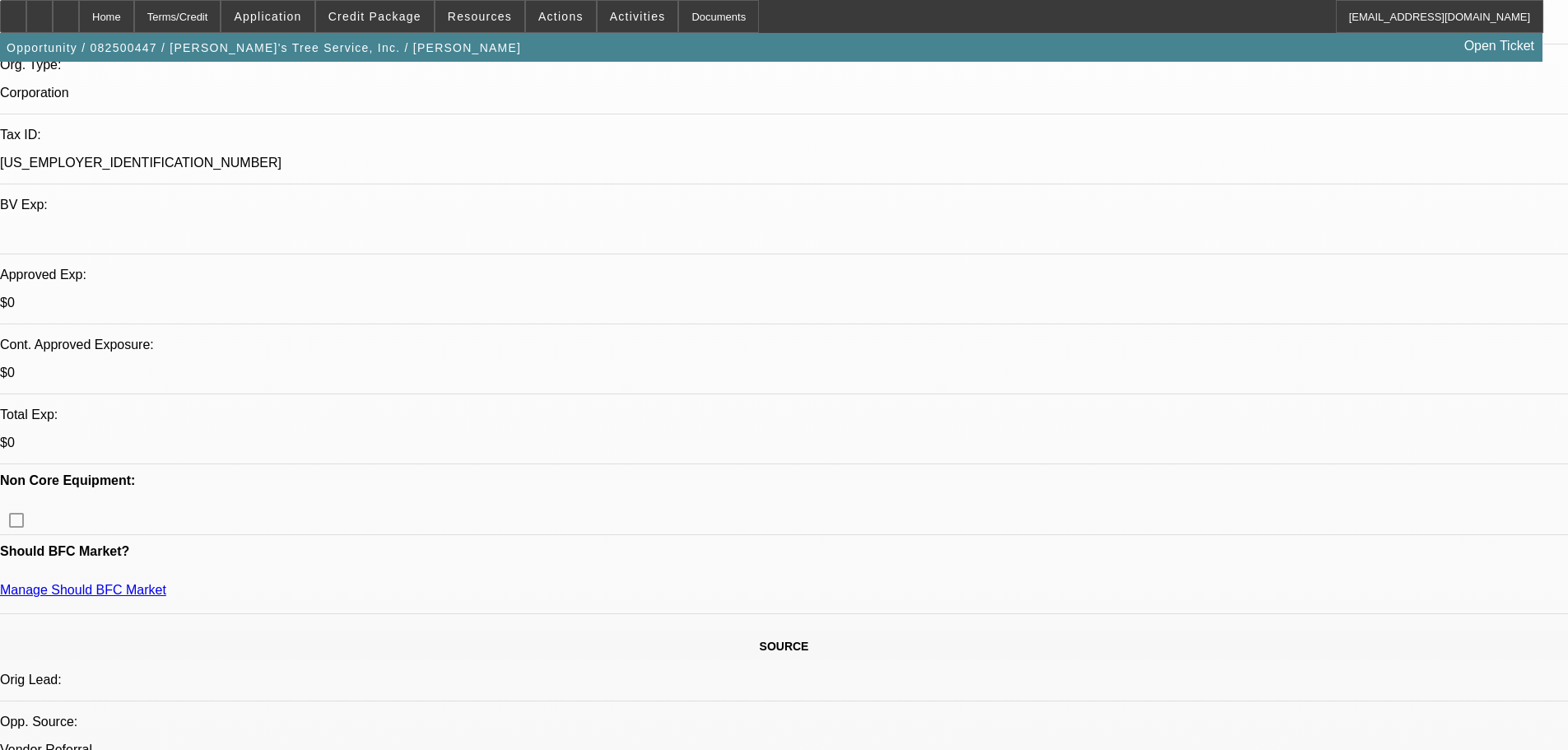
select select "0"
select select "3"
select select "0"
select select "6"
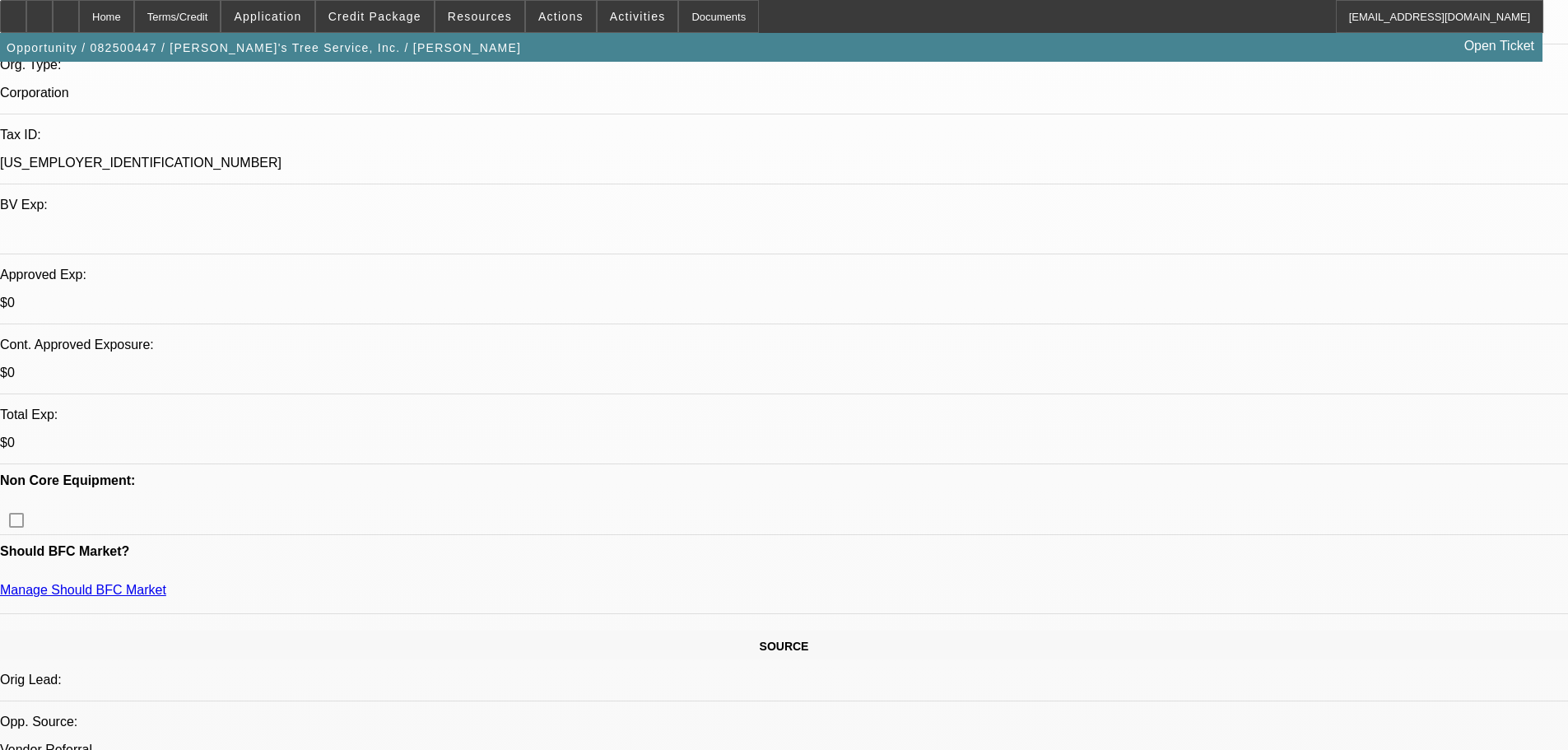
select select "0"
select select "3"
select select "0"
select select "6"
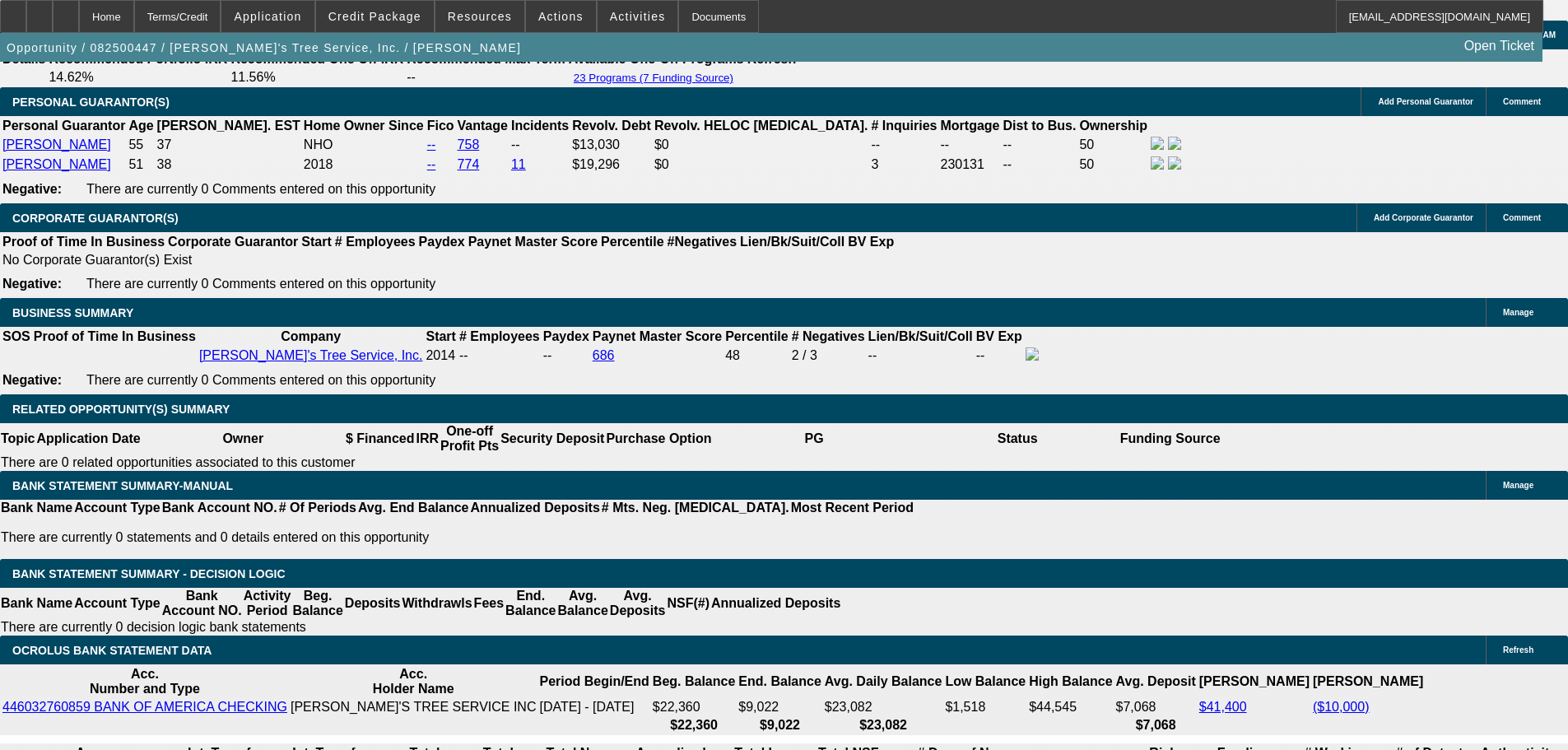
scroll to position [2634, 0]
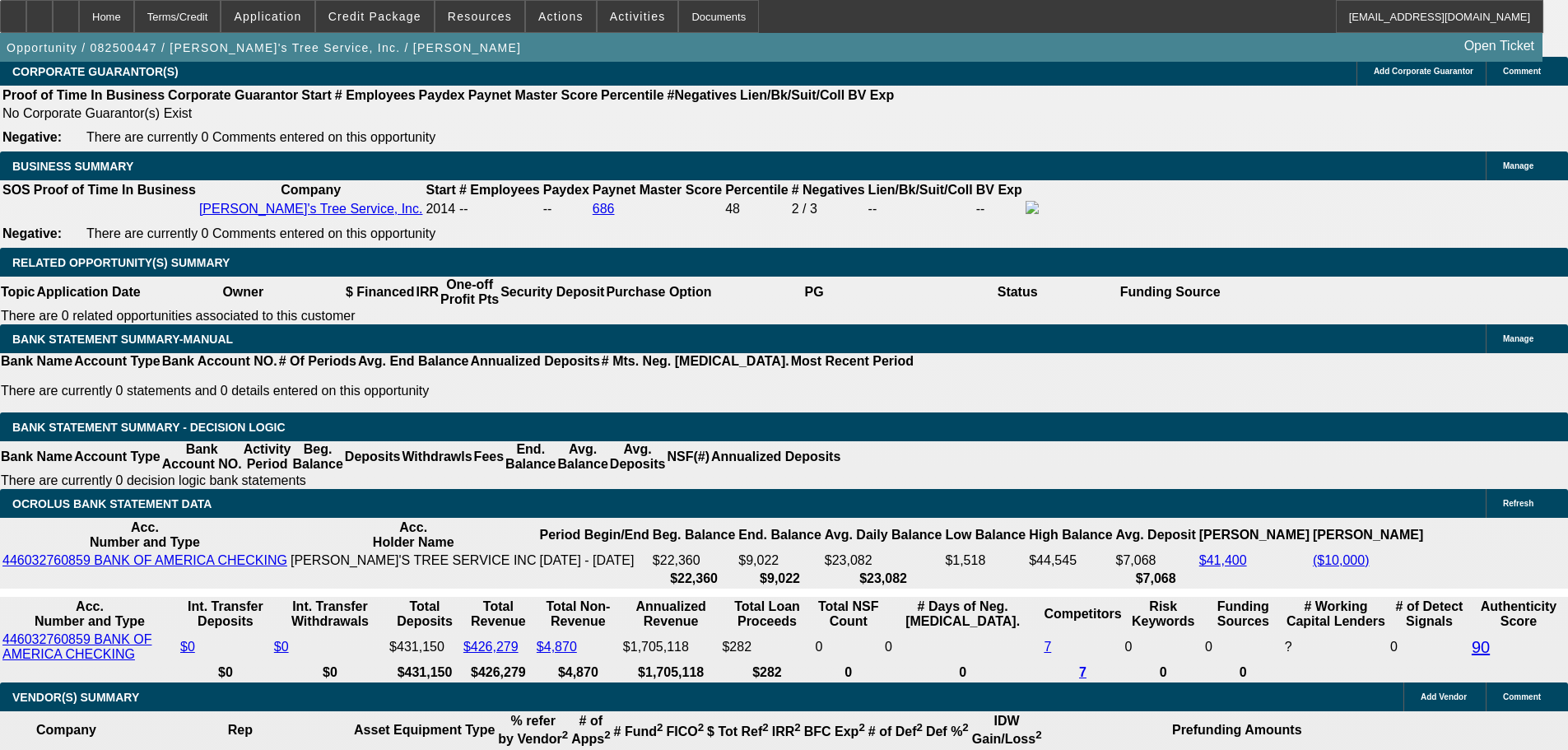
drag, startPoint x: 286, startPoint y: 251, endPoint x: 441, endPoint y: 241, distance: 155.3
type input "$0.00"
type input "UNKNOWN"
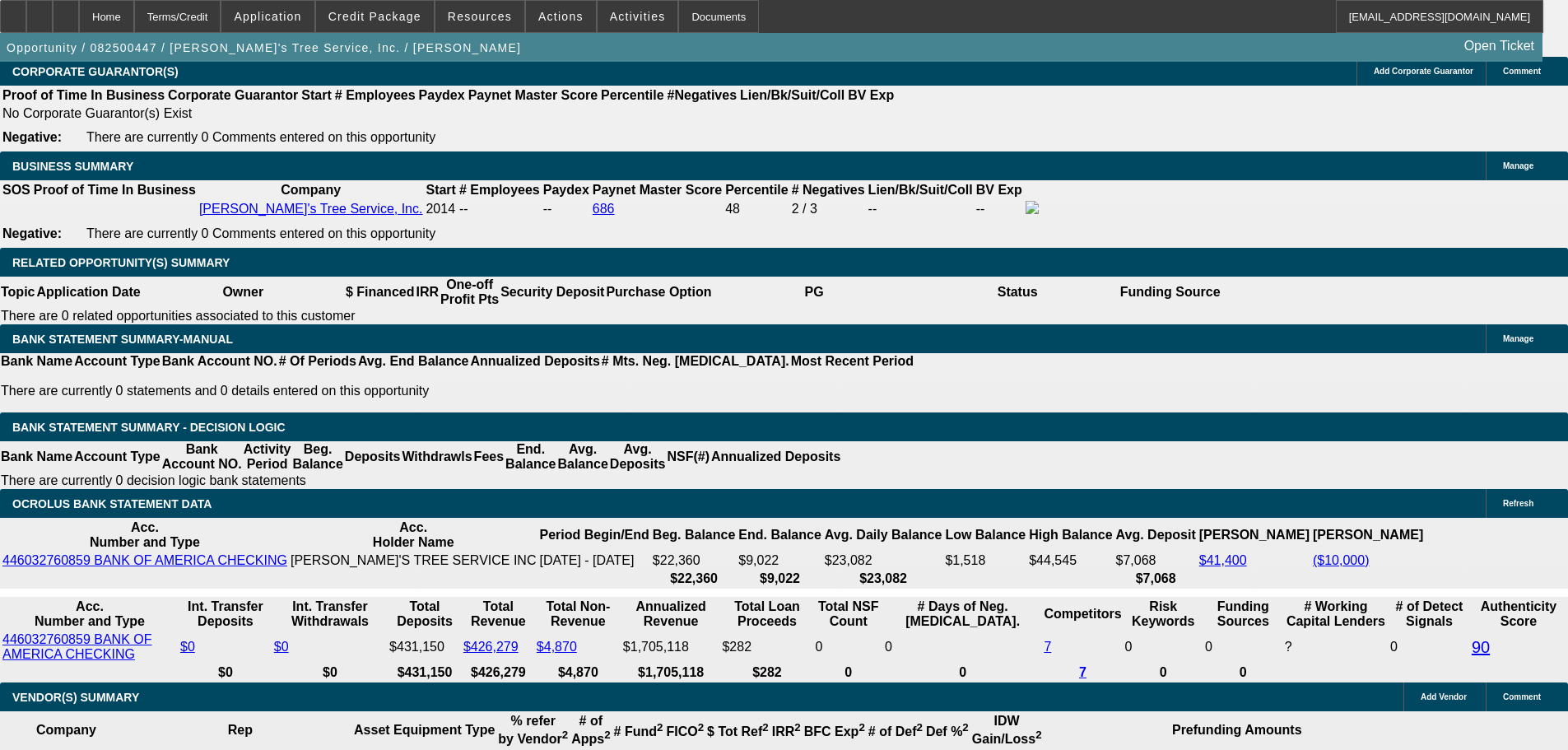
type input "$3,782.80"
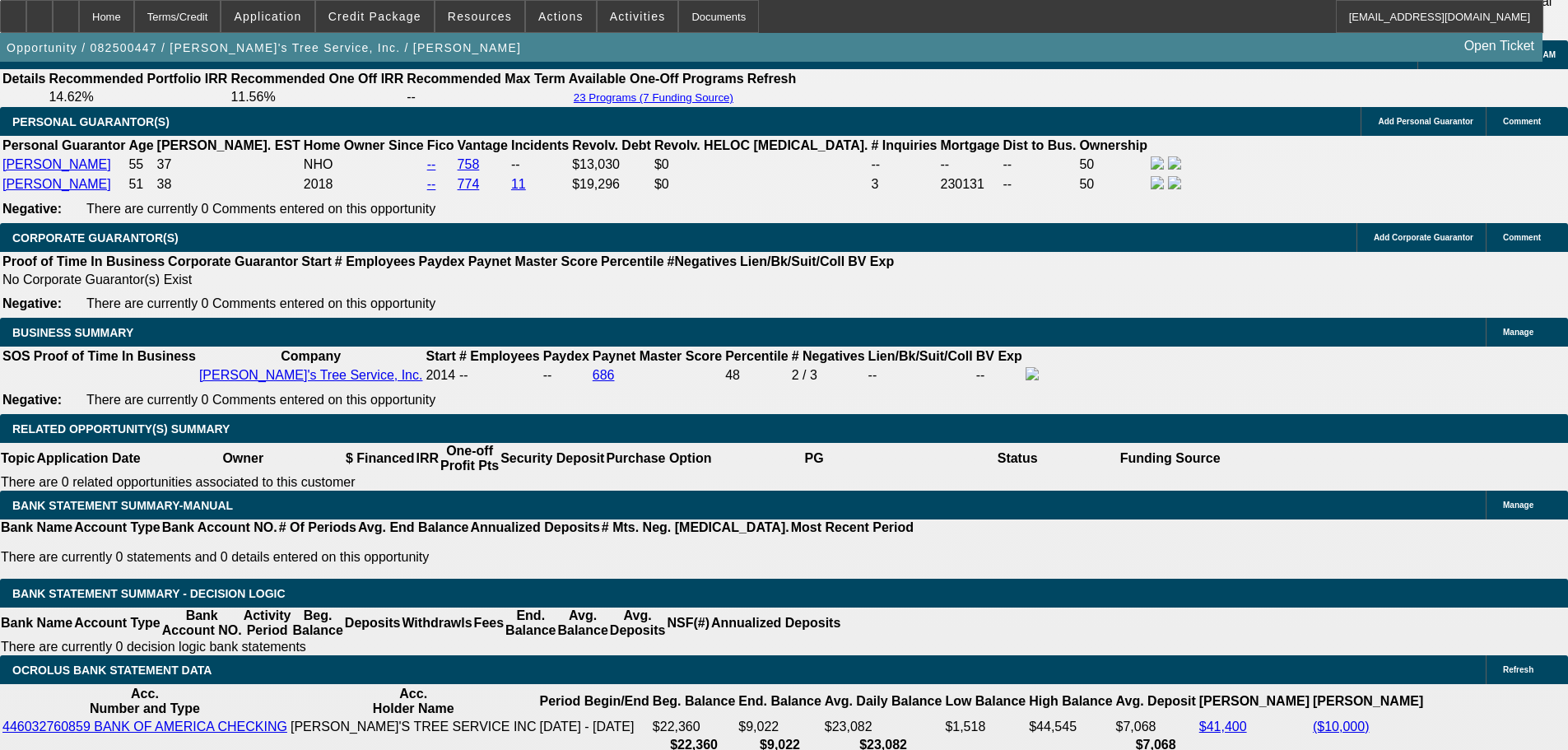
scroll to position [2222, 0]
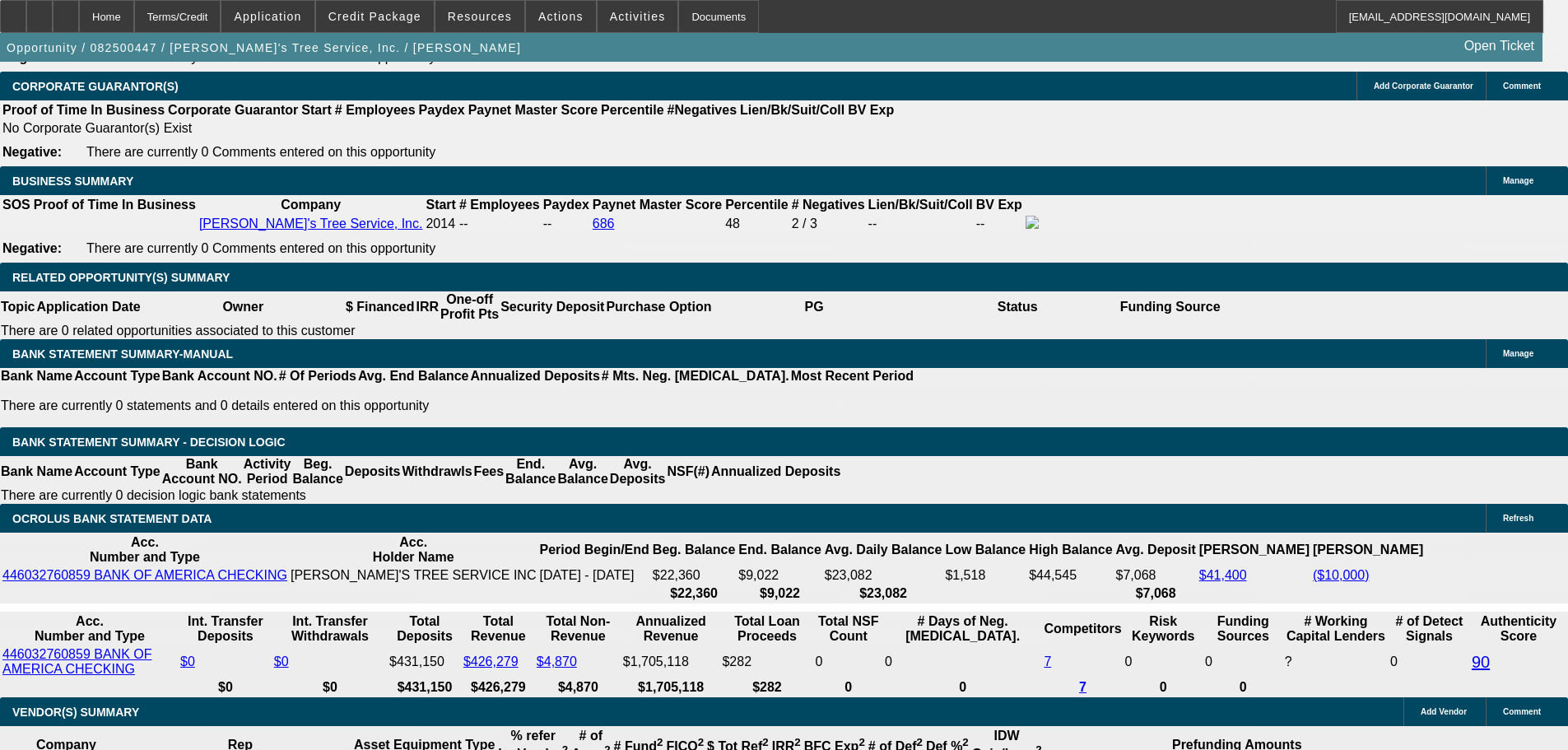
scroll to position [2634, 0]
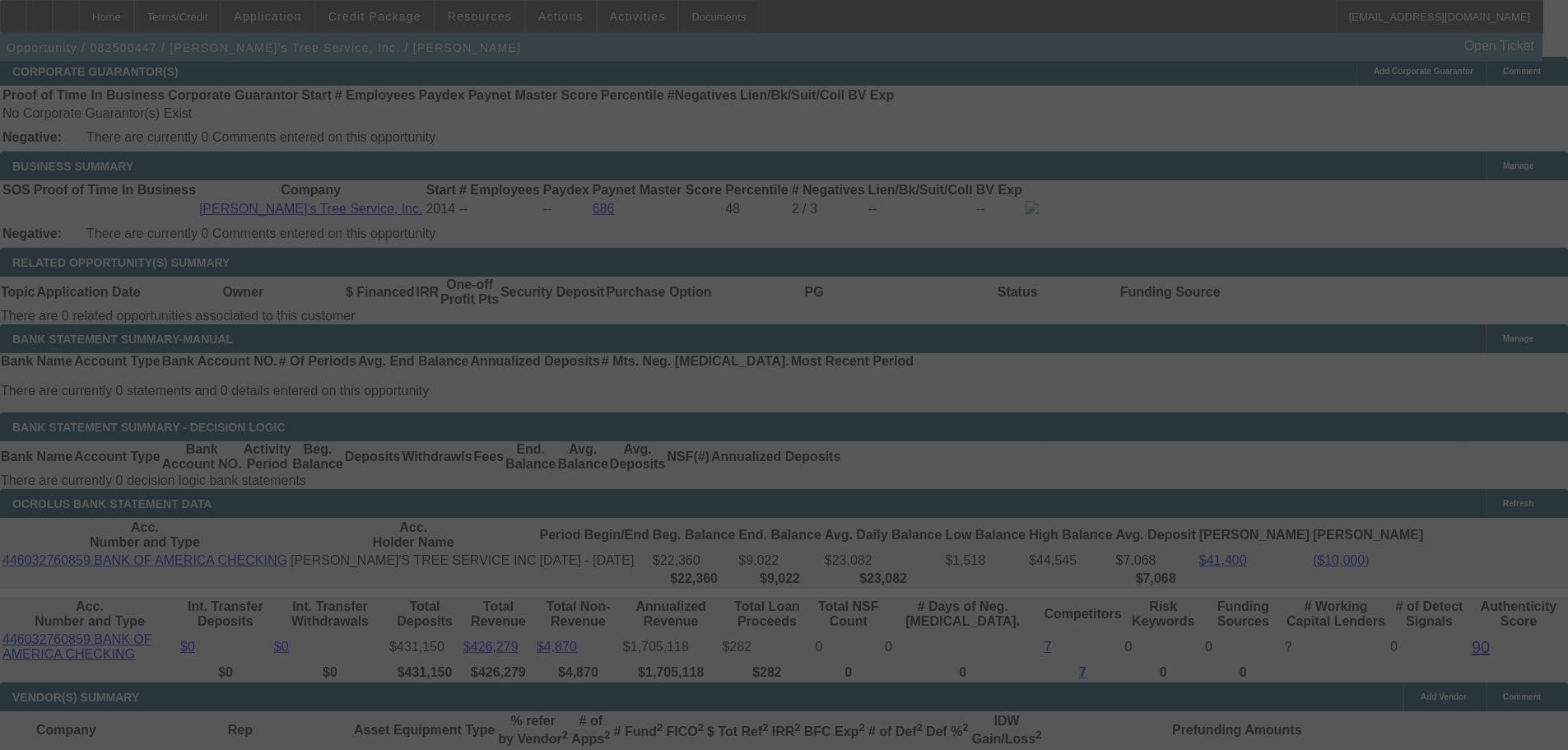
select select "0"
select select "3"
select select "0"
select select "6"
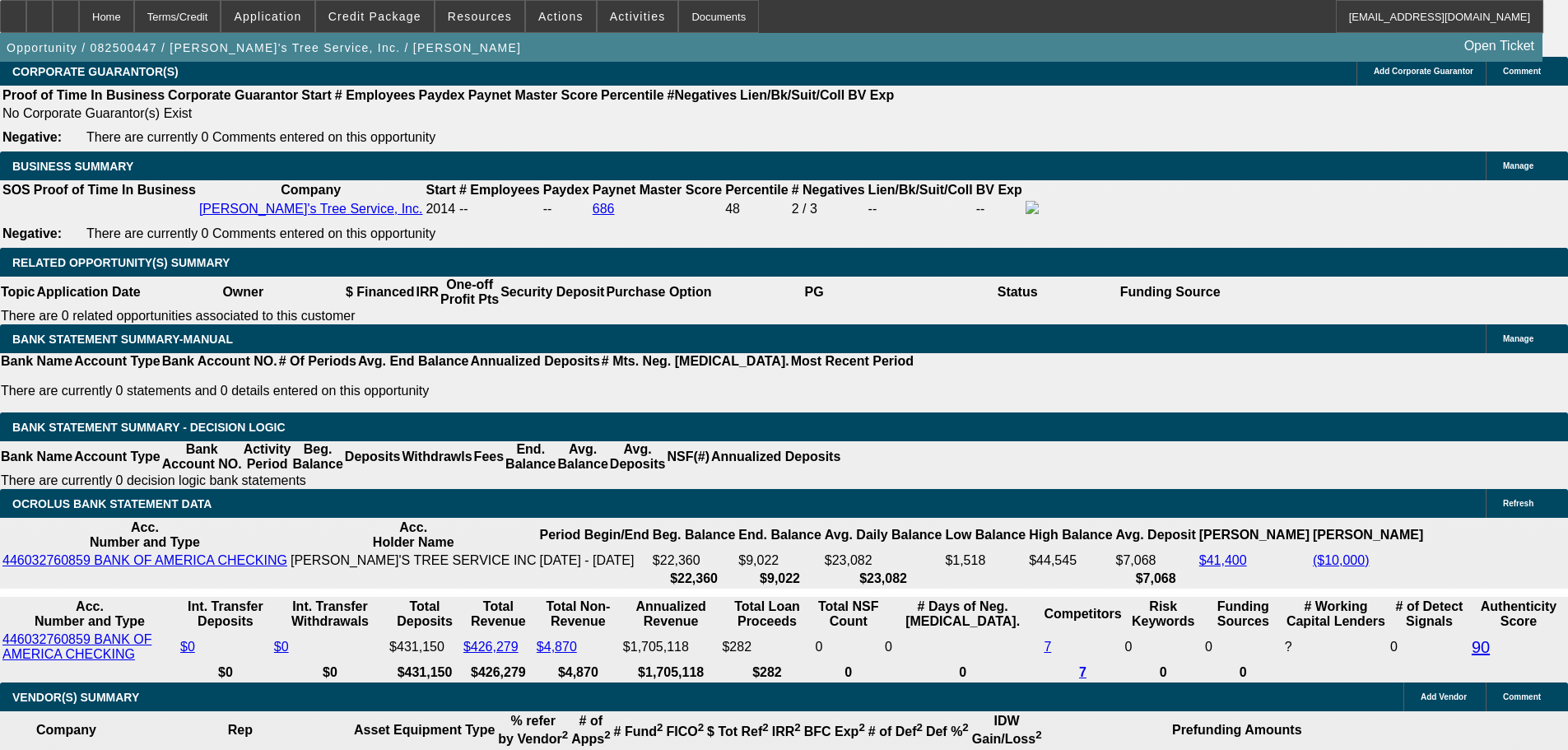
select select "1"
type input "UNKNOWN"
drag, startPoint x: 181, startPoint y: 269, endPoint x: 173, endPoint y: 275, distance: 10.0
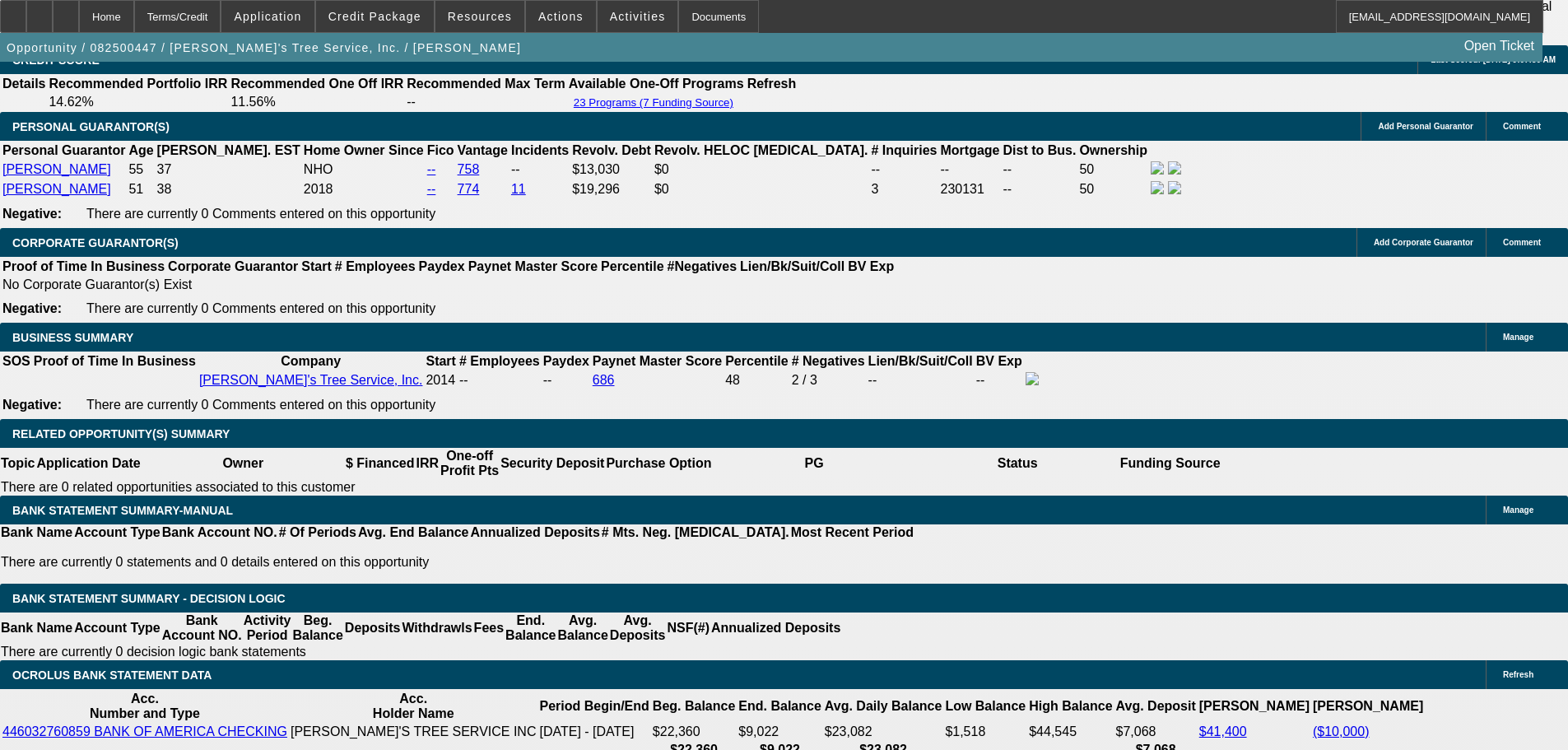
scroll to position [2305, 0]
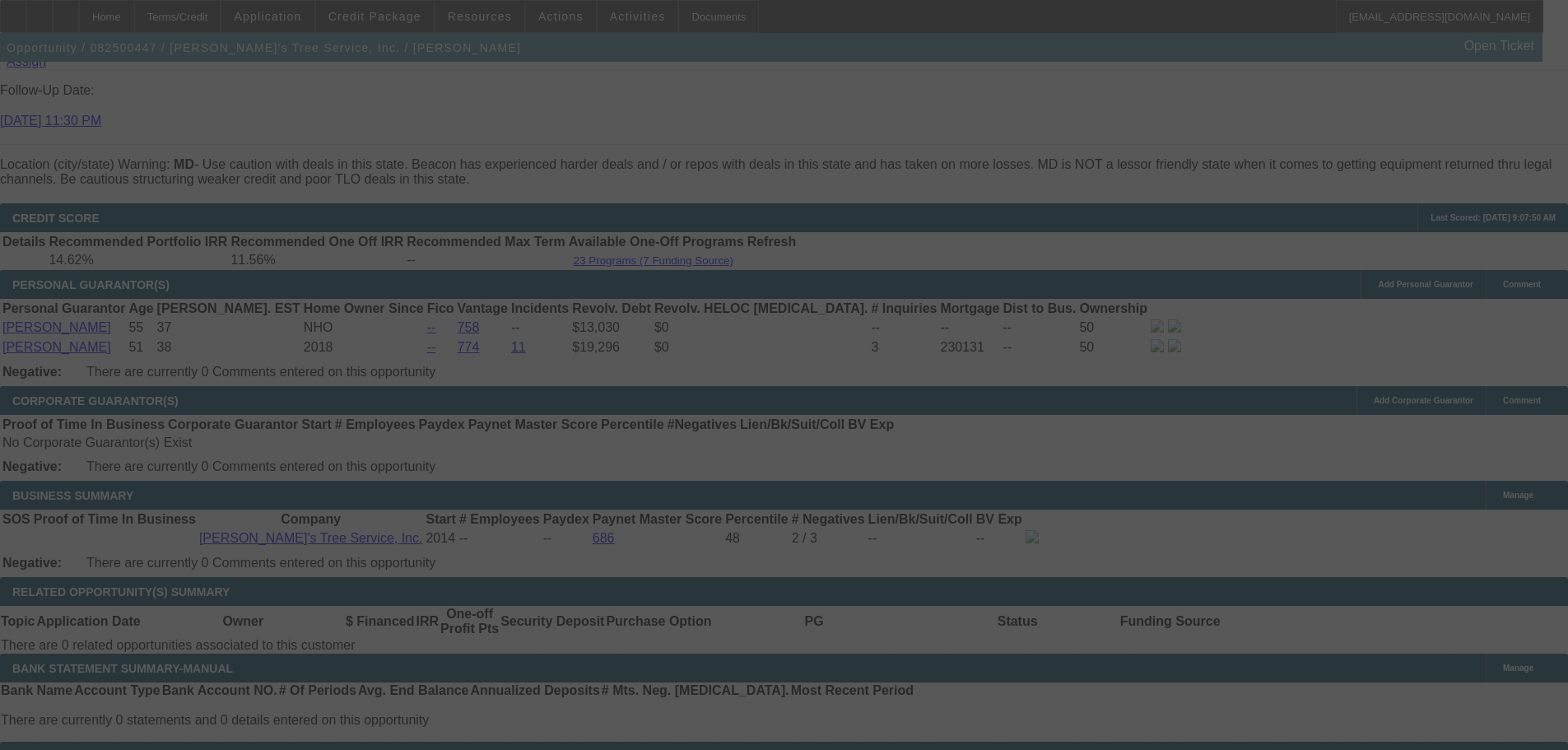
select select "0"
select select "6"
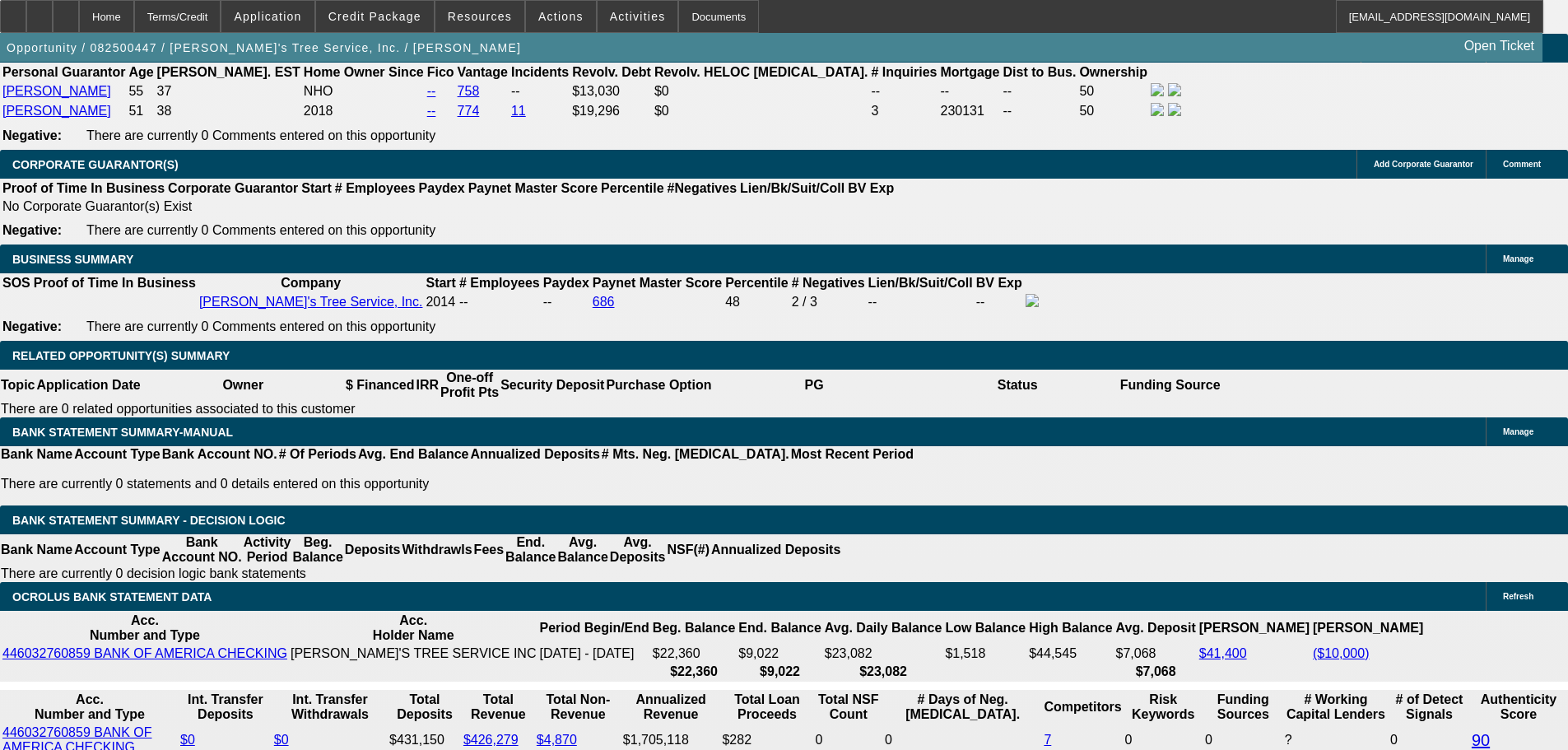
scroll to position [2551, 0]
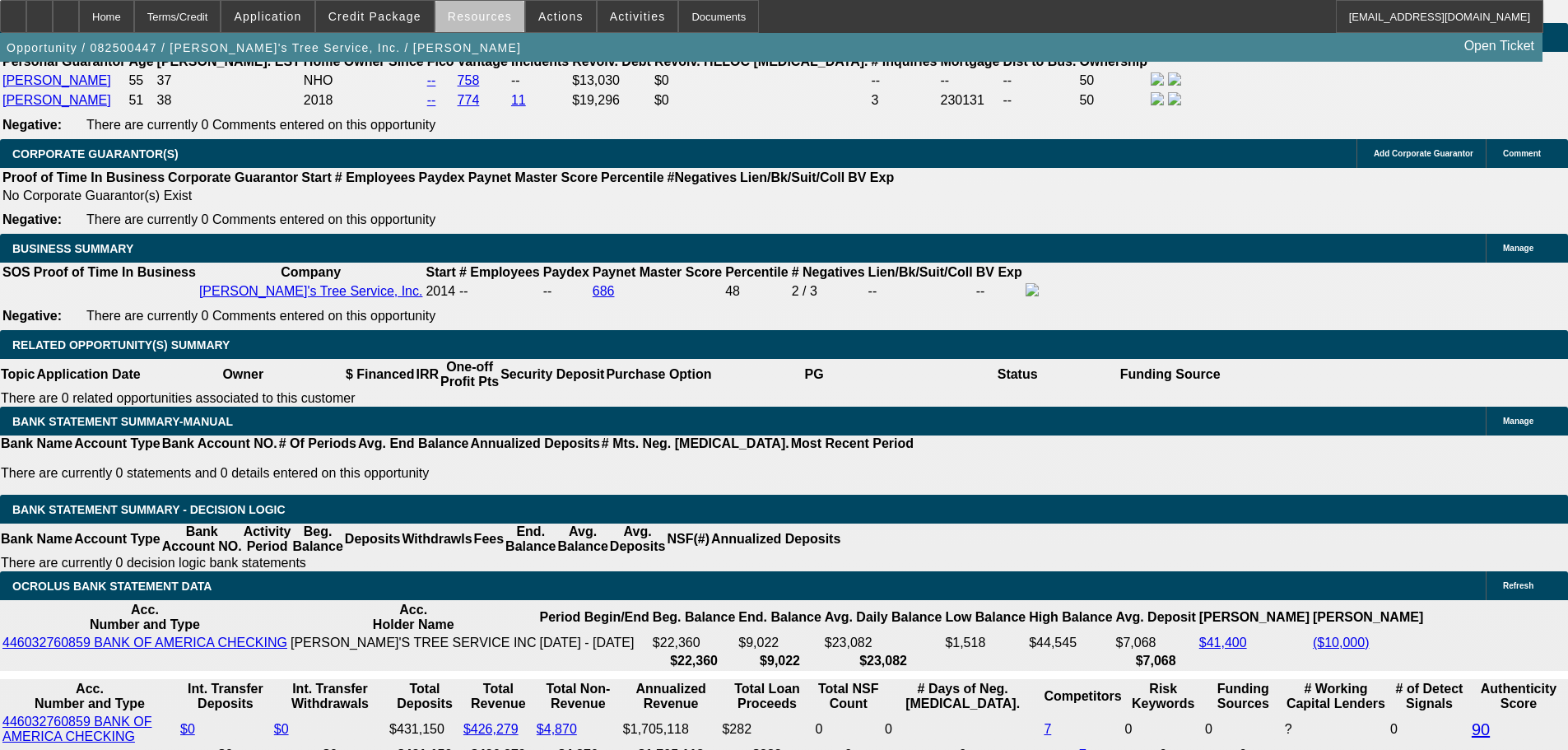
click at [504, 22] on span "Resources" at bounding box center [480, 17] width 64 height 14
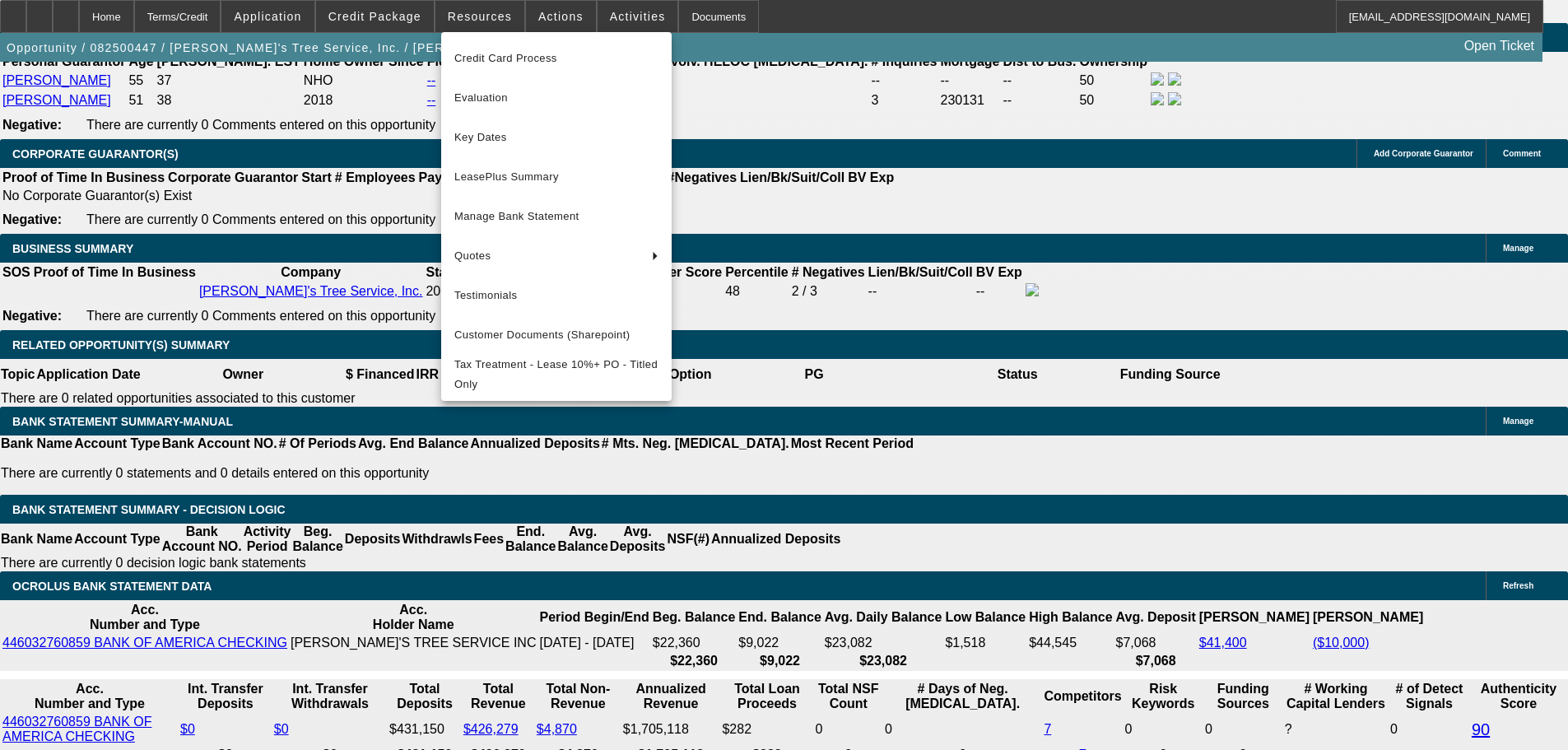
click at [298, 265] on div at bounding box center [784, 375] width 1568 height 750
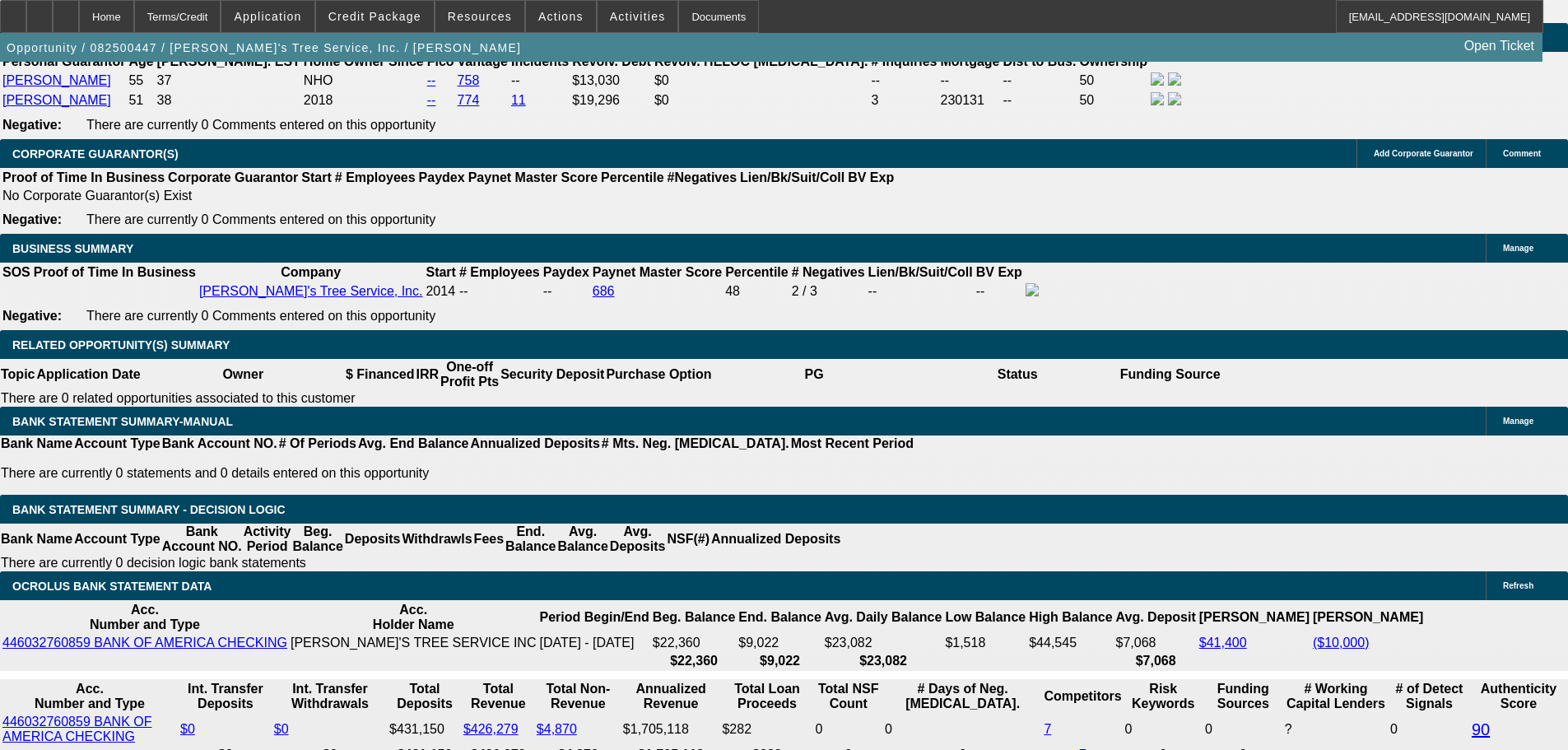
scroll to position [2305, 0]
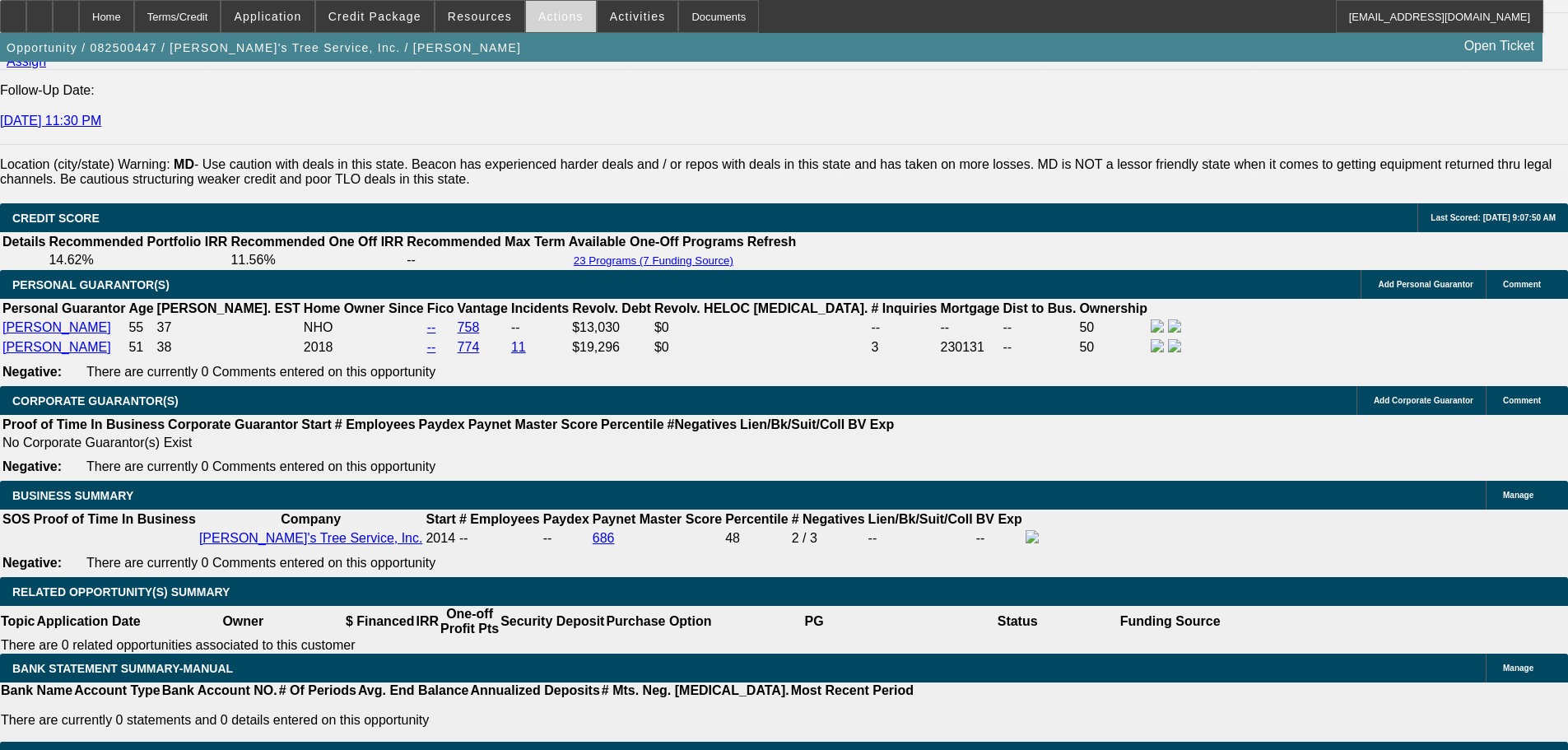
click at [534, 28] on span at bounding box center [560, 16] width 70 height 40
click at [535, 17] on div at bounding box center [784, 375] width 1568 height 750
click at [538, 17] on span "Actions" at bounding box center [560, 17] width 45 height 14
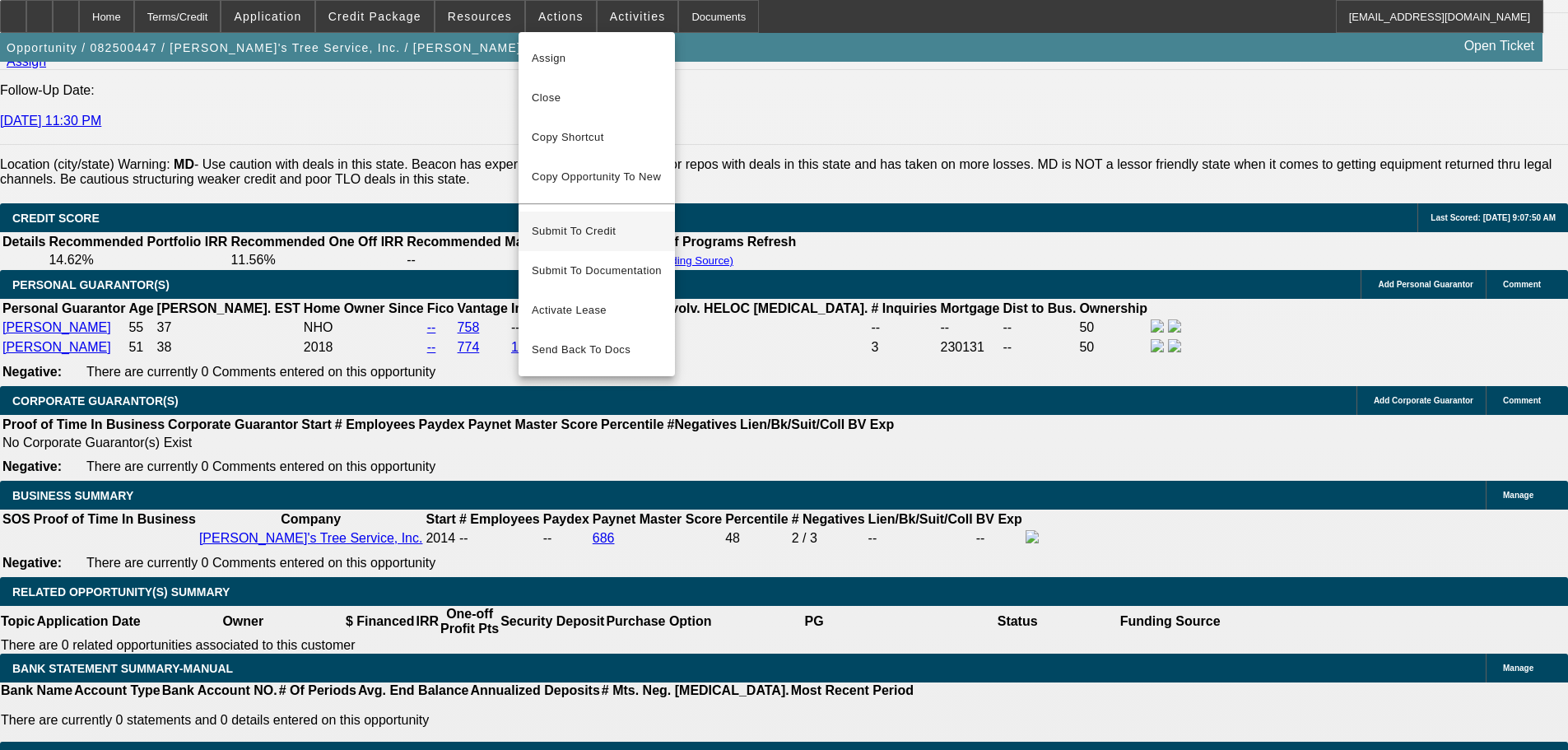
click at [591, 222] on span "Submit To Credit" at bounding box center [597, 231] width 130 height 19
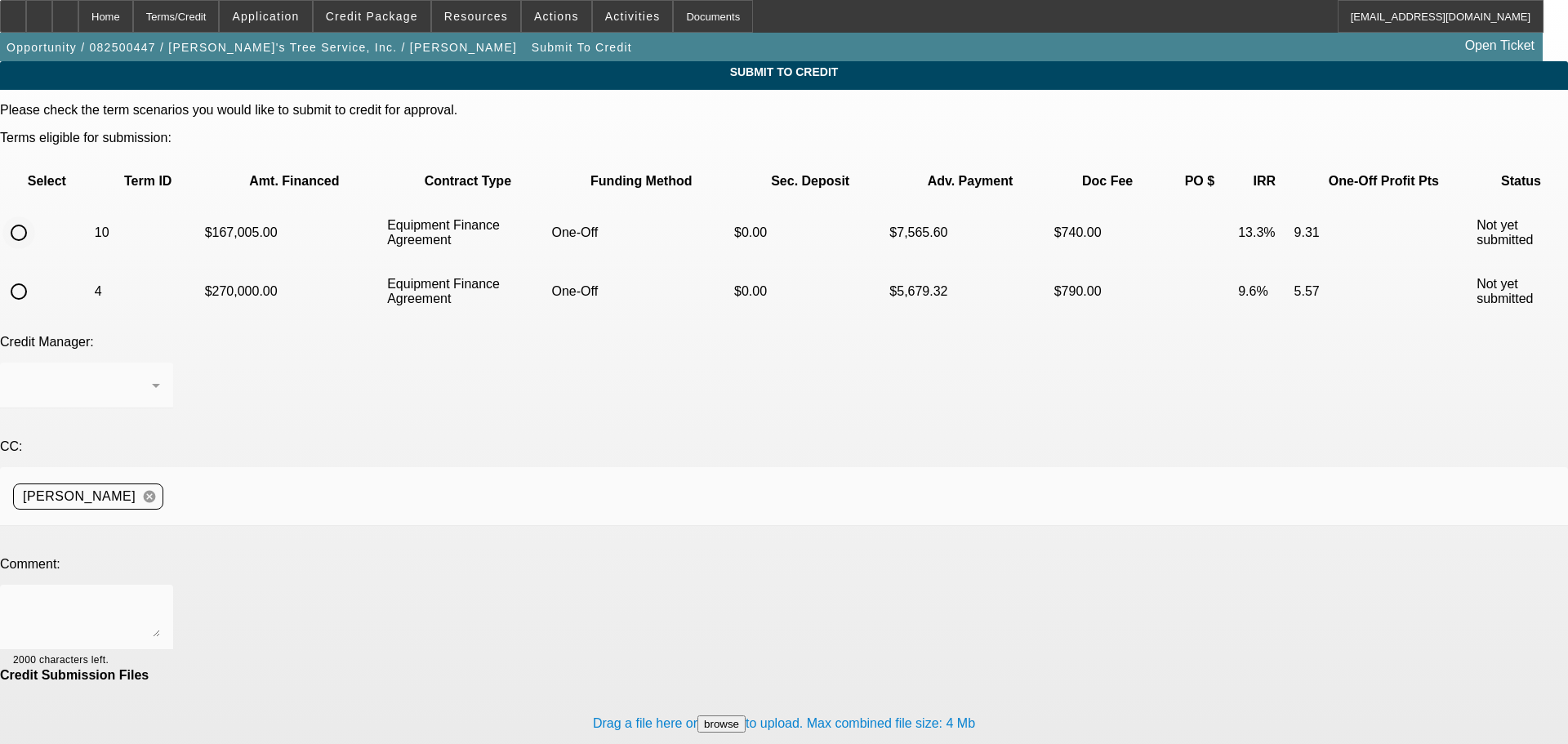
click at [35, 217] on input "radio" at bounding box center [18, 233] width 33 height 33
radio input "true"
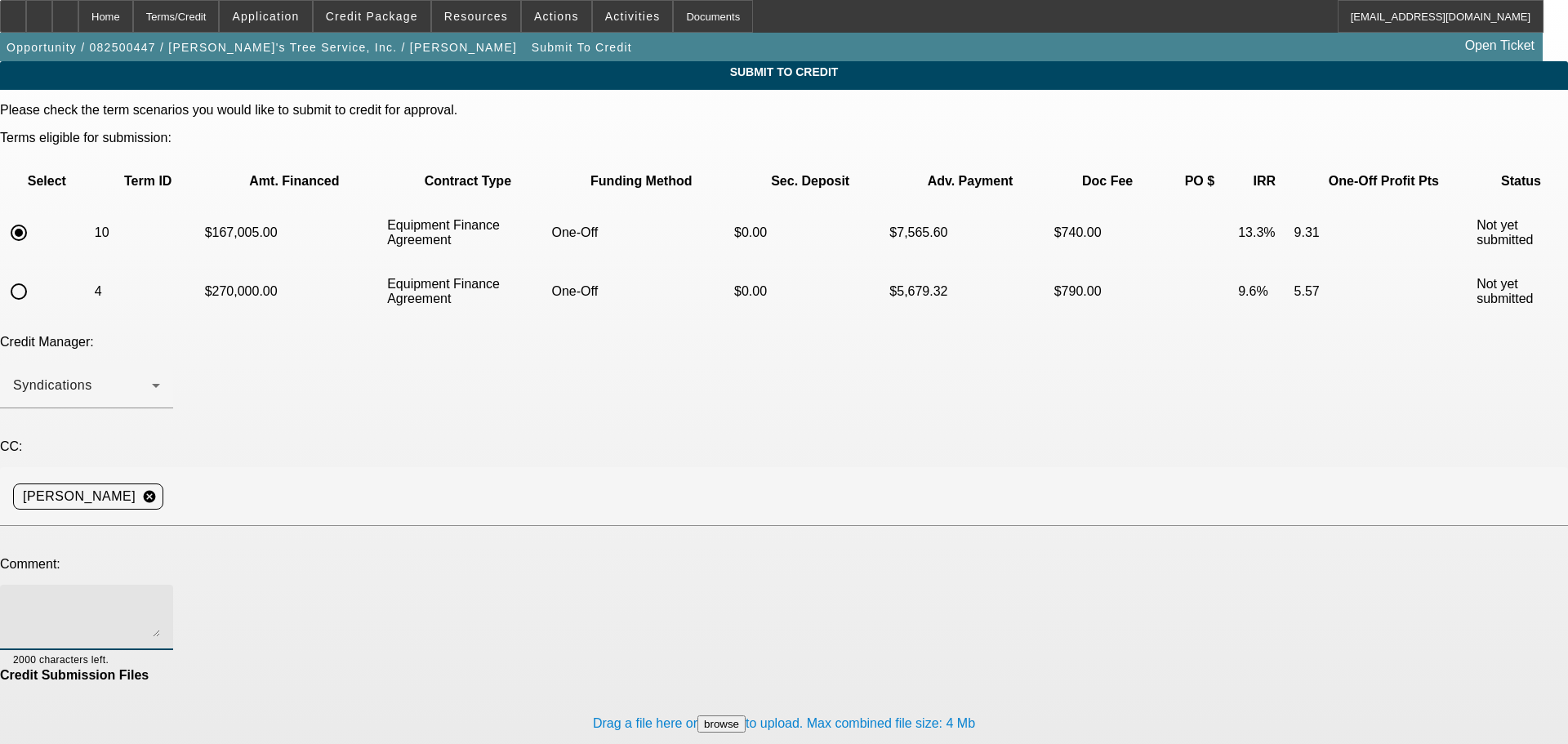
click at [160, 598] on textarea at bounding box center [87, 617] width 147 height 39
type textarea "Customer is approved at CPEF for a used crane from a private seller, he went to…"
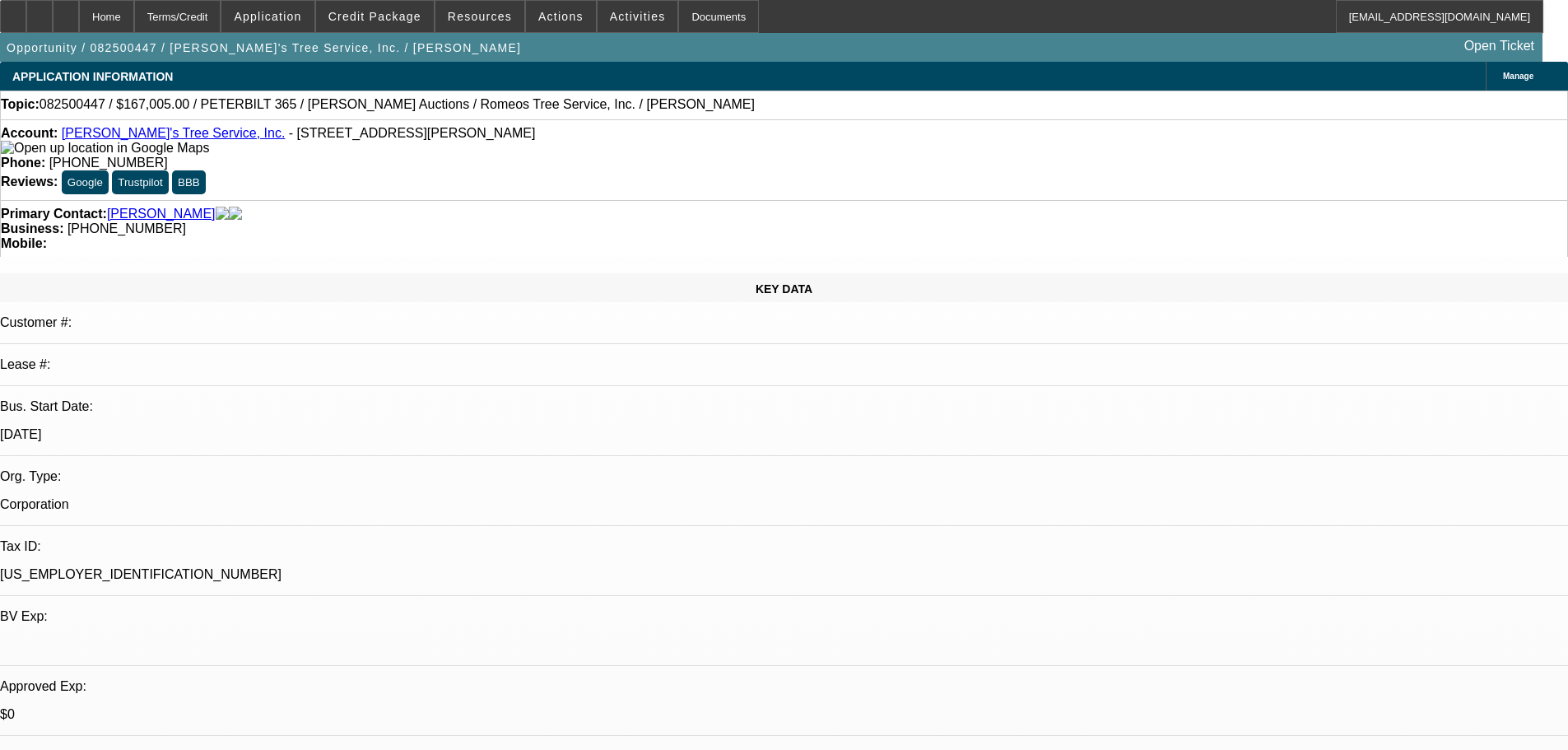
select select "0"
select select "6"
select select "0"
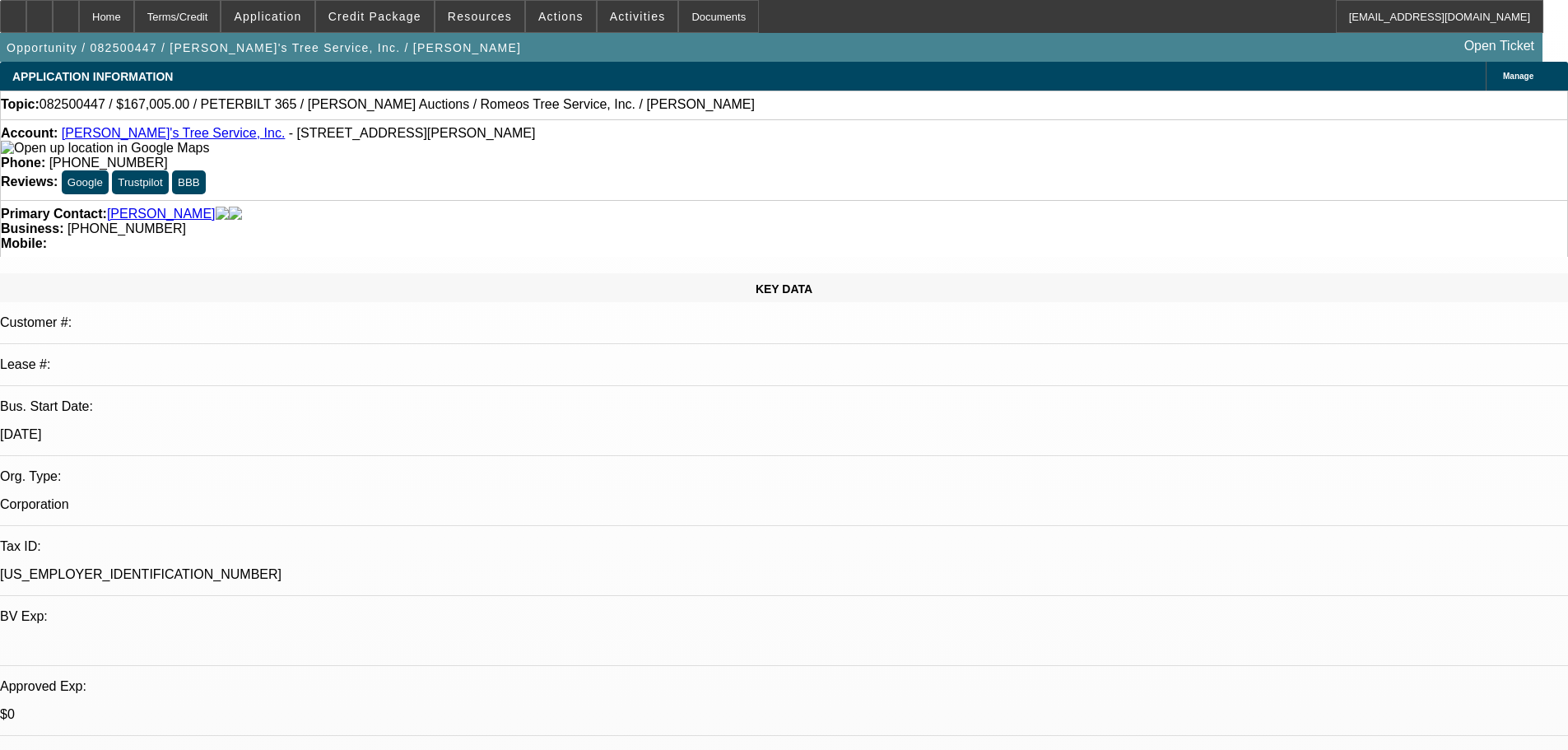
select select "0"
select select "3"
select select "0"
select select "6"
select select "0"
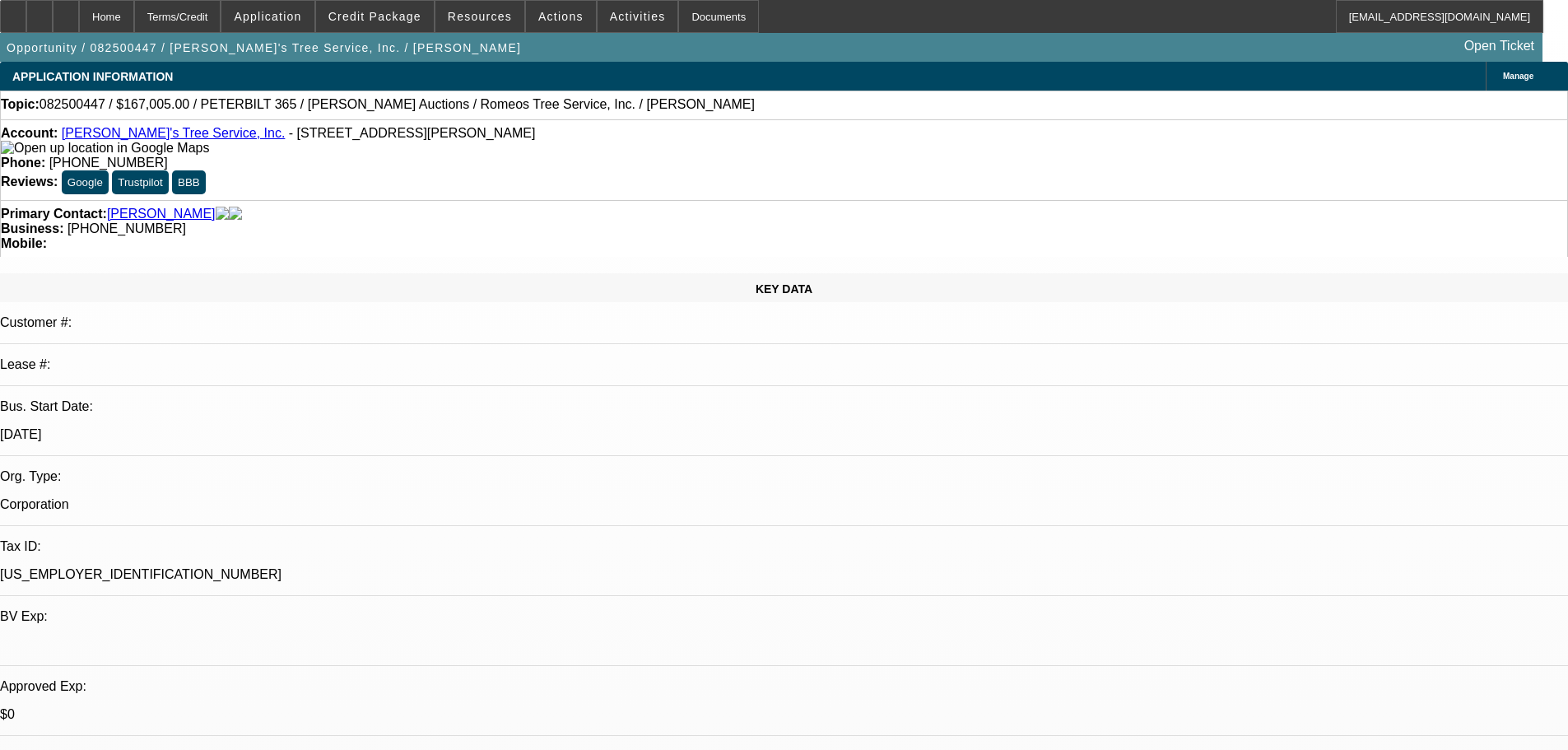
select select "0"
select select "3"
select select "0"
select select "6"
select select "0"
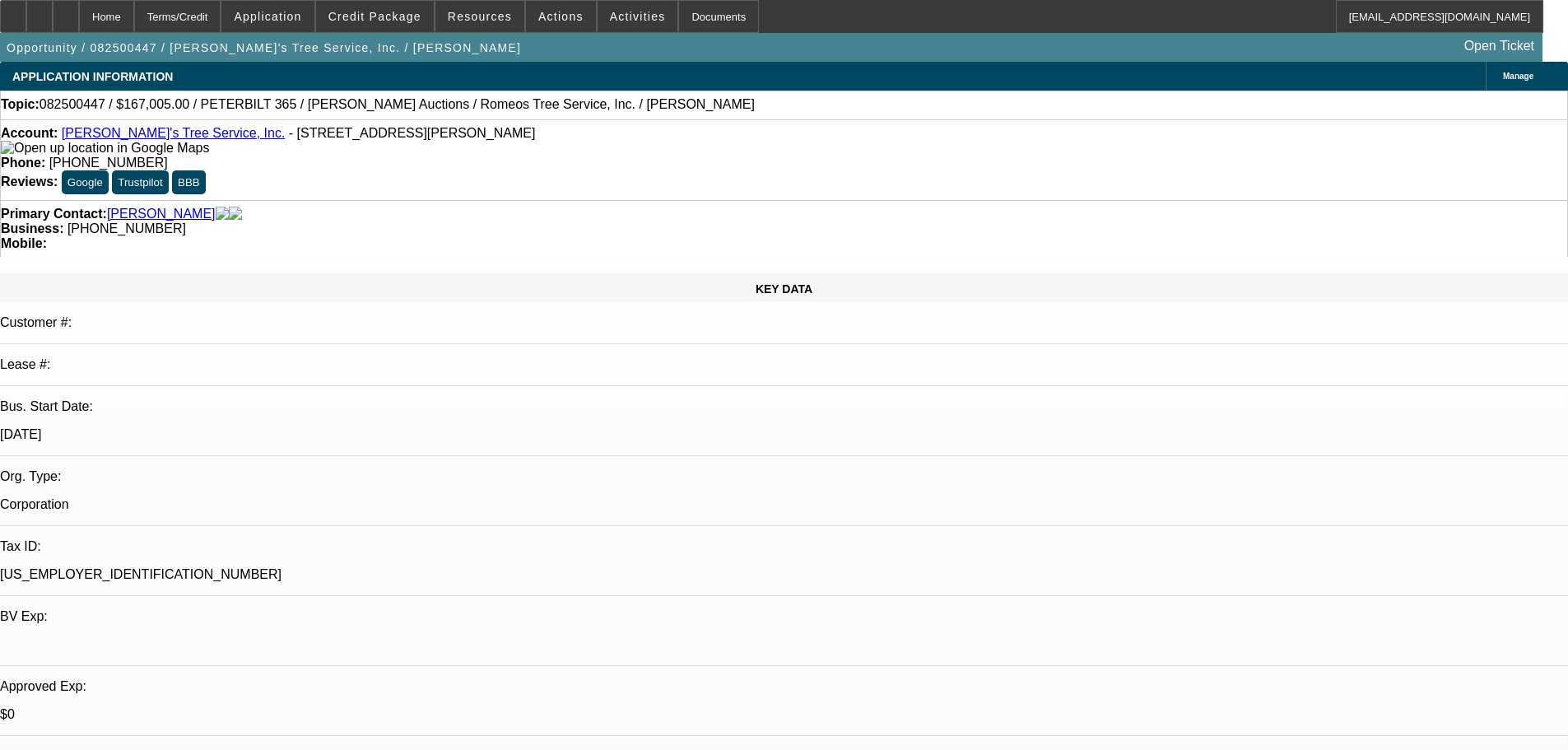
select select "0"
select select "3"
select select "0"
select select "6"
